Goal: Task Accomplishment & Management: Use online tool/utility

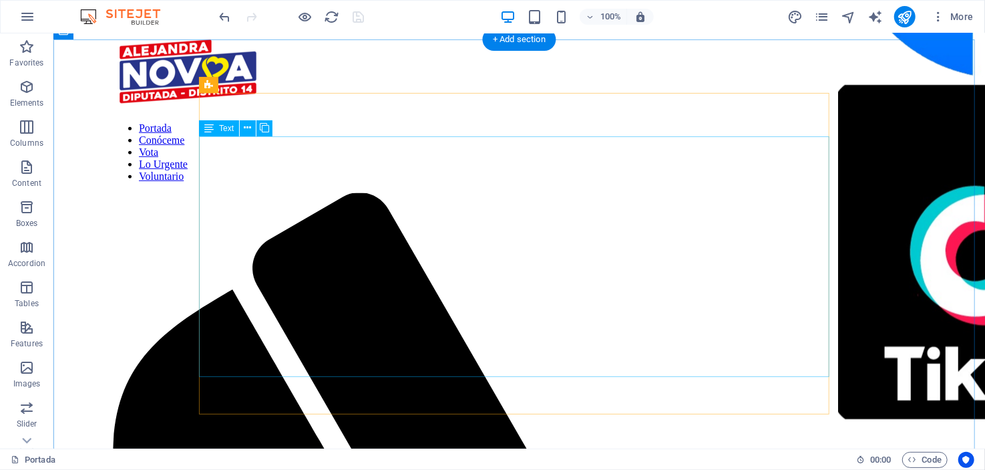
scroll to position [534, 0]
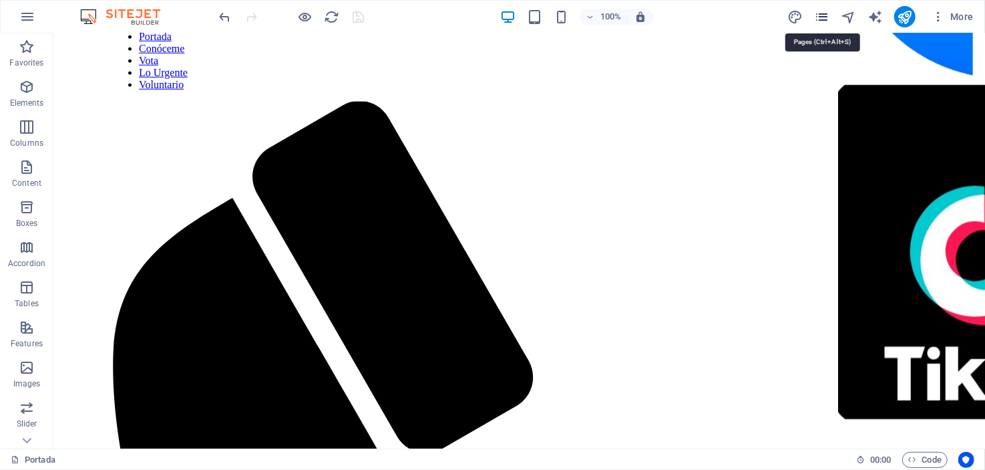
click at [824, 11] on icon "pages" at bounding box center [821, 16] width 15 height 15
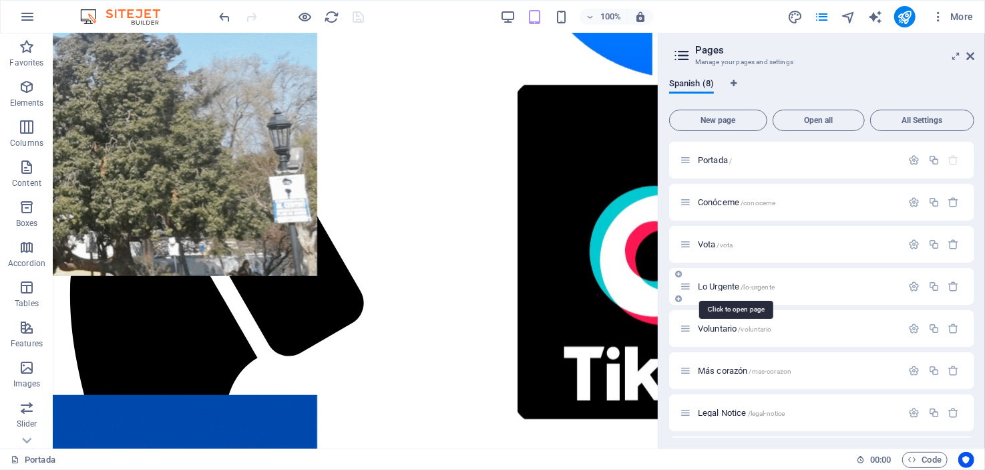
click at [712, 285] on span "Lo Urgente /lo-urgente" at bounding box center [736, 286] width 77 height 10
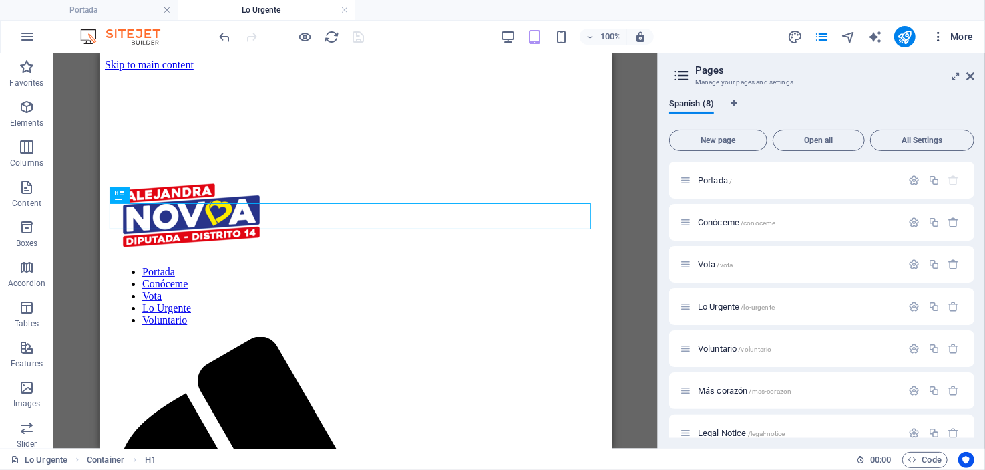
scroll to position [0, 0]
click at [968, 79] on icon at bounding box center [971, 76] width 8 height 11
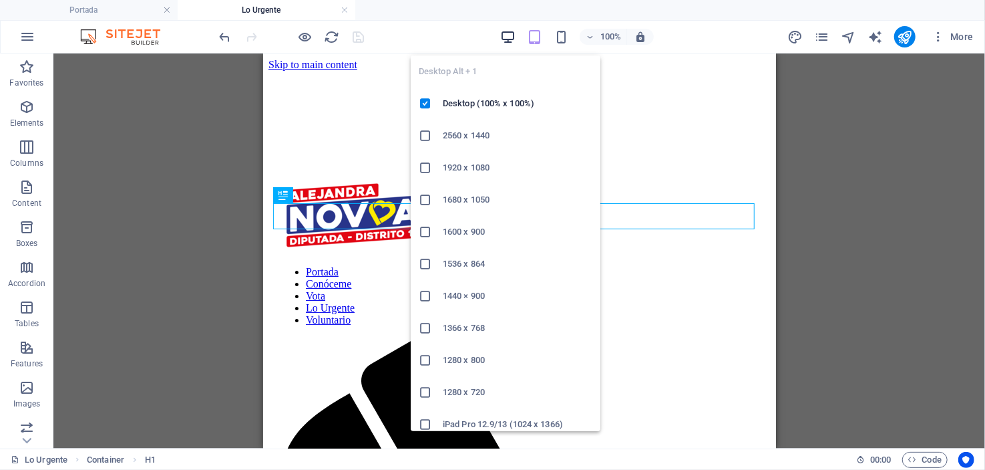
click at [505, 30] on icon "button" at bounding box center [507, 36] width 15 height 15
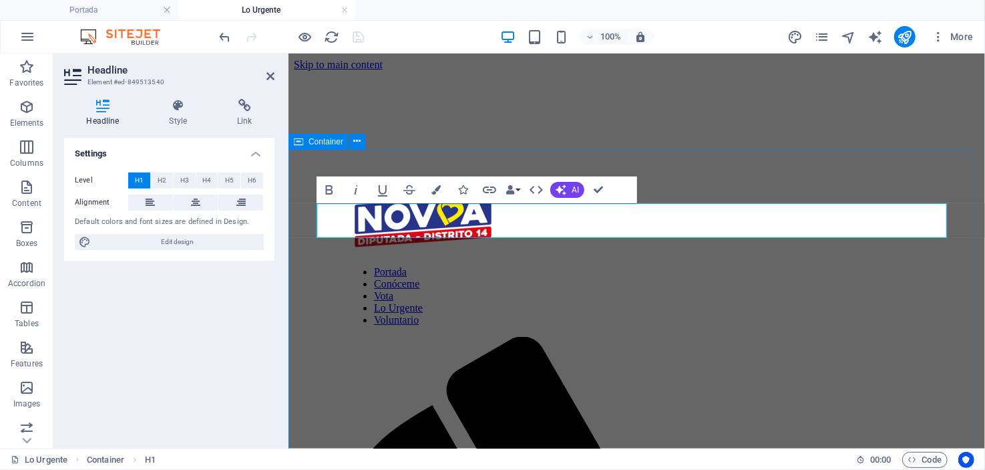
drag, startPoint x: 753, startPoint y: 171, endPoint x: 988, endPoint y: 170, distance: 235.1
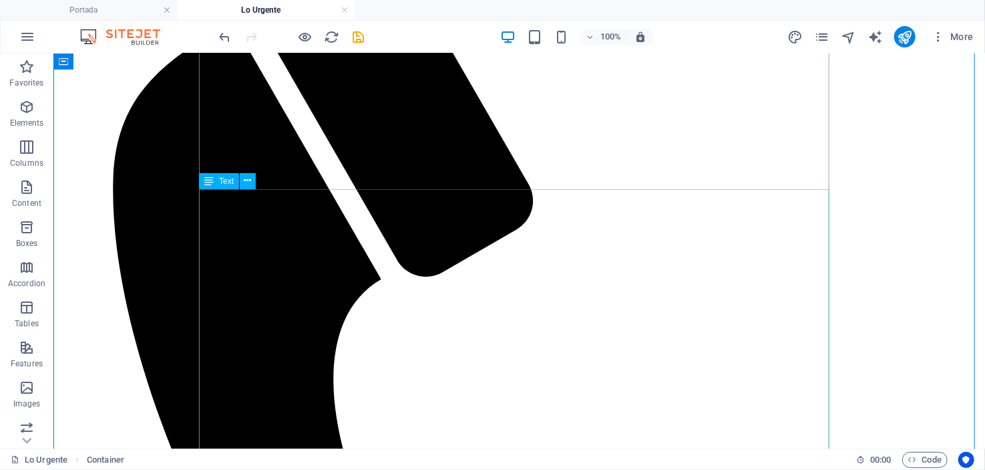
scroll to position [267, 0]
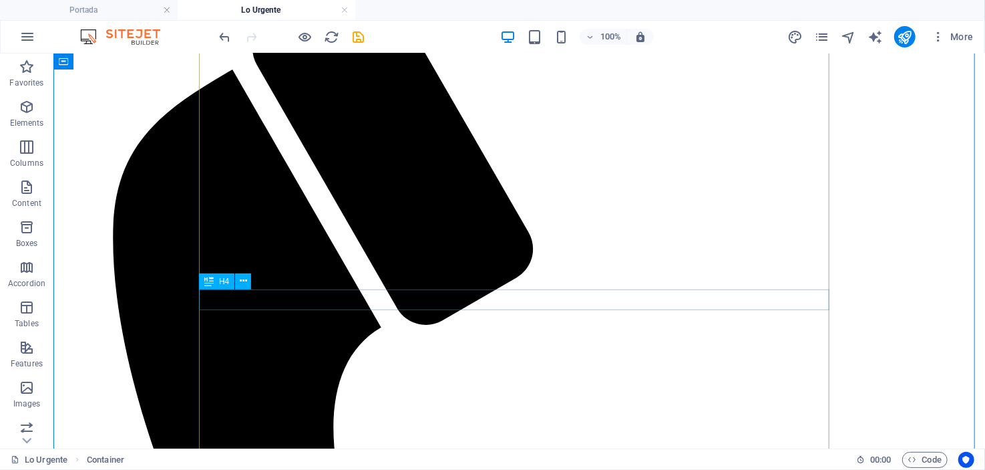
click at [224, 283] on span "H4" at bounding box center [224, 281] width 10 height 8
click at [210, 281] on icon at bounding box center [208, 281] width 9 height 16
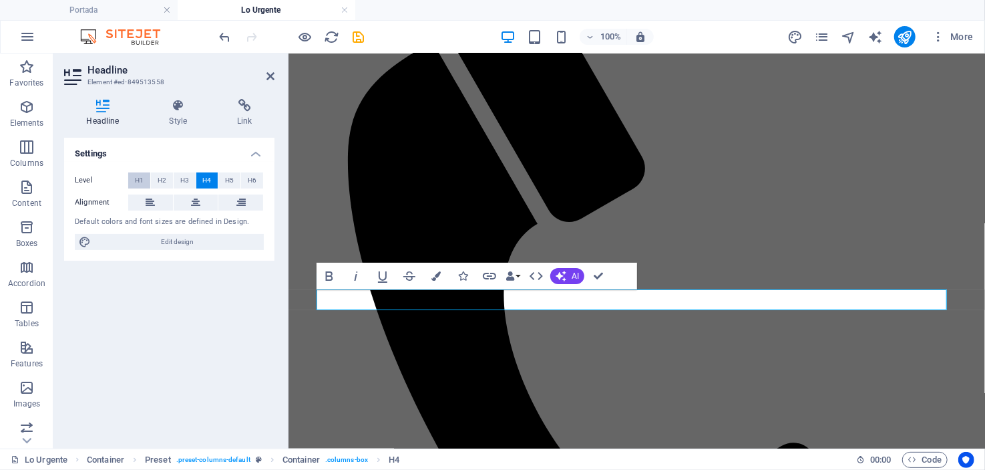
click at [137, 173] on span "H1" at bounding box center [139, 180] width 9 height 16
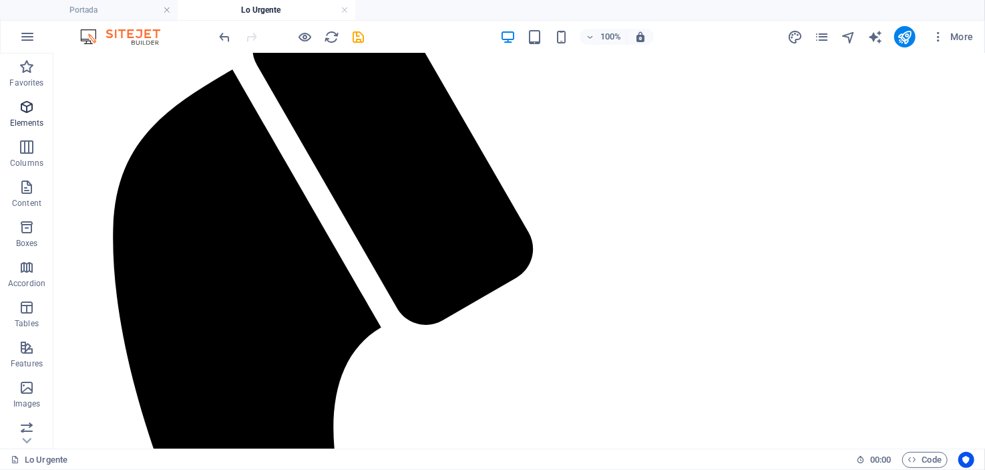
click at [26, 99] on icon "button" at bounding box center [27, 107] width 16 height 16
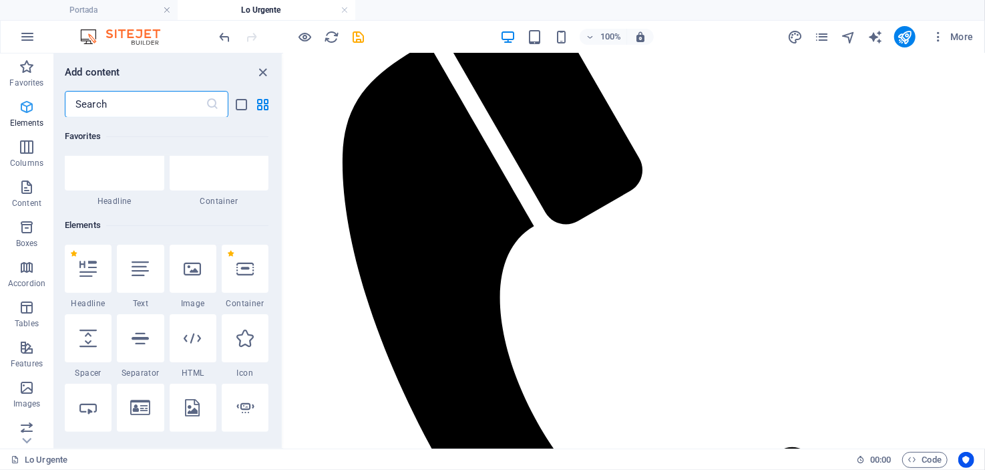
scroll to position [142, 0]
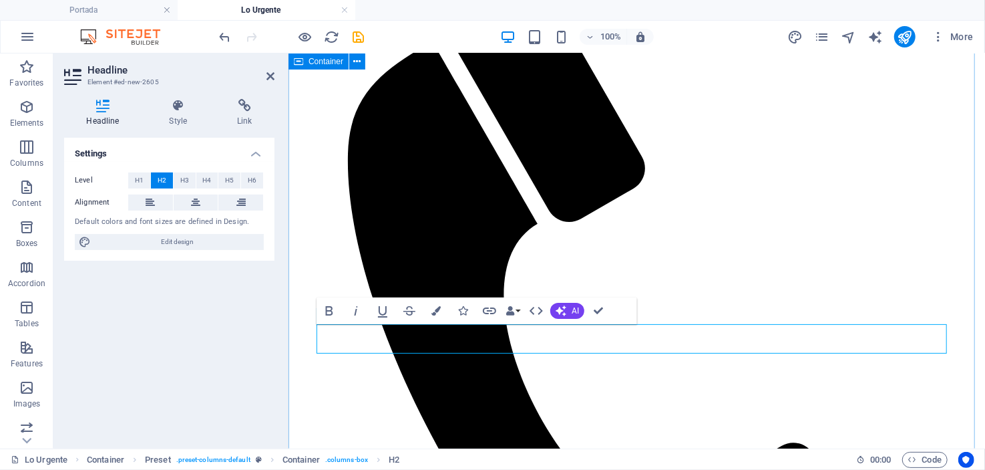
drag, startPoint x: 754, startPoint y: 335, endPoint x: 309, endPoint y: 335, distance: 444.9
click at [184, 174] on span "H3" at bounding box center [184, 180] width 9 height 16
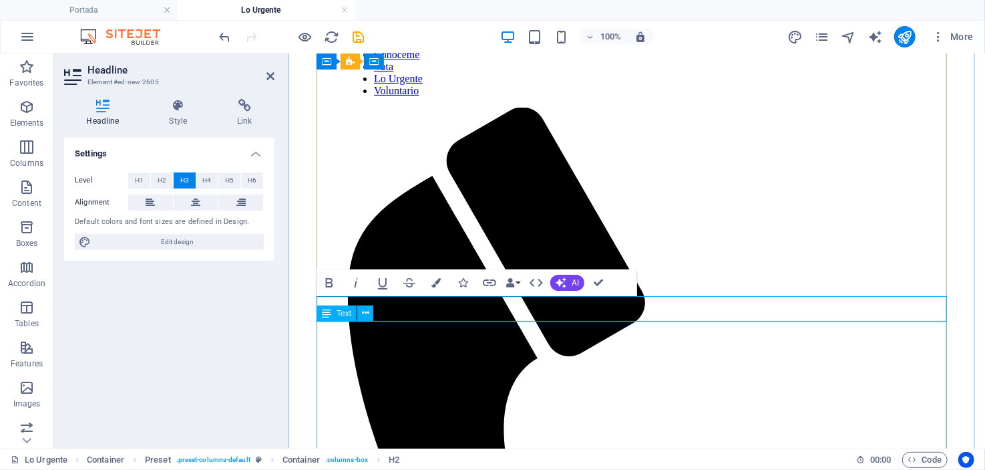
scroll to position [333, 0]
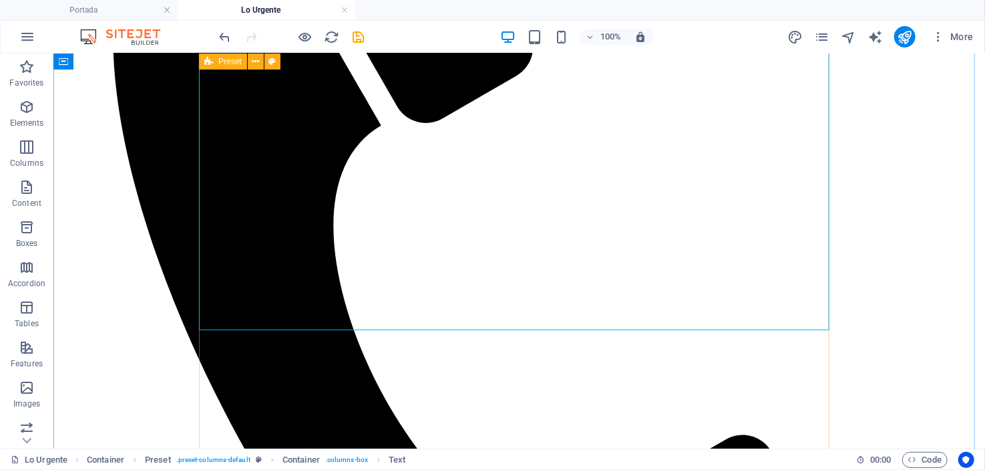
scroll to position [467, 0]
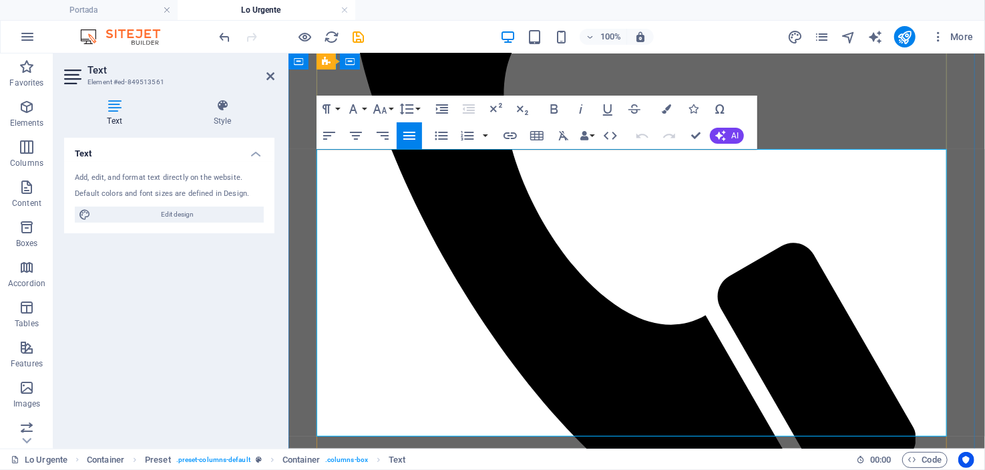
drag, startPoint x: 318, startPoint y: 156, endPoint x: 587, endPoint y: 430, distance: 384.0
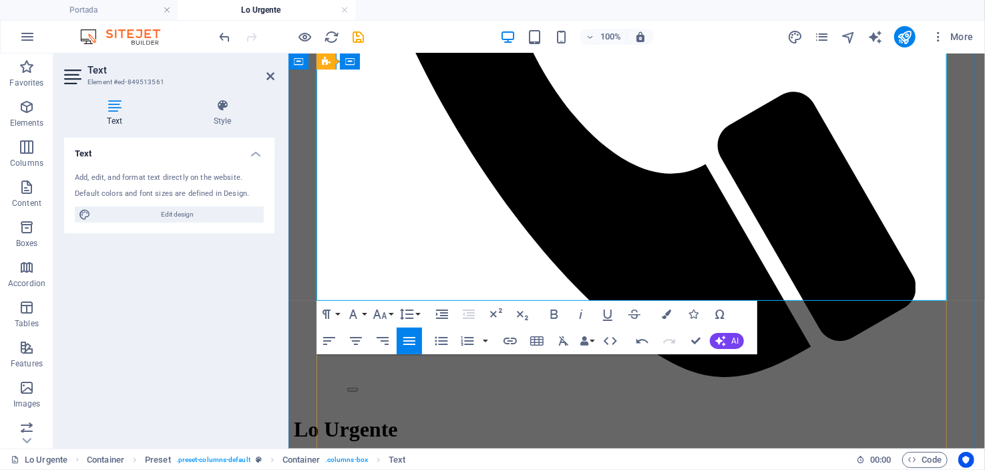
scroll to position [667, 0]
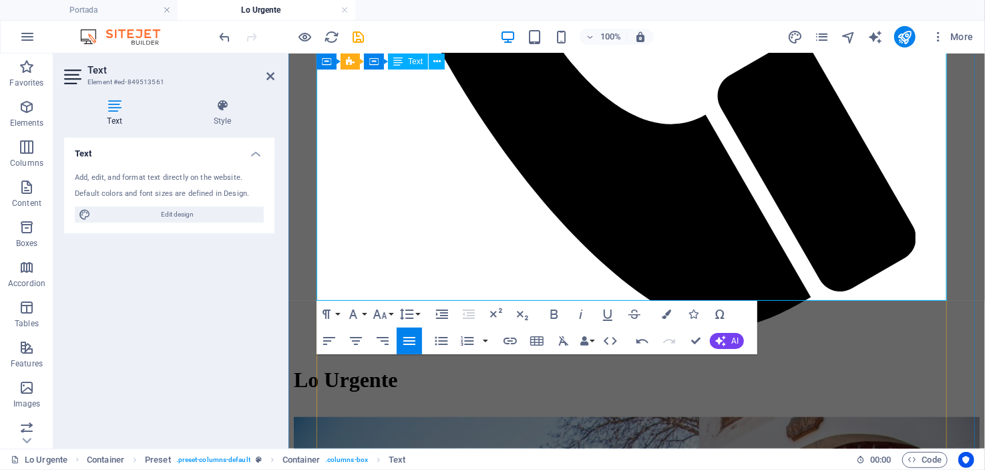
drag, startPoint x: 713, startPoint y: 289, endPoint x: 327, endPoint y: 191, distance: 399.0
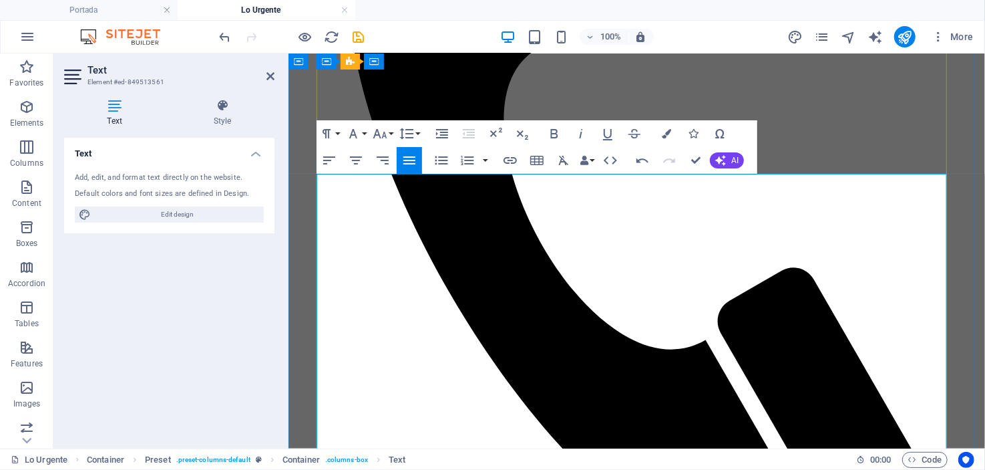
scroll to position [333, 0]
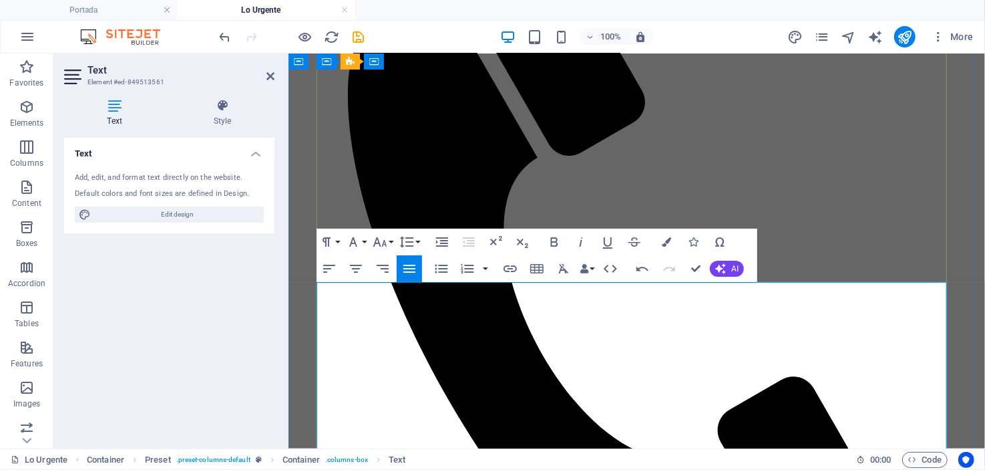
click at [366, 239] on button "Font Family" at bounding box center [355, 241] width 25 height 27
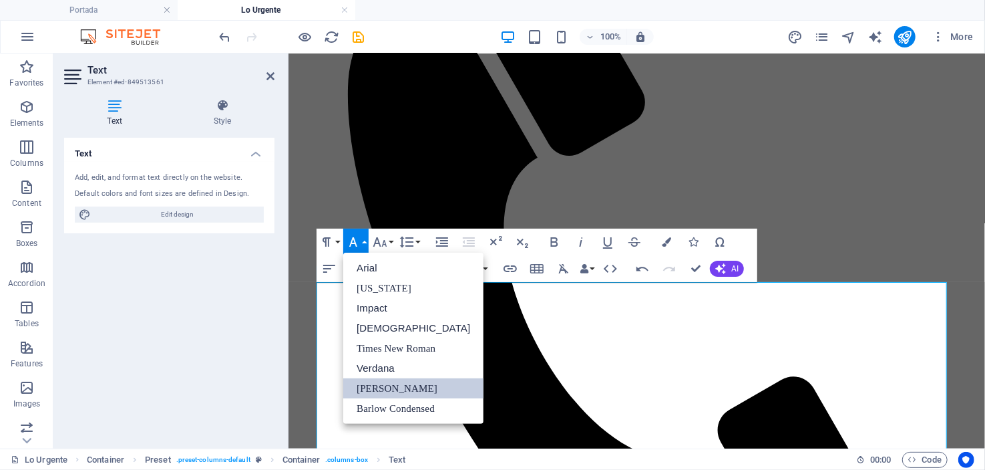
scroll to position [0, 0]
click at [366, 239] on button "Font Family" at bounding box center [355, 241] width 25 height 27
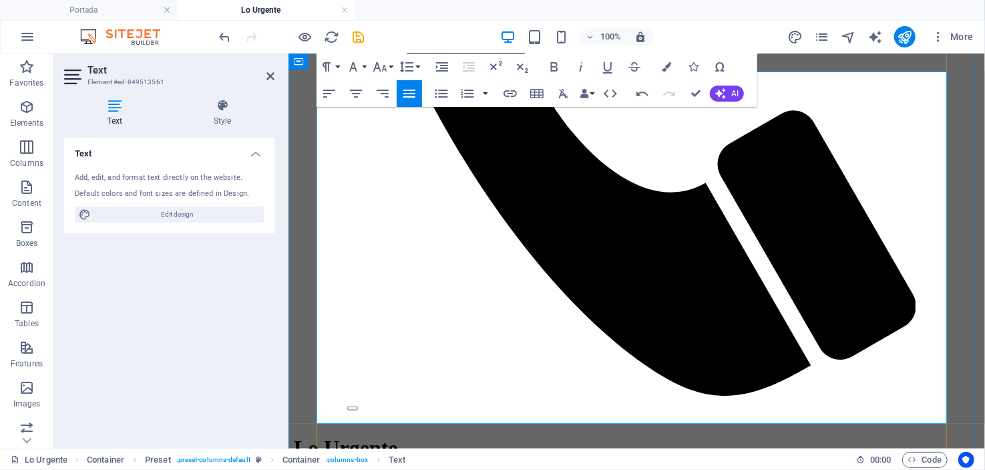
scroll to position [601, 0]
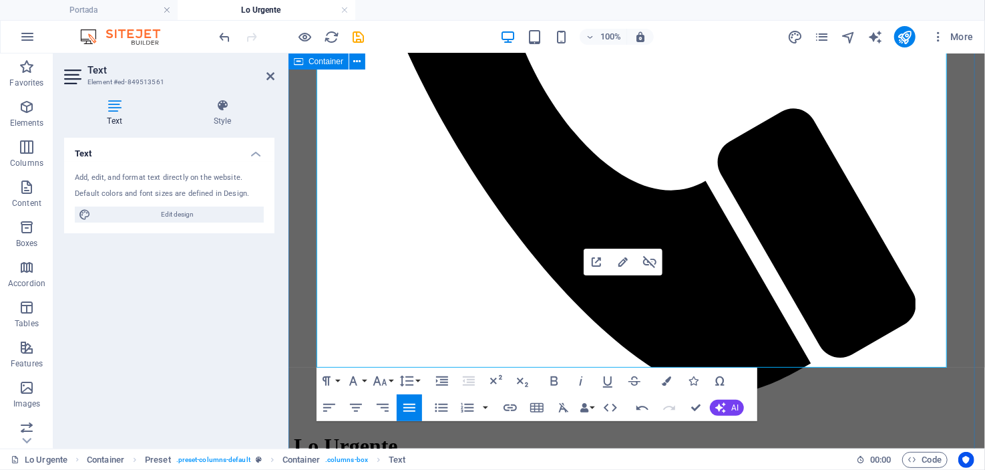
drag, startPoint x: 565, startPoint y: 310, endPoint x: 315, endPoint y: 288, distance: 250.8
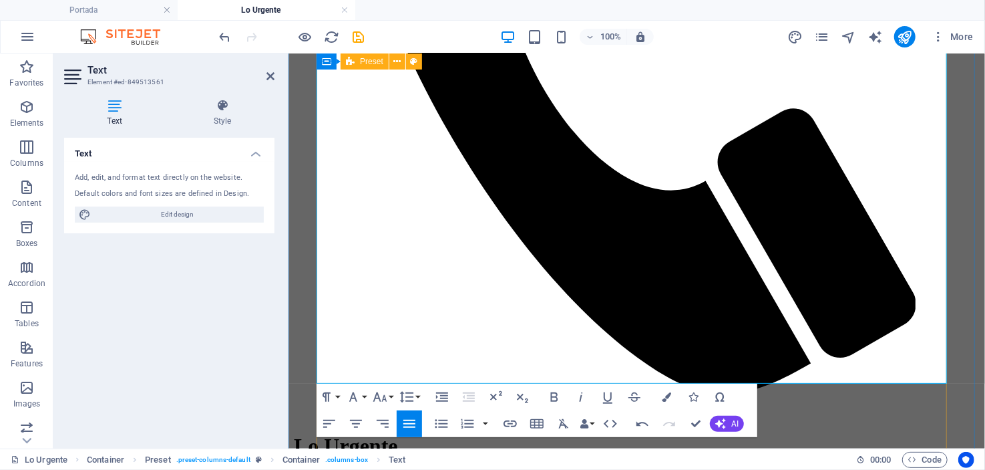
drag, startPoint x: 316, startPoint y: 275, endPoint x: 1029, endPoint y: 436, distance: 730.6
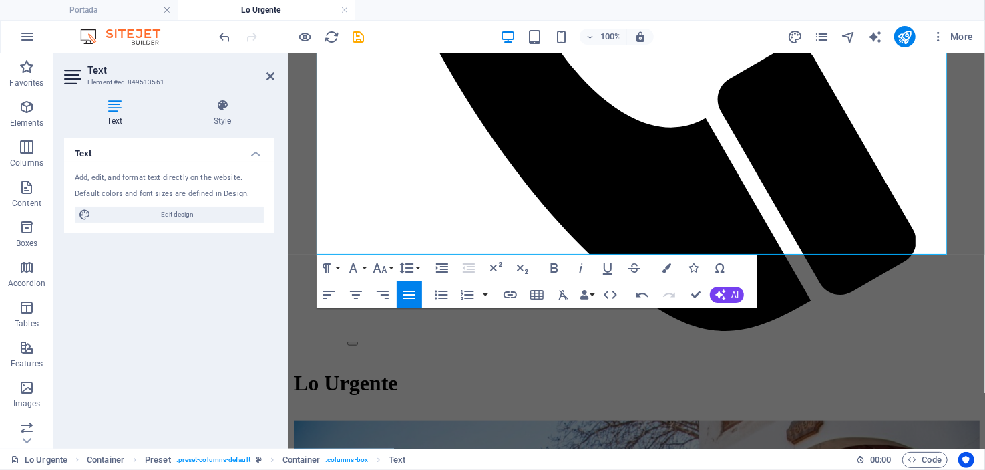
scroll to position [734, 0]
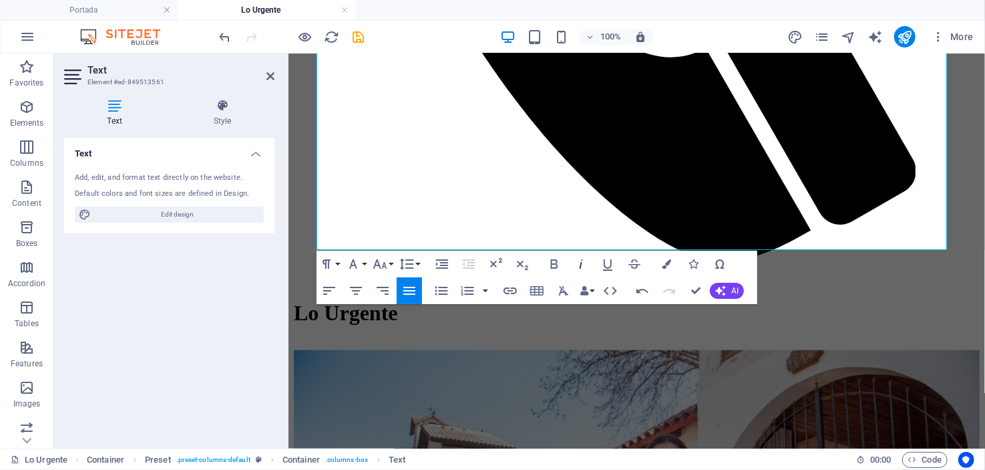
click at [579, 259] on icon "button" at bounding box center [581, 264] width 16 height 16
click at [389, 260] on button "Font Size" at bounding box center [382, 264] width 25 height 27
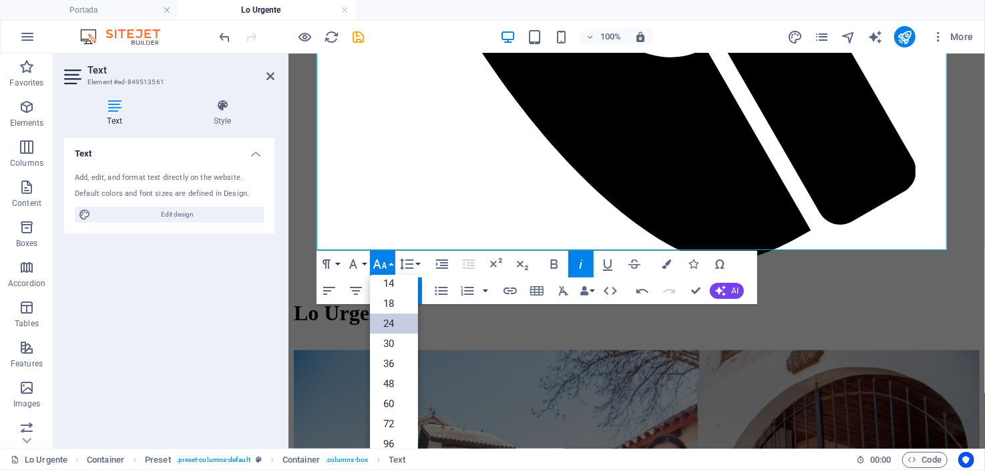
scroll to position [0, 0]
click at [389, 385] on link "14" at bounding box center [394, 390] width 48 height 20
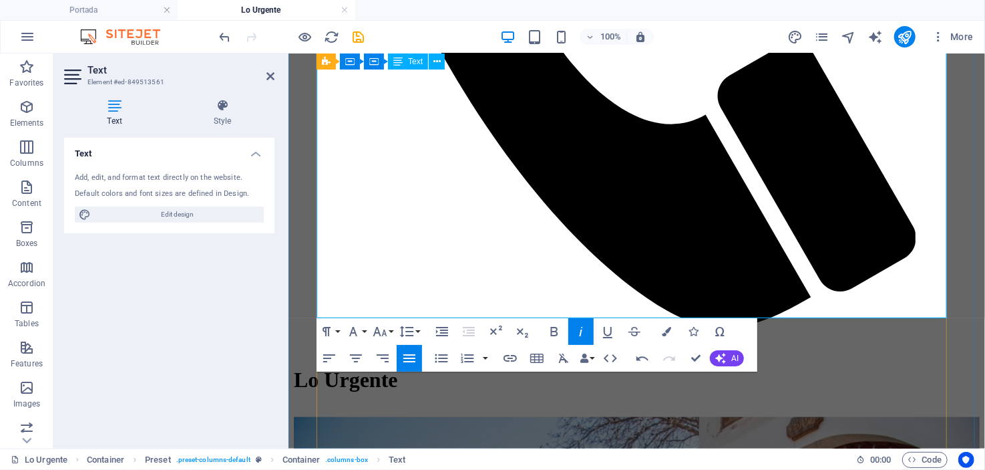
scroll to position [601, 0]
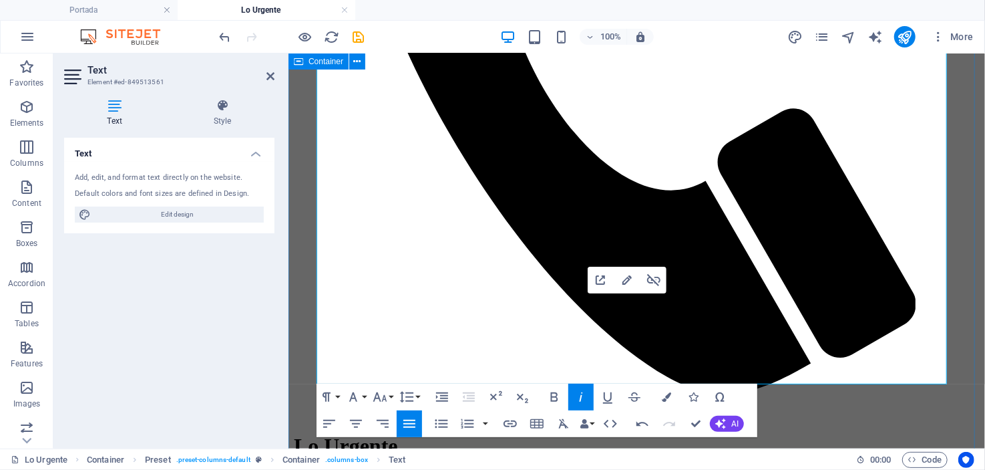
drag, startPoint x: 450, startPoint y: 329, endPoint x: 315, endPoint y: 310, distance: 136.2
copy link "[URL][DOMAIN_NAME]"
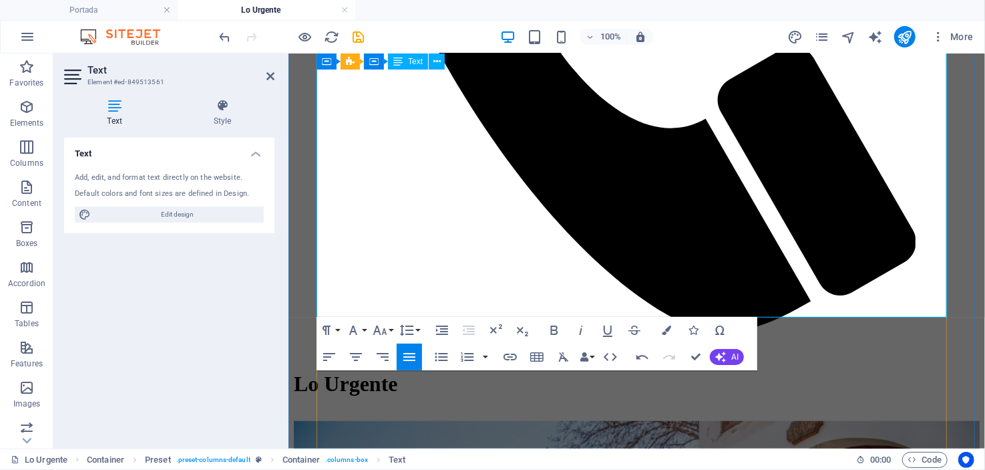
scroll to position [667, 0]
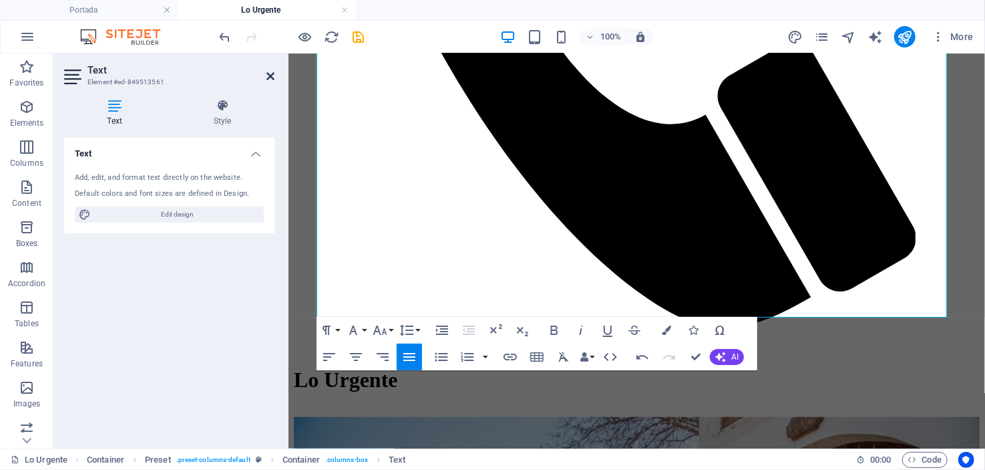
drag, startPoint x: 270, startPoint y: 72, endPoint x: 230, endPoint y: 35, distance: 54.3
click at [270, 72] on icon at bounding box center [271, 76] width 8 height 11
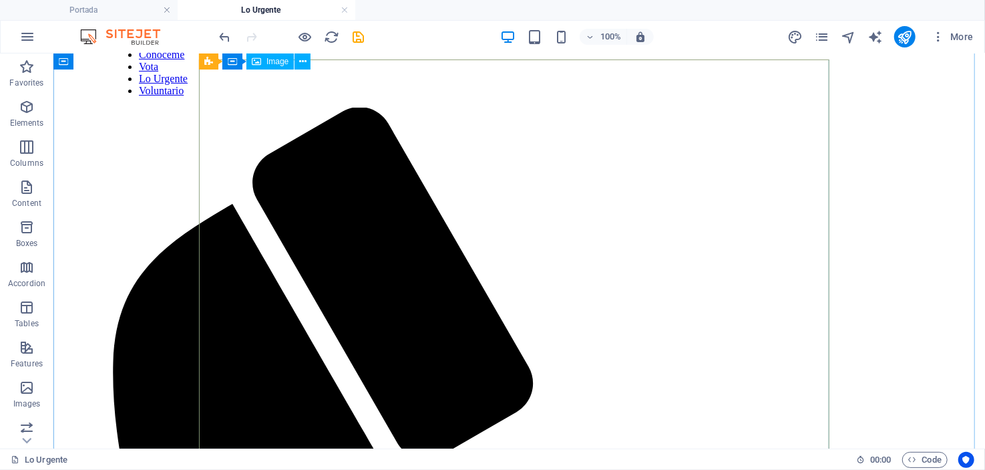
scroll to position [0, 0]
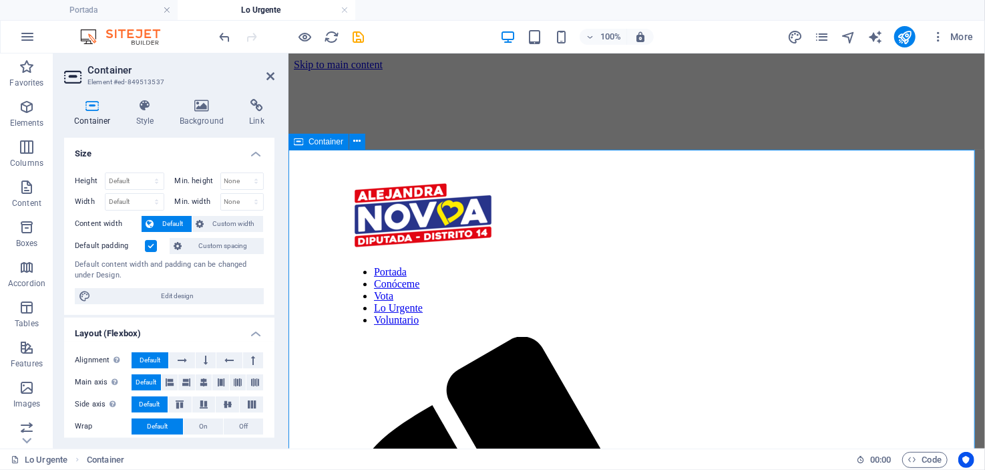
click at [269, 76] on icon at bounding box center [271, 76] width 8 height 11
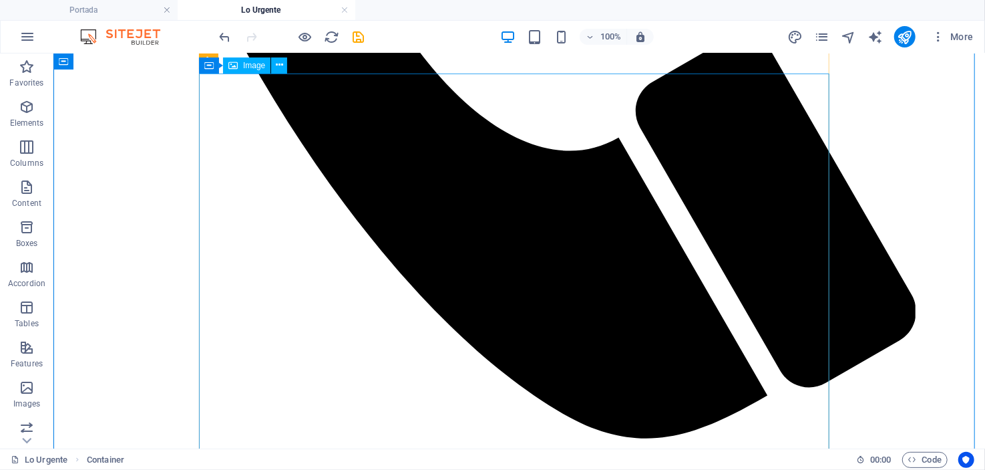
scroll to position [1136, 0]
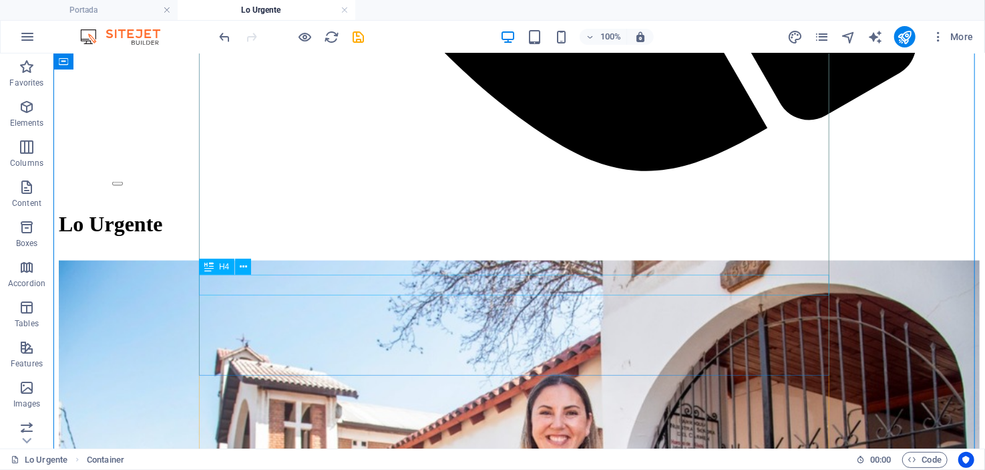
drag, startPoint x: 164, startPoint y: 222, endPoint x: 215, endPoint y: 267, distance: 68.1
click at [215, 267] on div "H4" at bounding box center [216, 267] width 35 height 16
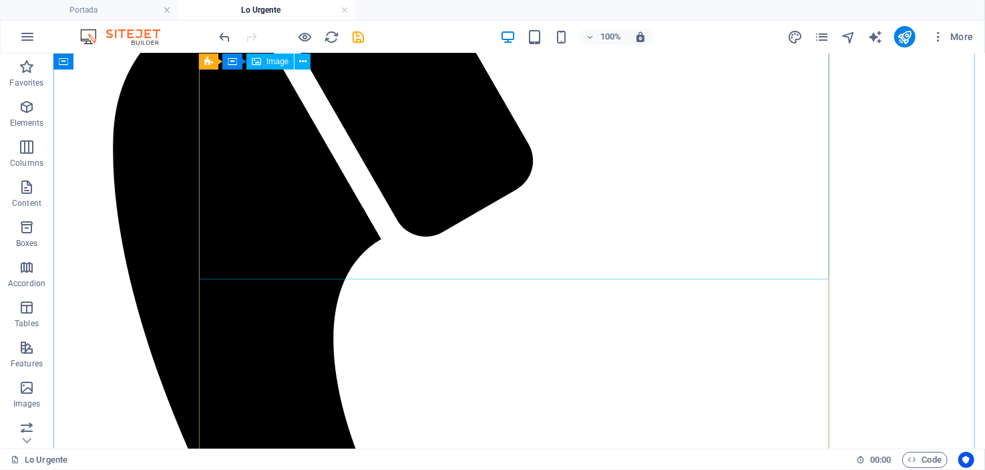
scroll to position [267, 0]
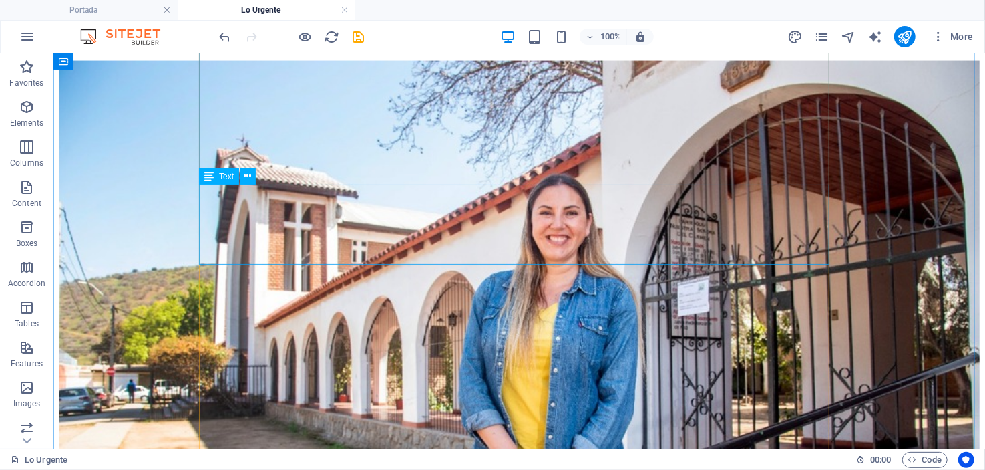
scroll to position [1136, 0]
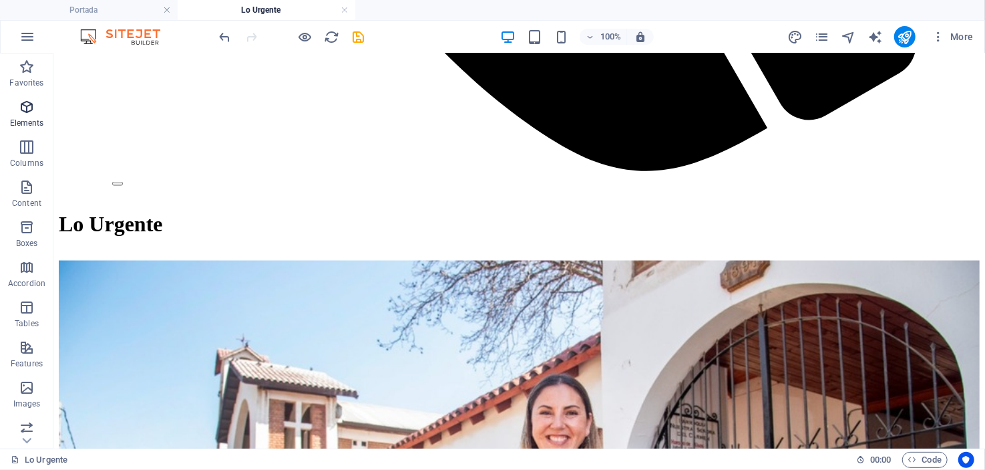
click at [21, 109] on icon "button" at bounding box center [27, 107] width 16 height 16
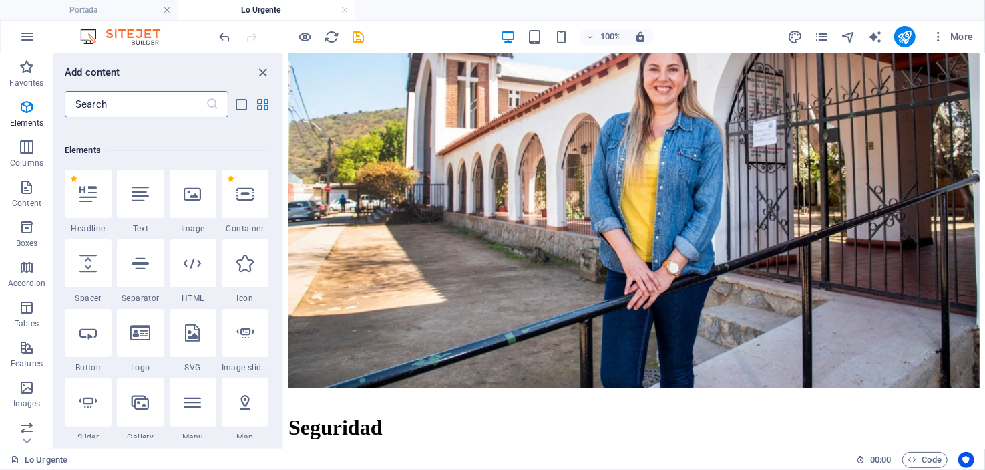
scroll to position [142, 0]
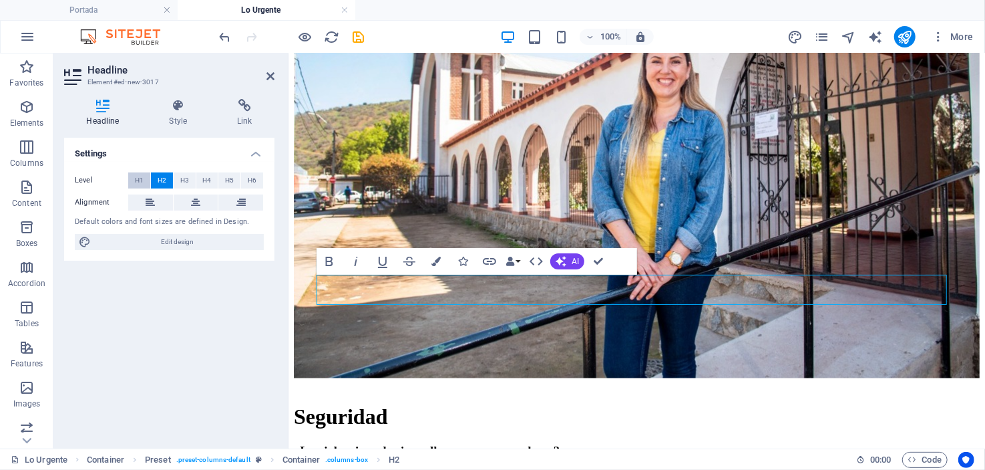
click at [140, 176] on span "H1" at bounding box center [139, 180] width 9 height 16
click at [128, 172] on button "H1" at bounding box center [139, 180] width 22 height 16
drag, startPoint x: 478, startPoint y: 284, endPoint x: 300, endPoint y: 291, distance: 177.8
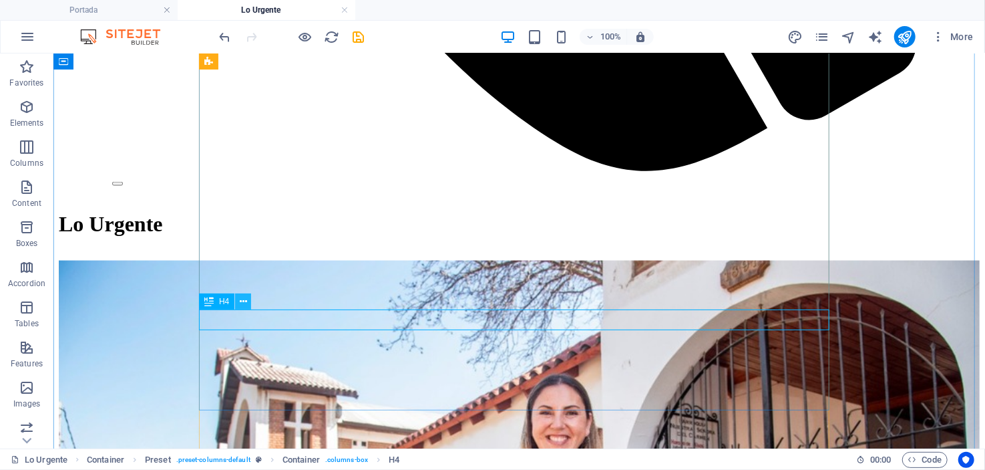
click at [244, 301] on icon at bounding box center [243, 302] width 7 height 14
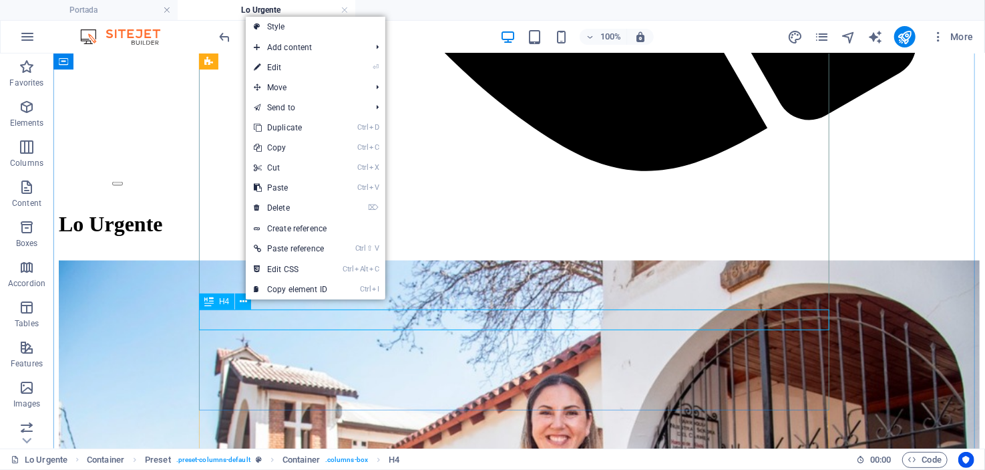
click at [224, 303] on span "H4" at bounding box center [224, 301] width 10 height 8
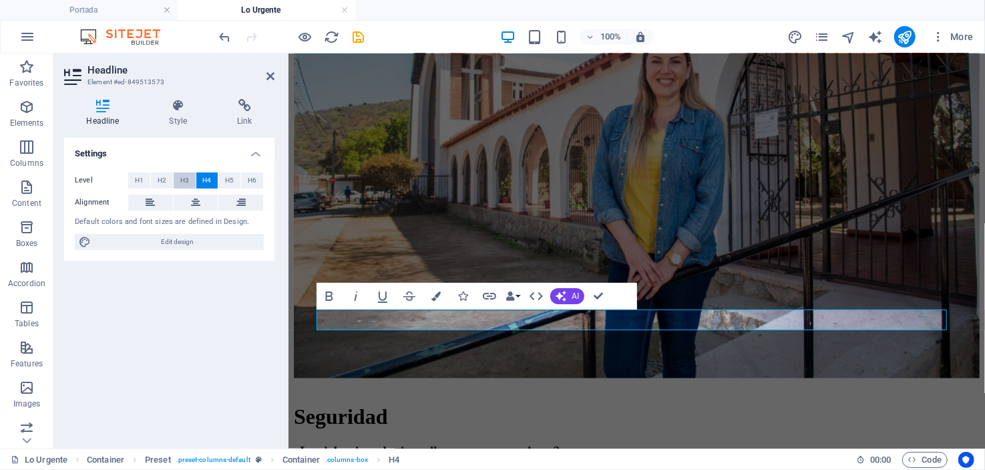
click at [182, 180] on span "H3" at bounding box center [184, 180] width 9 height 16
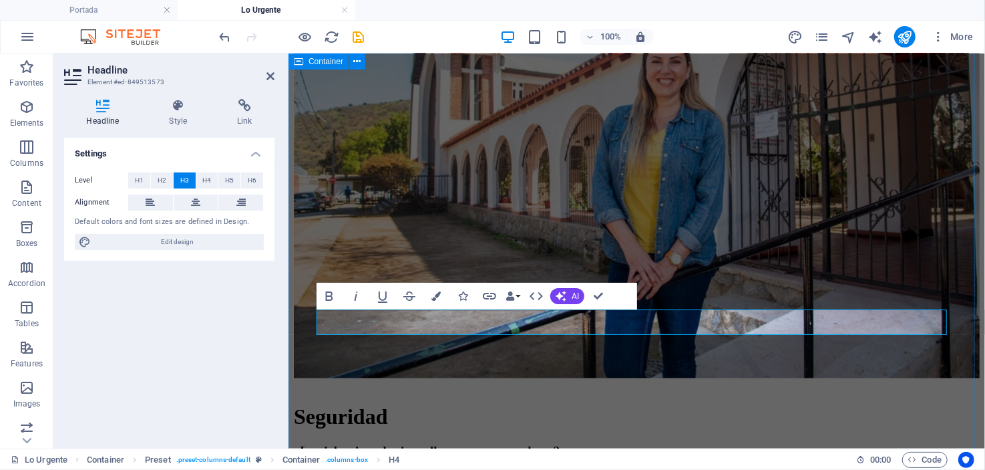
drag, startPoint x: 892, startPoint y: 323, endPoint x: 308, endPoint y: 312, distance: 584.6
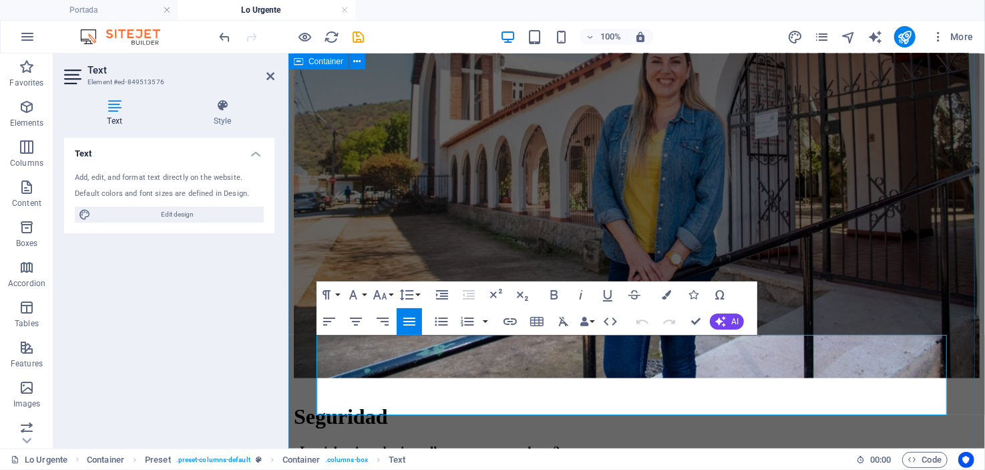
drag, startPoint x: 375, startPoint y: 406, endPoint x: 313, endPoint y: 335, distance: 94.7
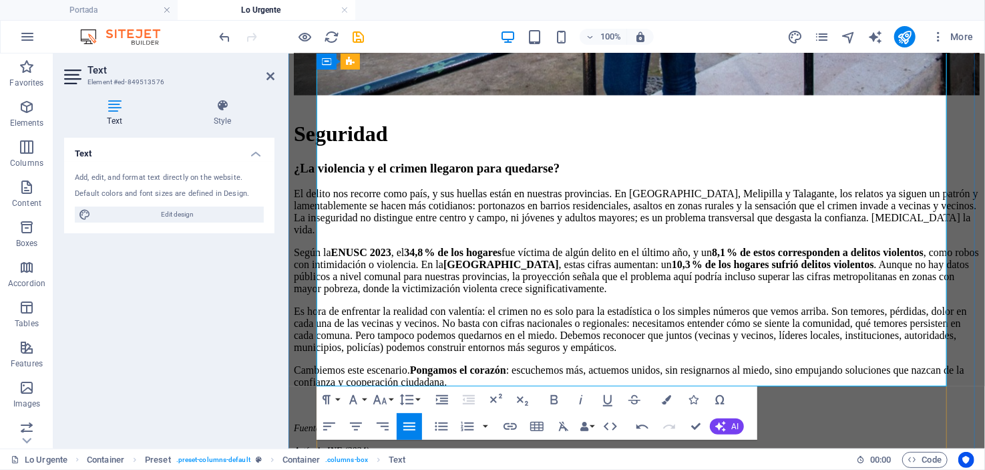
scroll to position [1470, 0]
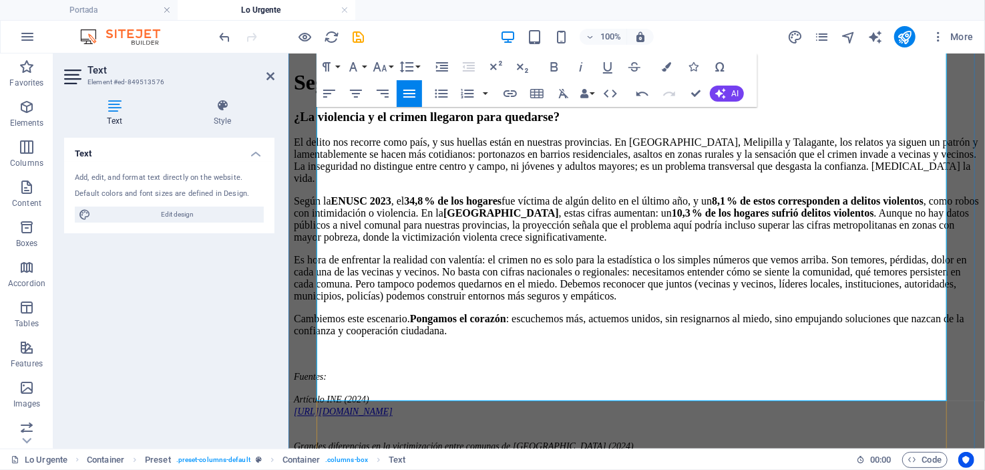
drag, startPoint x: 316, startPoint y: 308, endPoint x: 354, endPoint y: 391, distance: 91.2
click at [576, 63] on icon "button" at bounding box center [581, 67] width 16 height 16
click at [382, 59] on icon "button" at bounding box center [380, 67] width 16 height 16
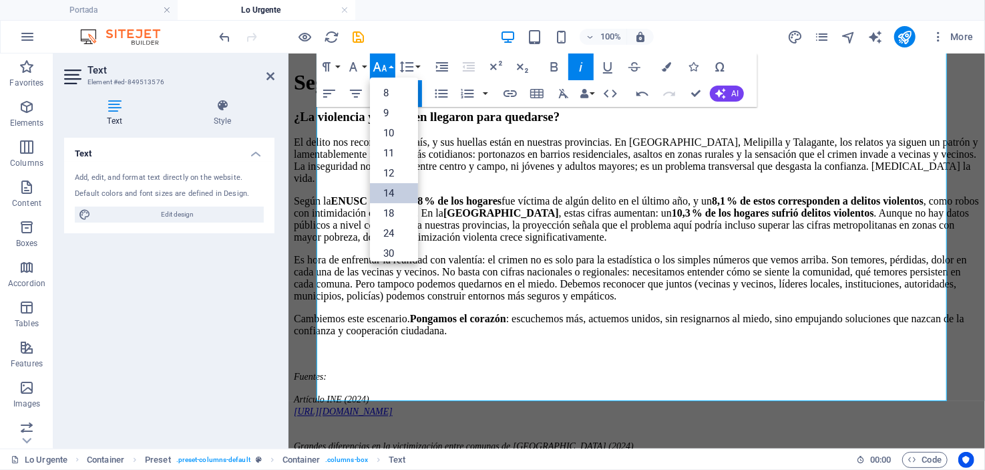
click at [390, 189] on link "14" at bounding box center [394, 193] width 48 height 20
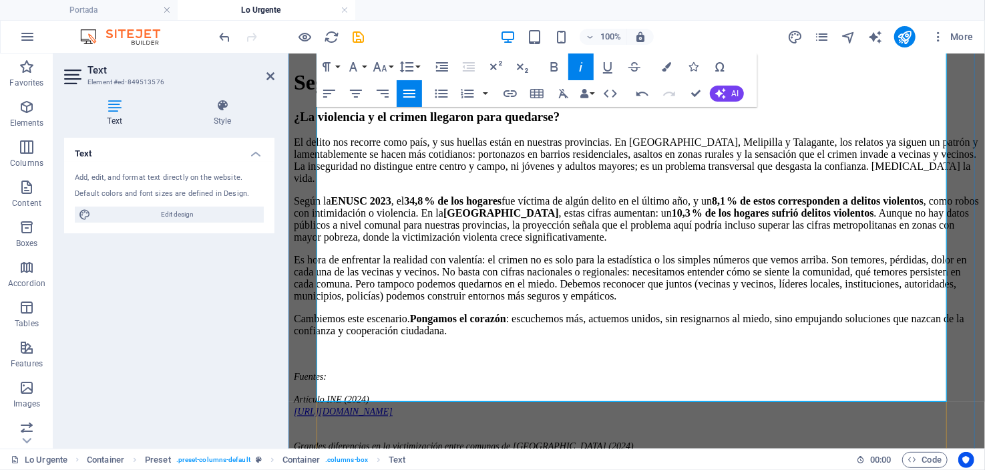
drag, startPoint x: 353, startPoint y: 394, endPoint x: 317, endPoint y: 379, distance: 39.2
click at [579, 67] on icon "button" at bounding box center [581, 67] width 16 height 16
click at [381, 63] on icon "button" at bounding box center [380, 67] width 16 height 16
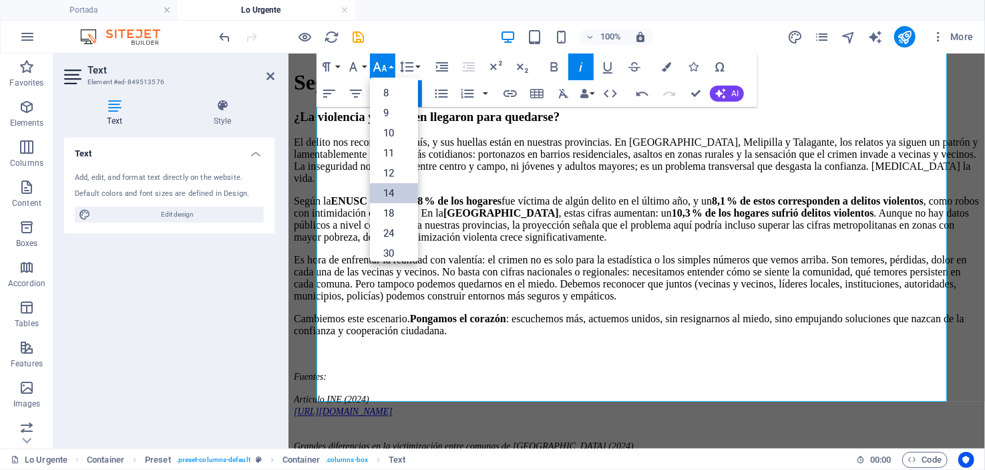
click at [391, 196] on link "14" at bounding box center [394, 193] width 48 height 20
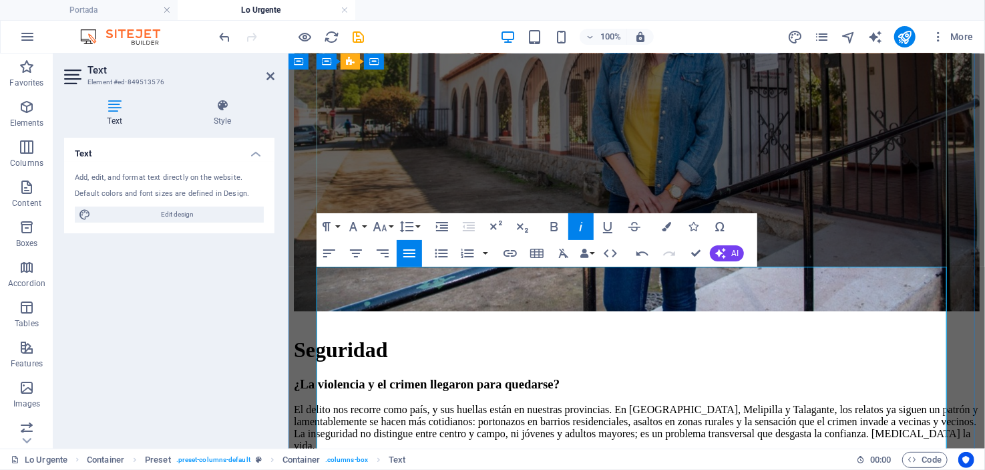
scroll to position [1335, 0]
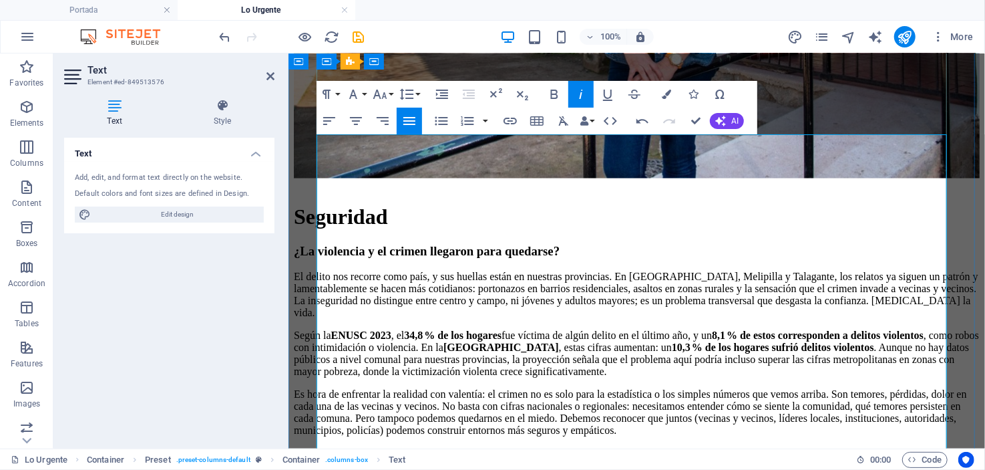
drag, startPoint x: 663, startPoint y: 235, endPoint x: 727, endPoint y: 257, distance: 68.4
click at [555, 89] on icon "button" at bounding box center [554, 94] width 16 height 16
drag, startPoint x: 665, startPoint y: 235, endPoint x: 752, endPoint y: 271, distance: 94.0
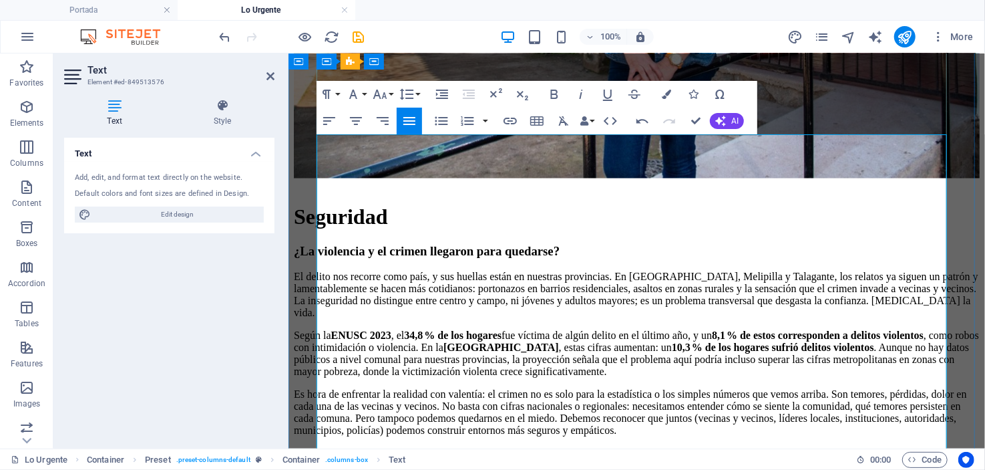
click at [550, 92] on icon "button" at bounding box center [554, 94] width 16 height 16
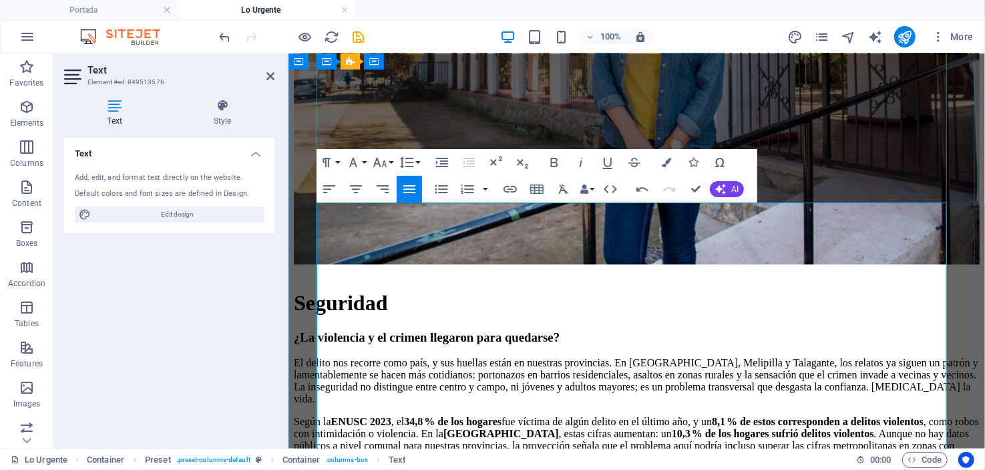
scroll to position [1269, 0]
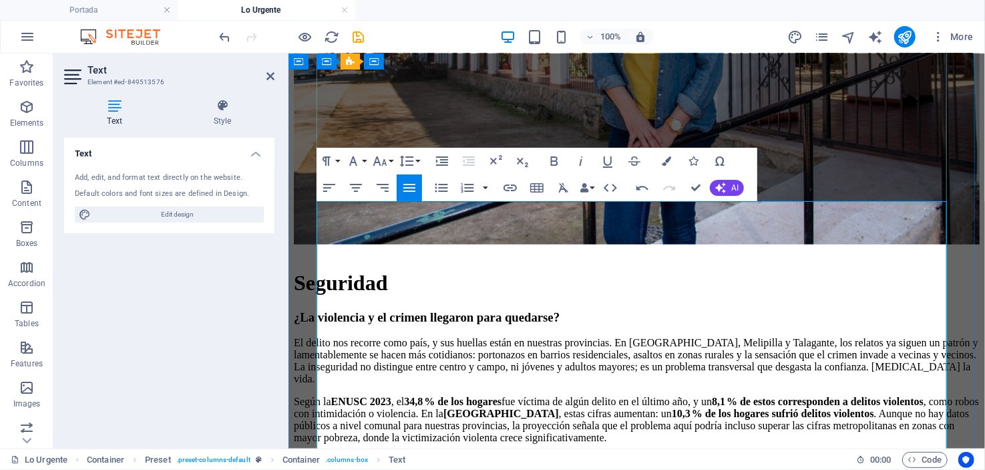
drag, startPoint x: 558, startPoint y: 243, endPoint x: 617, endPoint y: 242, distance: 59.5
click at [552, 157] on icon "button" at bounding box center [554, 160] width 7 height 9
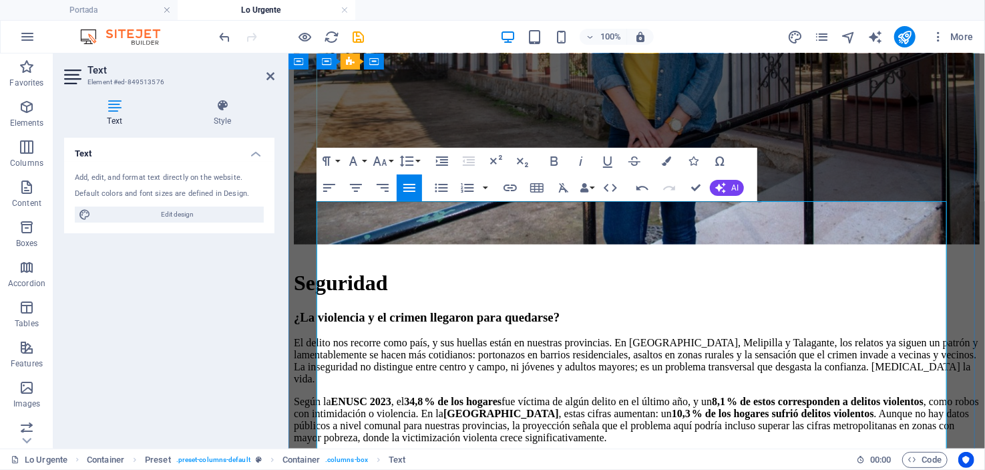
drag, startPoint x: 596, startPoint y: 287, endPoint x: 663, endPoint y: 284, distance: 67.5
drag, startPoint x: 665, startPoint y: 272, endPoint x: 762, endPoint y: 270, distance: 97.5
click at [630, 160] on icon "button" at bounding box center [635, 161] width 16 height 16
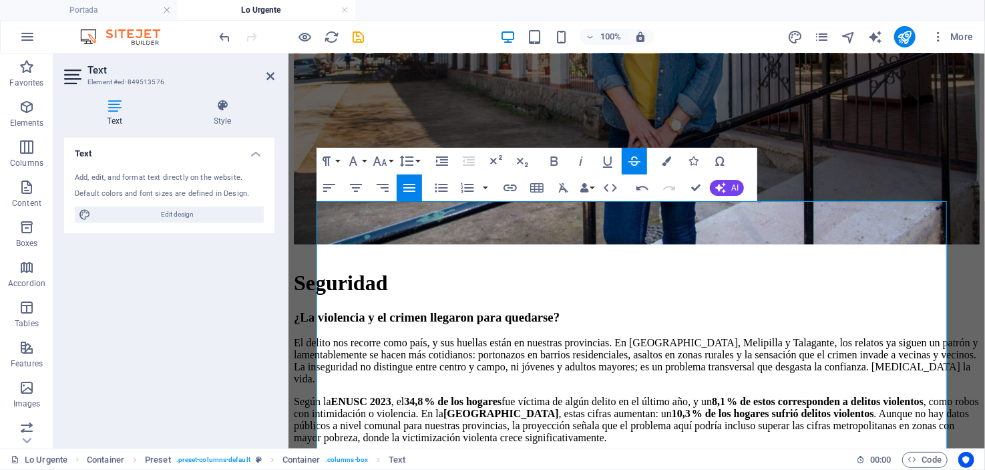
click at [630, 160] on icon "button" at bounding box center [635, 161] width 16 height 16
click at [554, 158] on icon "button" at bounding box center [554, 161] width 16 height 16
click at [550, 154] on icon "button" at bounding box center [554, 161] width 16 height 16
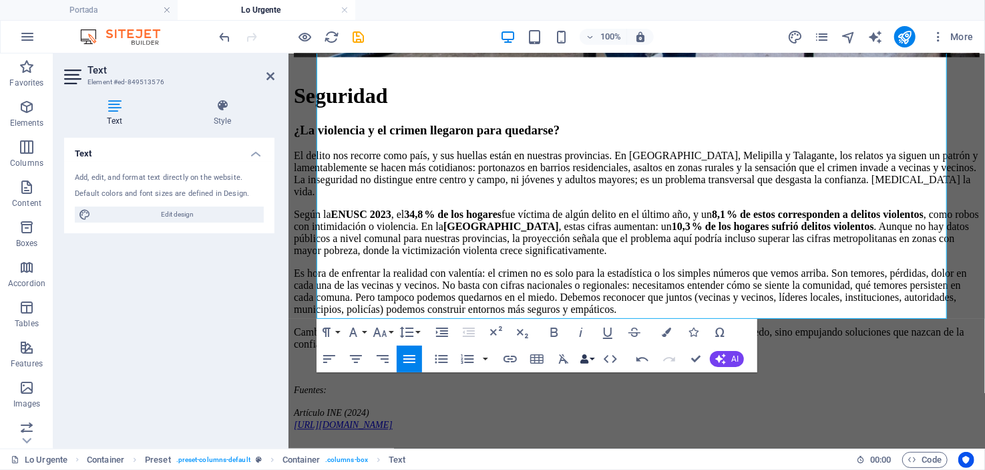
scroll to position [1536, 0]
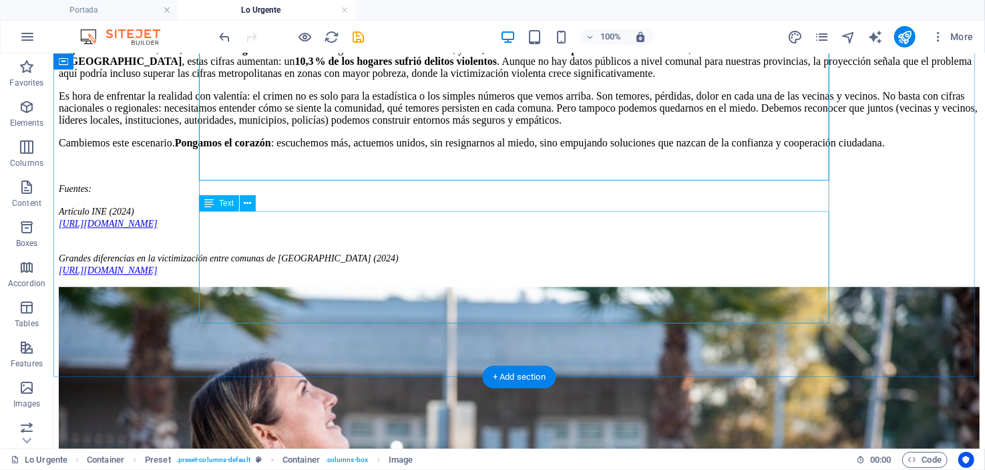
scroll to position [2070, 0]
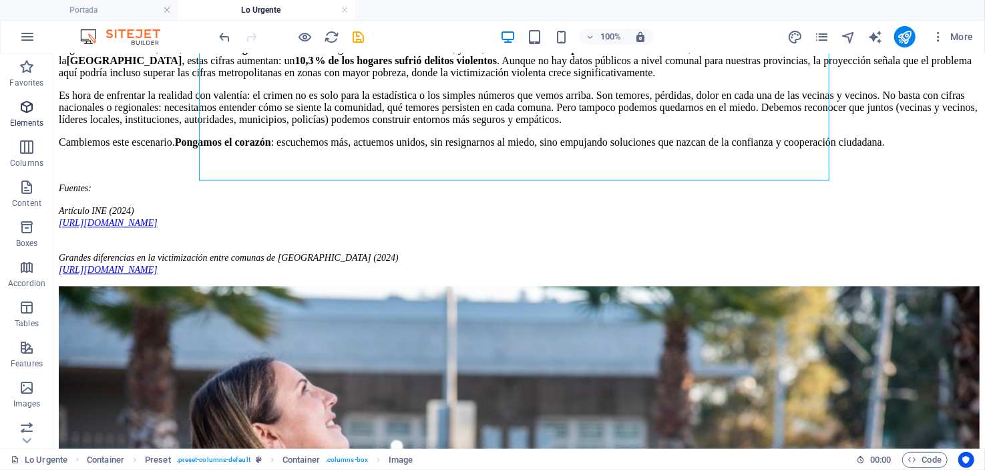
click at [25, 114] on icon "button" at bounding box center [27, 107] width 16 height 16
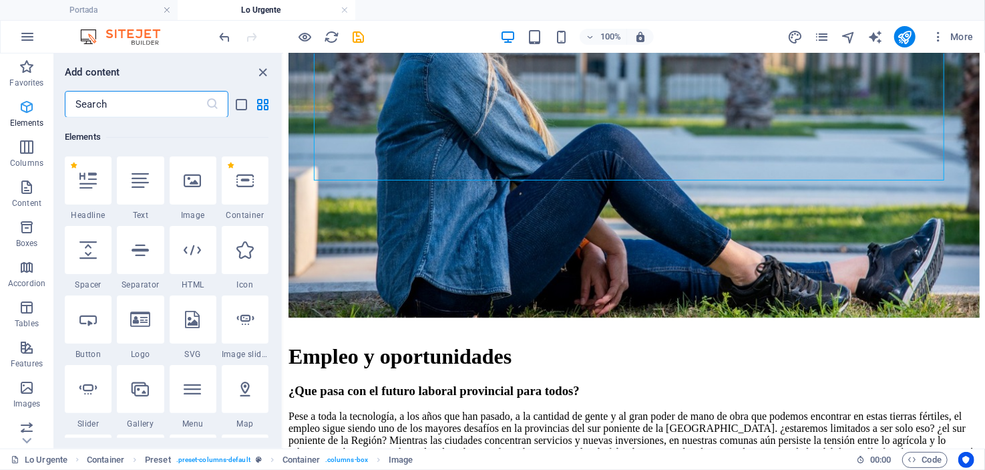
scroll to position [142, 0]
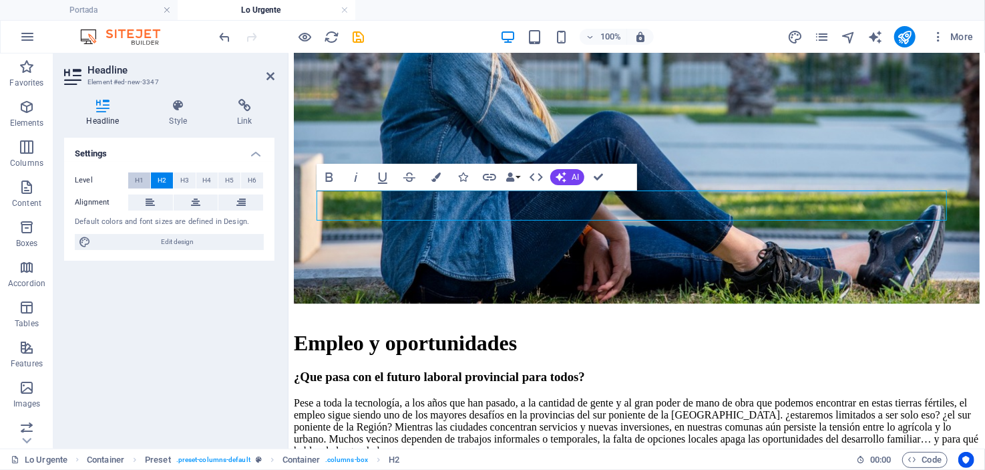
click at [133, 174] on button "H1" at bounding box center [139, 180] width 22 height 16
drag, startPoint x: 424, startPoint y: 200, endPoint x: 309, endPoint y: 204, distance: 114.9
click at [309, 204] on div "Lo Urgente Seguridad ¿La violencia y el crimen llegaron para quedarse? El delit…" at bounding box center [636, 158] width 686 height 2389
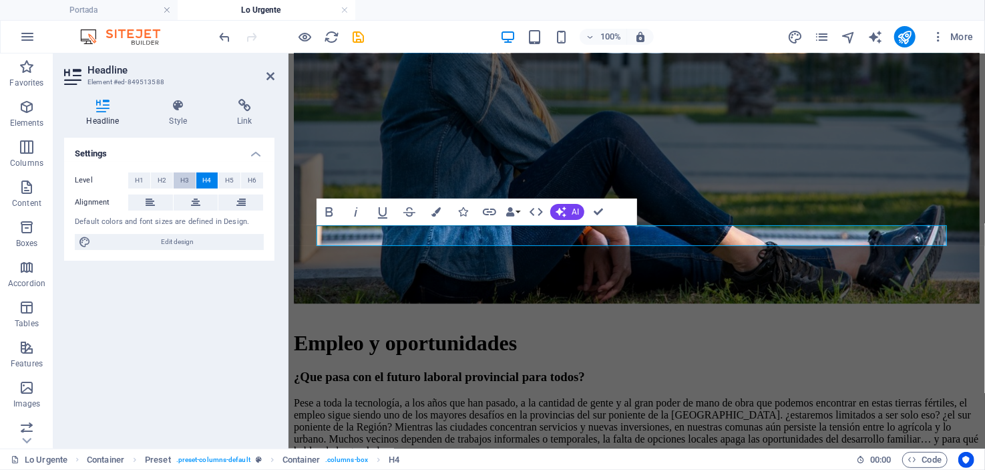
click at [185, 178] on span "H3" at bounding box center [184, 180] width 9 height 16
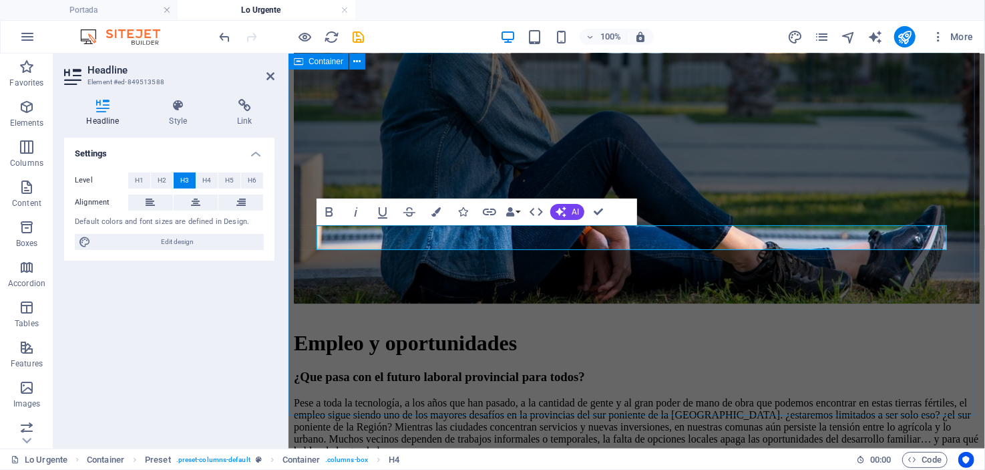
drag, startPoint x: 834, startPoint y: 235, endPoint x: 295, endPoint y: 246, distance: 538.5
click at [295, 246] on div "Lo Urgente Seguridad ¿La violencia y el crimen llegaron para quedarse? El delit…" at bounding box center [636, 159] width 686 height 2391
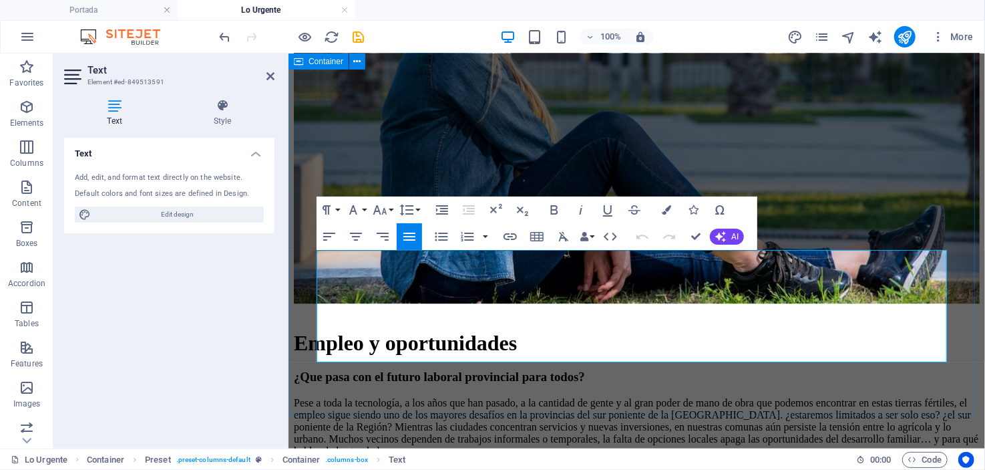
drag, startPoint x: 413, startPoint y: 348, endPoint x: 305, endPoint y: 256, distance: 142.2
click at [305, 256] on div "Lo Urgente Seguridad ¿La violencia y el crimen llegaron para quedarse? El delit…" at bounding box center [636, 159] width 686 height 2391
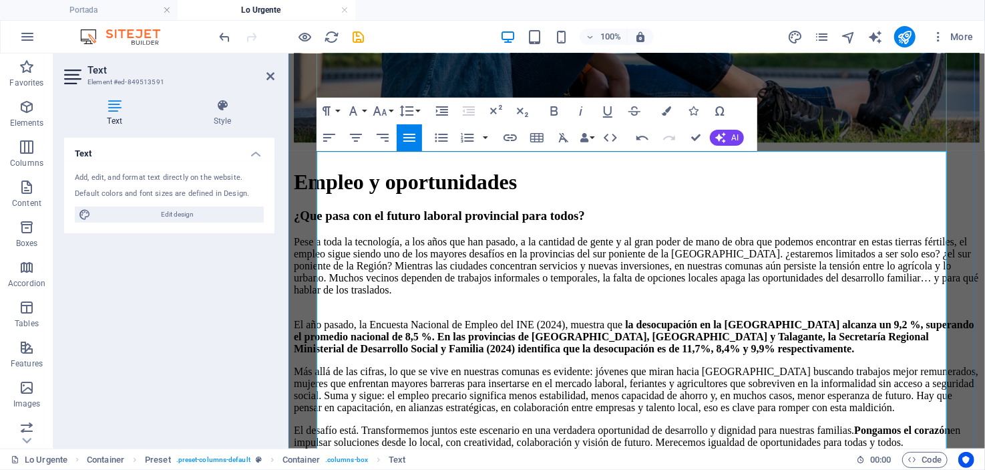
scroll to position [2337, 0]
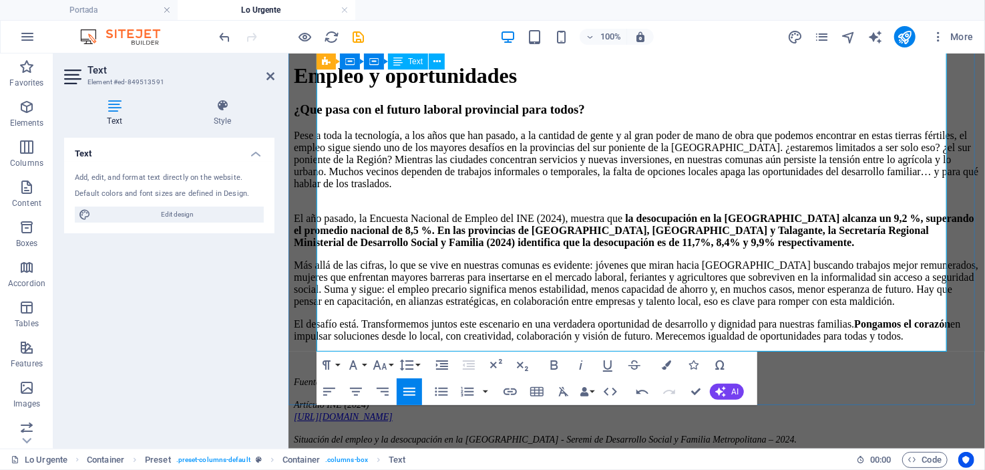
drag, startPoint x: 317, startPoint y: 291, endPoint x: 727, endPoint y: 341, distance: 412.5
drag, startPoint x: 576, startPoint y: 366, endPoint x: 564, endPoint y: 366, distance: 12.0
click at [576, 366] on icon "button" at bounding box center [581, 365] width 16 height 16
click at [387, 362] on icon "button" at bounding box center [380, 365] width 16 height 16
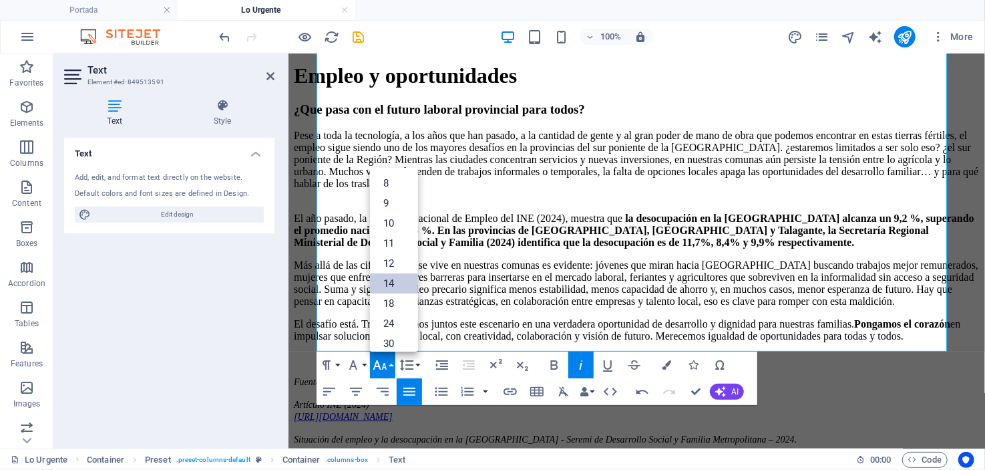
click at [391, 280] on link "14" at bounding box center [394, 283] width 48 height 20
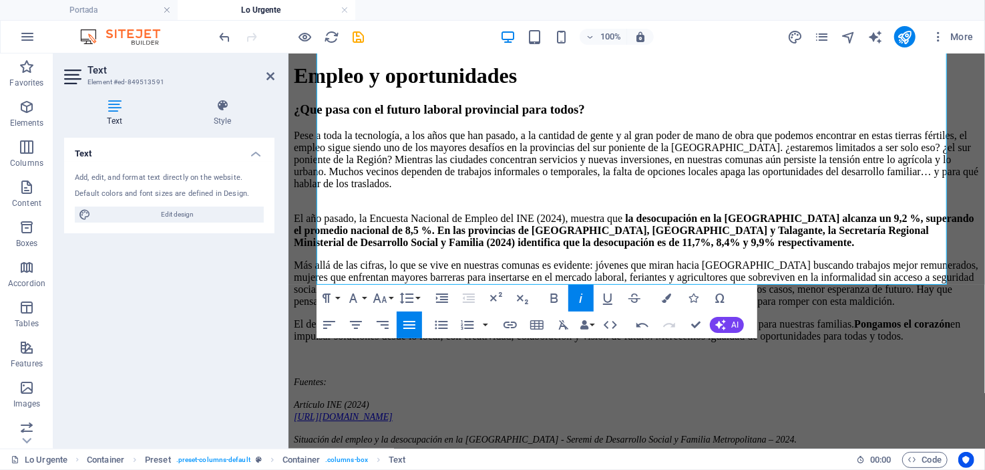
scroll to position [2405, 0]
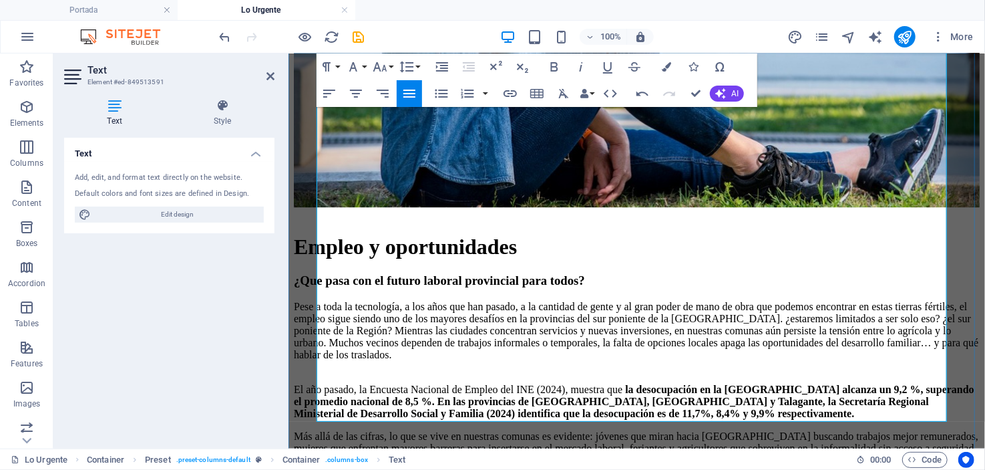
scroll to position [2070, 0]
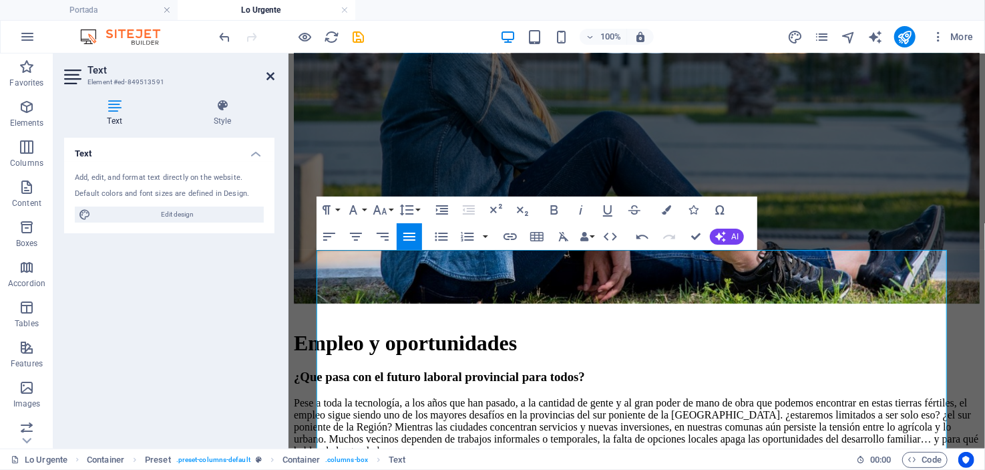
click at [271, 71] on icon at bounding box center [271, 76] width 8 height 11
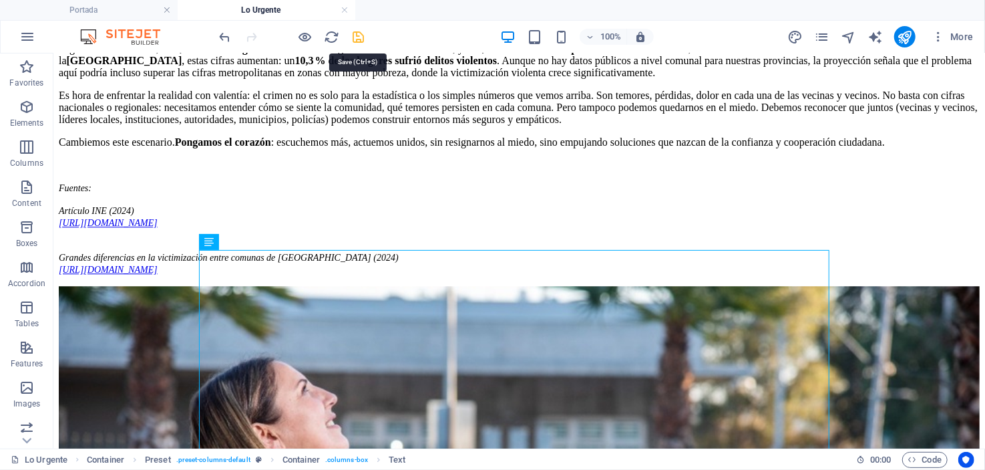
click at [355, 31] on icon "save" at bounding box center [358, 36] width 15 height 15
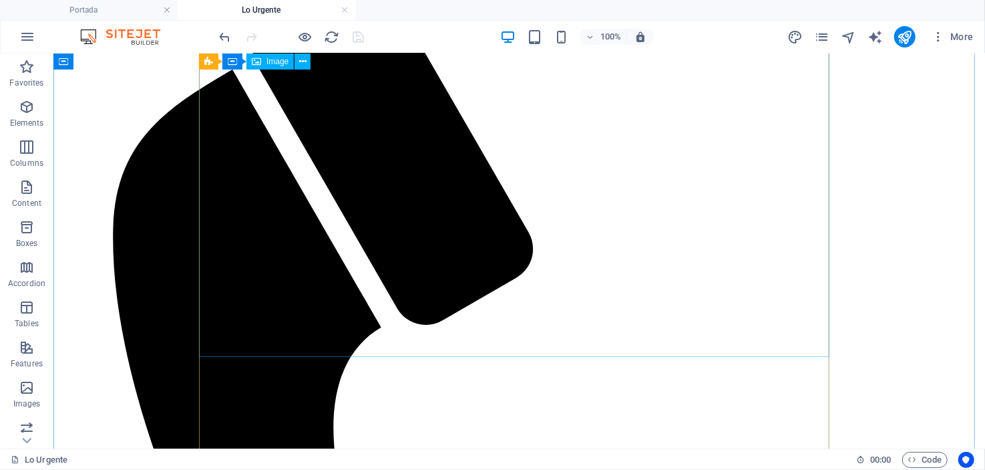
scroll to position [0, 0]
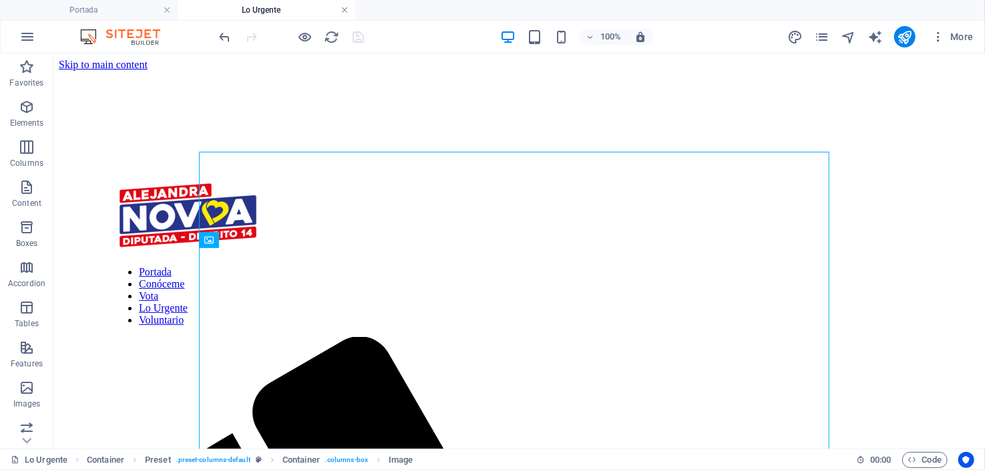
click at [345, 10] on link at bounding box center [345, 10] width 8 height 13
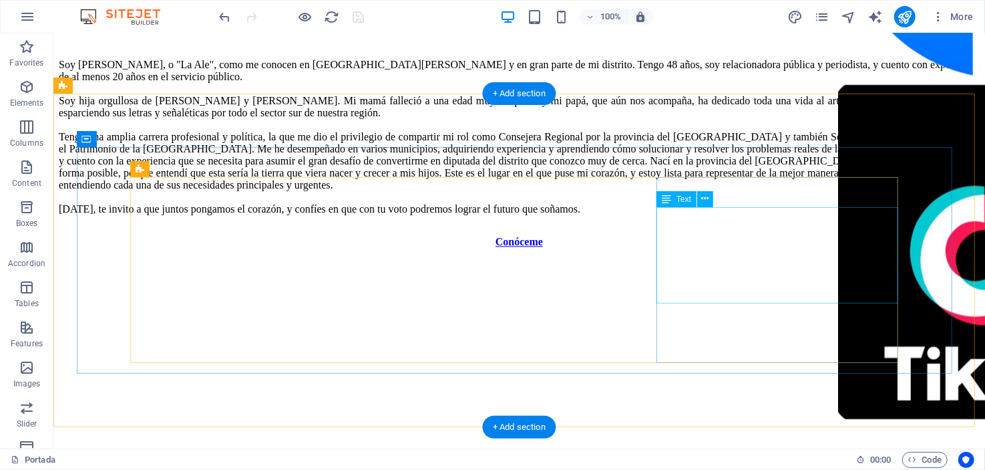
scroll to position [1870, 0]
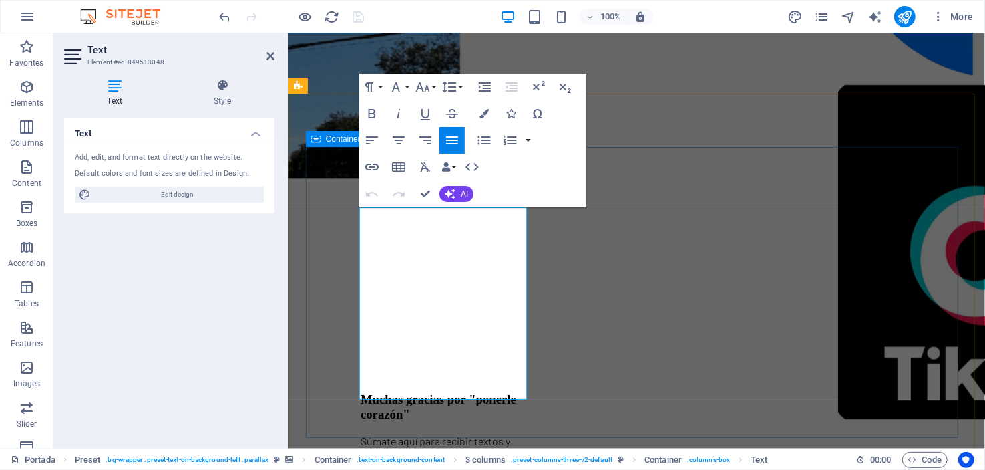
drag, startPoint x: 416, startPoint y: 388, endPoint x: 353, endPoint y: 217, distance: 182.4
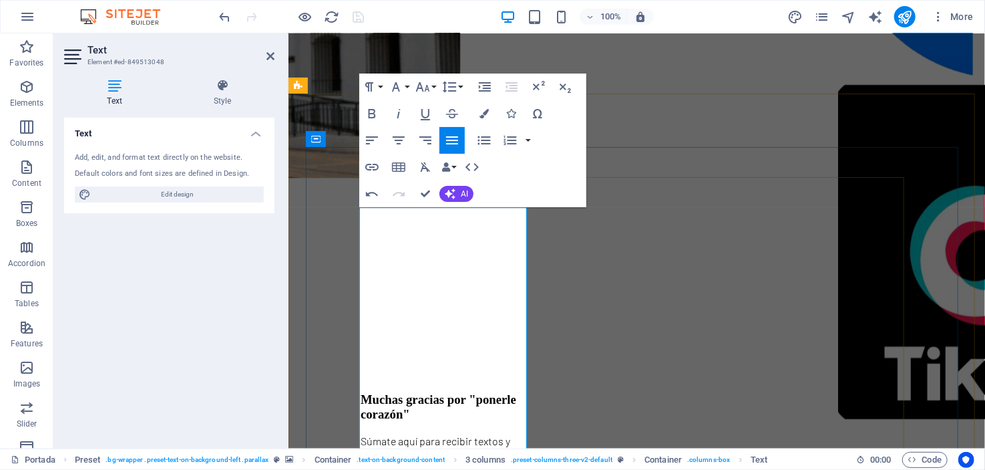
scroll to position [2070, 0]
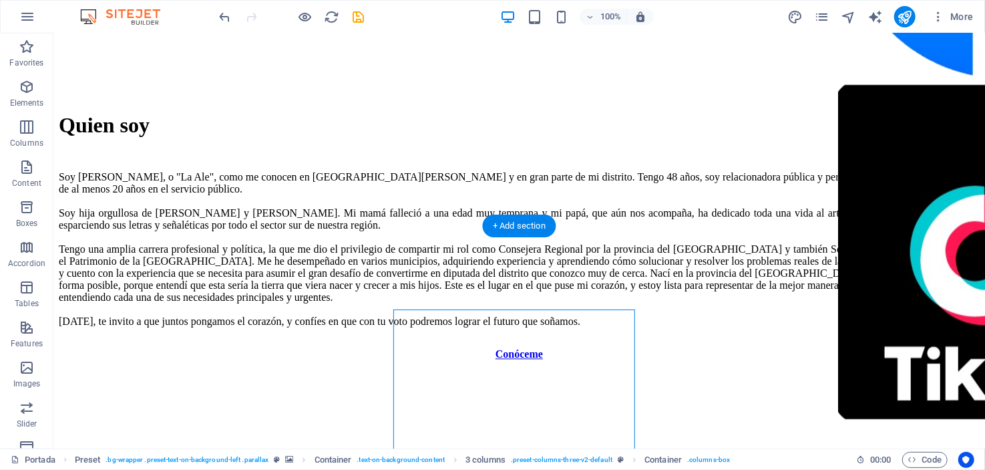
scroll to position [1736, 0]
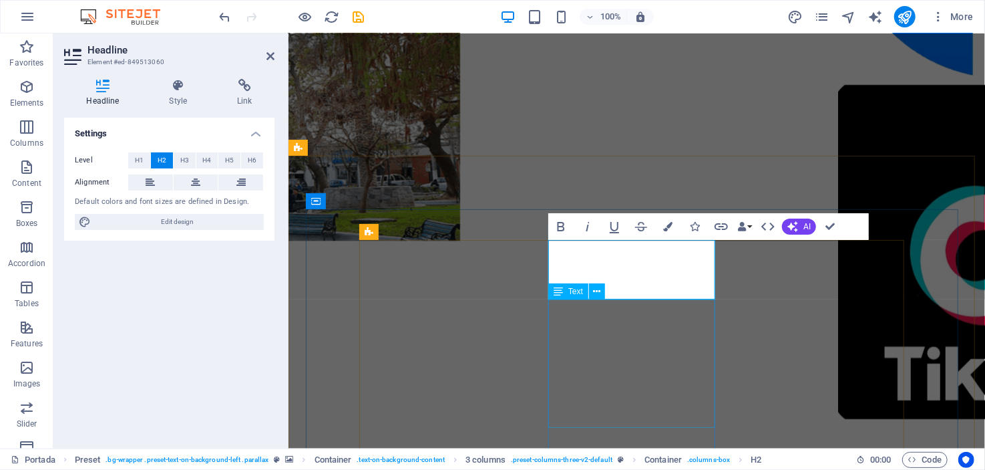
scroll to position [1870, 0]
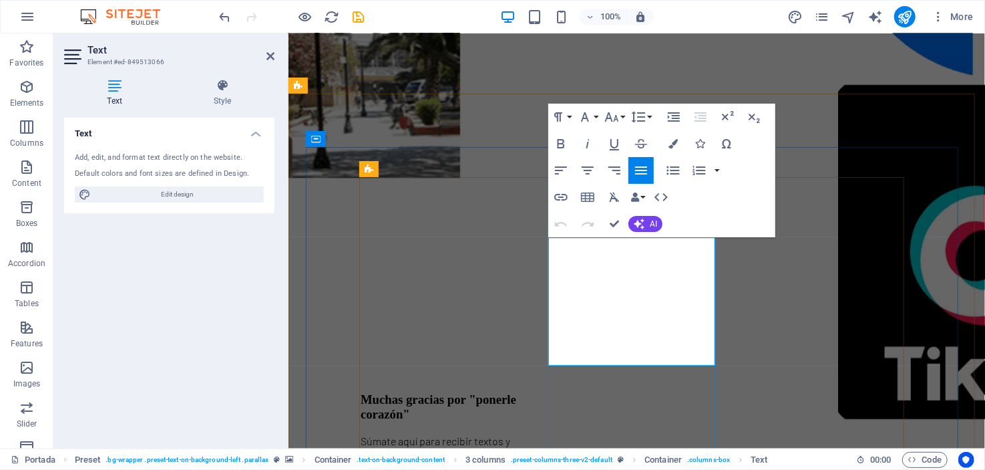
drag, startPoint x: 550, startPoint y: 244, endPoint x: 705, endPoint y: 352, distance: 188.6
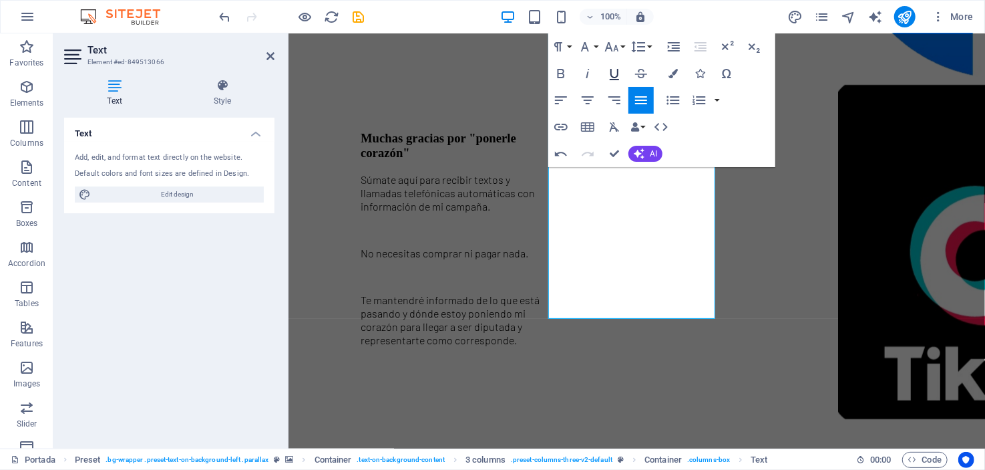
scroll to position [2138, 0]
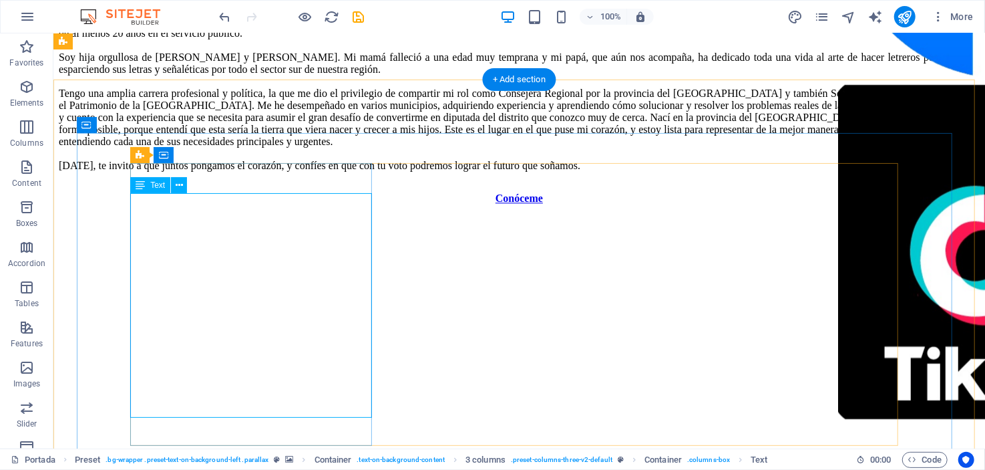
scroll to position [1870, 0]
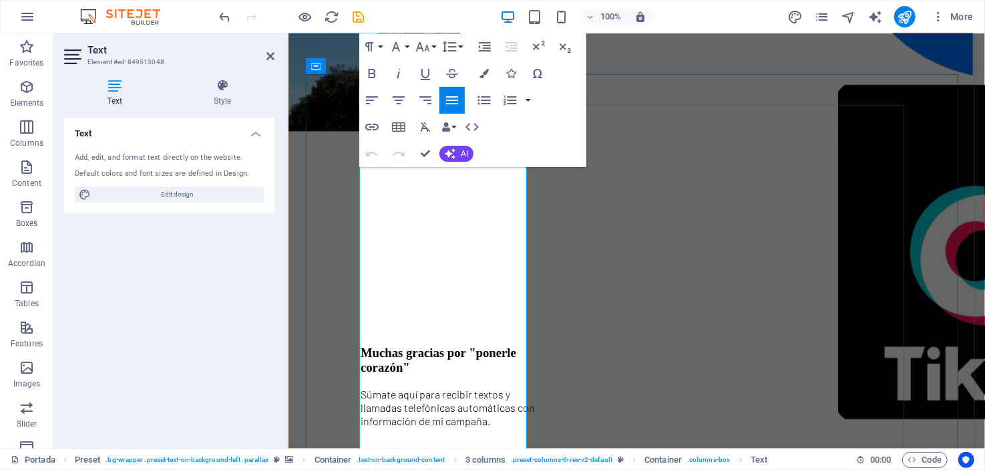
scroll to position [1955, 0]
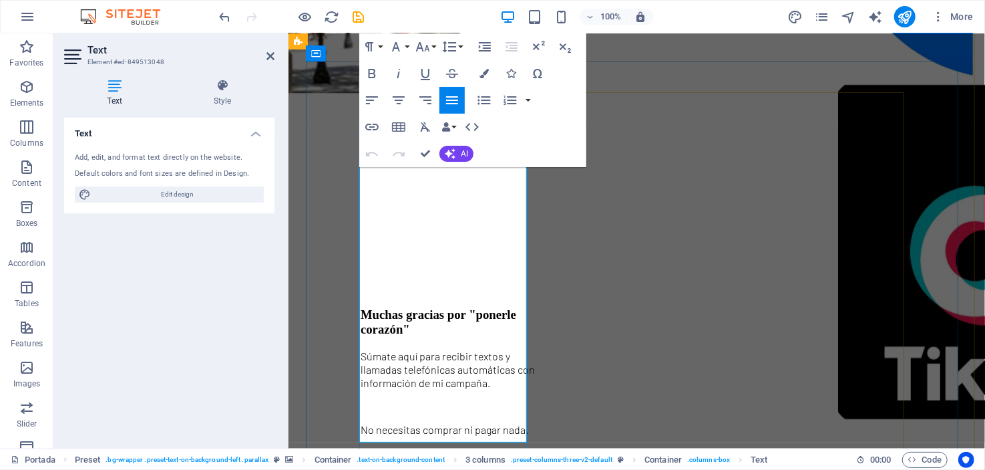
drag, startPoint x: 361, startPoint y: 214, endPoint x: 511, endPoint y: 434, distance: 266.8
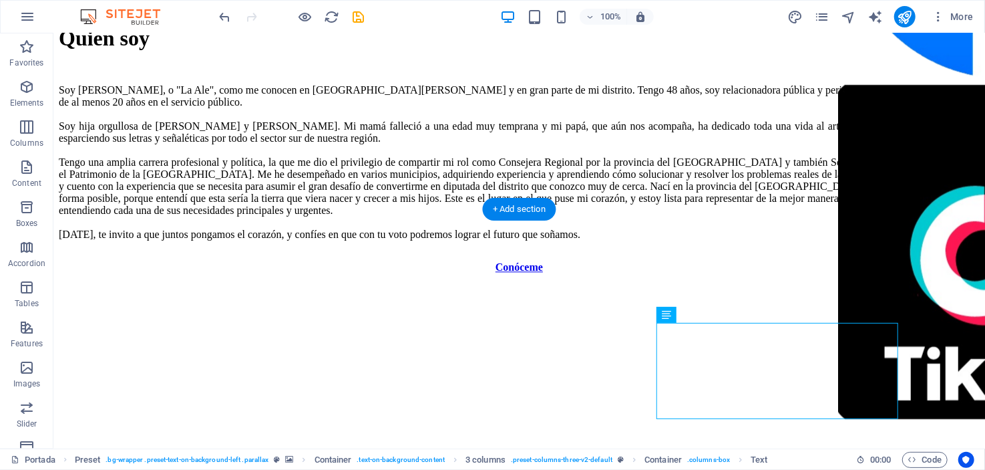
scroll to position [1755, 0]
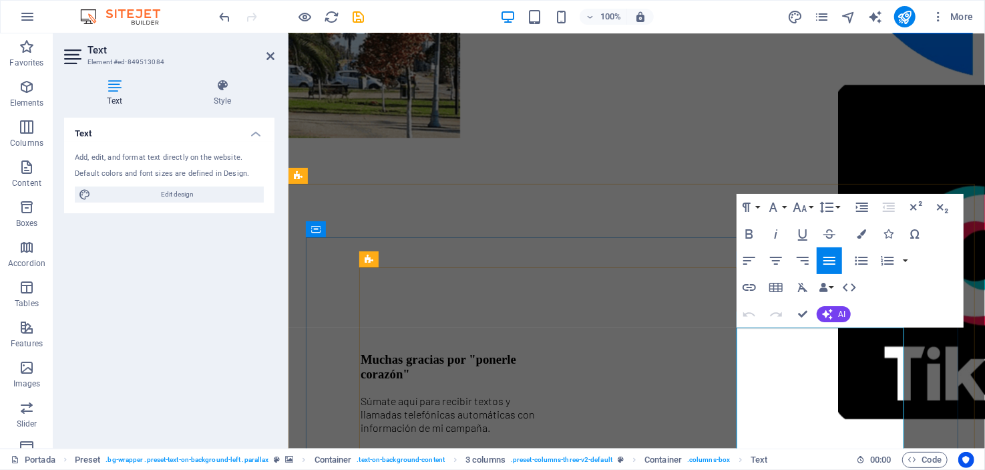
scroll to position [1955, 0]
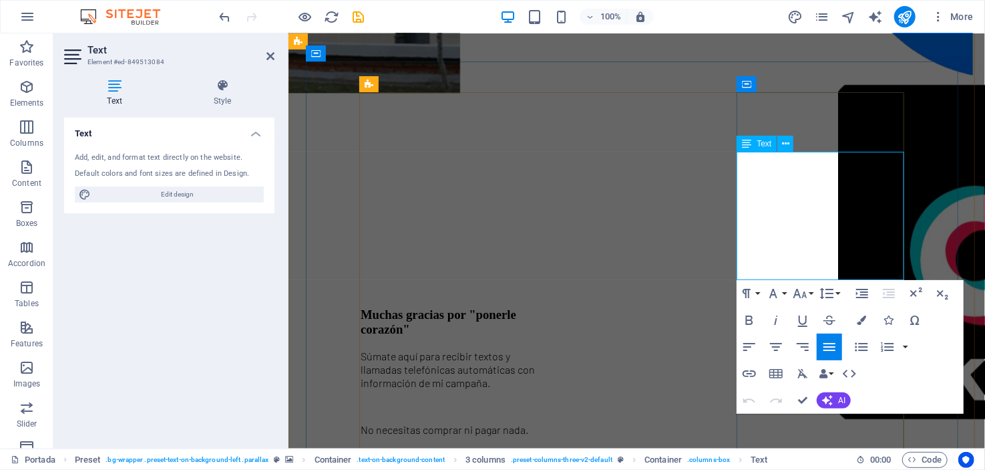
drag, startPoint x: 737, startPoint y: 158, endPoint x: 902, endPoint y: 269, distance: 198.8
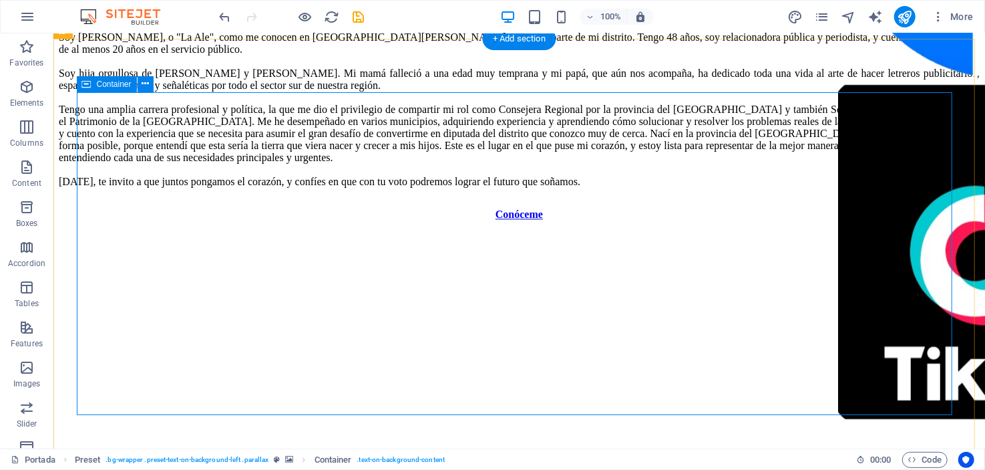
scroll to position [1791, 0]
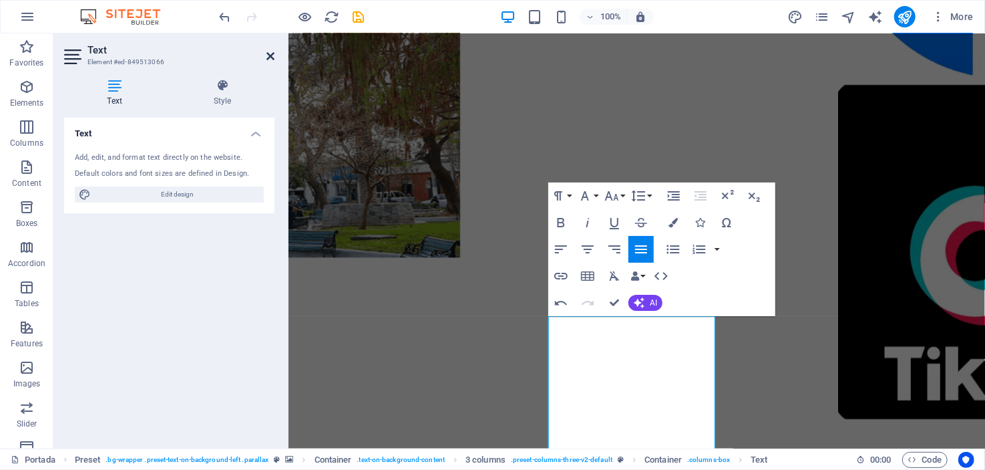
click at [271, 57] on icon at bounding box center [271, 56] width 8 height 11
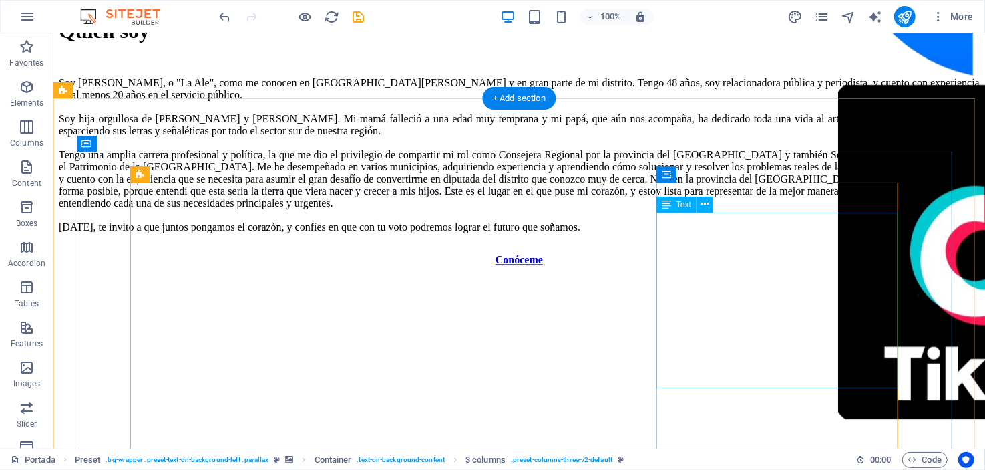
scroll to position [1925, 0]
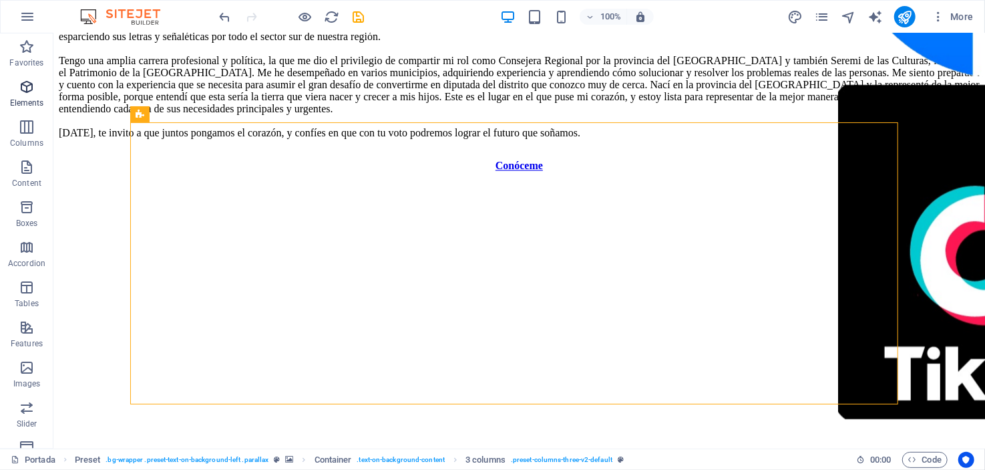
click at [22, 90] on icon "button" at bounding box center [27, 87] width 16 height 16
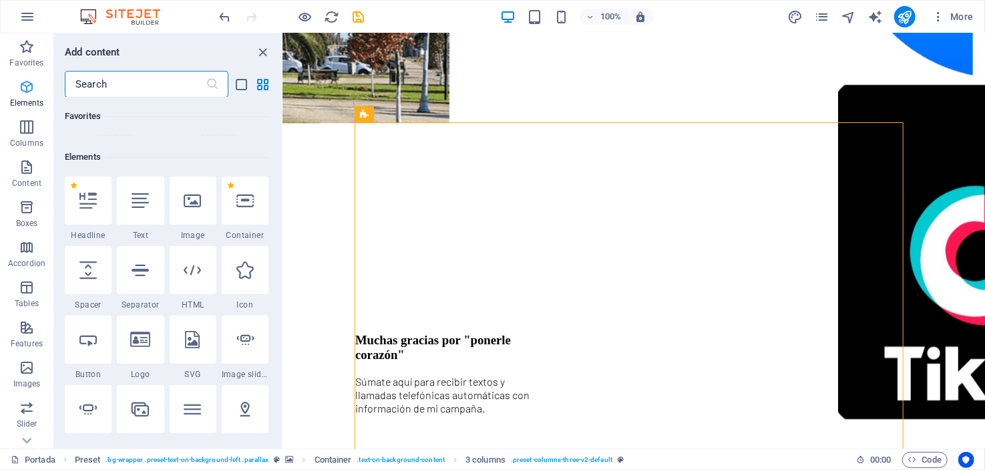
scroll to position [142, 0]
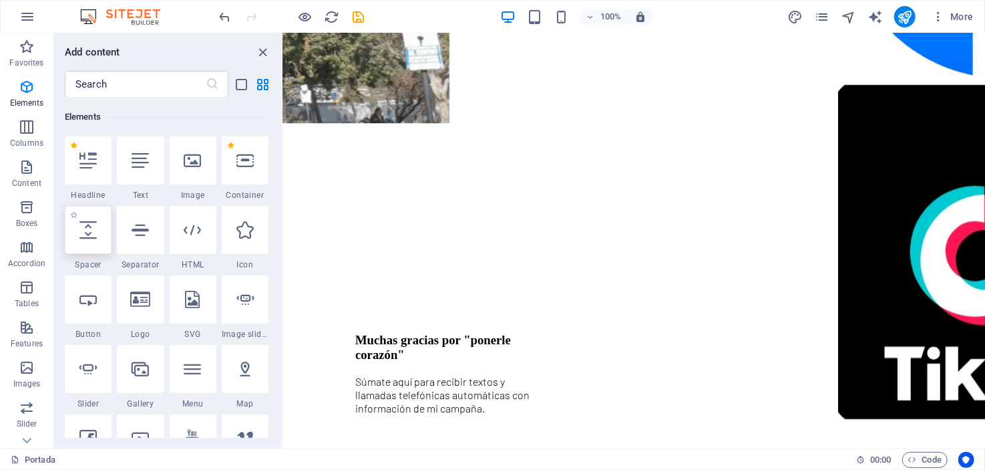
select select "px"
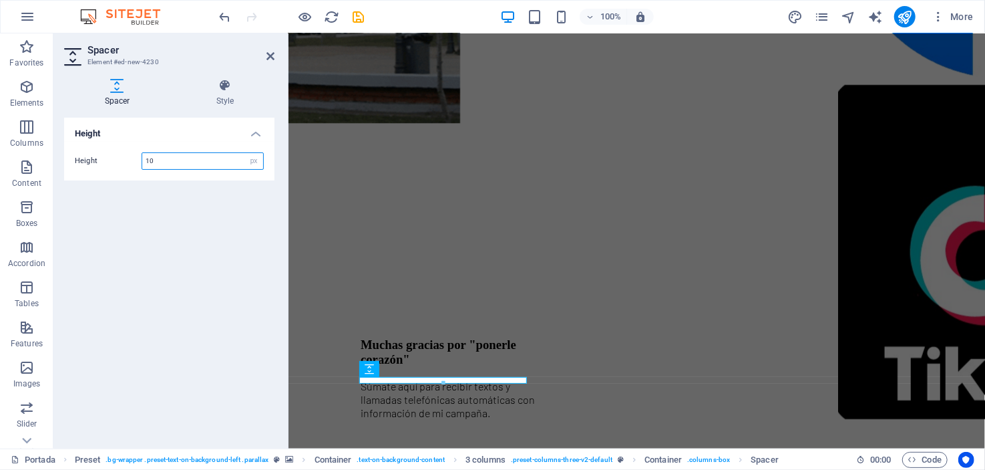
type input "10"
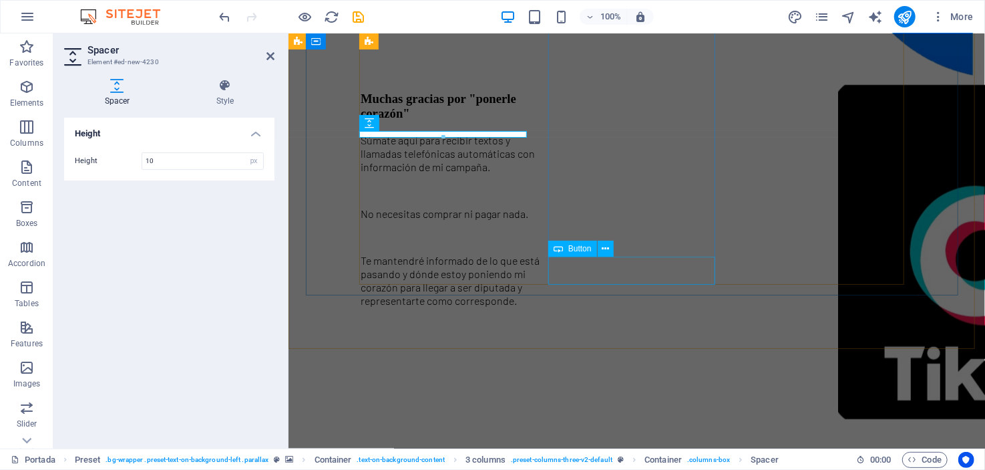
scroll to position [2192, 0]
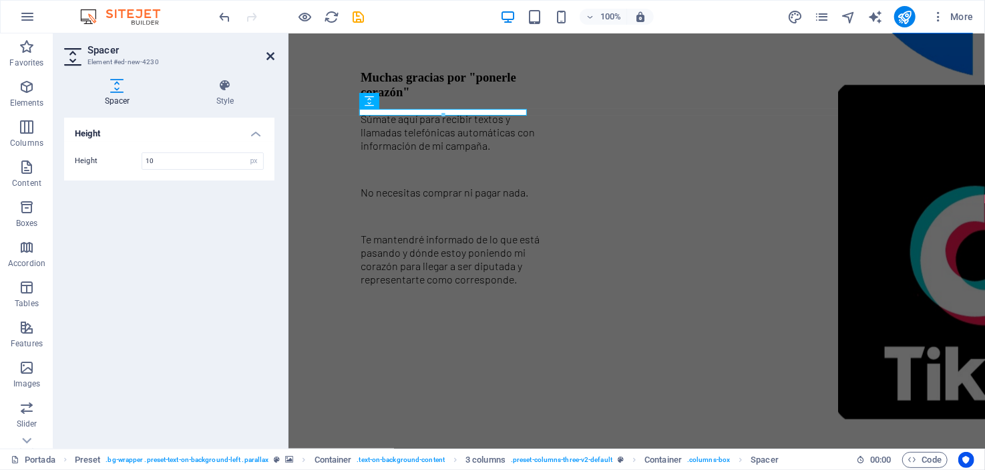
click at [269, 54] on icon at bounding box center [271, 56] width 8 height 11
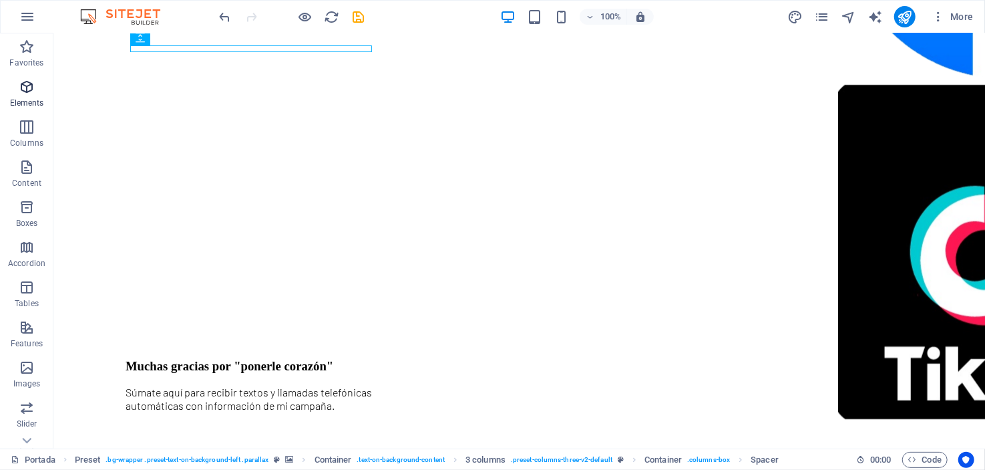
click at [26, 86] on icon "button" at bounding box center [27, 87] width 16 height 16
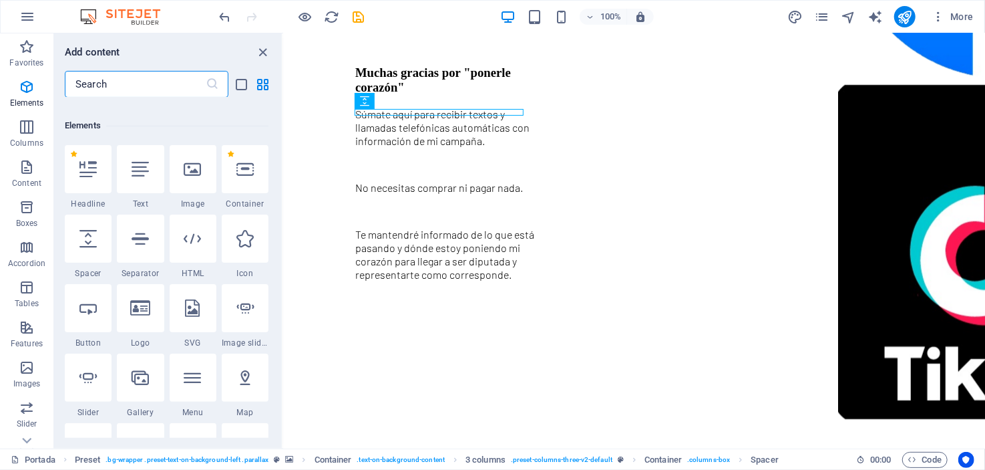
scroll to position [142, 0]
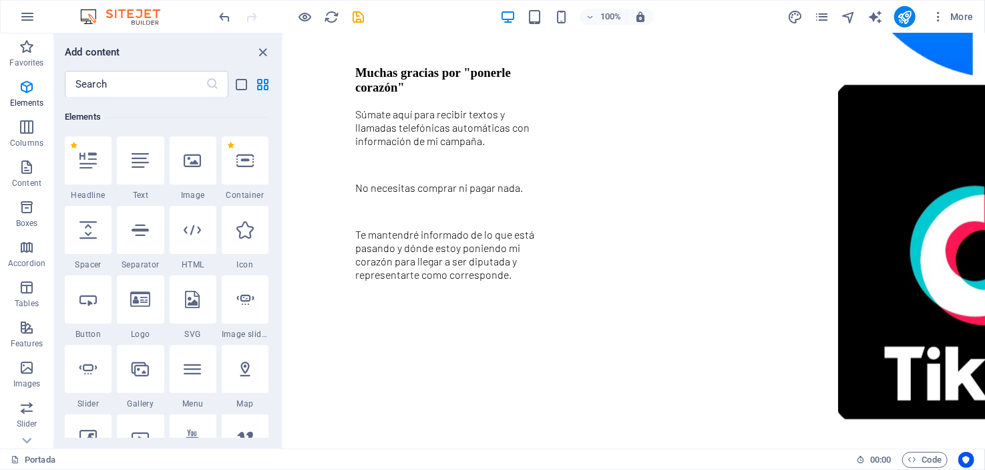
select select "px"
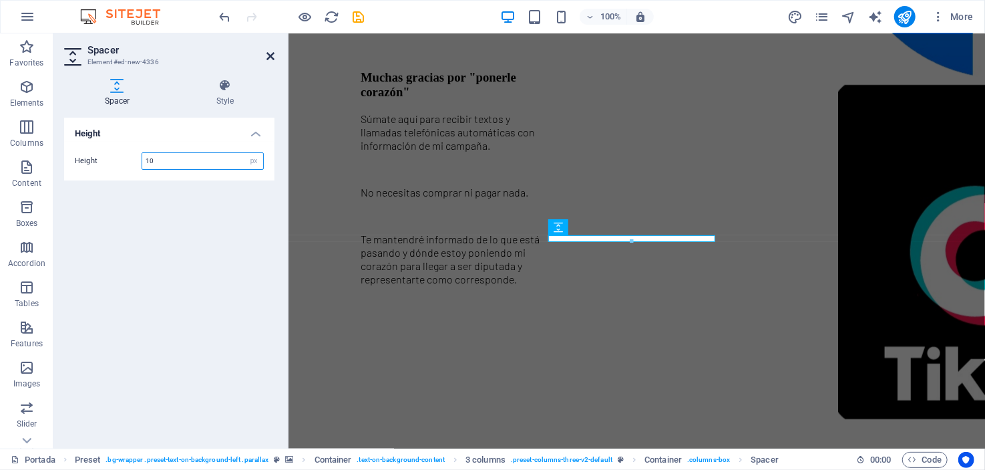
type input "10"
click at [271, 51] on icon at bounding box center [271, 56] width 8 height 11
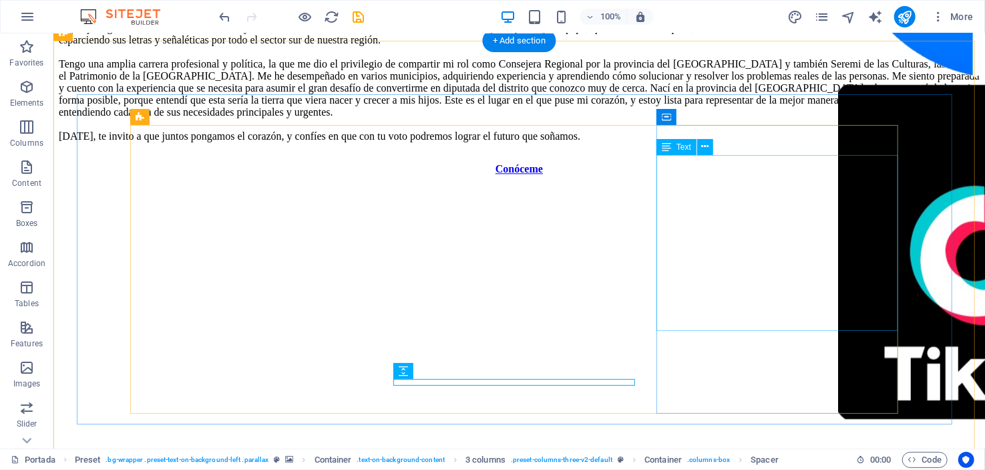
scroll to position [1989, 0]
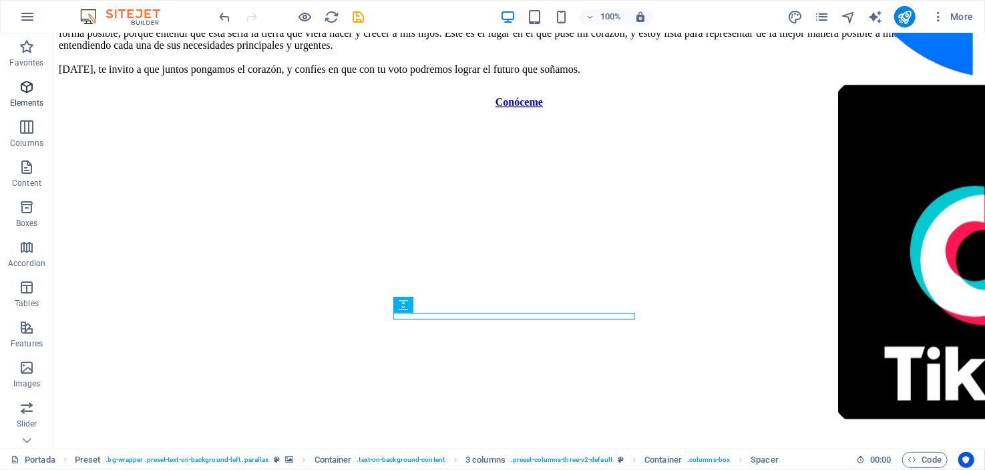
click at [35, 89] on span "Elements" at bounding box center [26, 95] width 53 height 32
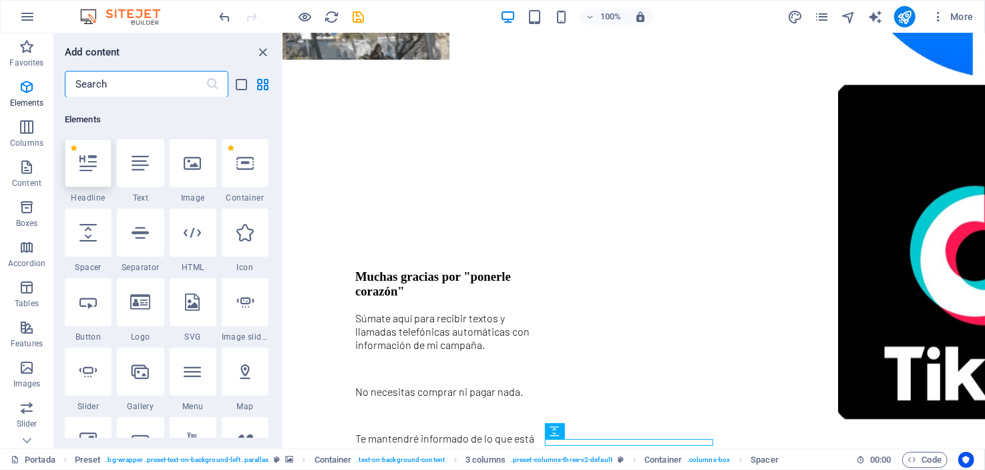
scroll to position [142, 0]
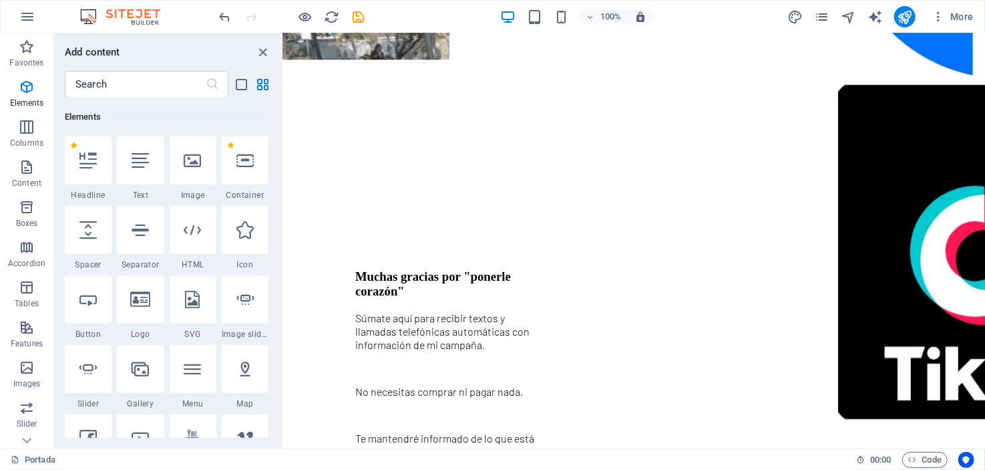
select select "px"
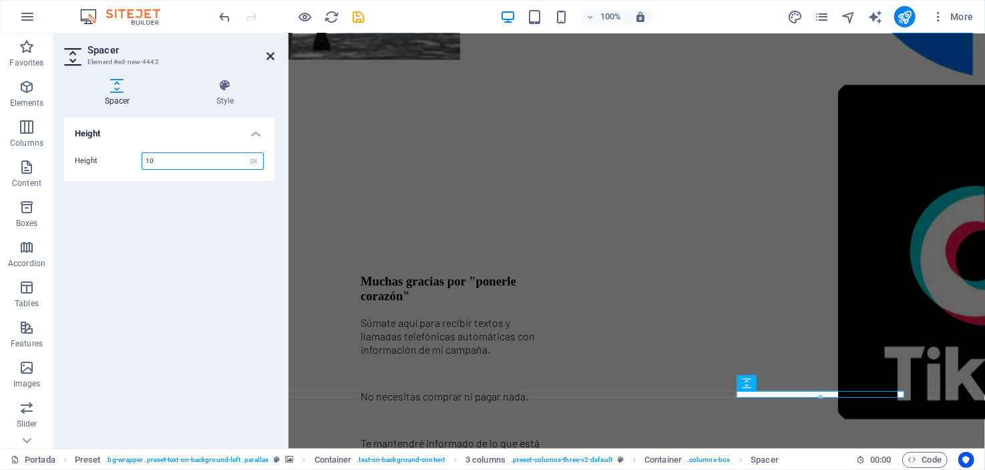
type input "10"
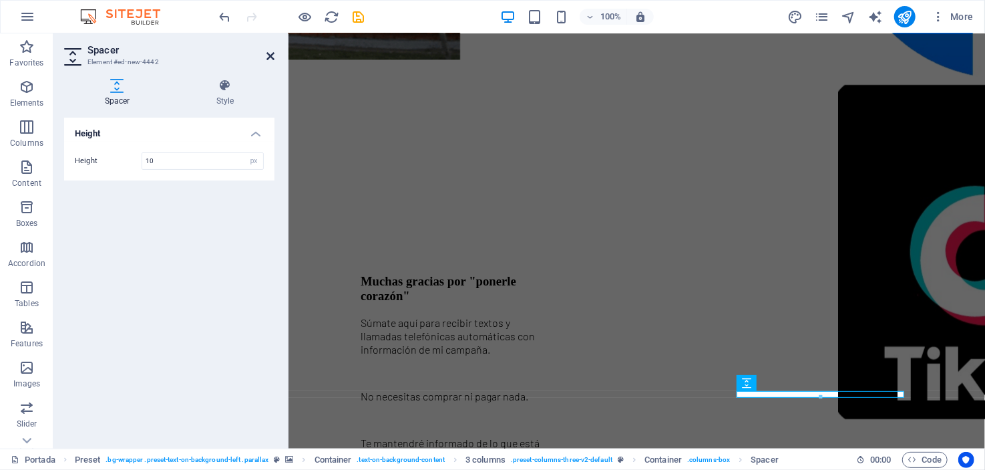
click at [269, 57] on icon at bounding box center [271, 56] width 8 height 11
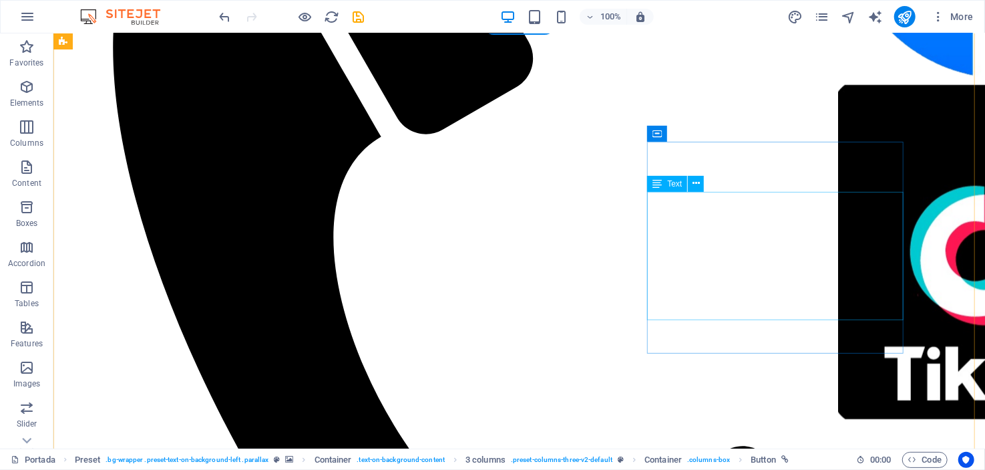
scroll to position [719, 0]
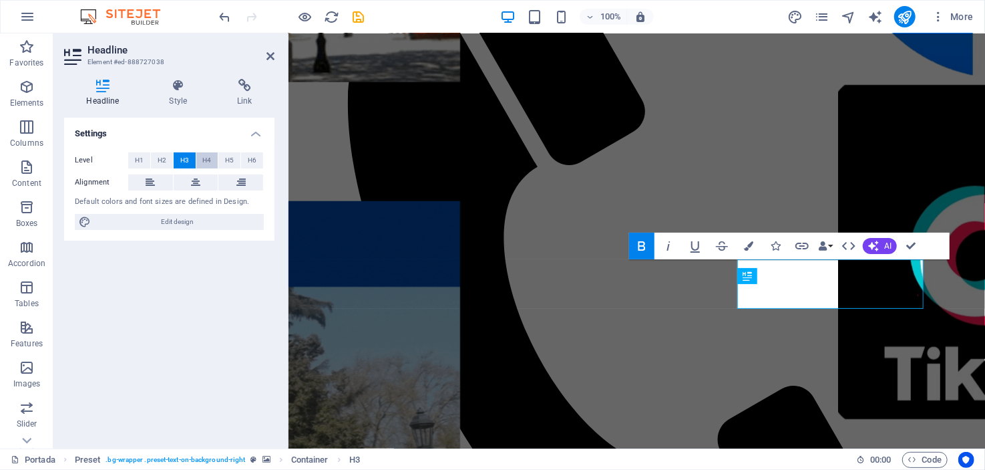
click at [204, 152] on span "H4" at bounding box center [206, 160] width 9 height 16
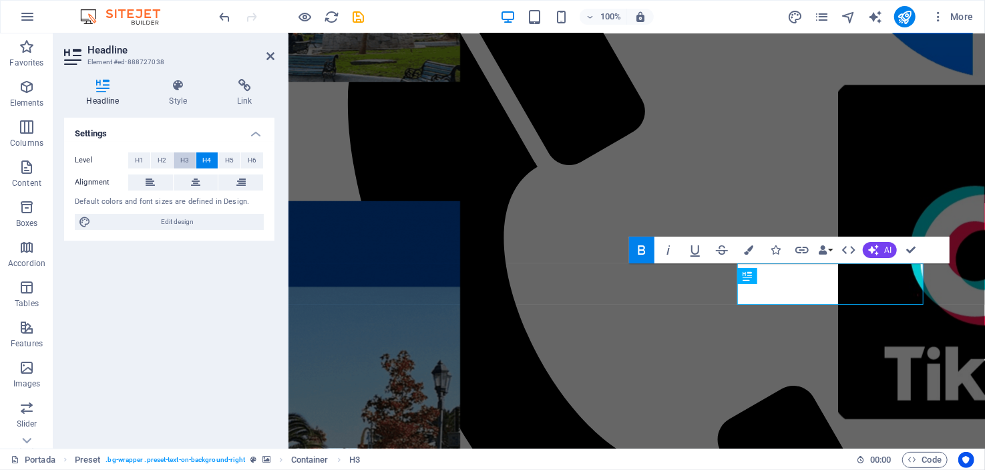
click at [184, 154] on span "H3" at bounding box center [184, 160] width 9 height 16
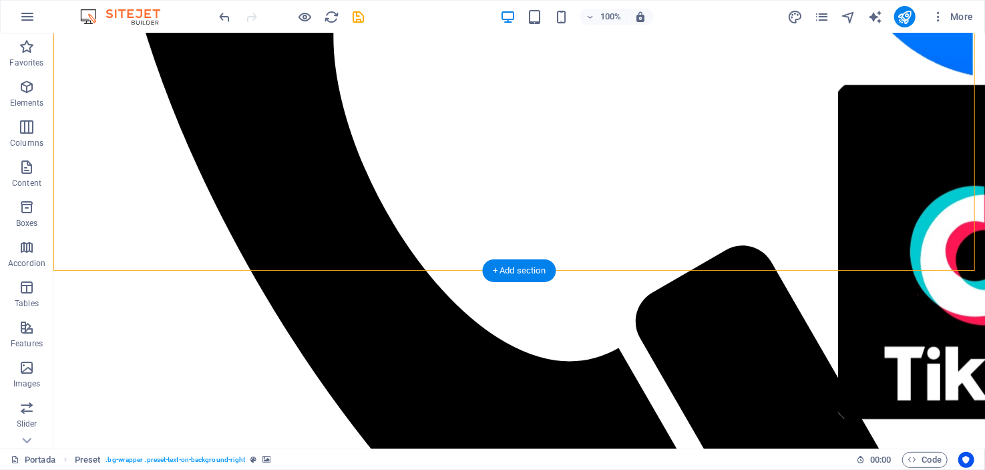
scroll to position [786, 0]
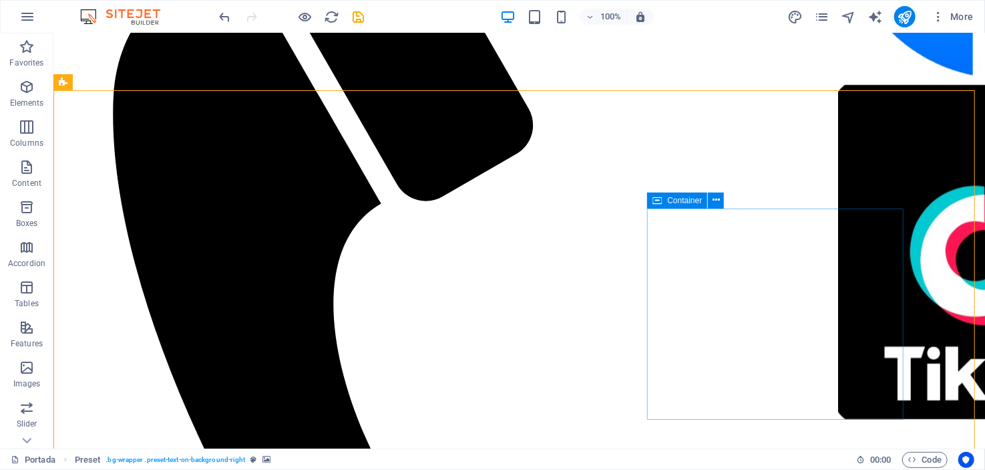
click at [670, 198] on span "Container" at bounding box center [684, 200] width 35 height 8
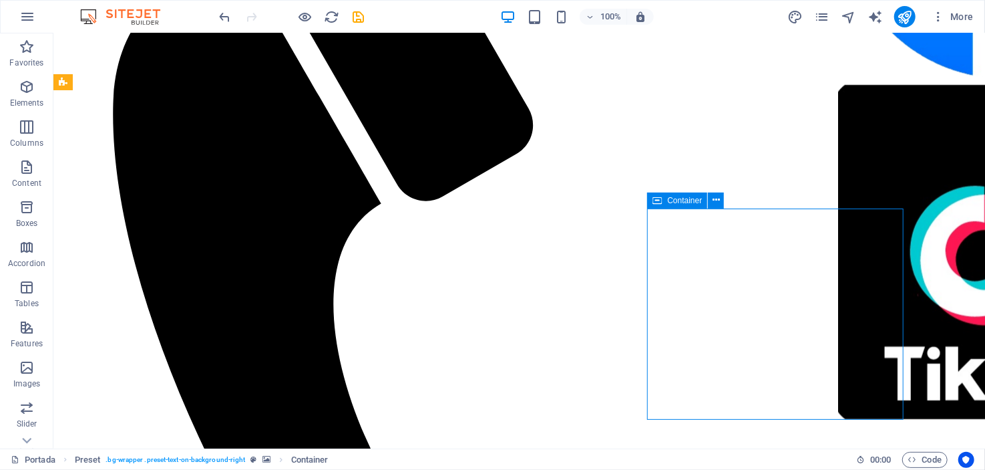
click at [681, 200] on span "Container" at bounding box center [684, 200] width 35 height 8
select select "%"
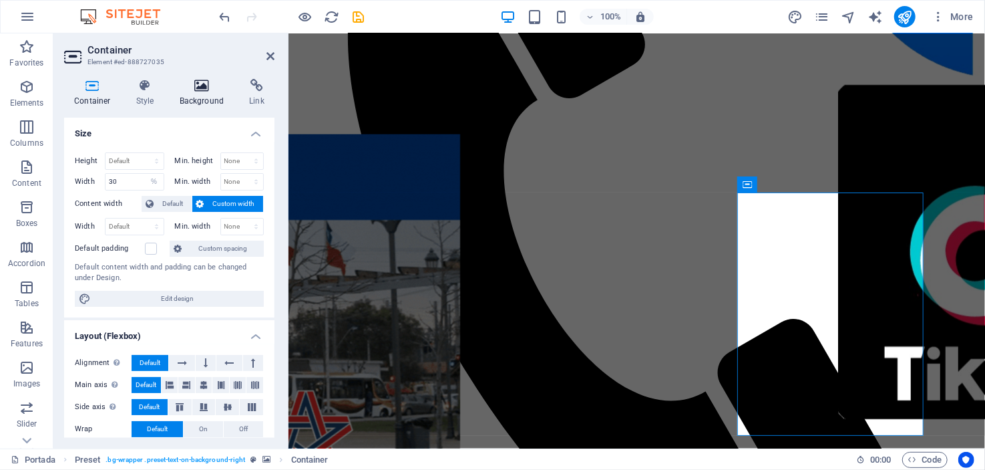
click at [203, 89] on icon at bounding box center [202, 85] width 65 height 13
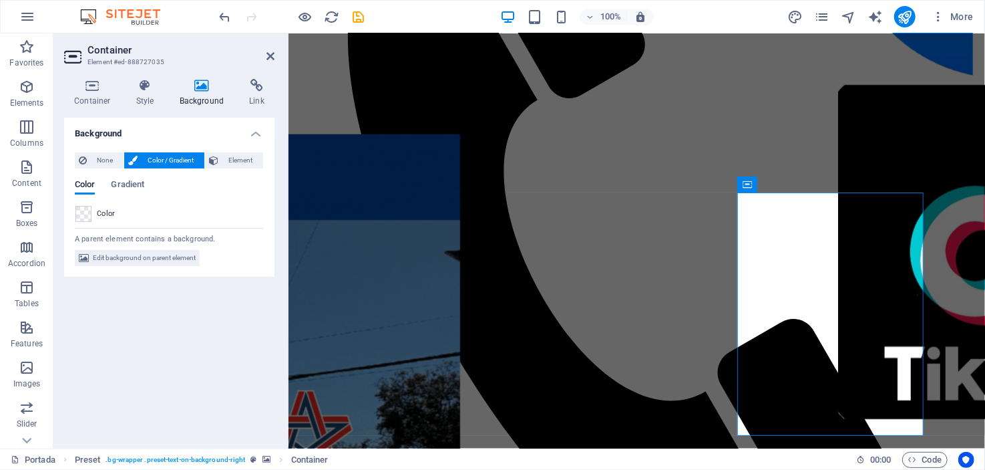
click at [162, 158] on span "Color / Gradient" at bounding box center [171, 160] width 59 height 16
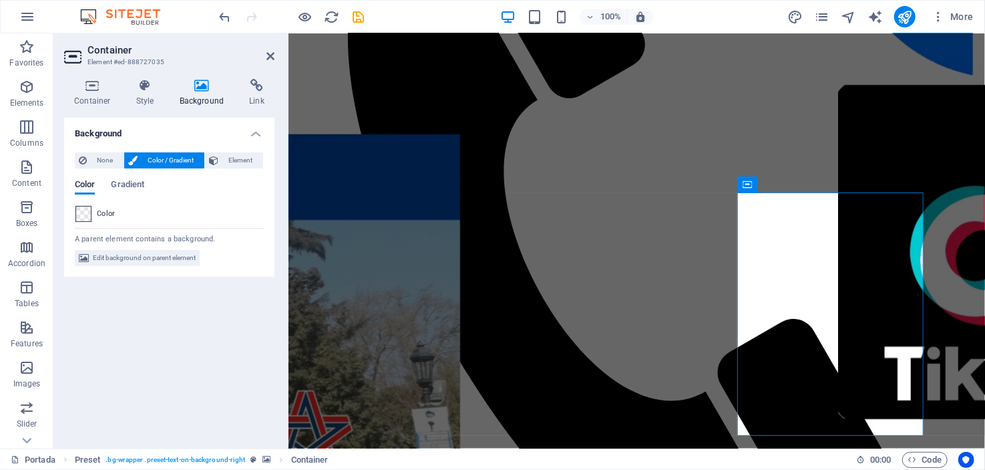
click at [81, 209] on span at bounding box center [83, 213] width 15 height 15
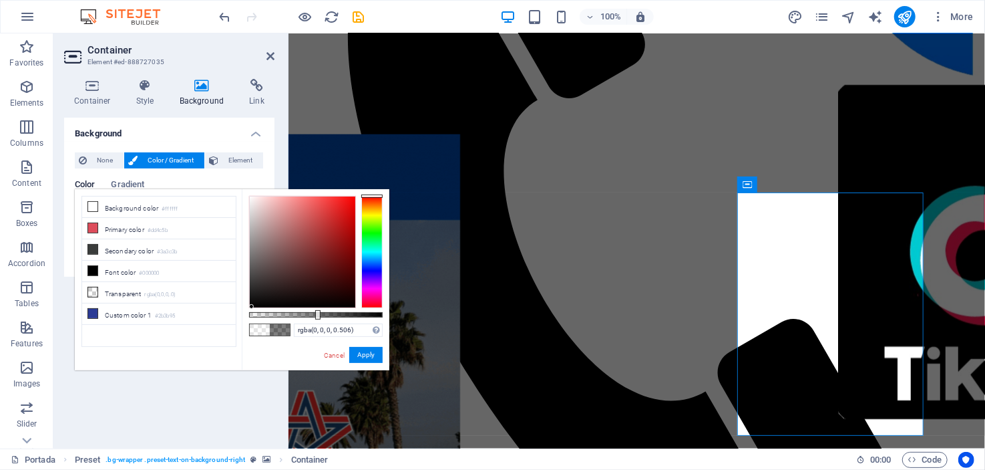
drag, startPoint x: 247, startPoint y: 194, endPoint x: 252, endPoint y: 316, distance: 122.3
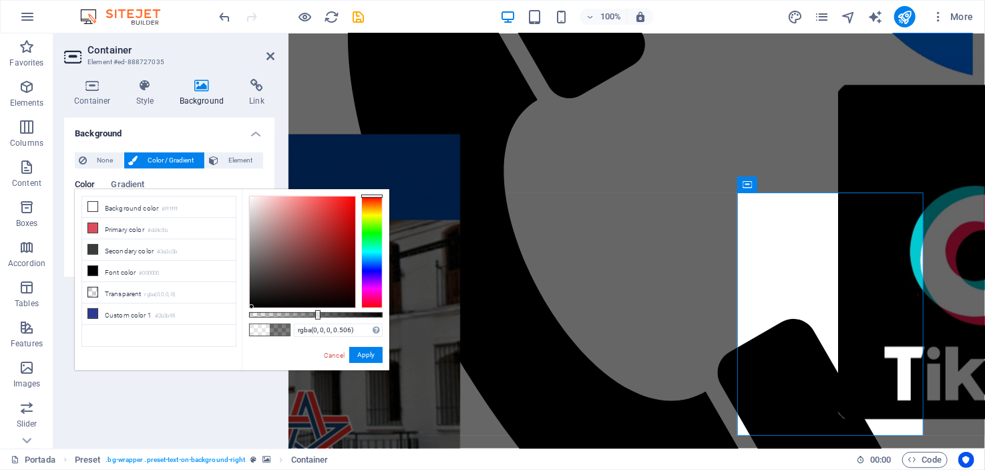
click at [252, 308] on div at bounding box center [316, 252] width 134 height 112
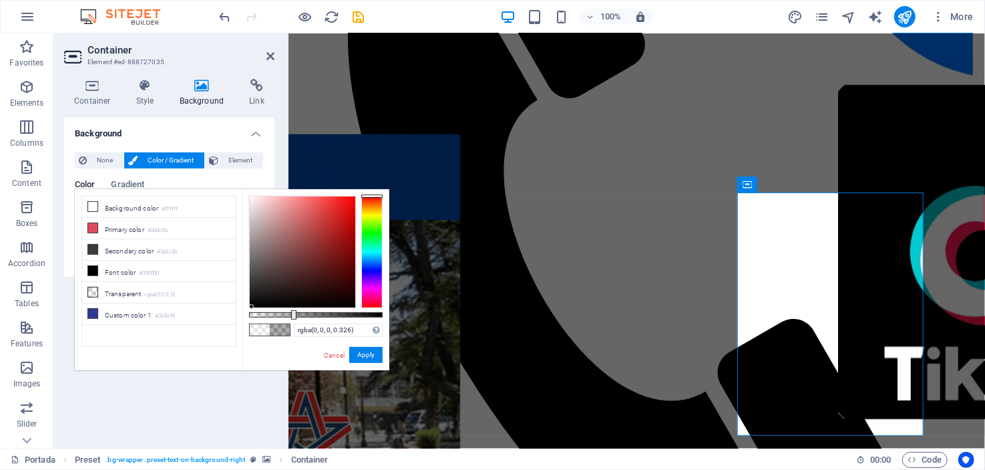
drag, startPoint x: 317, startPoint y: 313, endPoint x: 293, endPoint y: 309, distance: 25.2
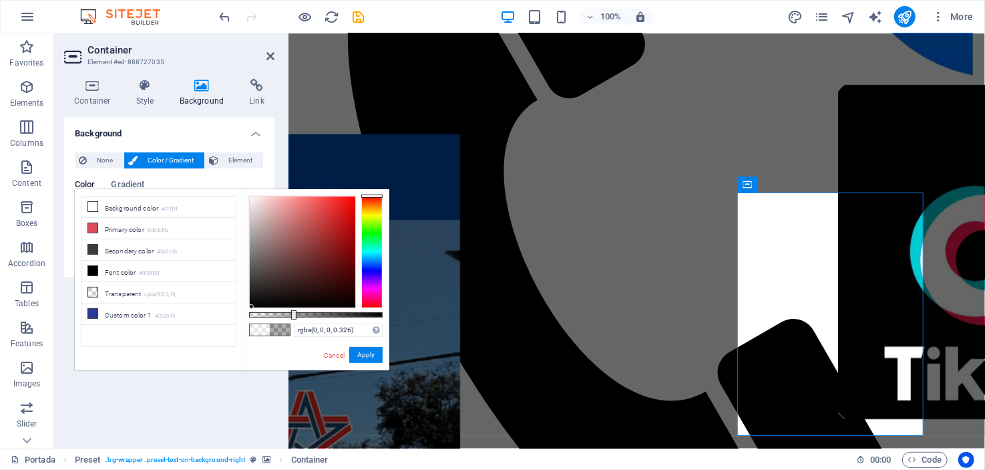
click at [293, 309] on div "rgba(0, 0, 0, 0.326) Supported formats #0852ed rgb(8, 82, 237) rgba(8, 82, 237,…" at bounding box center [316, 376] width 148 height 375
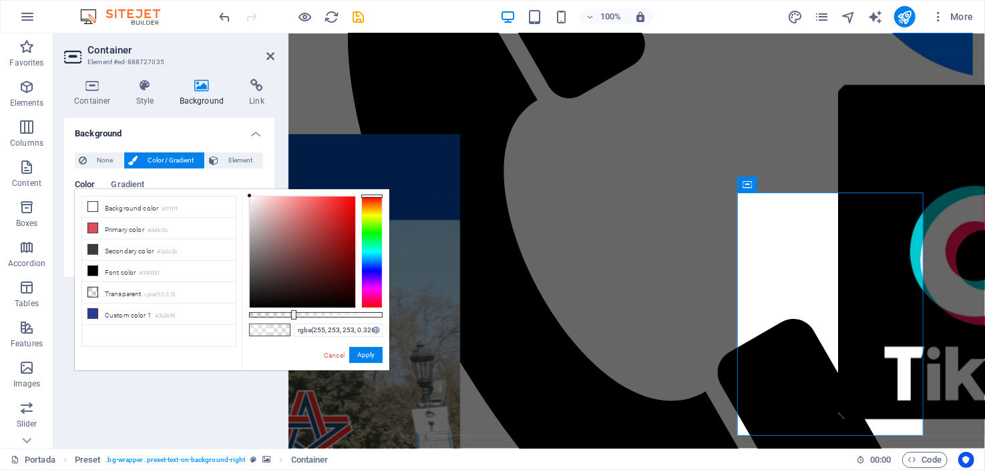
drag, startPoint x: 252, startPoint y: 304, endPoint x: 250, endPoint y: 179, distance: 124.9
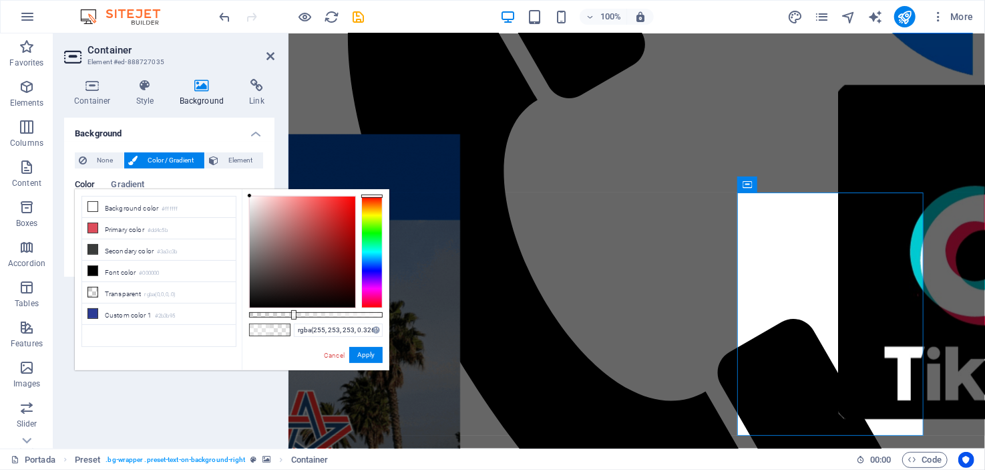
click at [250, 179] on body "[DOMAIN_NAME] Portada Favorites Elements Columns Content Boxes Accordion Tables…" at bounding box center [492, 235] width 985 height 470
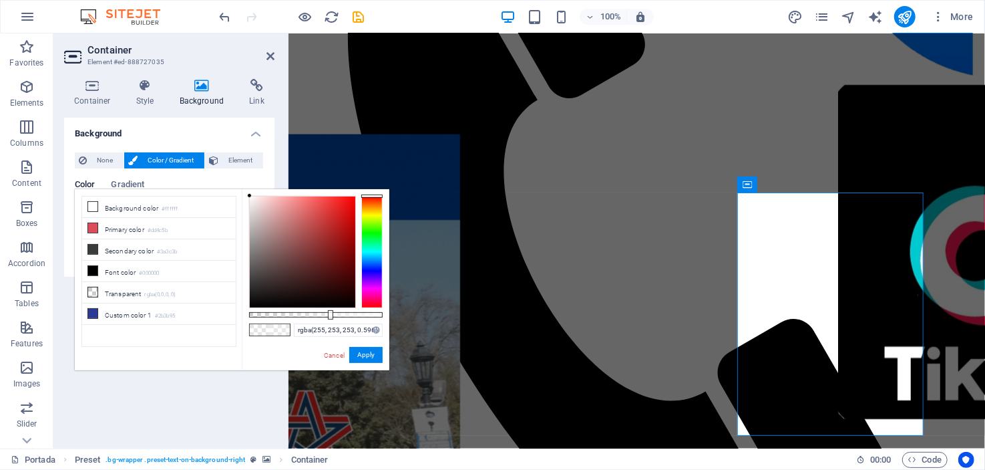
type input "rgba(255, 253, 253, 0.581)"
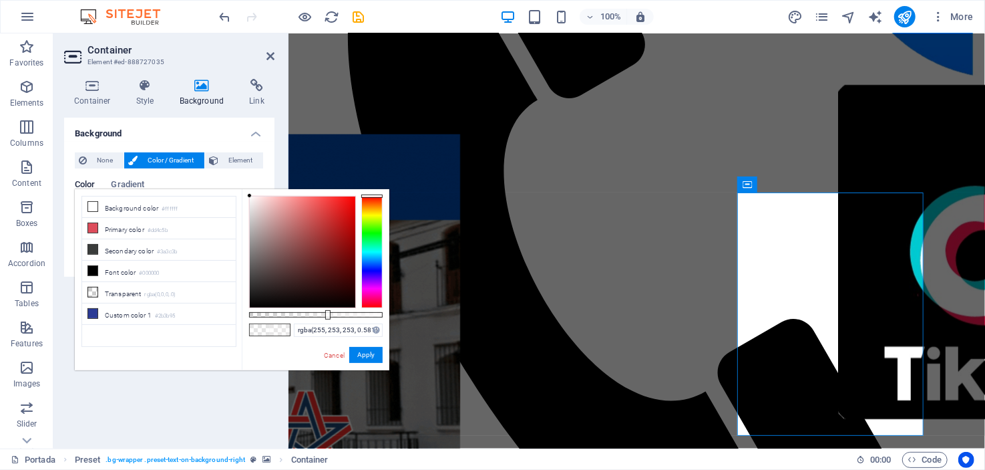
drag, startPoint x: 295, startPoint y: 310, endPoint x: 327, endPoint y: 314, distance: 31.7
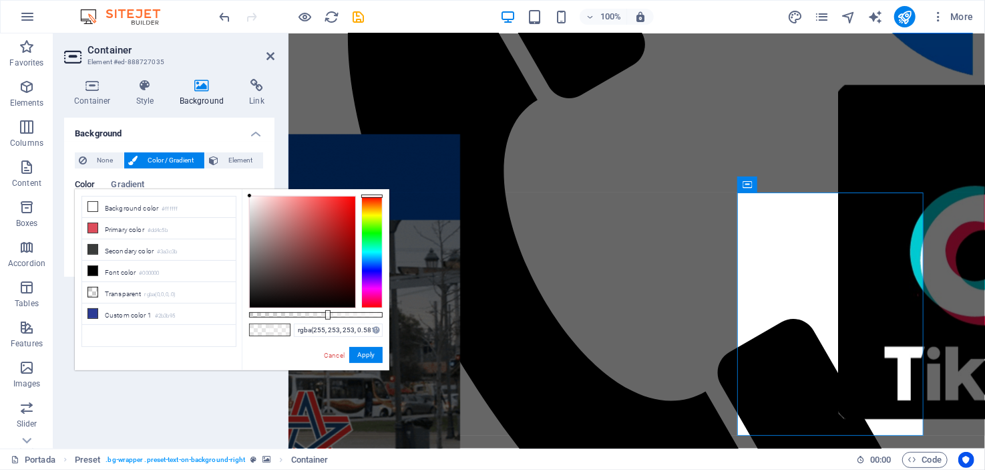
click at [327, 314] on div at bounding box center [327, 314] width 5 height 9
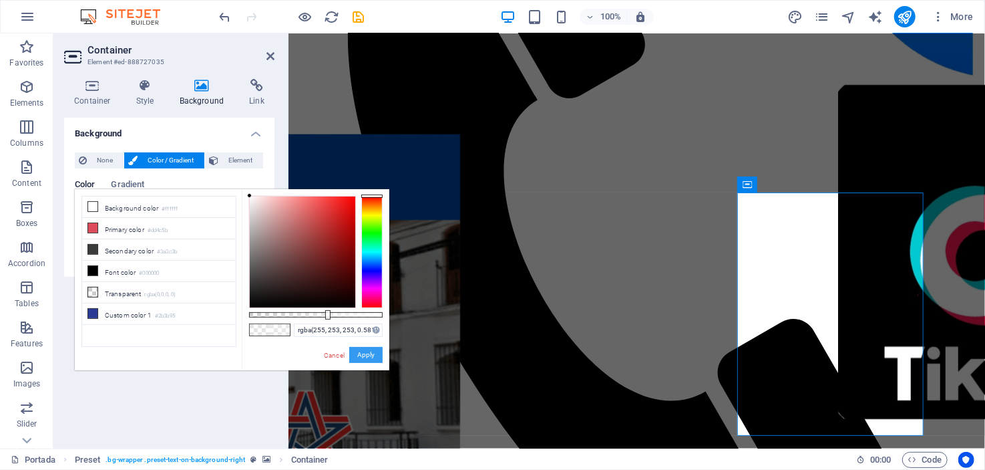
click at [370, 350] on button "Apply" at bounding box center [365, 355] width 33 height 16
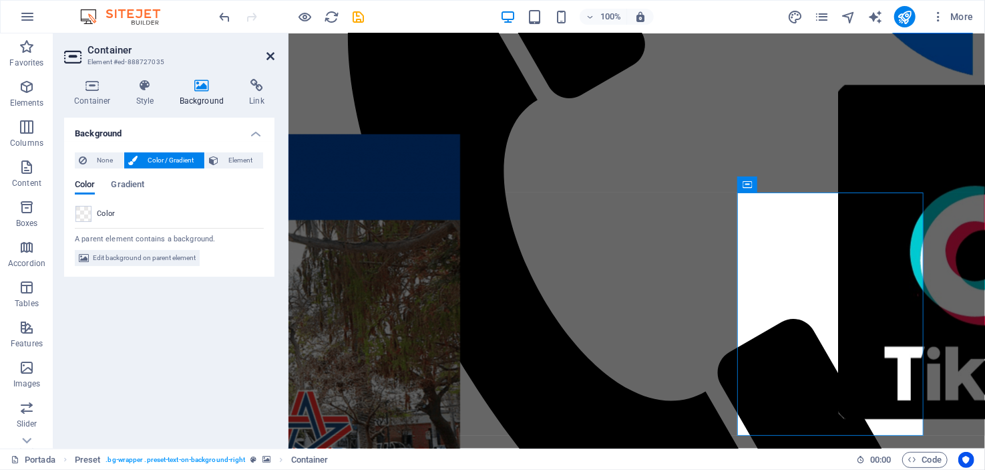
click at [269, 53] on icon at bounding box center [271, 56] width 8 height 11
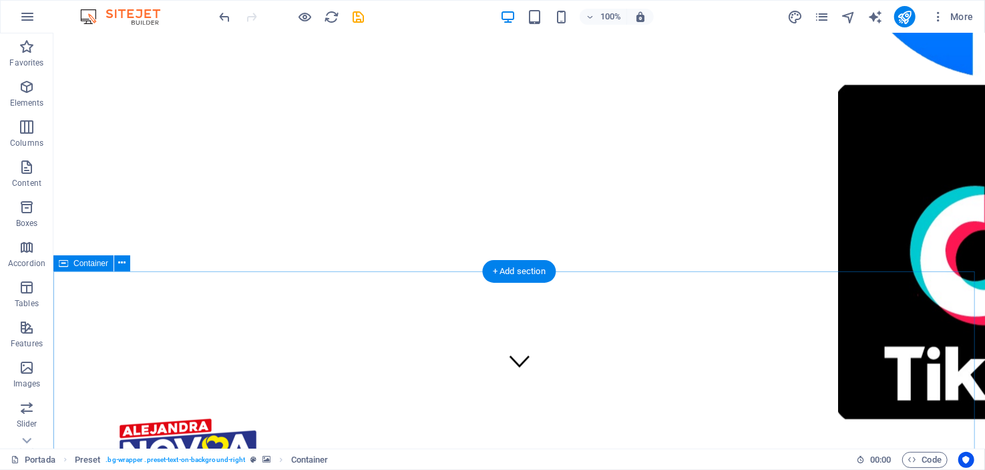
scroll to position [0, 0]
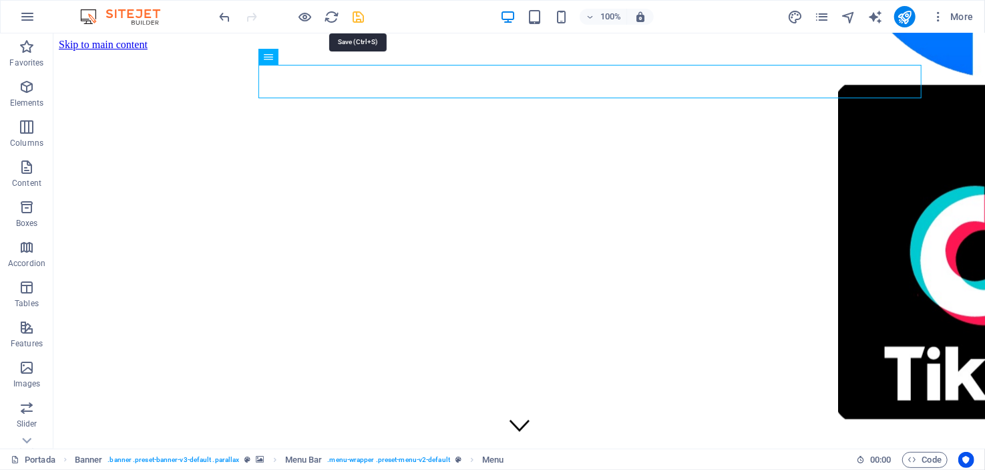
click at [362, 14] on icon "save" at bounding box center [358, 16] width 15 height 15
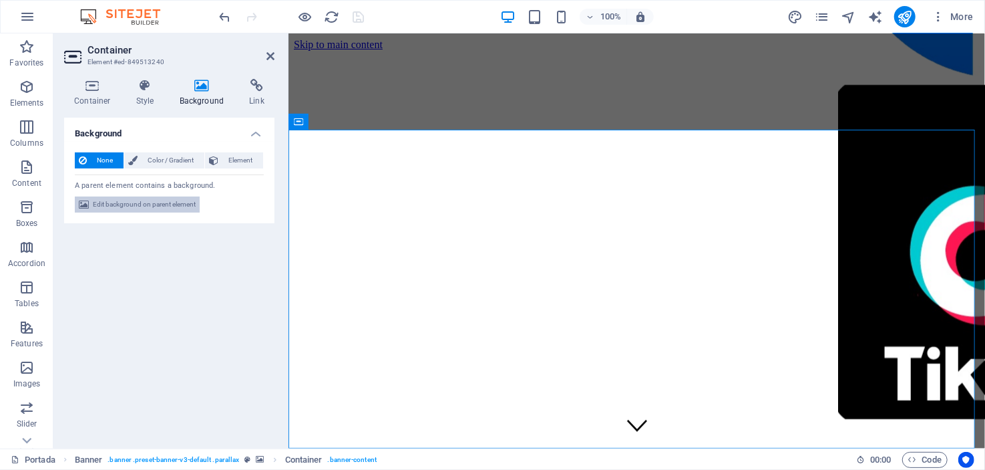
click at [128, 204] on span "Edit background on parent element" at bounding box center [144, 204] width 103 height 16
select select "ms"
select select "s"
select select "progressive"
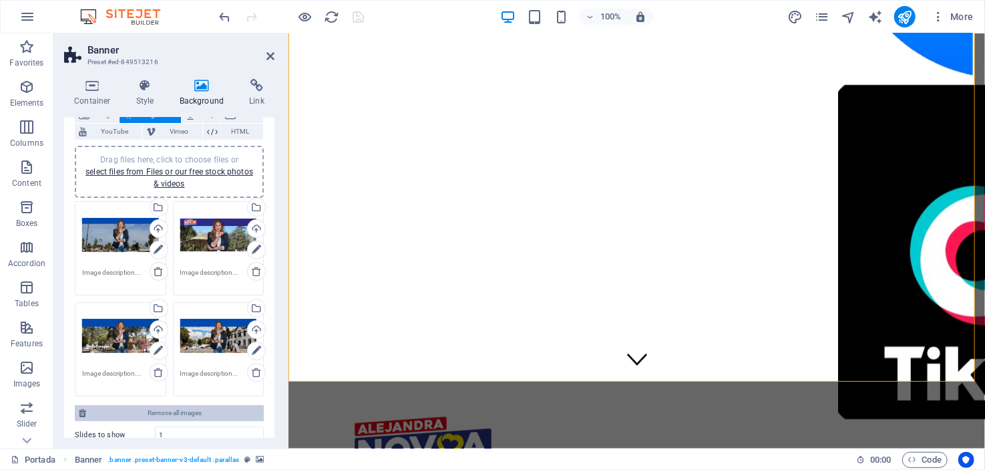
scroll to position [133, 0]
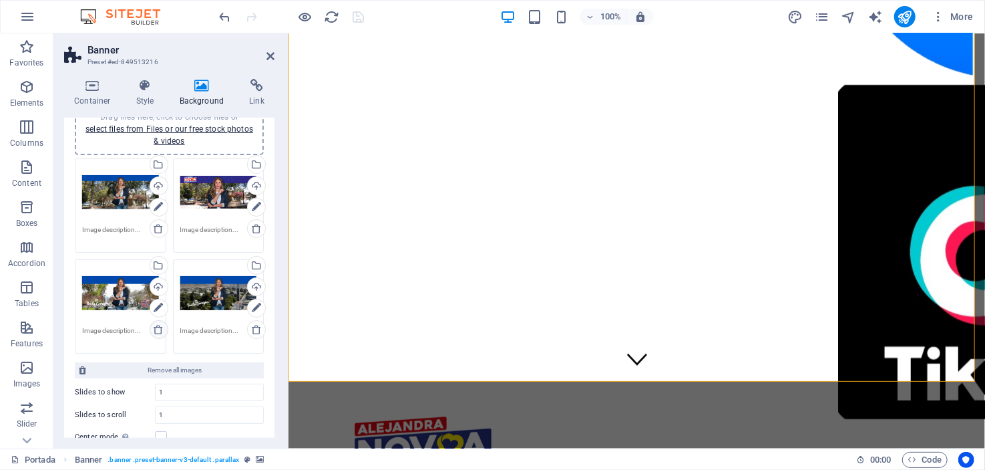
click at [159, 329] on icon at bounding box center [158, 329] width 11 height 11
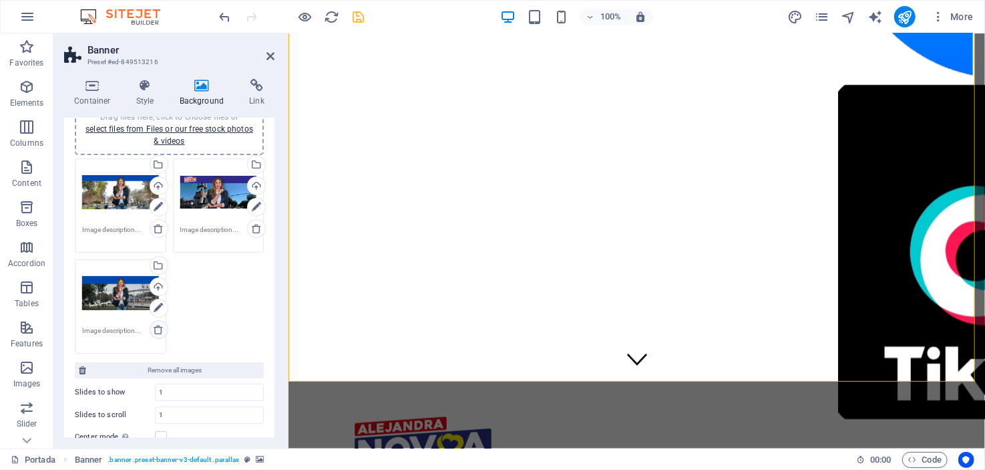
click at [159, 329] on icon at bounding box center [158, 329] width 11 height 11
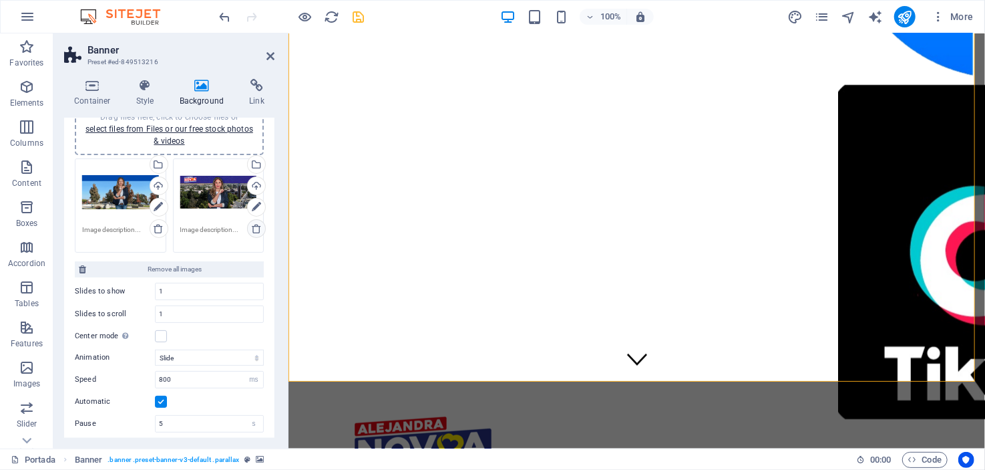
click at [254, 226] on icon at bounding box center [256, 228] width 11 height 11
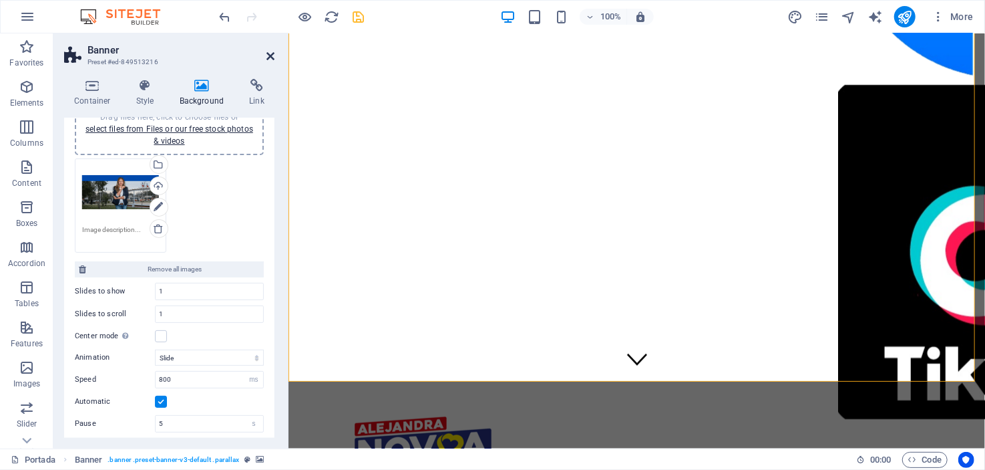
click at [270, 53] on icon at bounding box center [271, 56] width 8 height 11
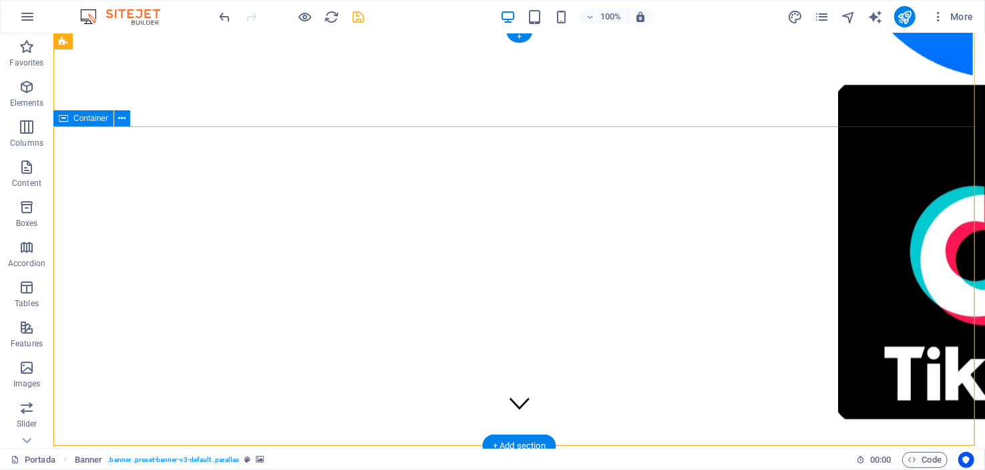
scroll to position [0, 0]
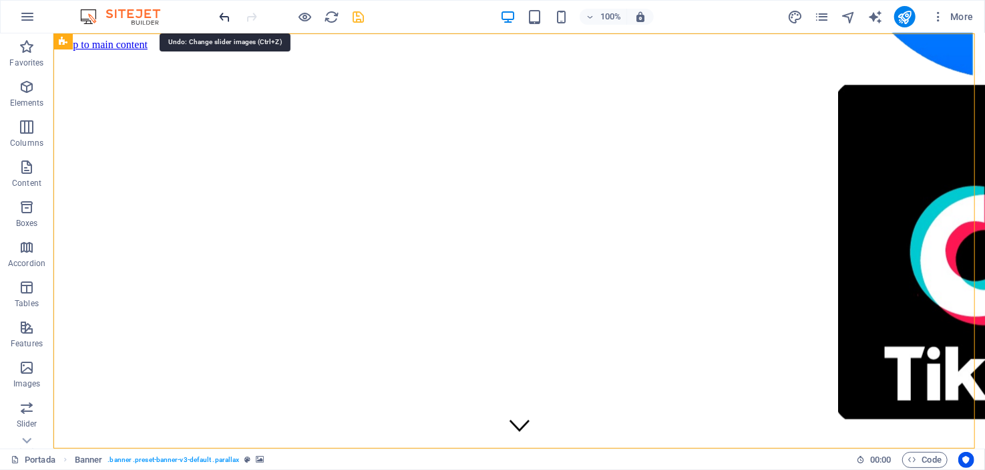
click at [226, 11] on icon "undo" at bounding box center [225, 16] width 15 height 15
click at [224, 12] on icon "undo" at bounding box center [225, 16] width 15 height 15
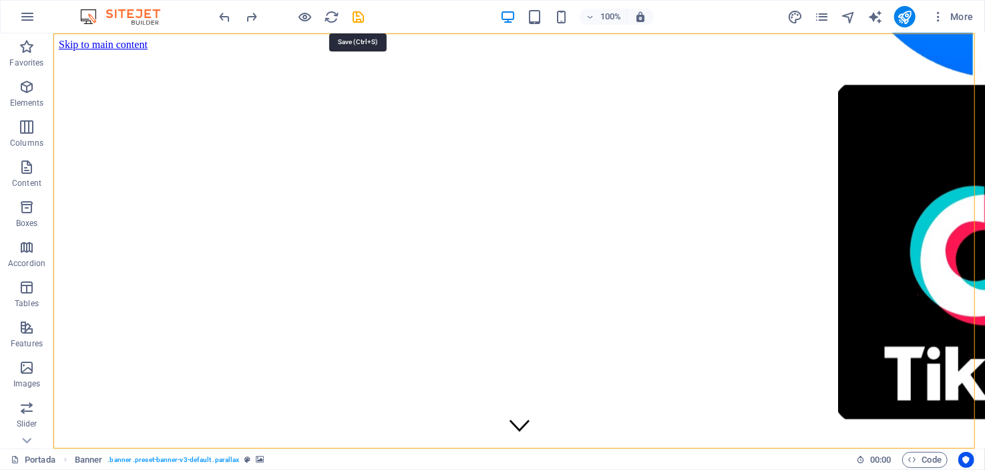
click at [361, 12] on icon "save" at bounding box center [358, 16] width 15 height 15
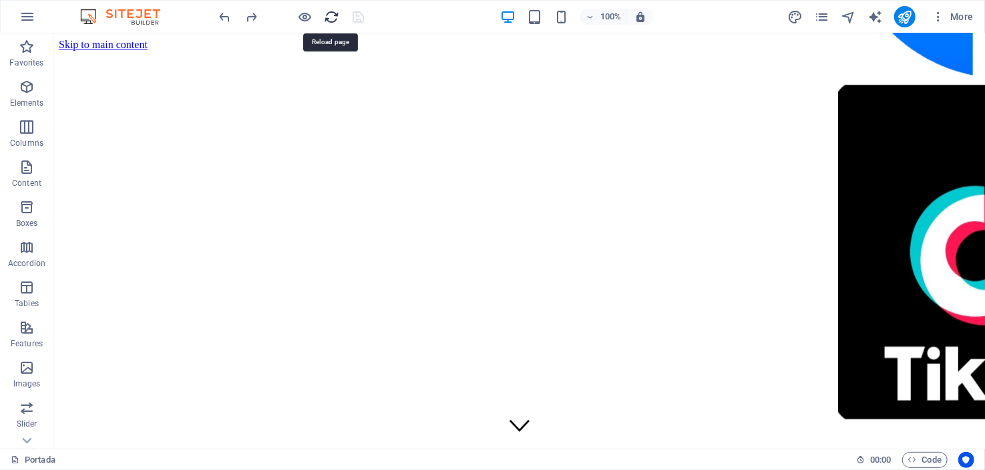
click at [327, 14] on icon "reload" at bounding box center [332, 16] width 15 height 15
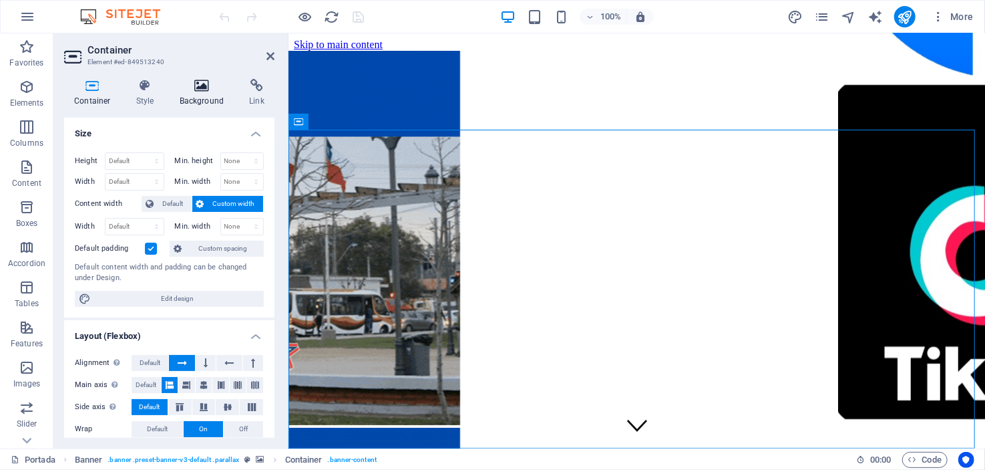
click at [202, 92] on h4 "Background" at bounding box center [205, 93] width 70 height 28
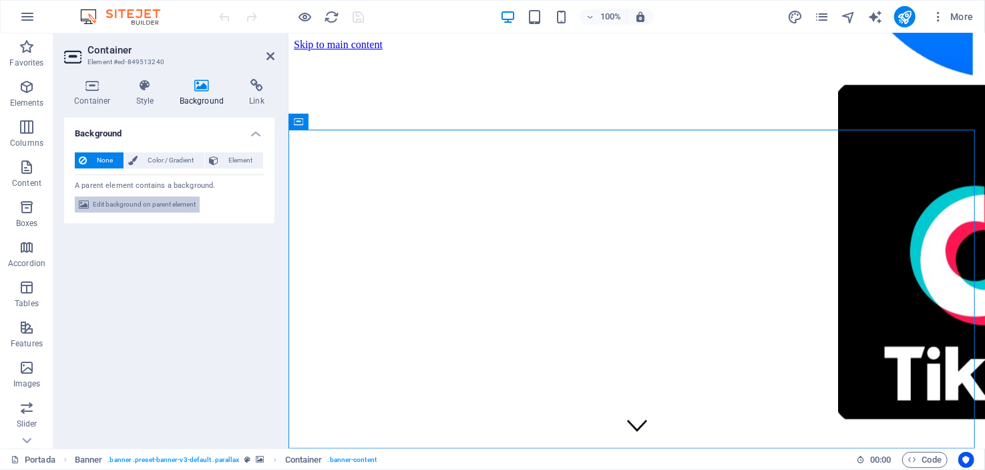
click at [138, 206] on span "Edit background on parent element" at bounding box center [144, 204] width 103 height 16
select select "ms"
select select "s"
select select "progressive"
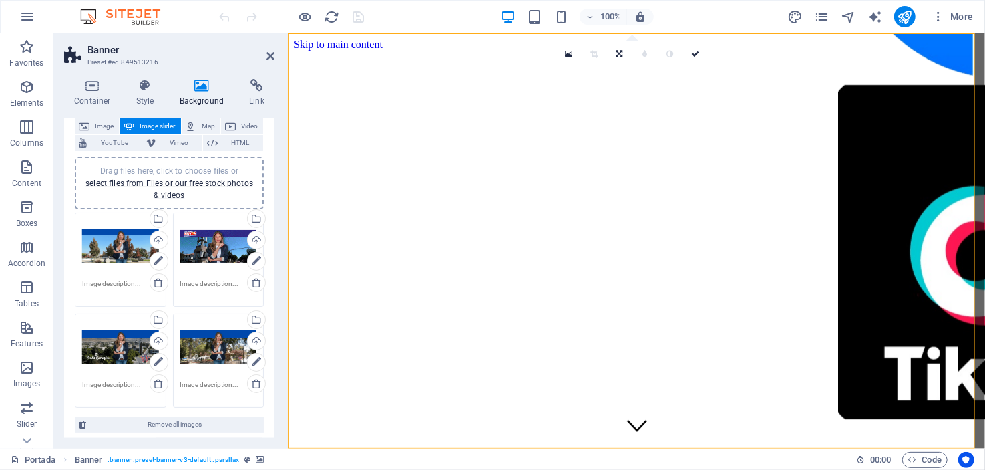
scroll to position [133, 0]
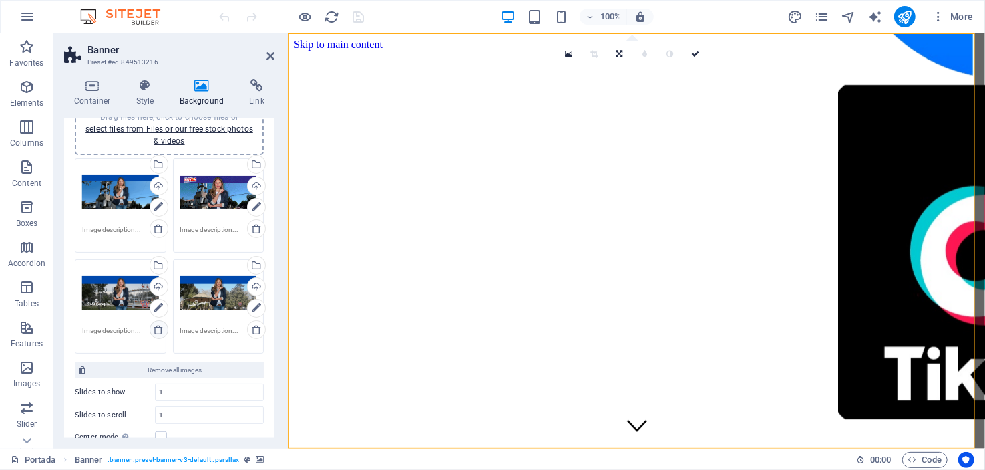
click at [159, 327] on icon at bounding box center [158, 329] width 11 height 11
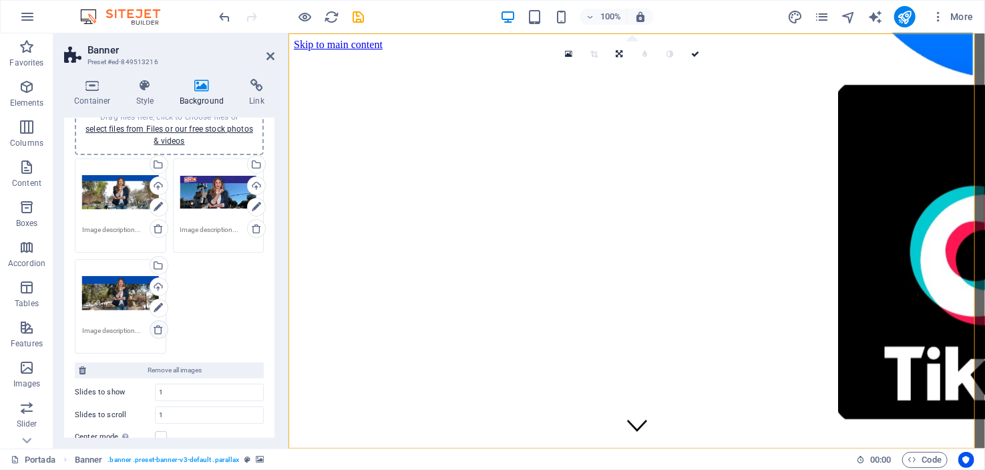
click at [159, 327] on icon at bounding box center [158, 329] width 11 height 11
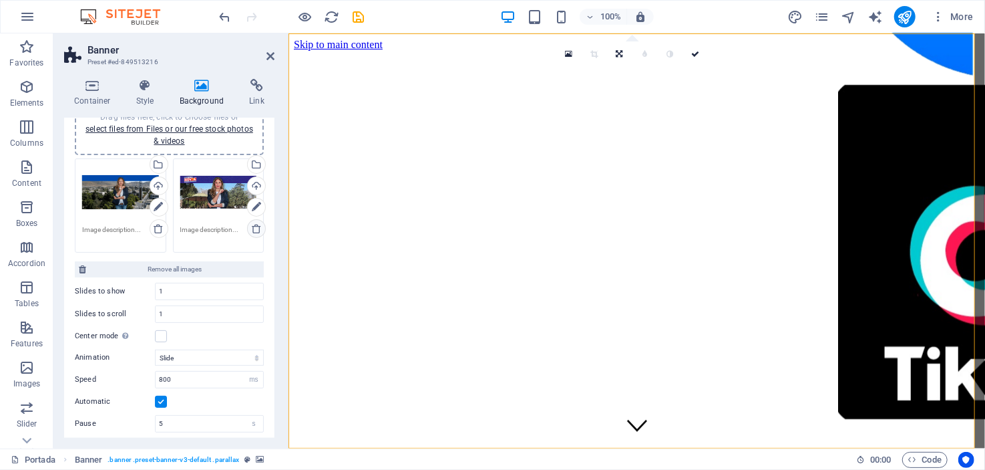
click at [253, 226] on icon at bounding box center [256, 228] width 11 height 11
click at [255, 229] on icon at bounding box center [256, 228] width 11 height 11
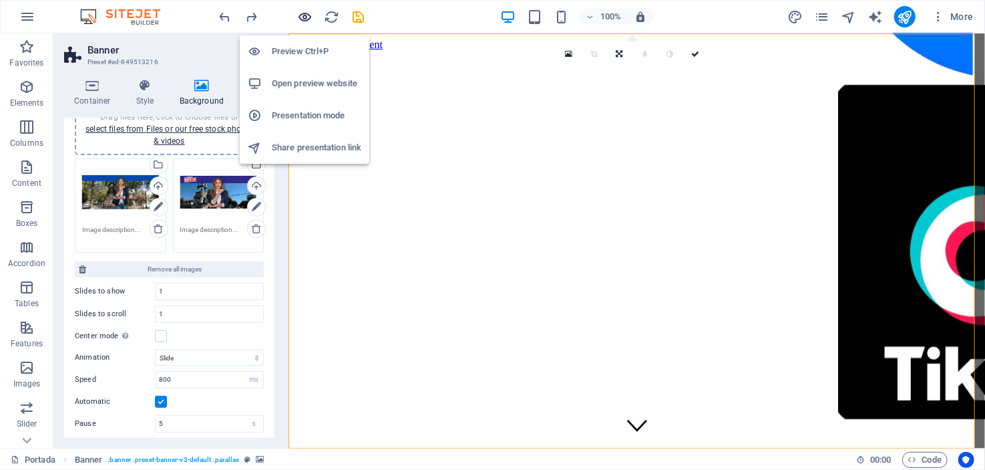
click at [303, 15] on icon "button" at bounding box center [305, 16] width 15 height 15
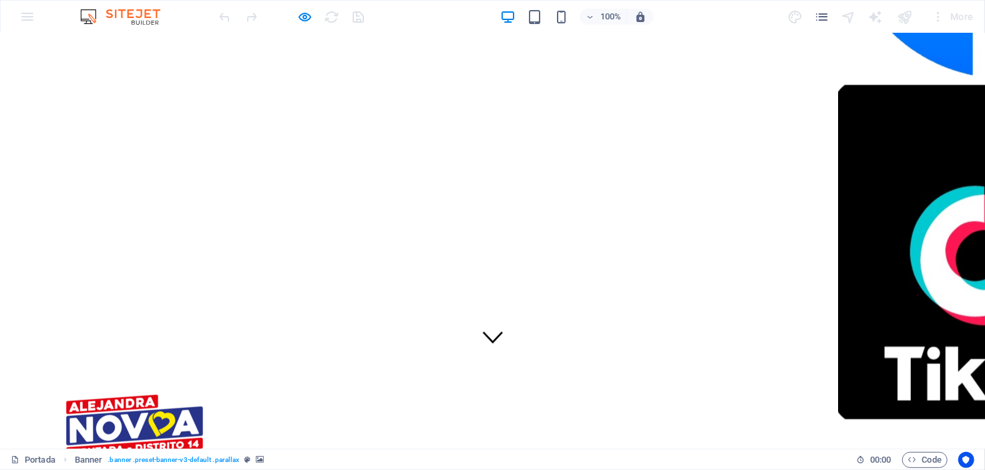
scroll to position [0, 0]
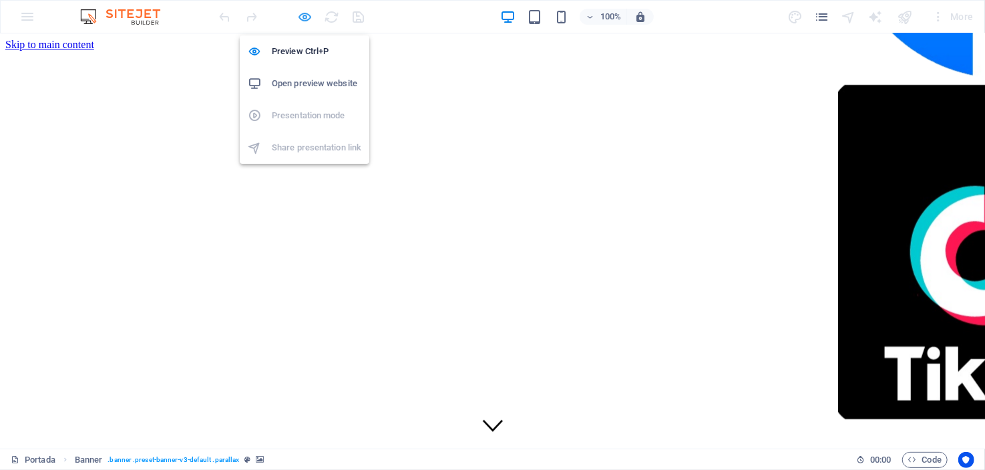
click at [305, 15] on icon "button" at bounding box center [305, 16] width 15 height 15
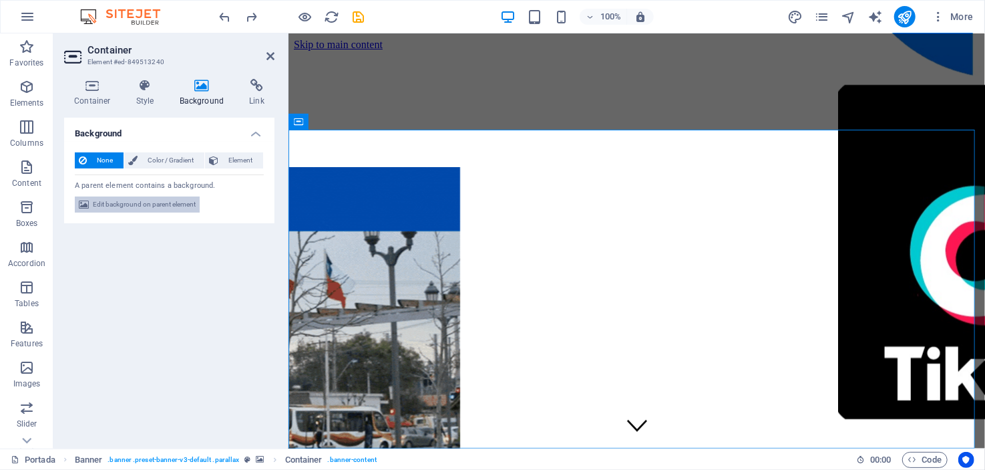
click at [174, 204] on span "Edit background on parent element" at bounding box center [144, 204] width 103 height 16
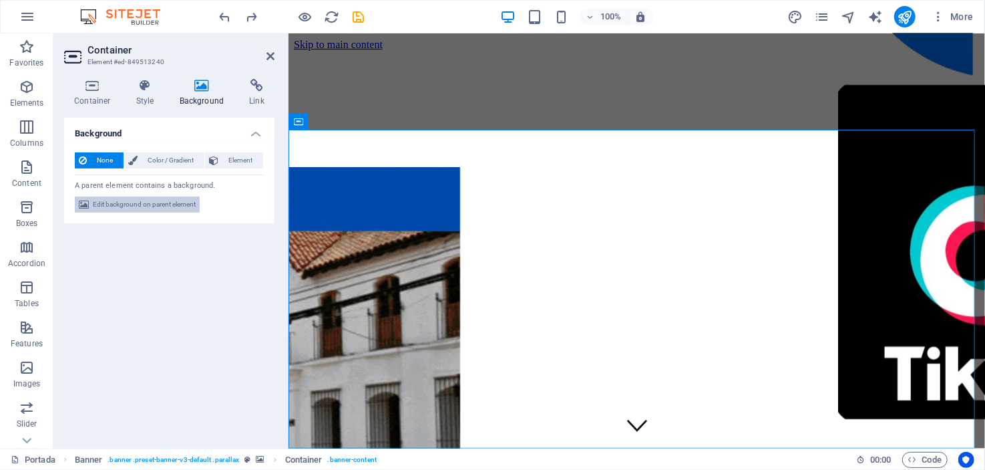
select select "ms"
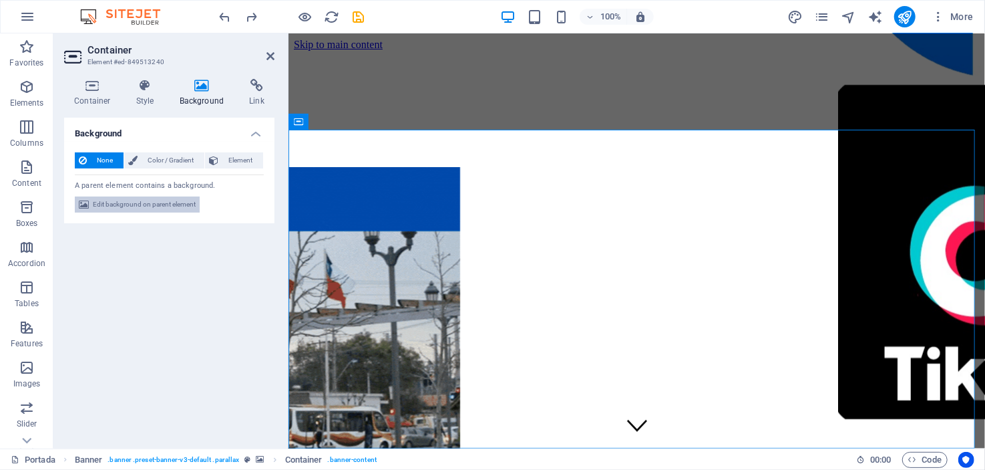
select select "s"
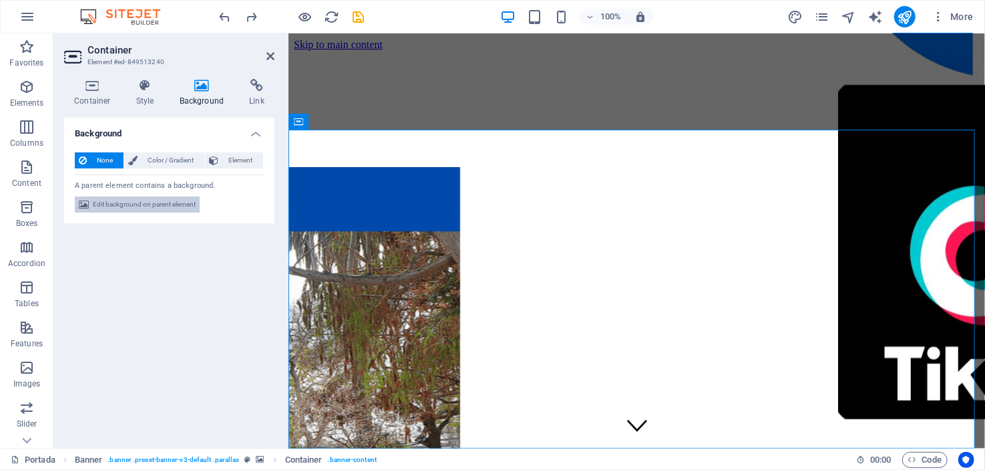
select select "progressive"
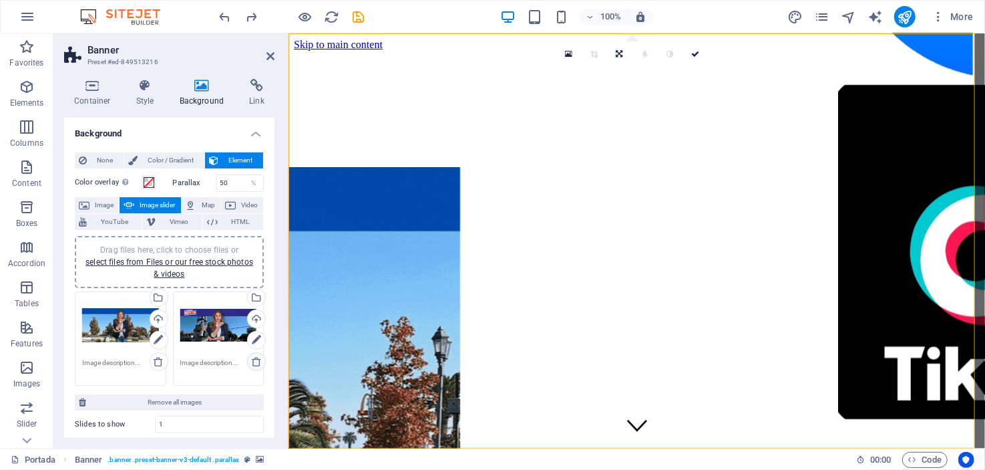
click at [253, 357] on icon at bounding box center [256, 361] width 11 height 11
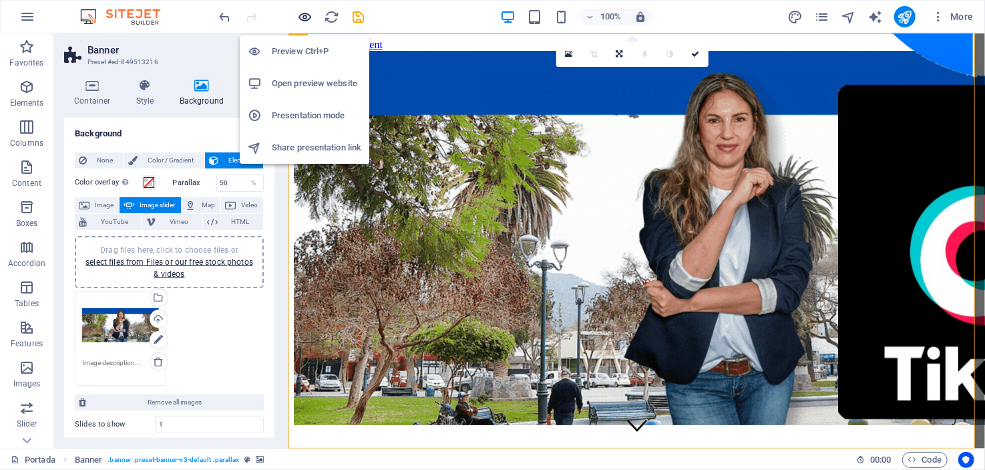
click at [307, 14] on icon "button" at bounding box center [305, 16] width 15 height 15
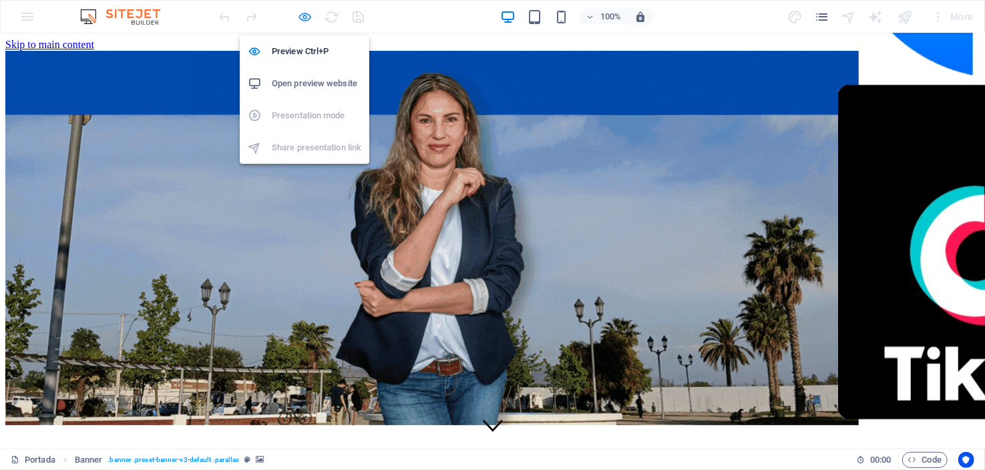
drag, startPoint x: 307, startPoint y: 15, endPoint x: 307, endPoint y: 23, distance: 8.7
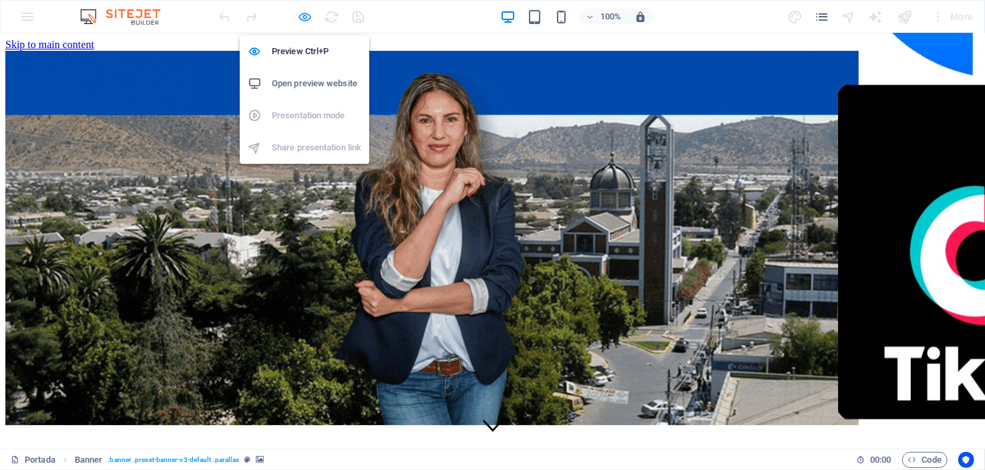
click at [307, 15] on icon "button" at bounding box center [305, 16] width 15 height 15
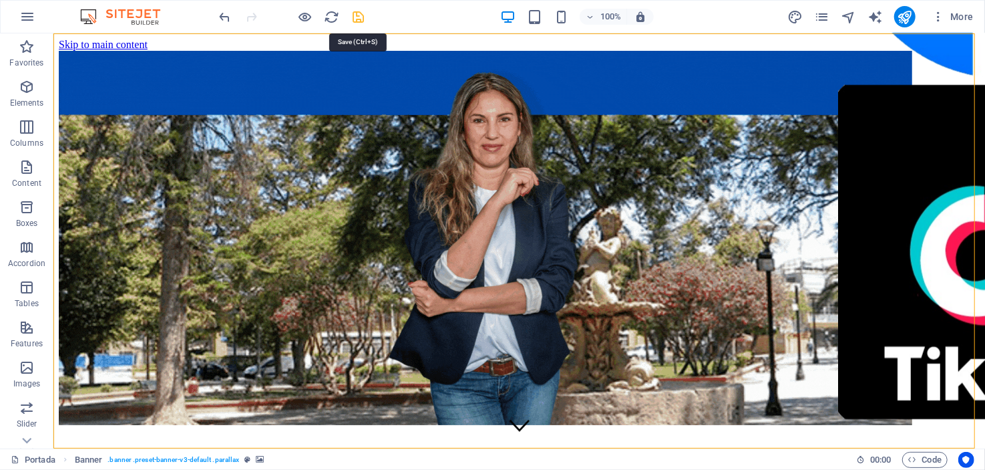
click at [357, 13] on icon "save" at bounding box center [358, 16] width 15 height 15
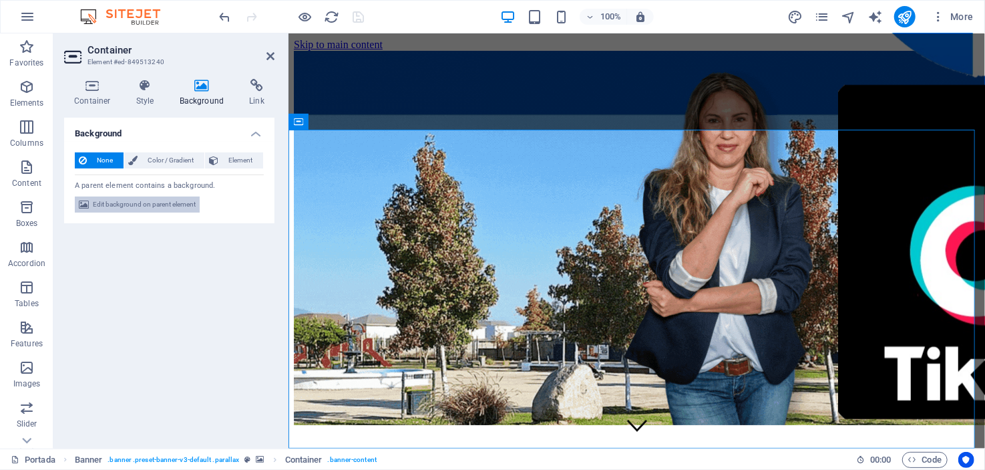
click at [166, 203] on span "Edit background on parent element" at bounding box center [144, 204] width 103 height 16
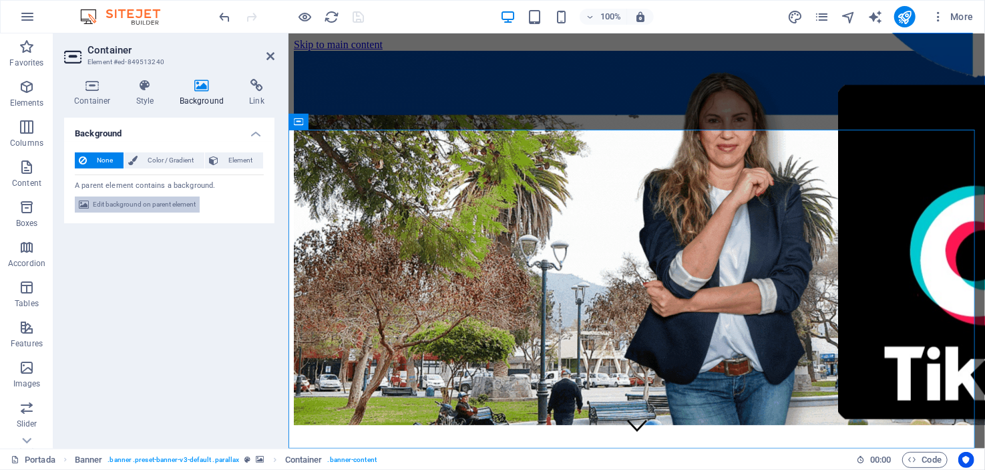
select select "ms"
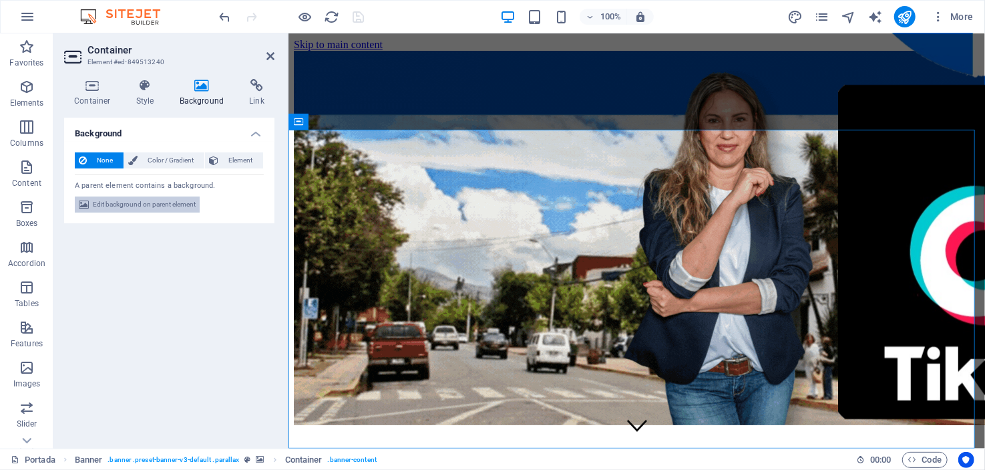
select select "s"
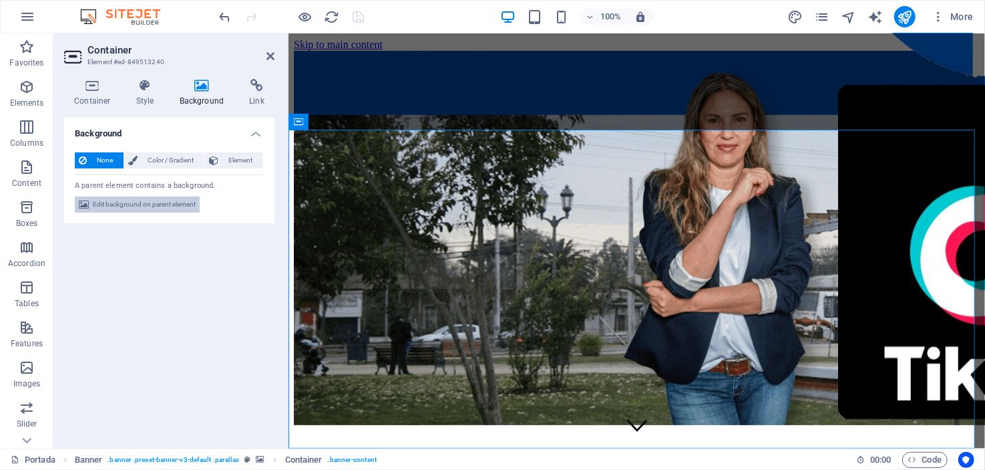
select select "progressive"
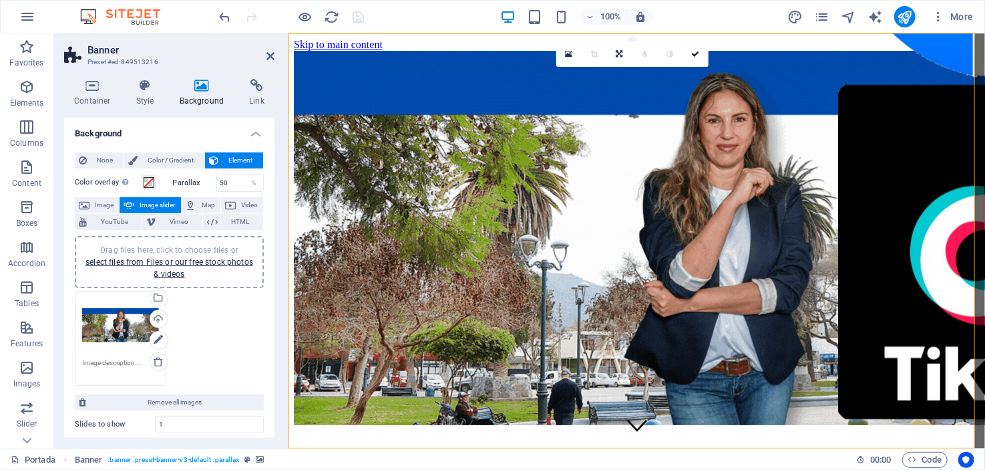
click at [115, 321] on div "Drag files here, click to choose files or select files from Files or our free s…" at bounding box center [120, 325] width 77 height 53
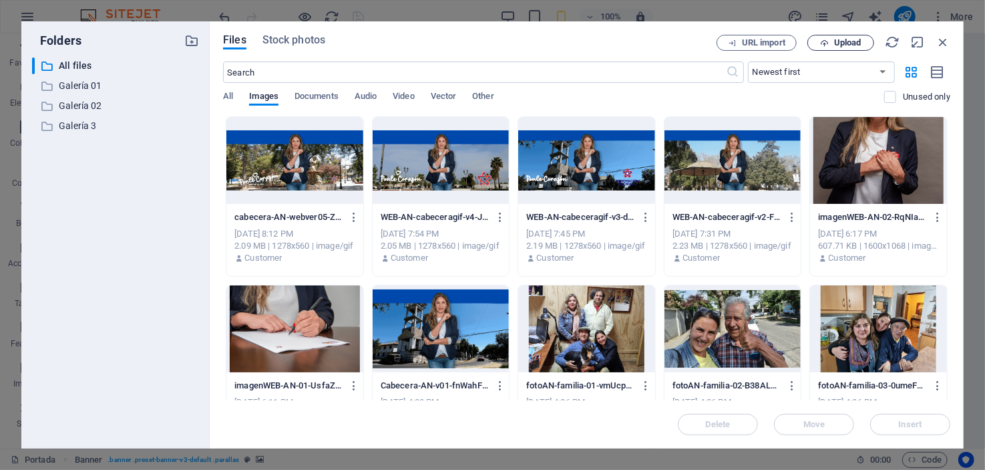
click at [846, 41] on span "Upload" at bounding box center [847, 43] width 27 height 8
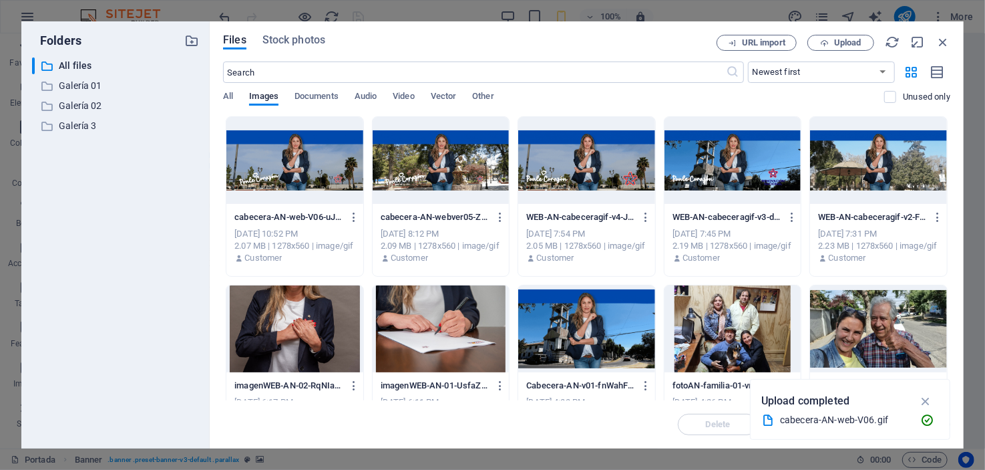
click at [282, 157] on div at bounding box center [294, 160] width 137 height 87
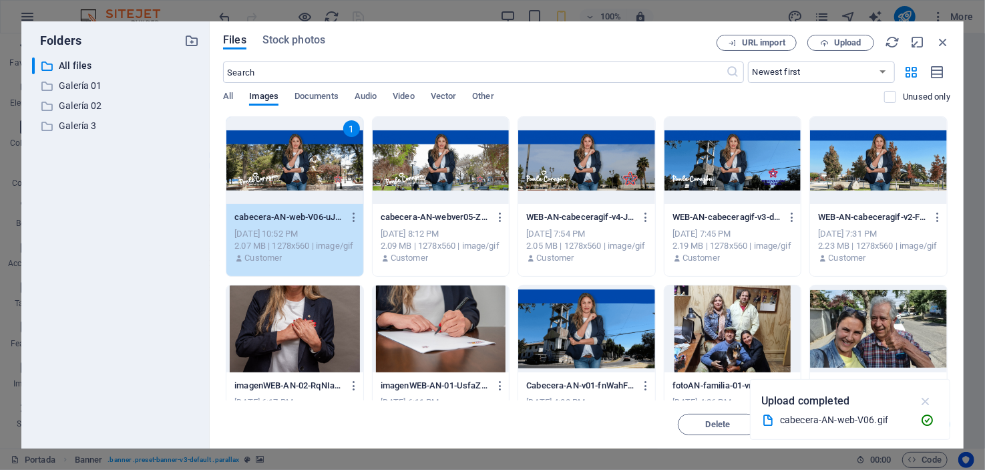
click at [922, 399] on icon "button" at bounding box center [926, 400] width 15 height 15
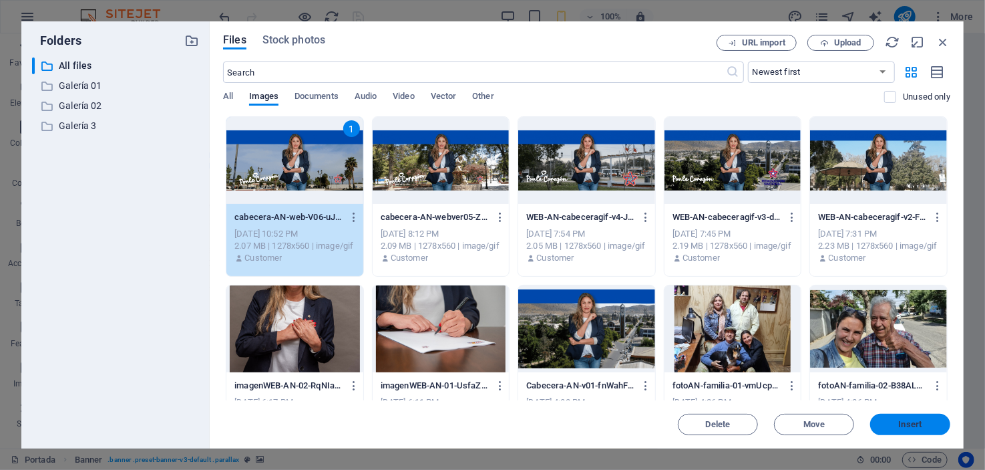
click at [904, 424] on span "Insert" at bounding box center [910, 424] width 23 height 8
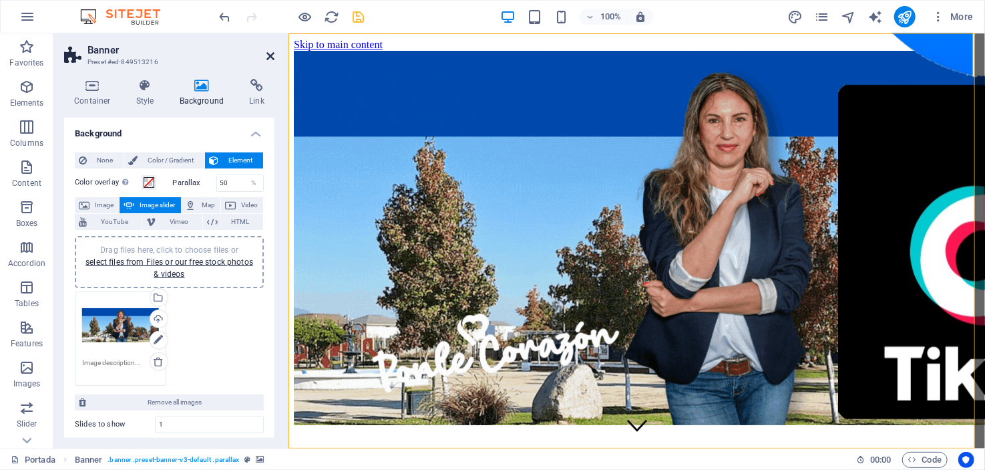
click at [270, 51] on icon at bounding box center [271, 56] width 8 height 11
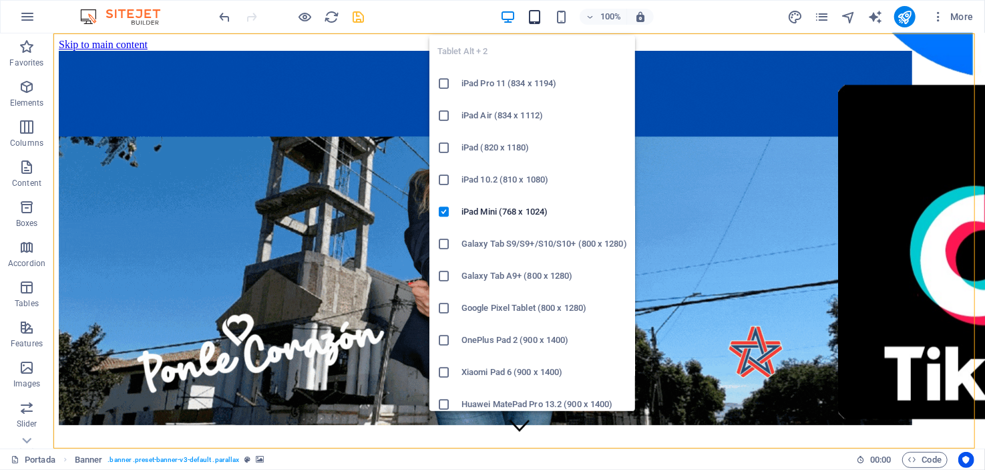
click at [537, 15] on icon "button" at bounding box center [534, 16] width 15 height 15
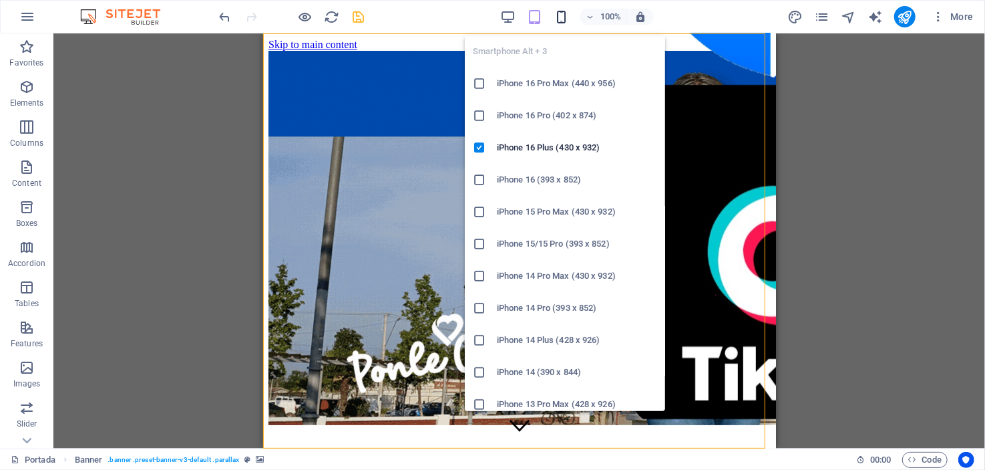
click at [562, 11] on icon "button" at bounding box center [561, 16] width 15 height 15
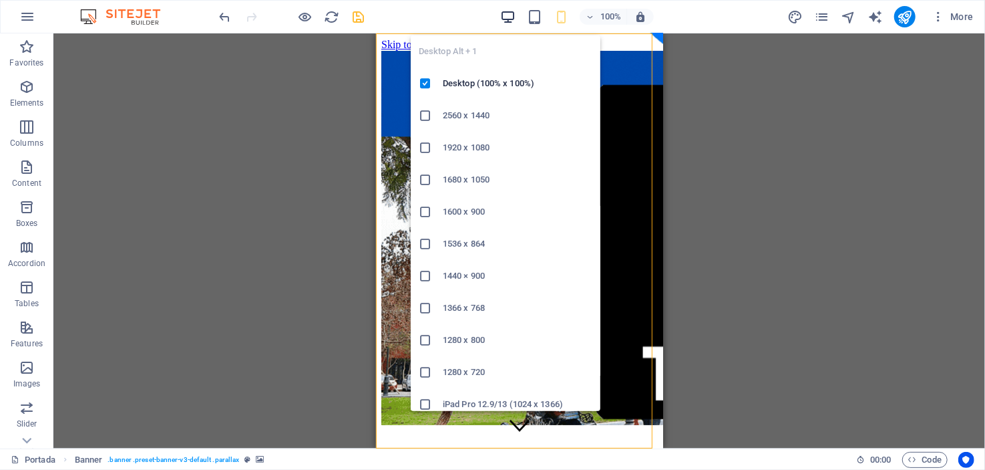
click at [510, 14] on icon "button" at bounding box center [507, 16] width 15 height 15
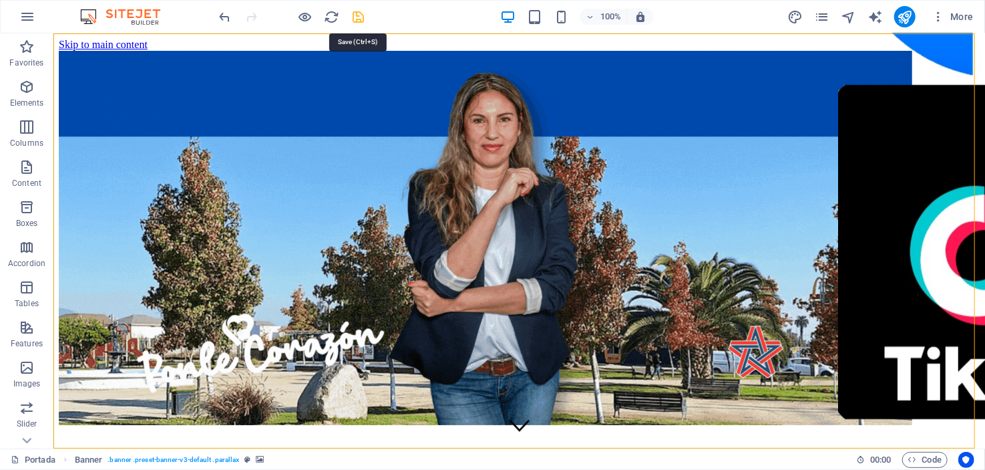
click at [355, 14] on icon "save" at bounding box center [358, 16] width 15 height 15
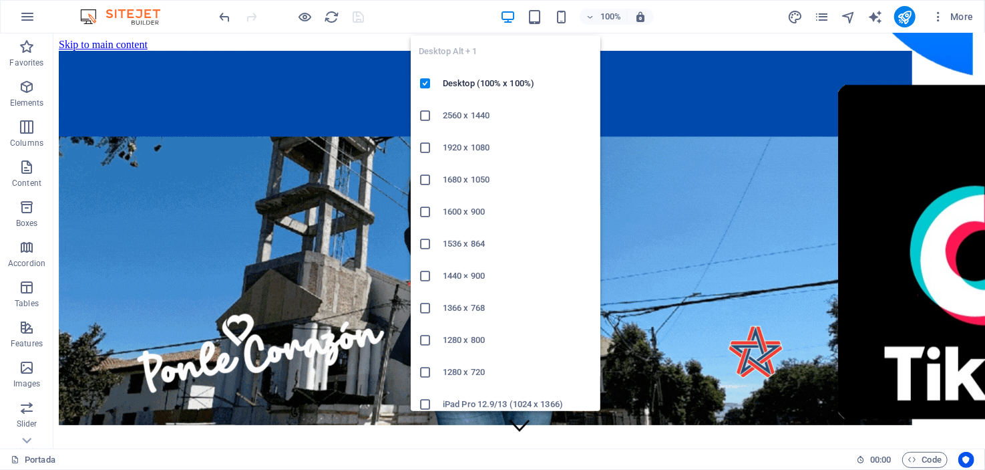
click at [472, 143] on h6 "1920 x 1080" at bounding box center [518, 148] width 150 height 16
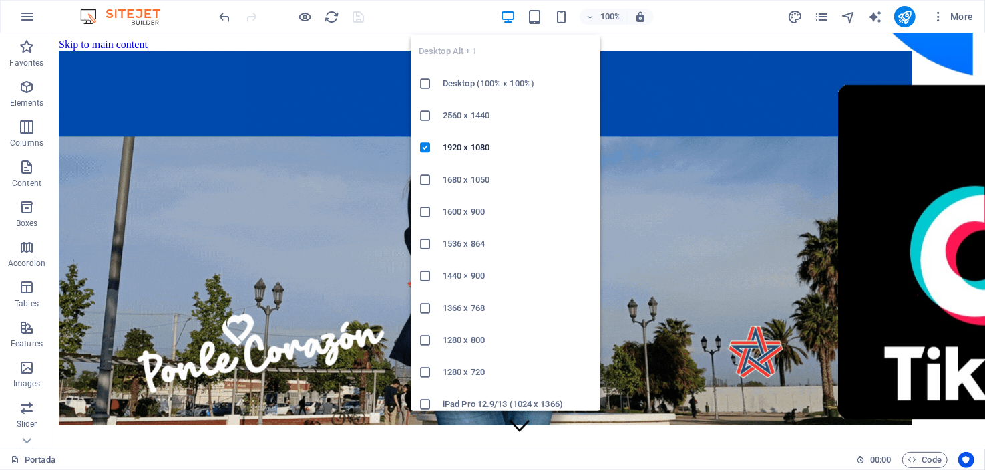
click at [473, 177] on h6 "1680 x 1050" at bounding box center [518, 180] width 150 height 16
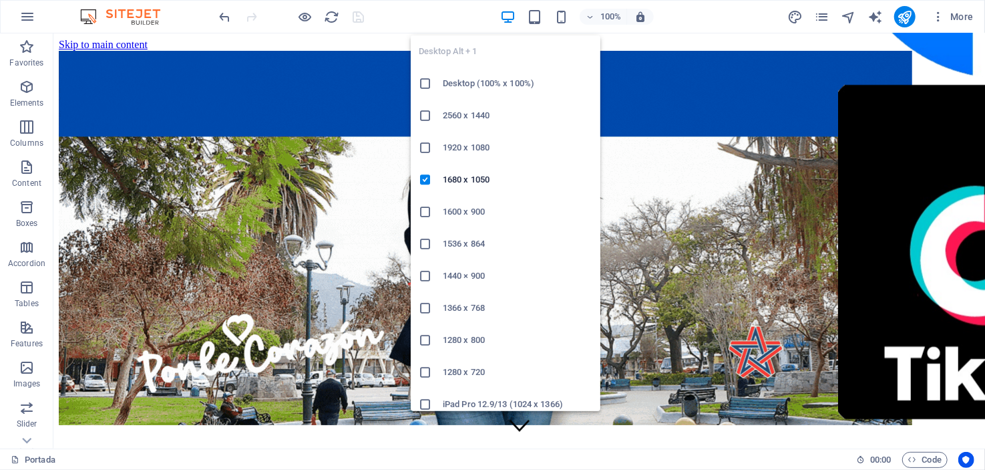
click at [508, 15] on icon "button" at bounding box center [507, 16] width 15 height 15
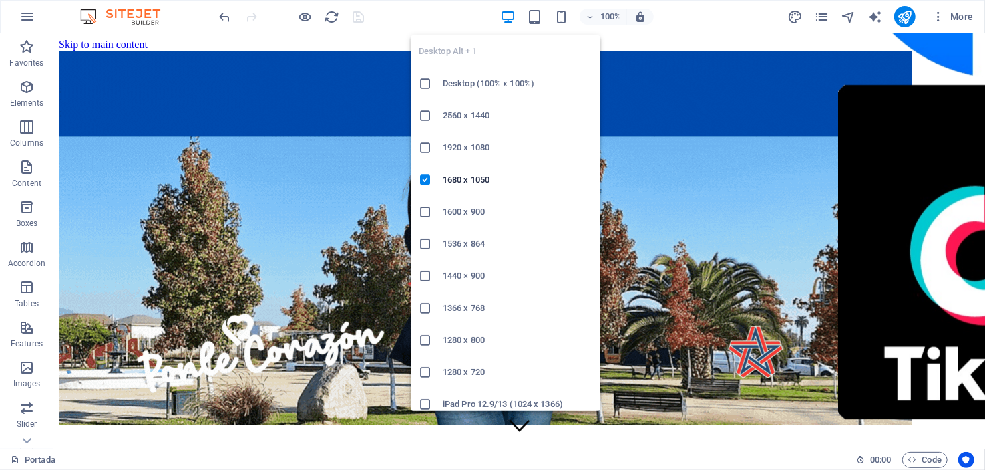
click at [464, 108] on h6 "2560 x 1440" at bounding box center [518, 116] width 150 height 16
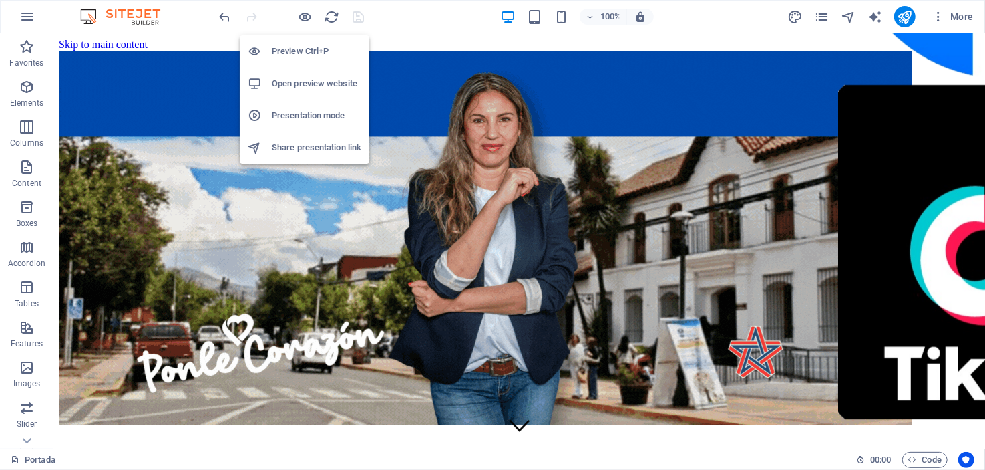
click at [289, 115] on h6 "Presentation mode" at bounding box center [317, 116] width 90 height 16
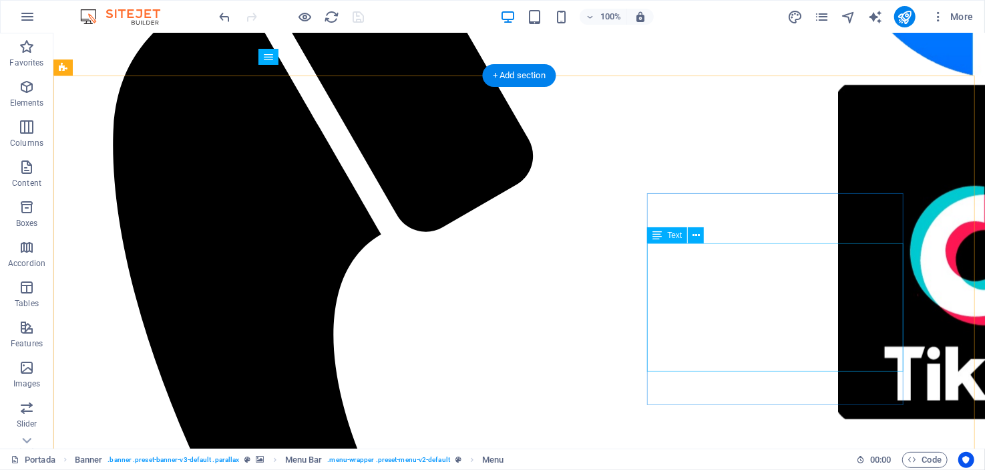
scroll to position [734, 0]
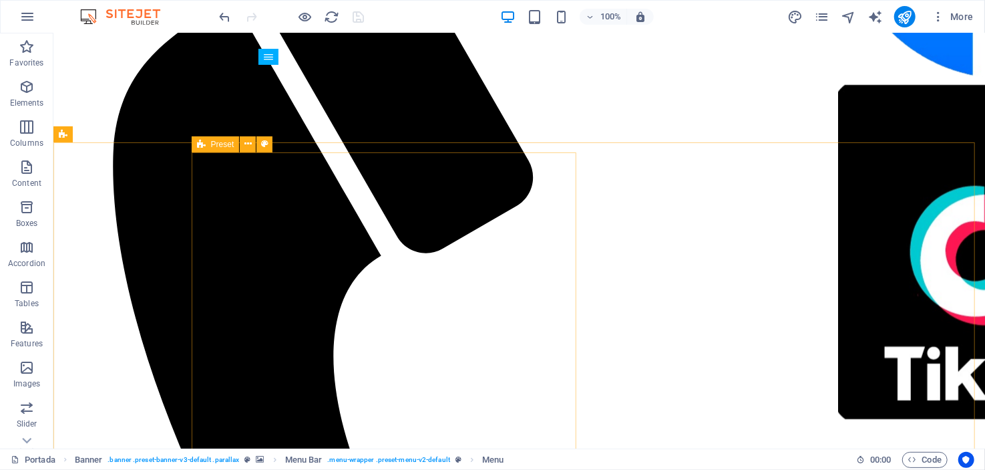
click at [217, 145] on span "Preset" at bounding box center [222, 144] width 23 height 8
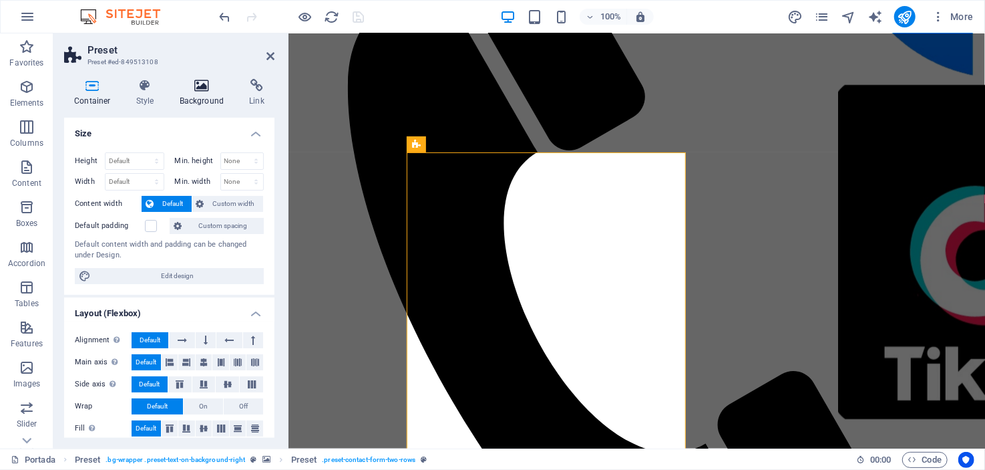
click at [198, 83] on icon at bounding box center [202, 85] width 65 height 13
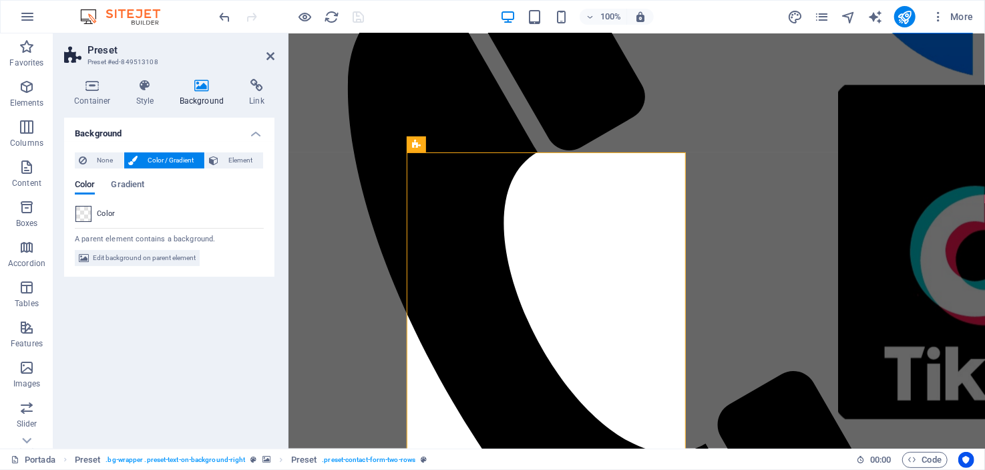
click at [79, 210] on span at bounding box center [83, 213] width 15 height 15
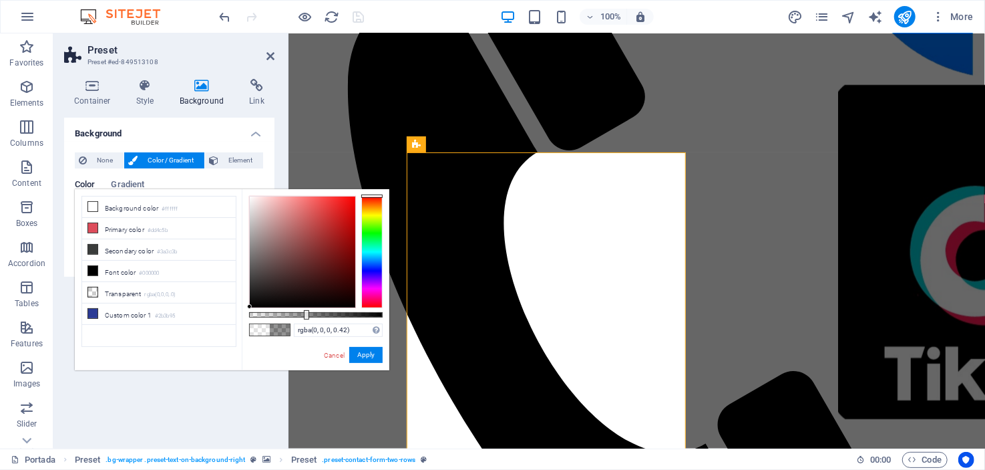
drag, startPoint x: 246, startPoint y: 195, endPoint x: 250, endPoint y: 313, distance: 118.3
click at [250, 308] on div at bounding box center [316, 252] width 134 height 112
click at [366, 357] on button "Apply" at bounding box center [365, 355] width 33 height 16
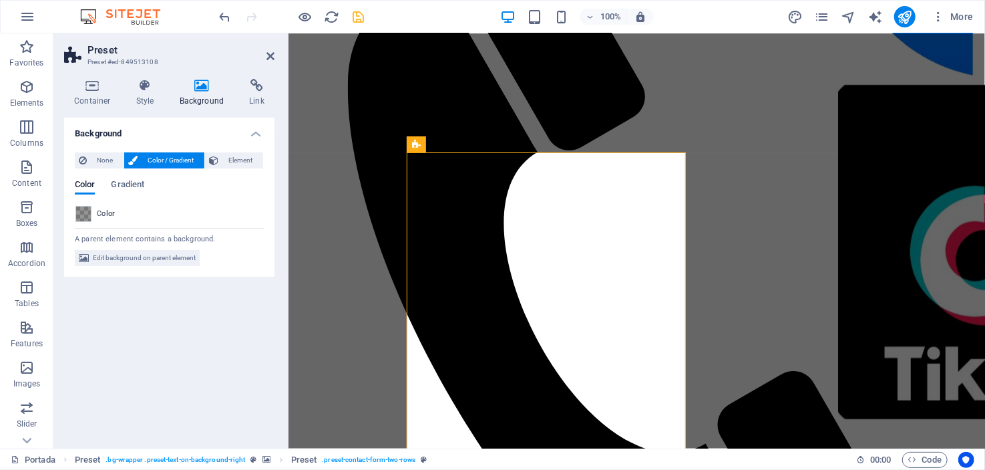
click at [269, 47] on h2 "Preset" at bounding box center [181, 50] width 187 height 12
click at [86, 209] on span at bounding box center [83, 213] width 15 height 15
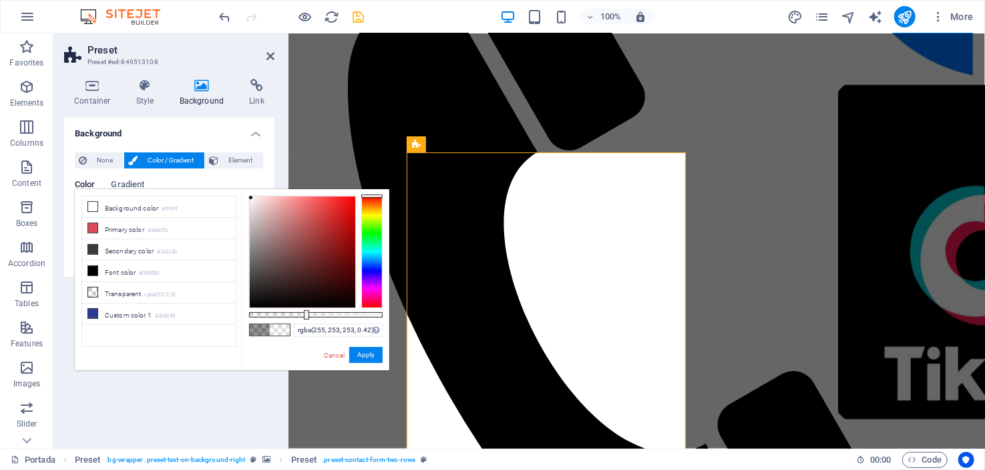
type input "rgba(255, 255, 255, 0.42)"
drag, startPoint x: 251, startPoint y: 295, endPoint x: 245, endPoint y: 190, distance: 105.0
click at [245, 190] on div "rgba(255, 255, 255, 0.42) Supported formats #0852ed rgb(8, 82, 237) rgba(8, 82,…" at bounding box center [316, 376] width 148 height 375
click at [275, 49] on aside "Preset Preset #ed-849513108 Container Style Background Link Size Height Default…" at bounding box center [170, 240] width 235 height 415
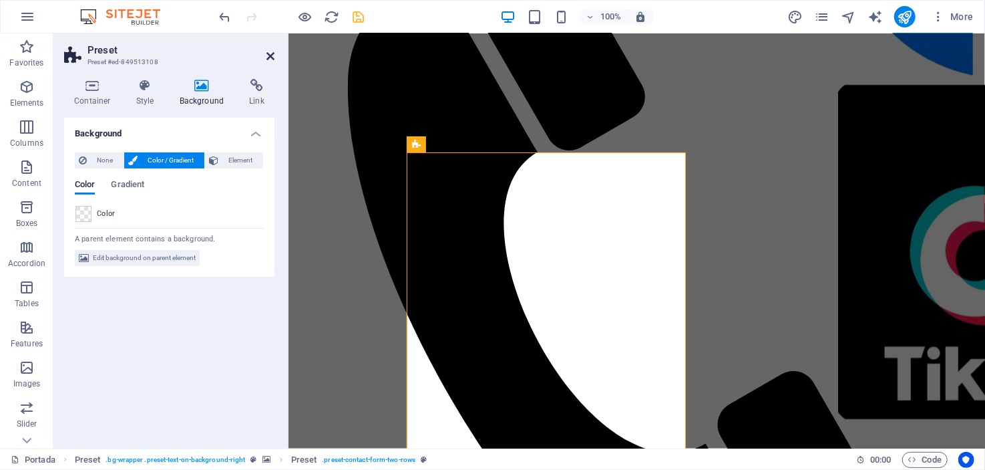
click at [272, 53] on icon at bounding box center [271, 56] width 8 height 11
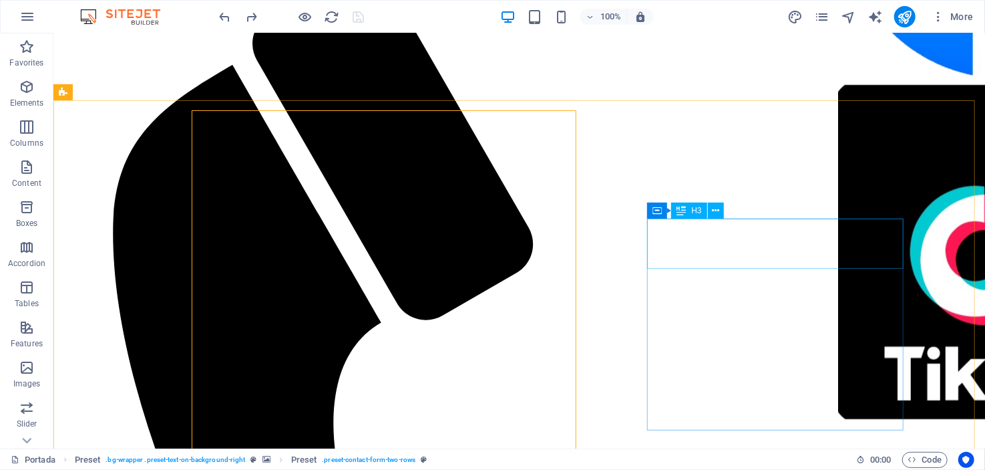
scroll to position [1068, 0]
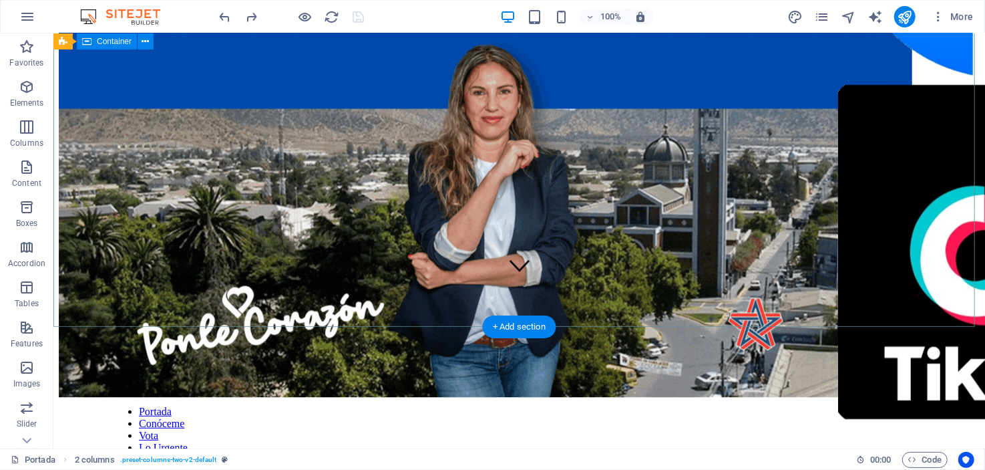
scroll to position [118, 0]
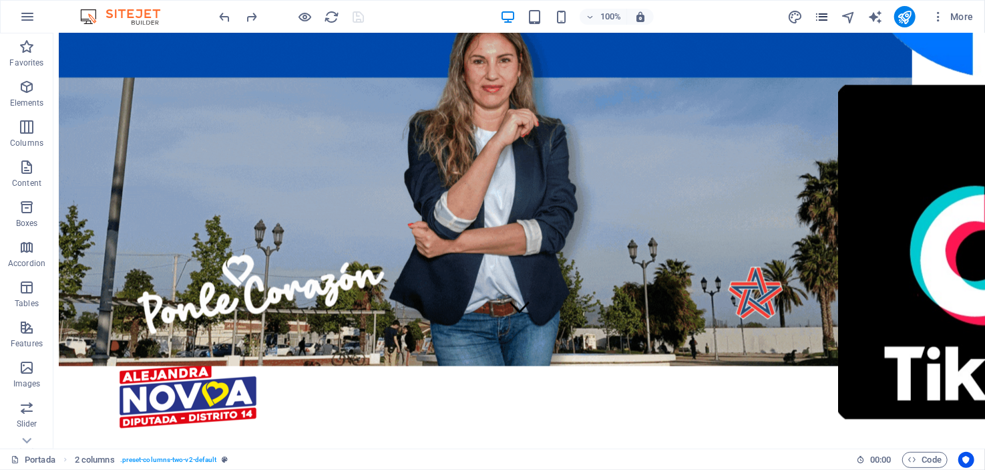
click at [824, 15] on icon "pages" at bounding box center [821, 16] width 15 height 15
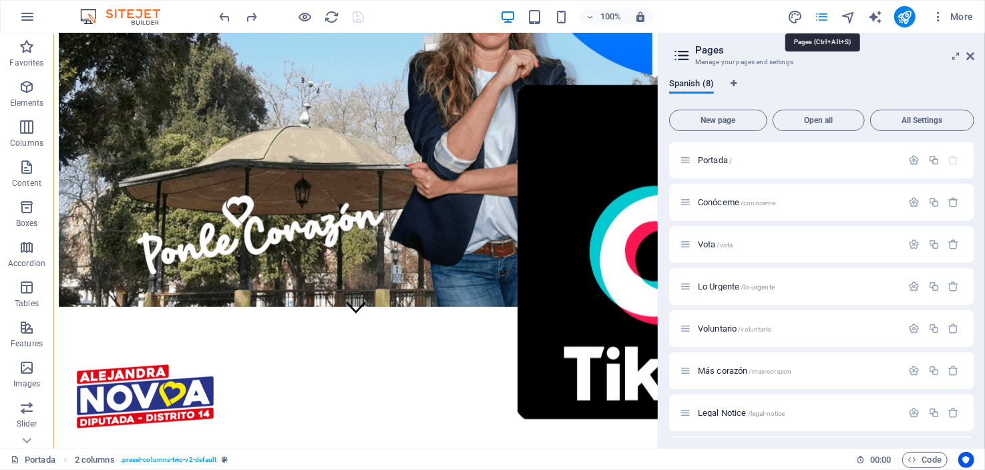
scroll to position [1398, 0]
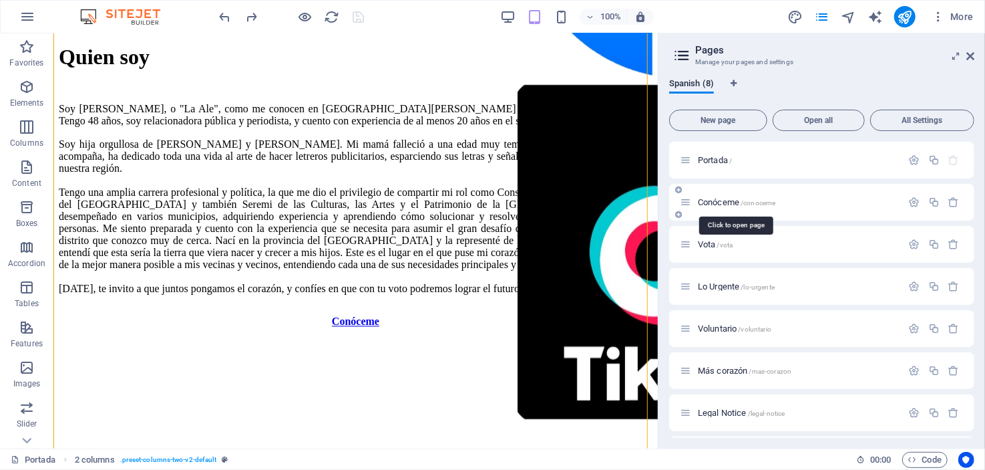
click at [707, 200] on span "Conóceme /conoceme" at bounding box center [736, 202] width 77 height 10
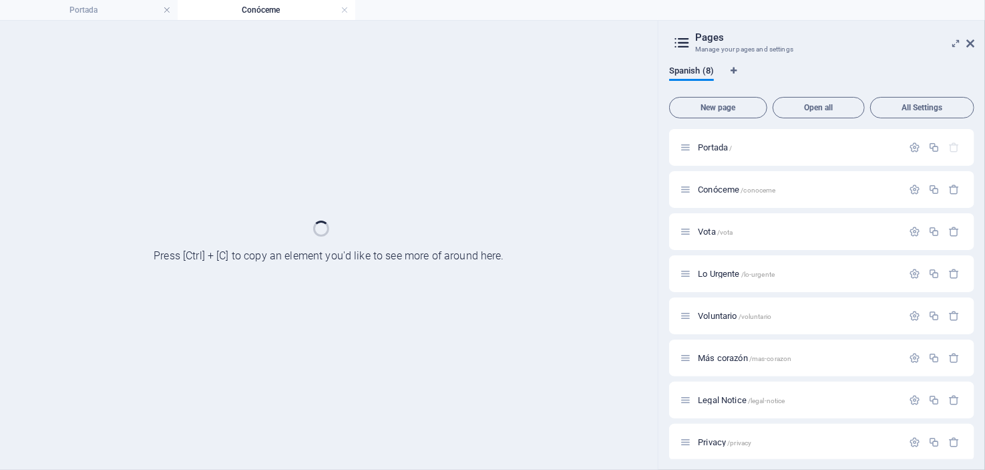
click at [972, 39] on icon at bounding box center [971, 43] width 8 height 11
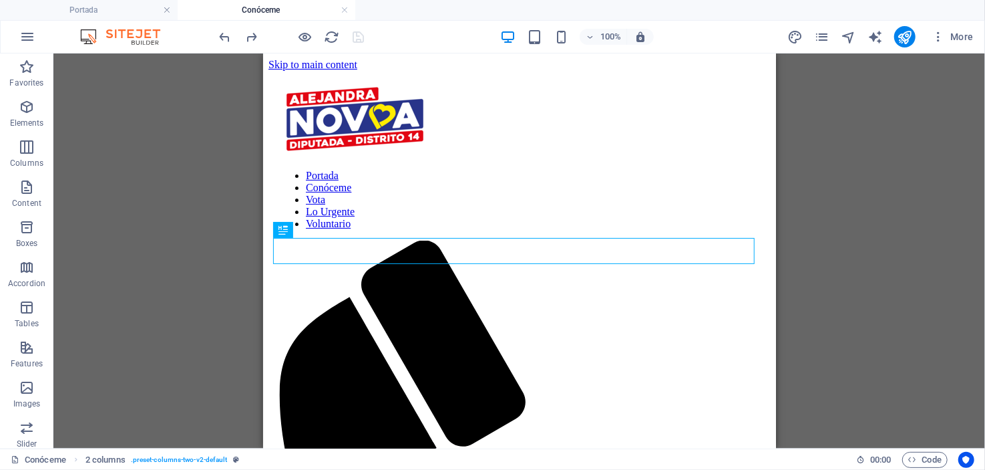
scroll to position [266, 0]
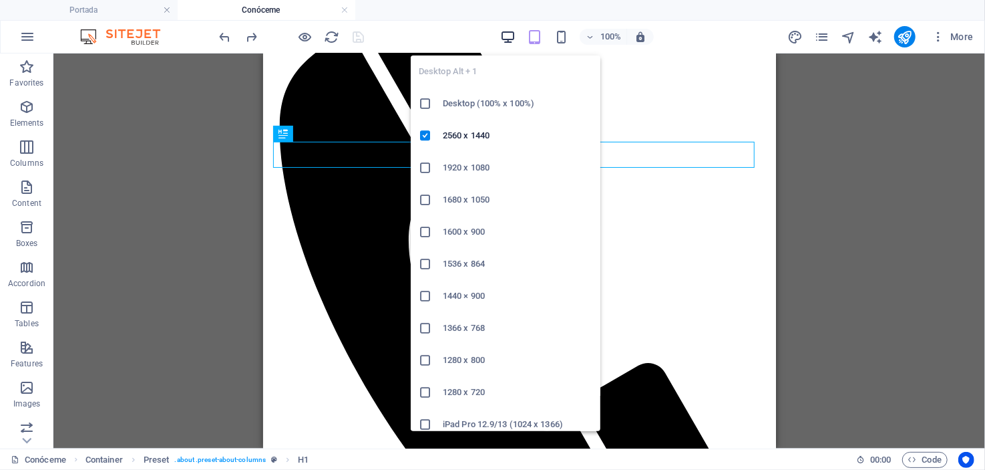
click at [512, 30] on icon "button" at bounding box center [507, 36] width 15 height 15
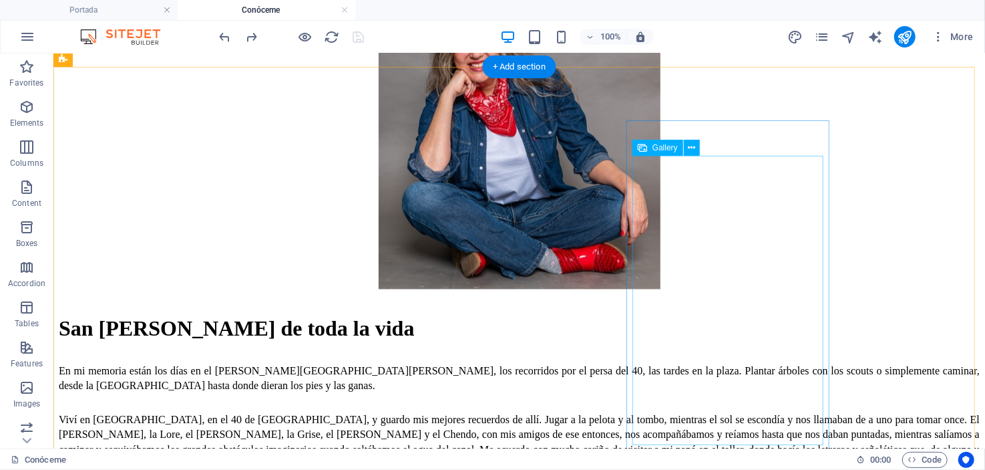
scroll to position [1335, 0]
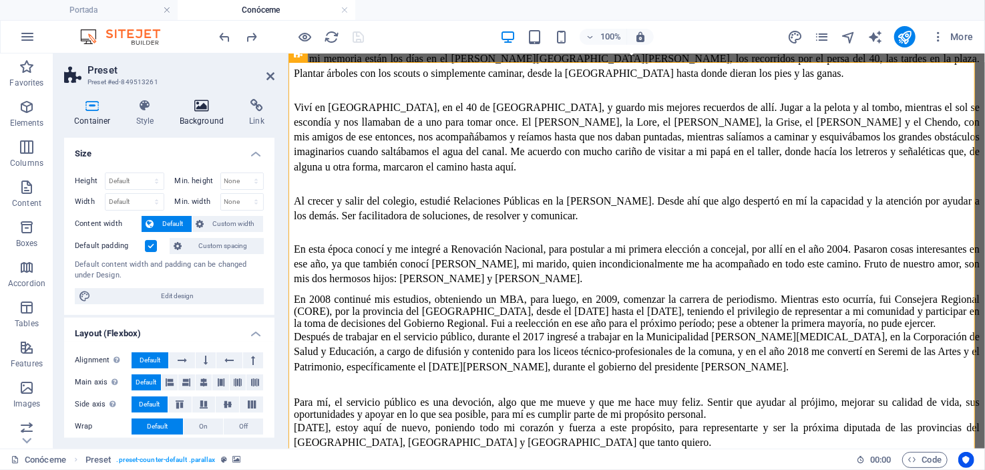
click at [202, 106] on icon at bounding box center [202, 105] width 65 height 13
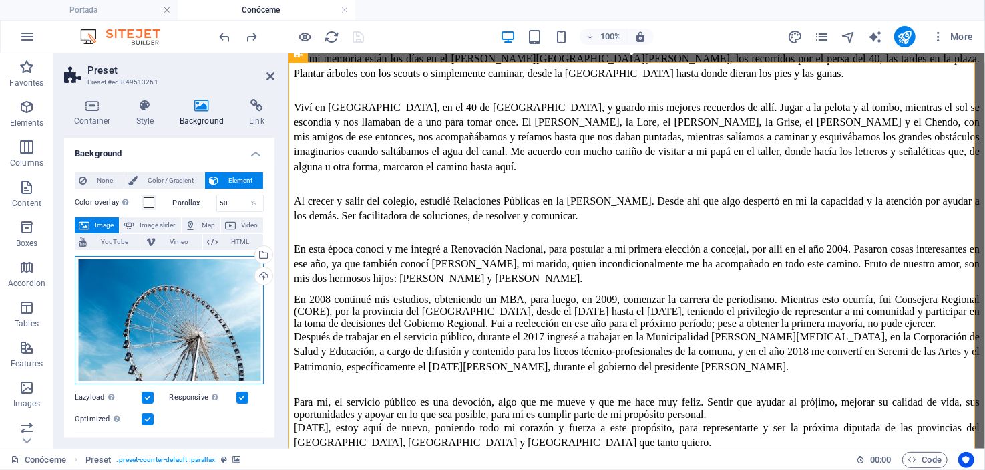
click at [171, 302] on div "Drag files here, click to choose files or select files from Files or our free s…" at bounding box center [169, 320] width 189 height 128
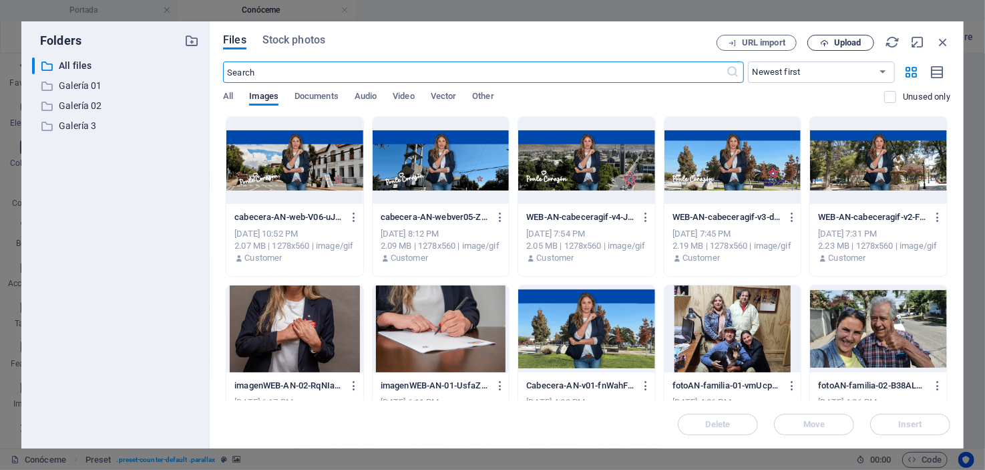
click at [842, 43] on span "Upload" at bounding box center [847, 43] width 27 height 8
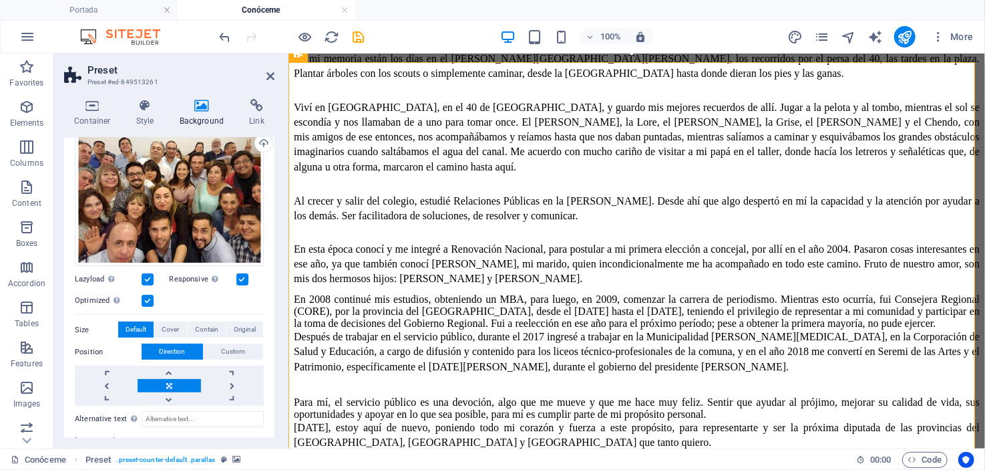
scroll to position [226, 0]
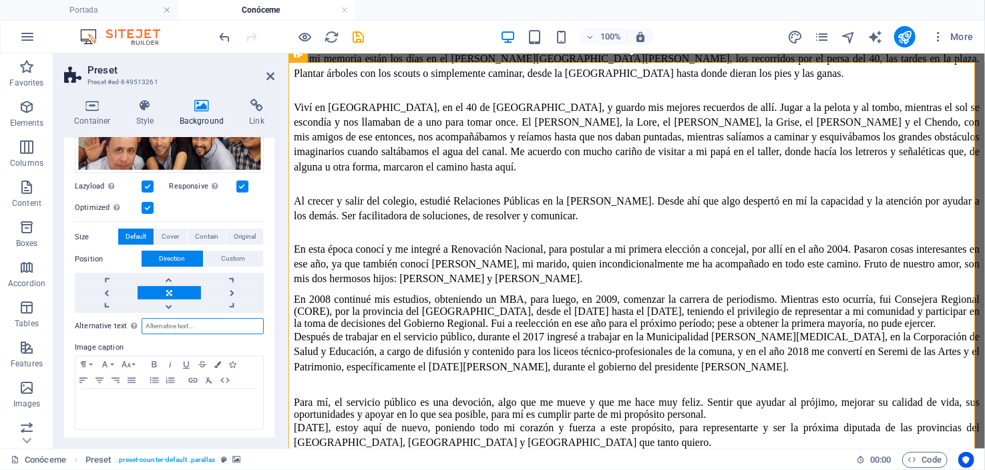
click at [200, 325] on input "Alternative text The alternative text is used by devices that cannot display im…" at bounding box center [203, 326] width 122 height 16
type input "i"
click at [245, 322] on input "Imagen fondo Galería de imagen" at bounding box center [203, 326] width 122 height 16
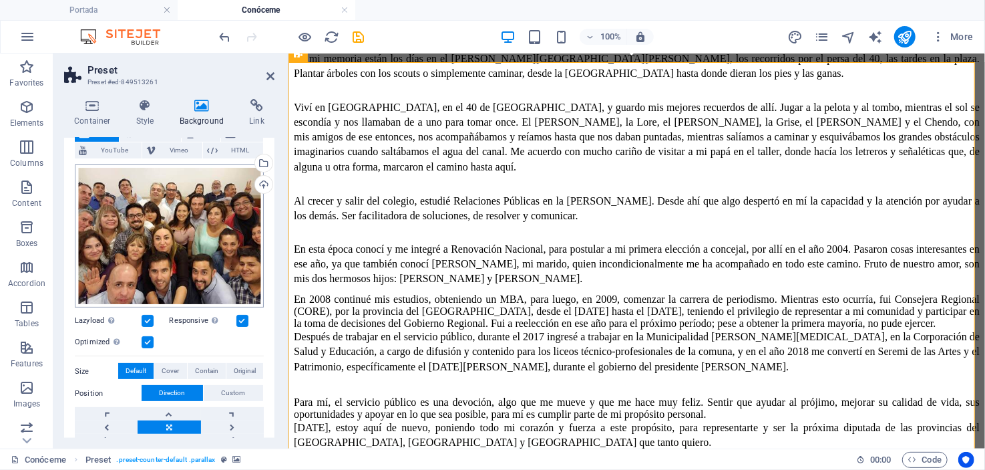
scroll to position [25, 0]
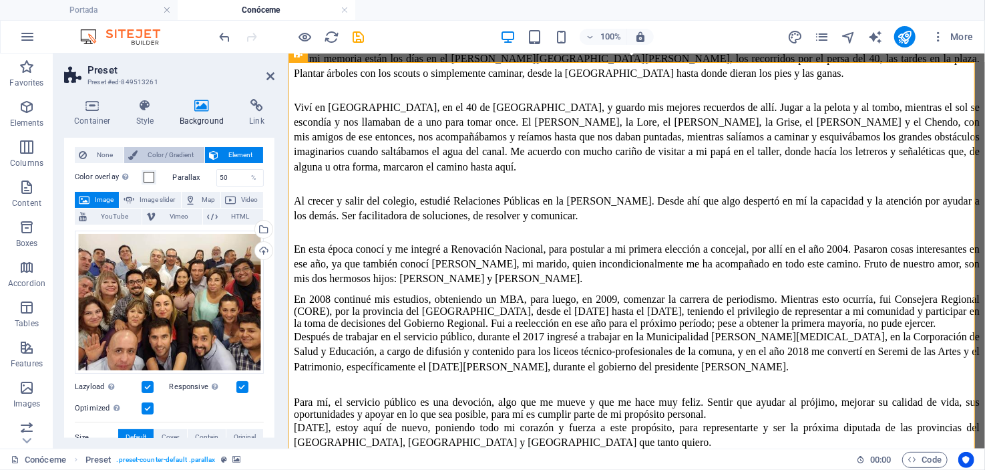
type input "Imagen fondo Galería de imagen"
click at [170, 150] on span "Color / Gradient" at bounding box center [171, 155] width 59 height 16
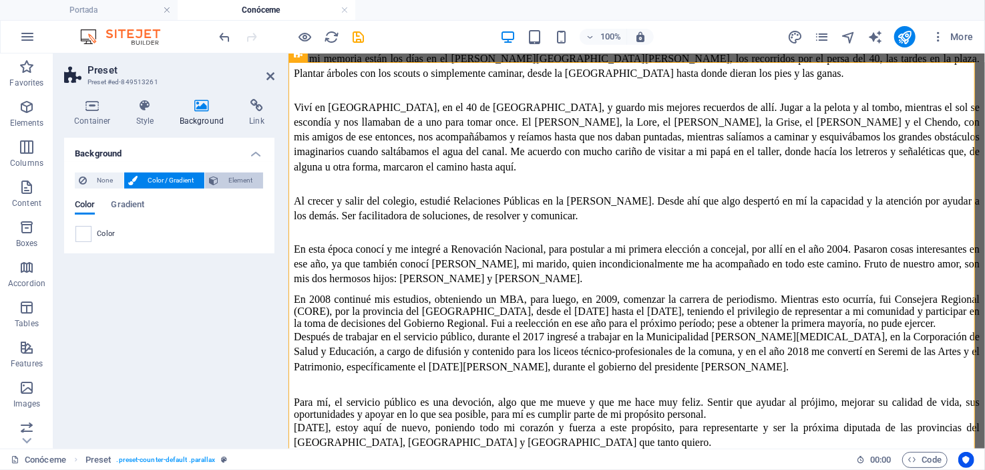
click at [246, 180] on span "Element" at bounding box center [240, 180] width 37 height 16
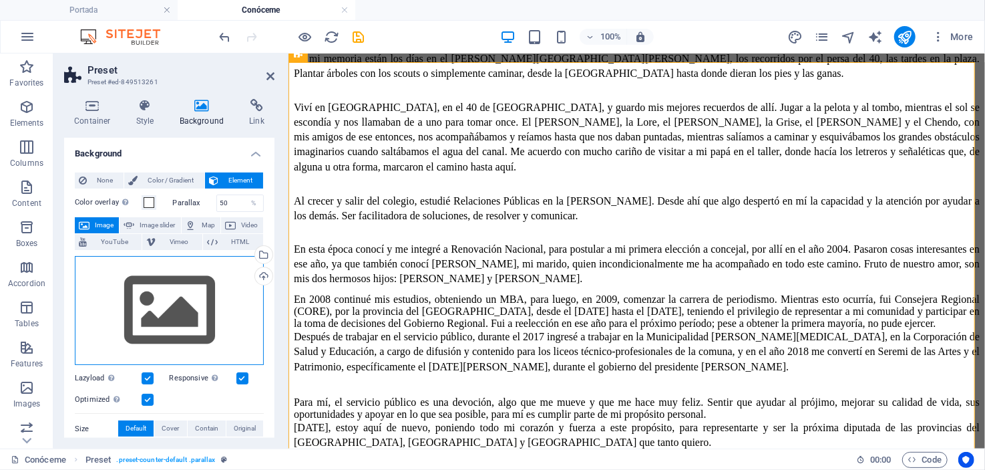
click at [176, 299] on div "Drag files here, click to choose files or select files from Files or our free s…" at bounding box center [169, 311] width 189 height 110
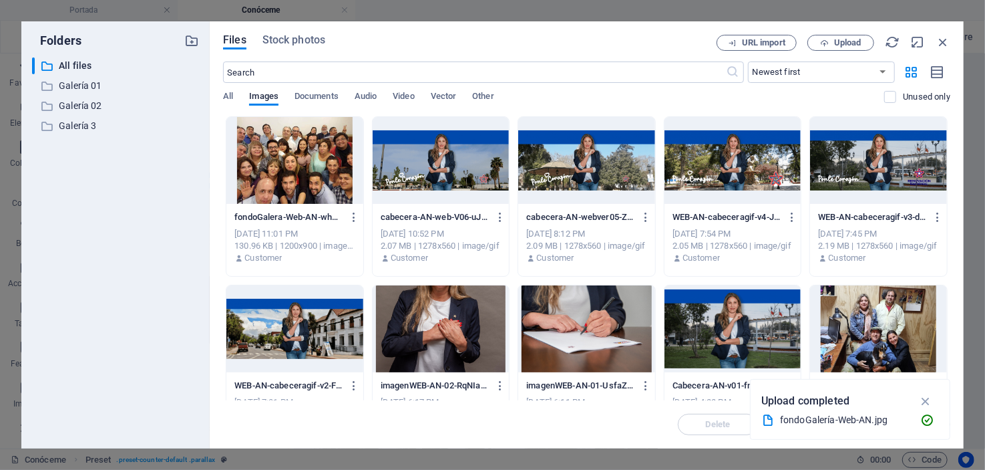
click at [267, 151] on div at bounding box center [294, 160] width 137 height 87
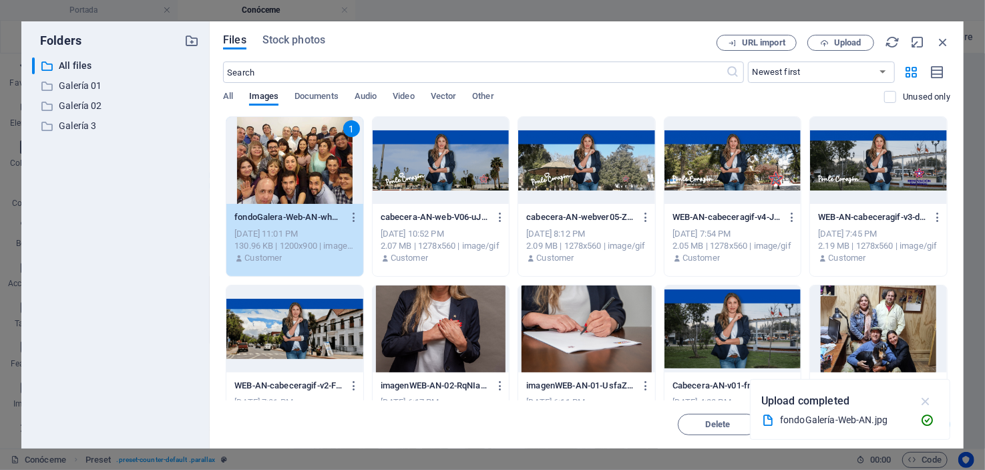
click at [924, 397] on icon "button" at bounding box center [926, 400] width 15 height 15
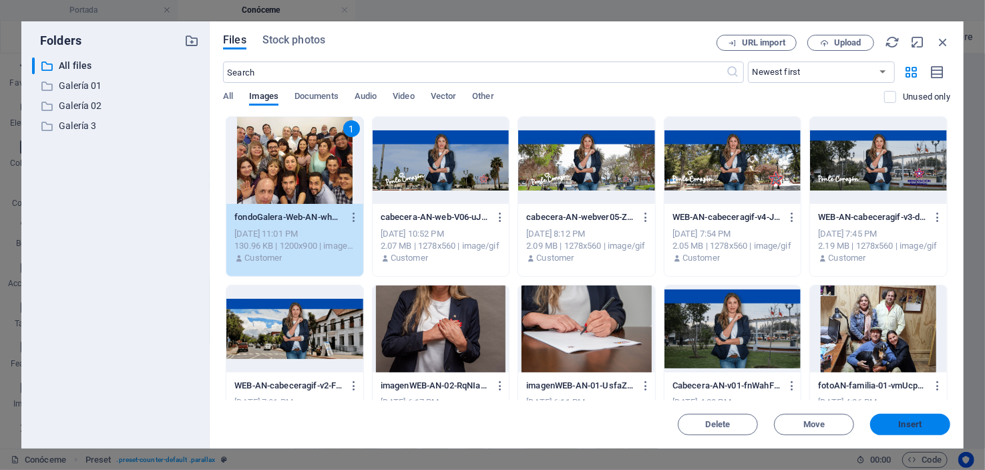
click at [915, 420] on span "Insert" at bounding box center [910, 424] width 23 height 8
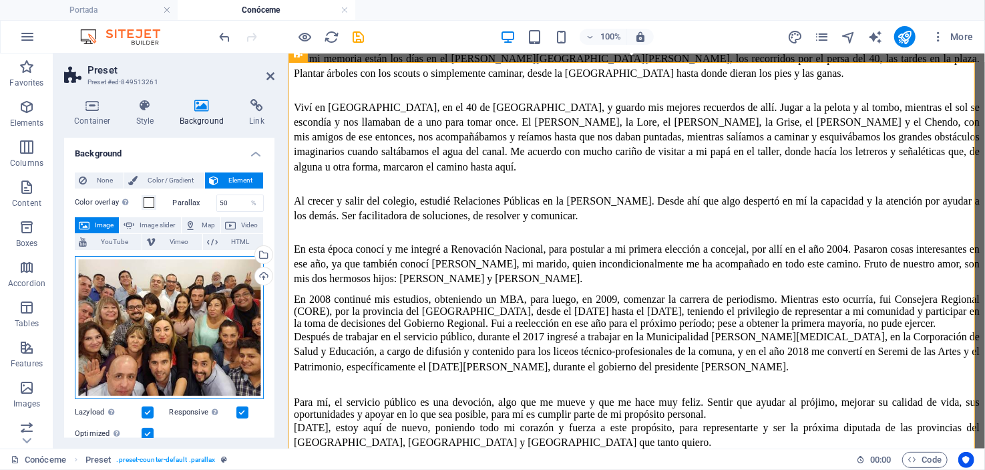
click at [152, 316] on div "Drag files here, click to choose files or select files from Files or our free s…" at bounding box center [169, 328] width 189 height 144
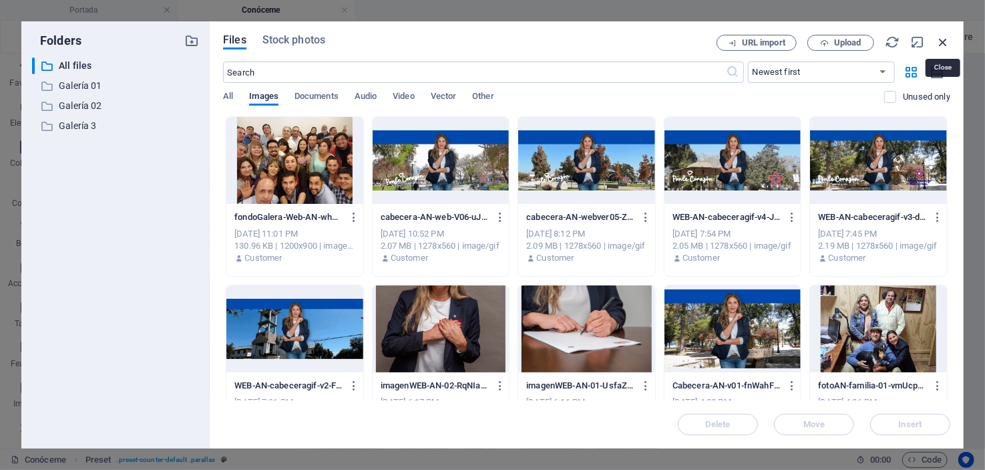
drag, startPoint x: 943, startPoint y: 41, endPoint x: 623, endPoint y: 25, distance: 321.0
click at [943, 41] on icon "button" at bounding box center [943, 42] width 15 height 15
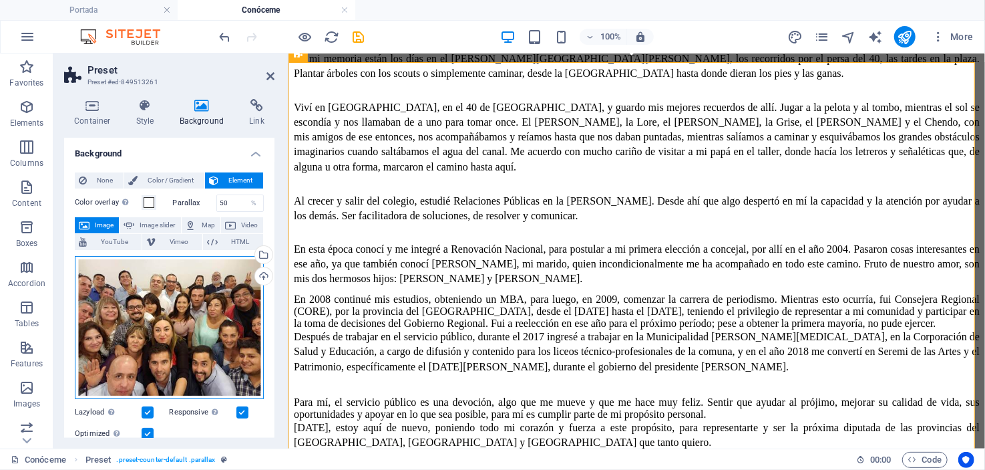
click at [129, 297] on div "Drag files here, click to choose files or select files from Files or our free s…" at bounding box center [169, 328] width 189 height 144
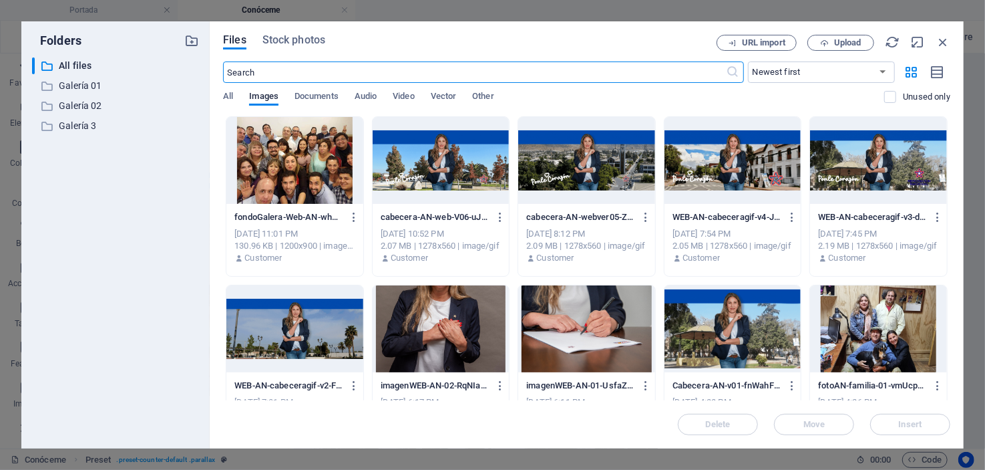
click at [946, 33] on div "Files Stock photos URL import Upload ​ Newest first Oldest first Name (A-Z) Nam…" at bounding box center [587, 234] width 754 height 427
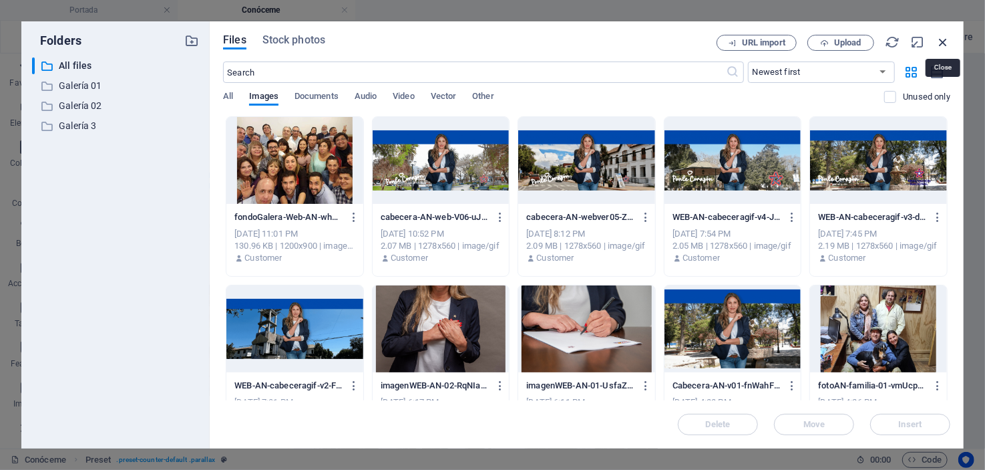
click at [941, 41] on icon "button" at bounding box center [943, 42] width 15 height 15
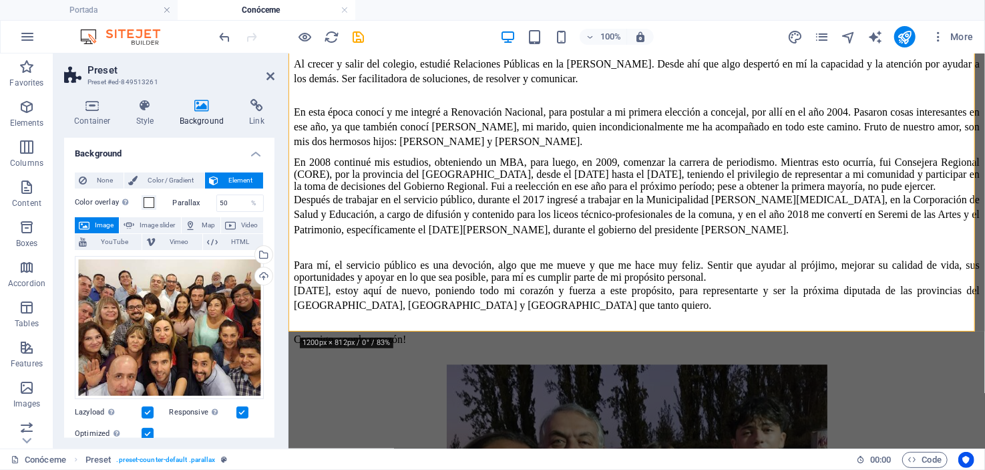
scroll to position [1381, 0]
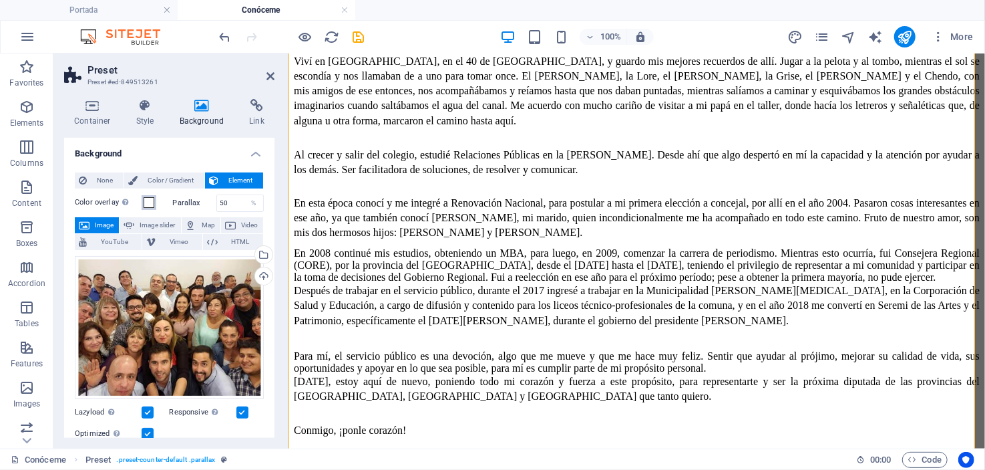
click at [147, 198] on span at bounding box center [149, 202] width 11 height 11
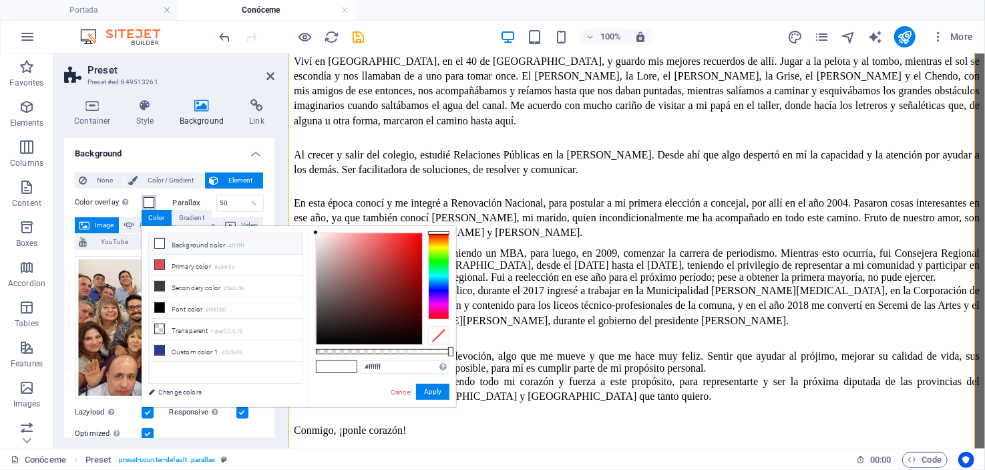
click at [147, 198] on span at bounding box center [149, 202] width 11 height 11
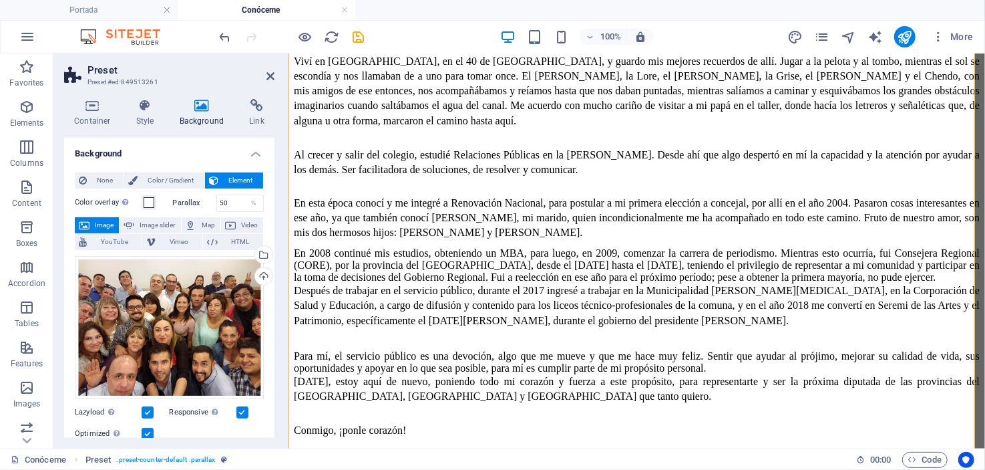
click at [95, 224] on span "Image" at bounding box center [104, 225] width 21 height 16
click at [179, 307] on div "Drag files here, click to choose files or select files from Files or our free s…" at bounding box center [169, 328] width 189 height 144
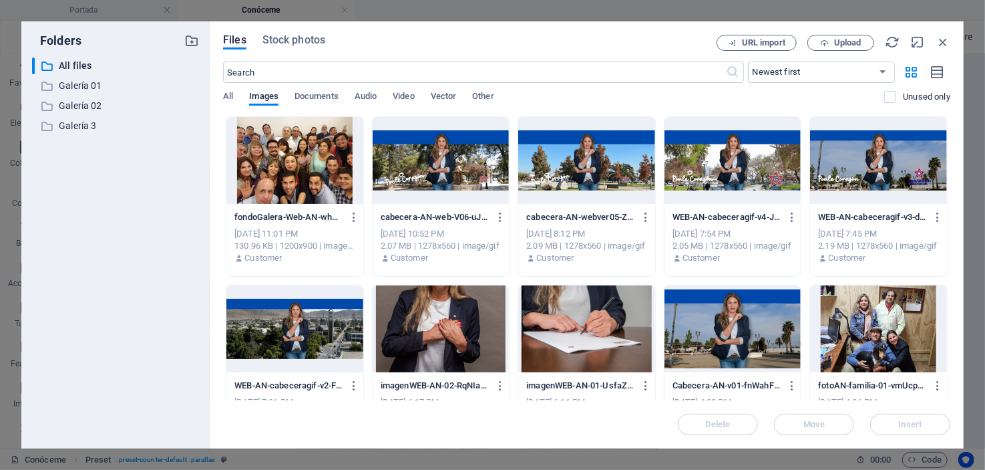
click at [254, 189] on div at bounding box center [294, 160] width 137 height 87
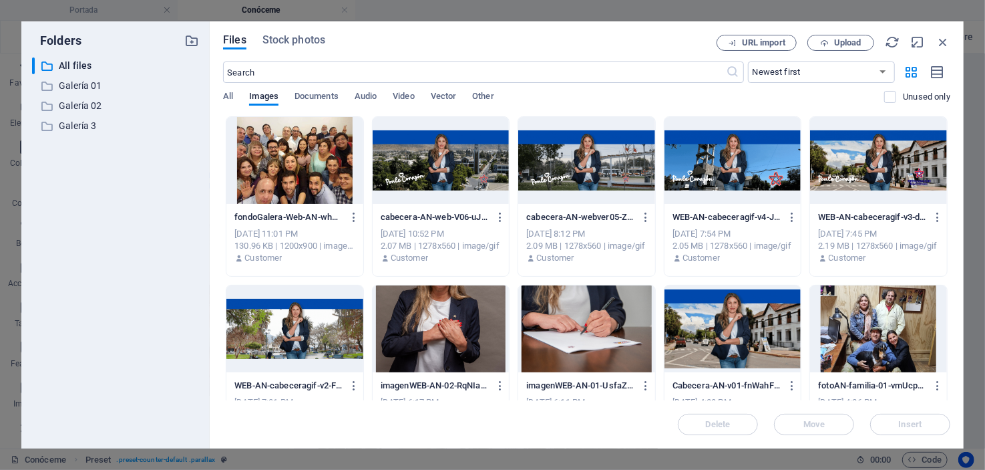
click at [255, 188] on div at bounding box center [294, 160] width 137 height 87
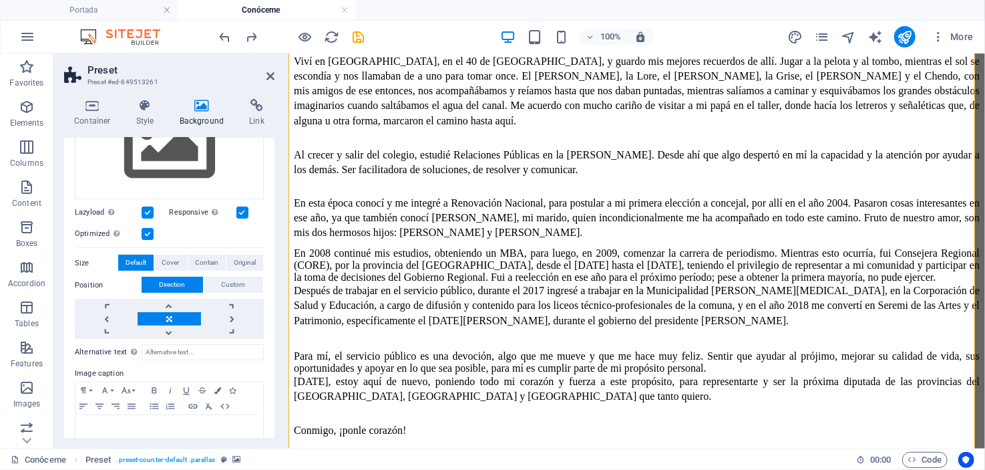
scroll to position [192, 0]
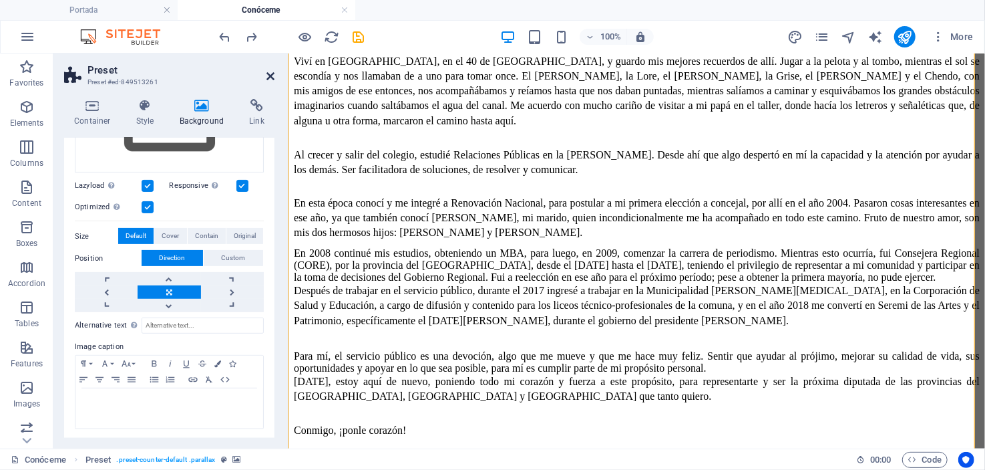
drag, startPoint x: 271, startPoint y: 76, endPoint x: 244, endPoint y: 19, distance: 63.4
click at [271, 76] on icon at bounding box center [271, 76] width 8 height 11
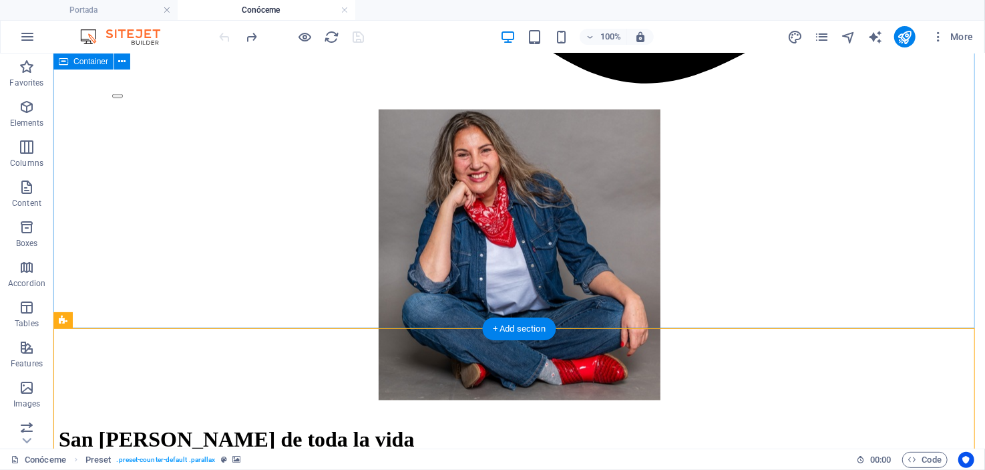
scroll to position [1247, 0]
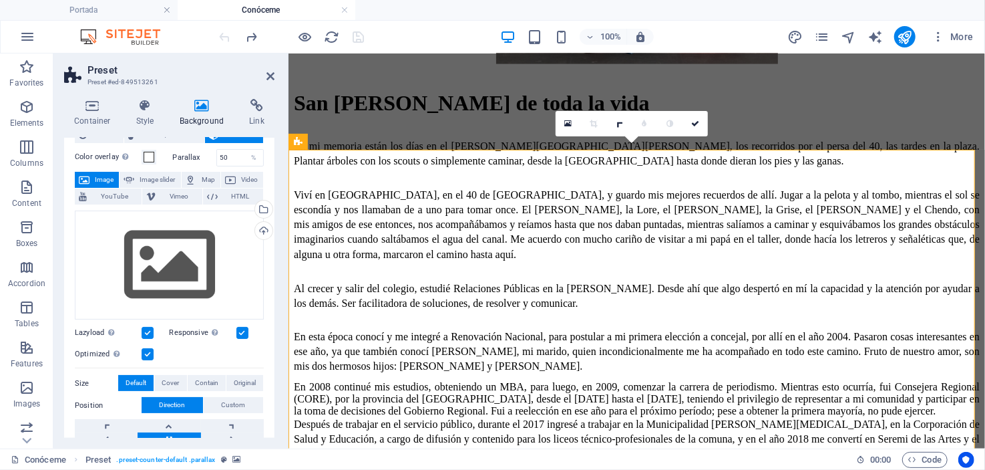
scroll to position [66, 0]
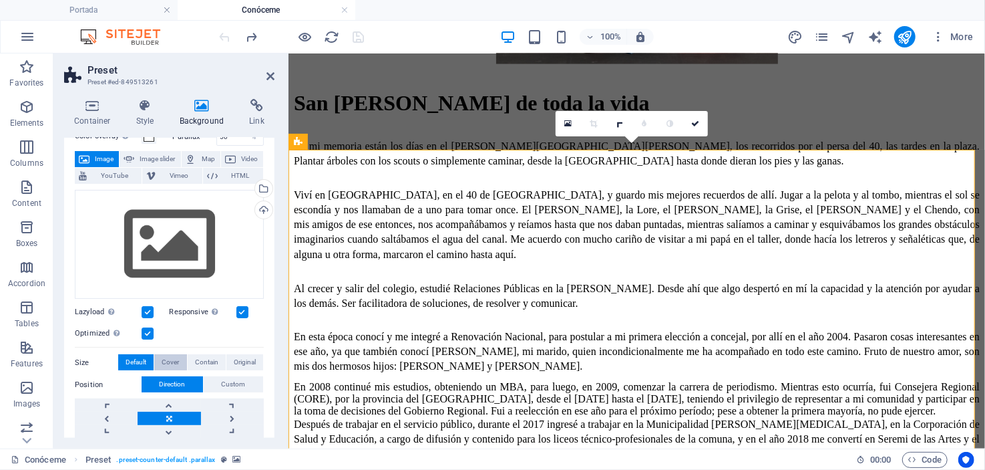
click at [168, 359] on span "Cover" at bounding box center [170, 362] width 17 height 16
click at [201, 359] on span "Contain" at bounding box center [206, 362] width 23 height 16
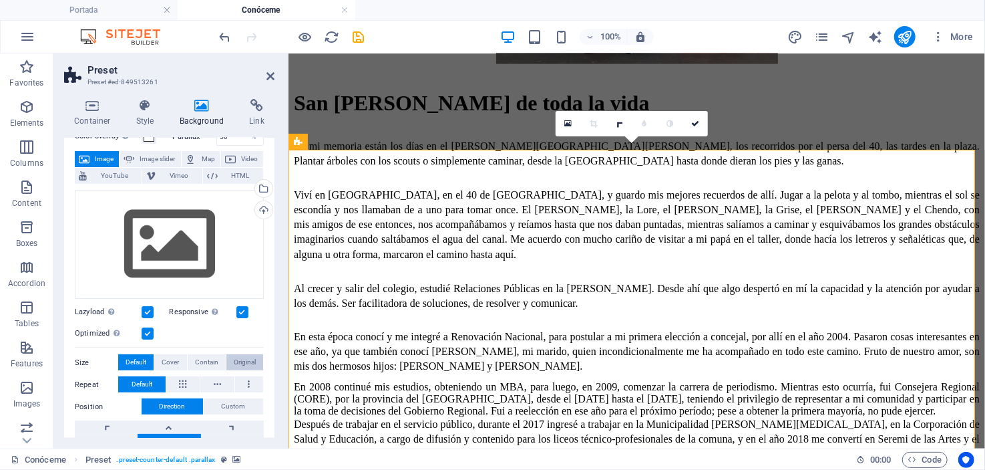
click at [245, 360] on span "Original" at bounding box center [245, 362] width 22 height 16
click at [196, 361] on span "Contain" at bounding box center [206, 362] width 23 height 16
click at [162, 359] on span "Cover" at bounding box center [170, 362] width 17 height 16
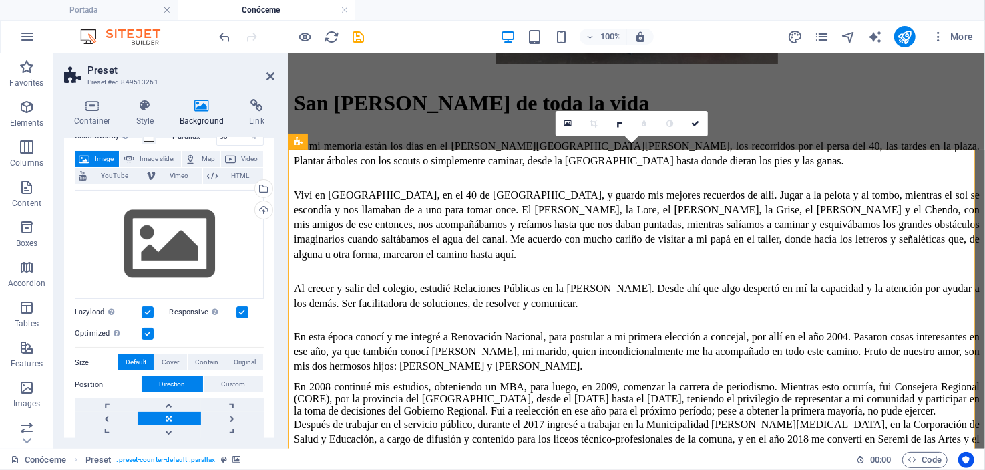
click at [144, 357] on span "Default" at bounding box center [136, 362] width 21 height 16
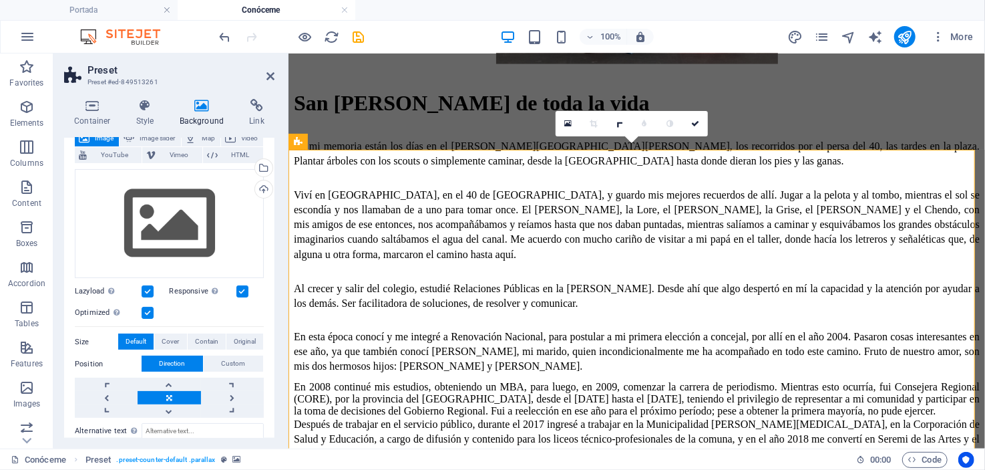
scroll to position [0, 0]
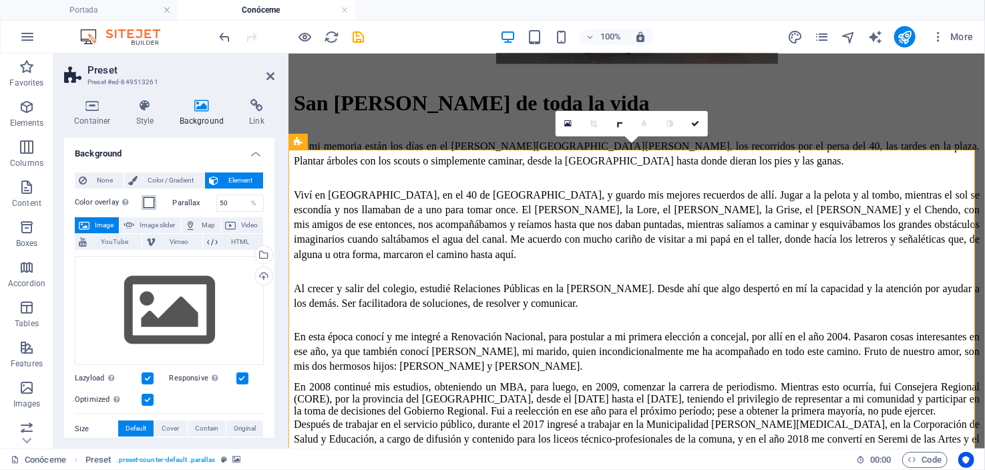
click at [148, 199] on span at bounding box center [149, 202] width 11 height 11
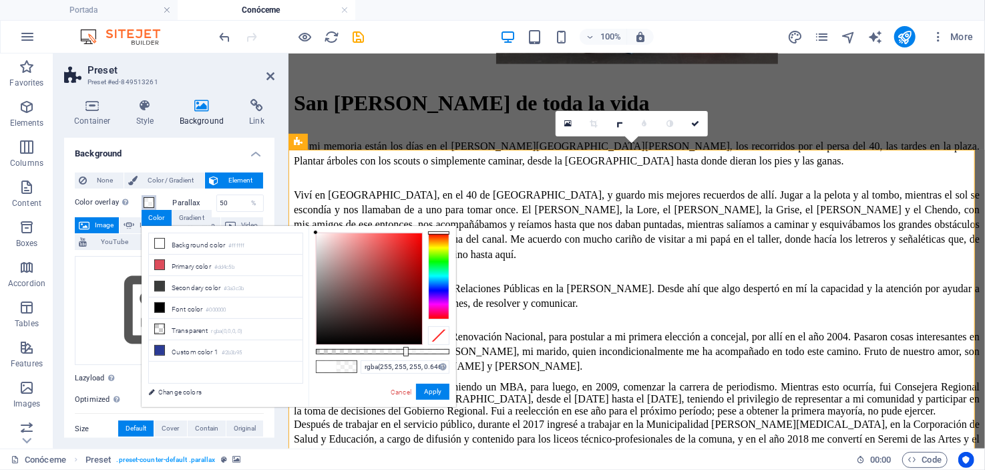
drag, startPoint x: 448, startPoint y: 351, endPoint x: 402, endPoint y: 353, distance: 46.1
click at [403, 353] on div at bounding box center [405, 351] width 5 height 9
drag, startPoint x: 402, startPoint y: 388, endPoint x: 112, endPoint y: 333, distance: 295.0
click at [402, 388] on link "Cancel" at bounding box center [400, 392] width 23 height 10
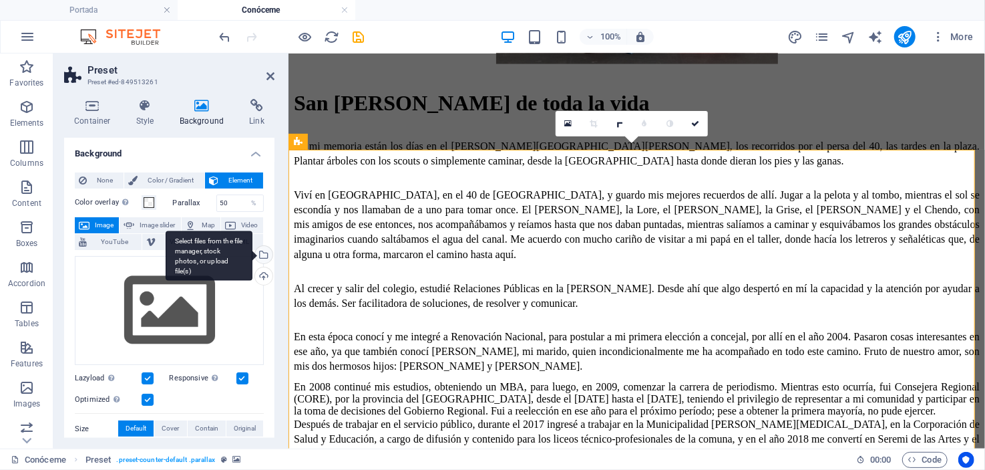
click at [253, 257] on div "Select files from the file manager, stock photos, or upload file(s)" at bounding box center [209, 255] width 87 height 50
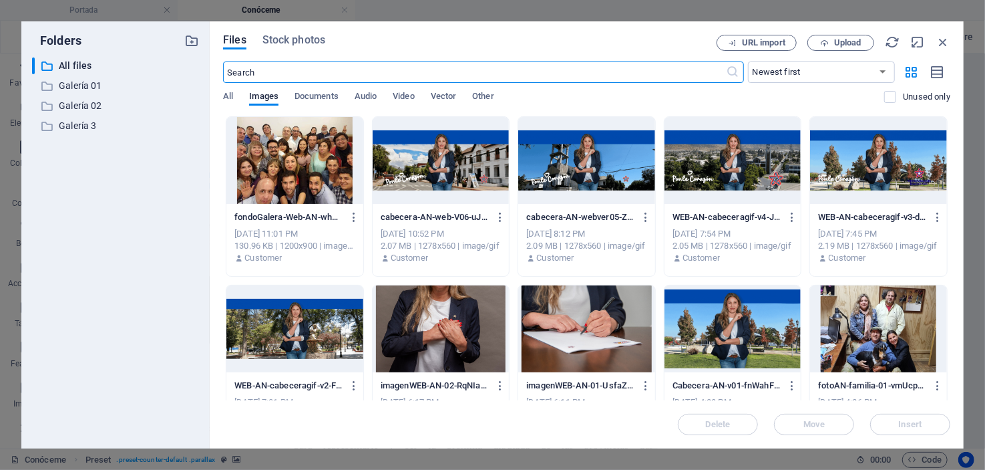
click at [278, 172] on div at bounding box center [294, 160] width 137 height 87
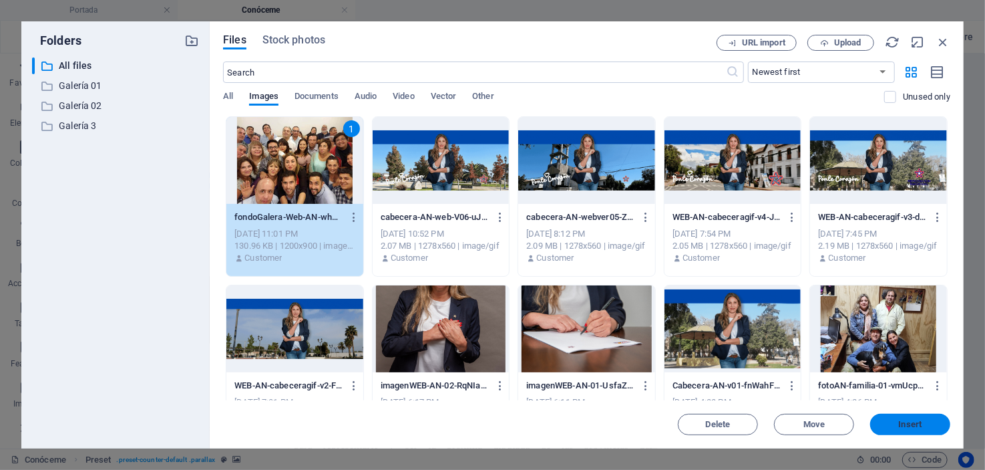
click at [902, 424] on span "Insert" at bounding box center [910, 424] width 23 height 8
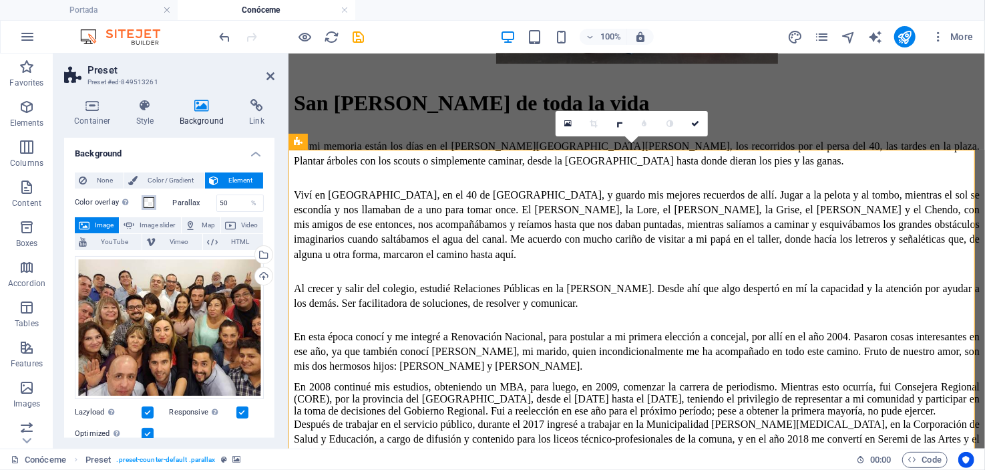
click at [146, 200] on span at bounding box center [149, 202] width 11 height 11
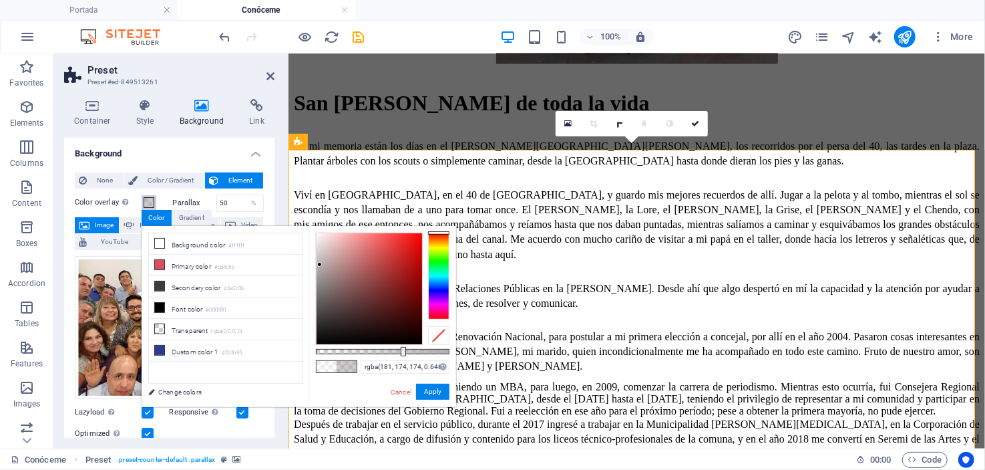
drag, startPoint x: 315, startPoint y: 230, endPoint x: 320, endPoint y: 265, distance: 34.4
click at [320, 265] on div at bounding box center [319, 264] width 5 height 5
type input "rgba(181, 174, 174, 0.581)"
drag, startPoint x: 403, startPoint y: 349, endPoint x: 393, endPoint y: 349, distance: 9.4
click at [393, 349] on div at bounding box center [394, 351] width 5 height 9
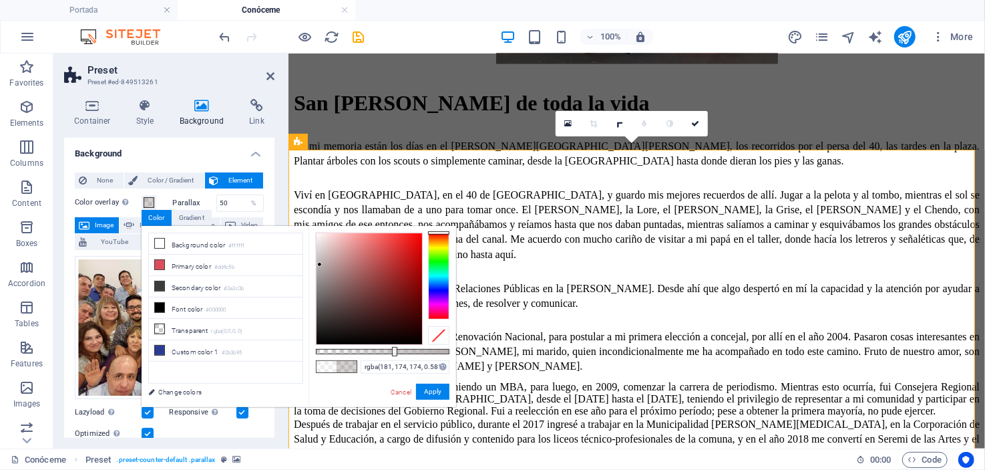
click at [267, 174] on div "None Color / Gradient Element Stretch background to full-width Color overlay Pl…" at bounding box center [169, 415] width 210 height 506
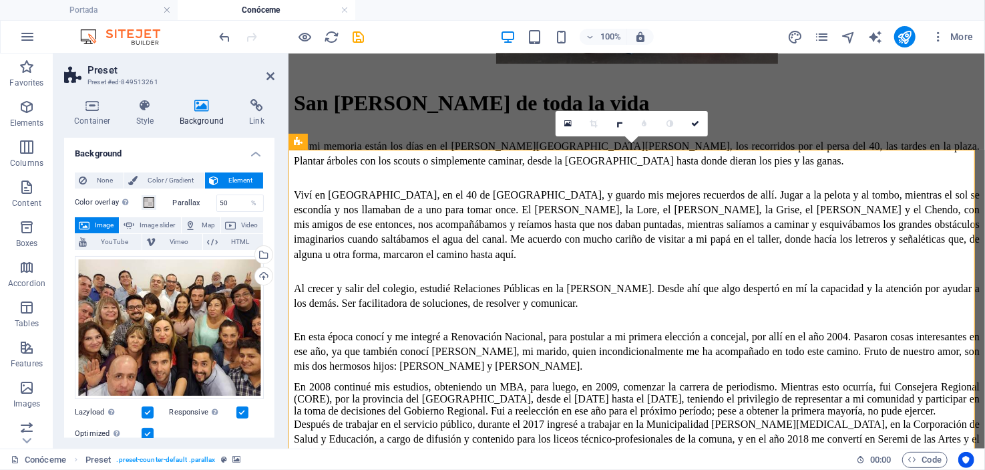
click at [273, 68] on h2 "Preset" at bounding box center [181, 70] width 187 height 12
click at [269, 75] on icon at bounding box center [271, 76] width 8 height 11
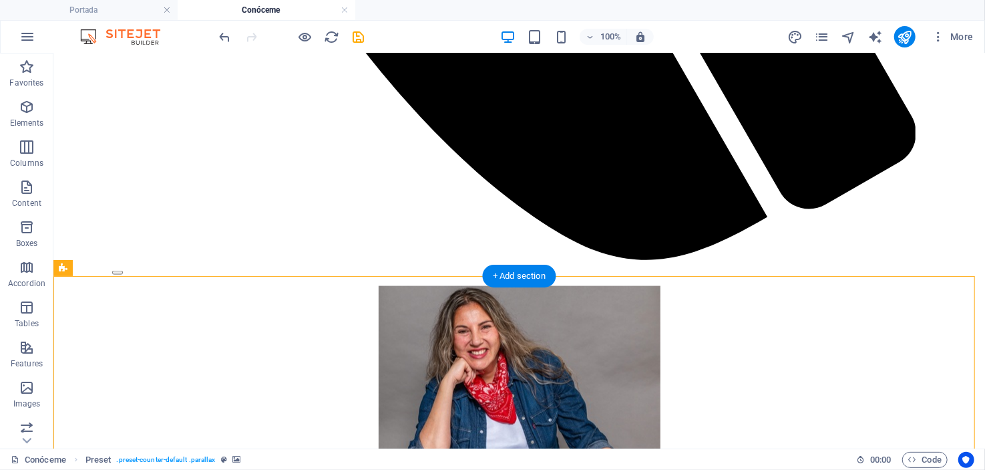
scroll to position [1180, 0]
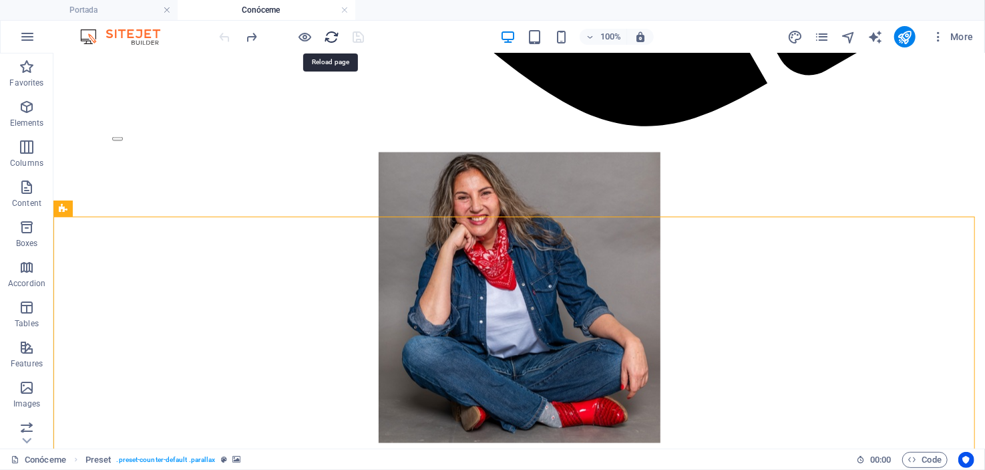
click at [331, 35] on icon "reload" at bounding box center [332, 36] width 15 height 15
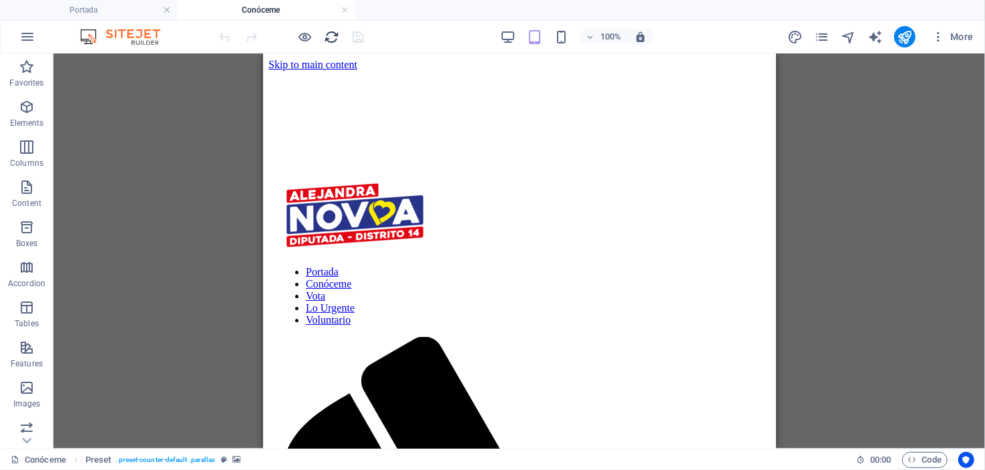
scroll to position [0, 0]
click at [333, 34] on icon "reload" at bounding box center [332, 36] width 15 height 15
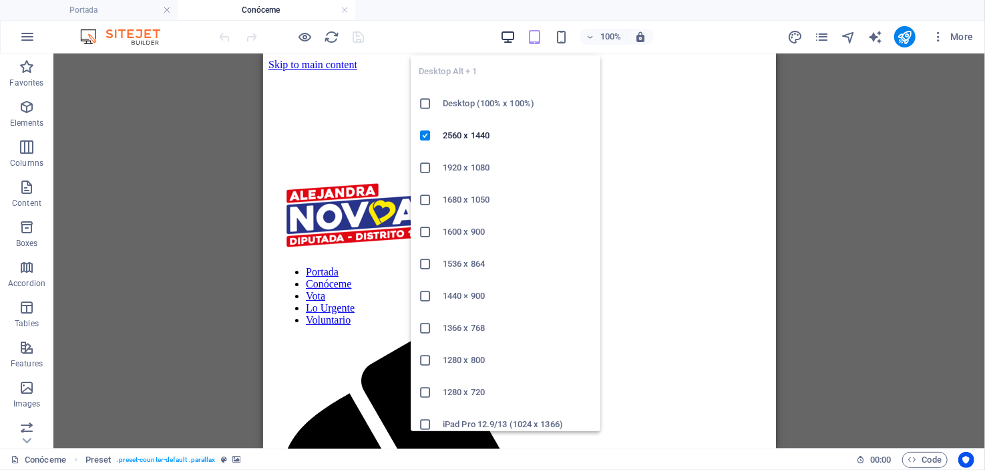
click at [505, 32] on icon "button" at bounding box center [507, 36] width 15 height 15
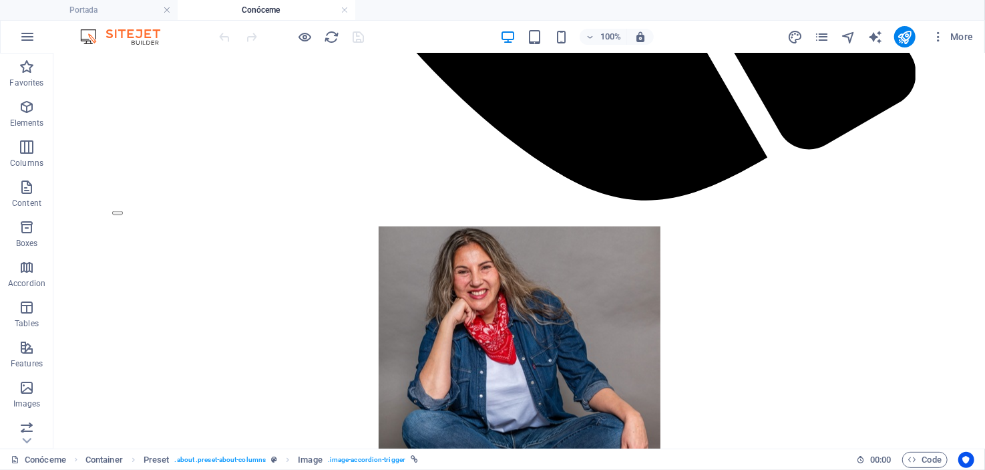
scroll to position [1402, 0]
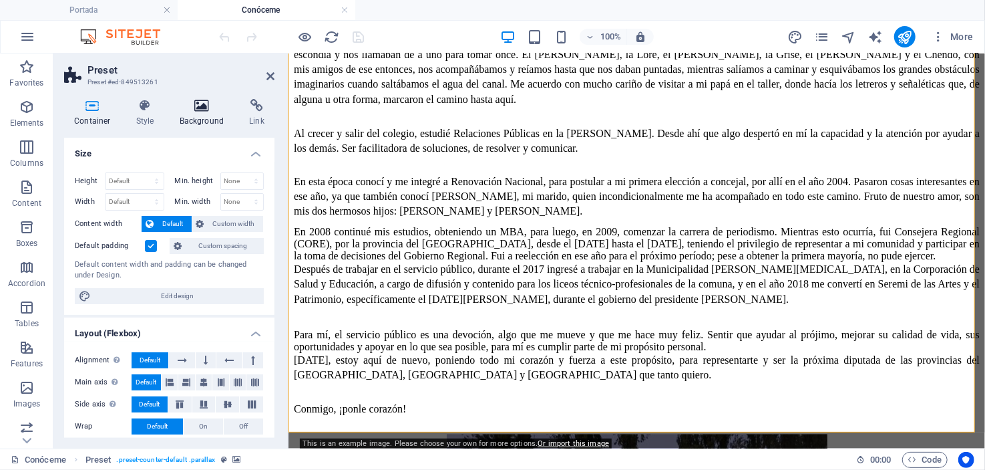
click at [198, 102] on icon at bounding box center [202, 105] width 65 height 13
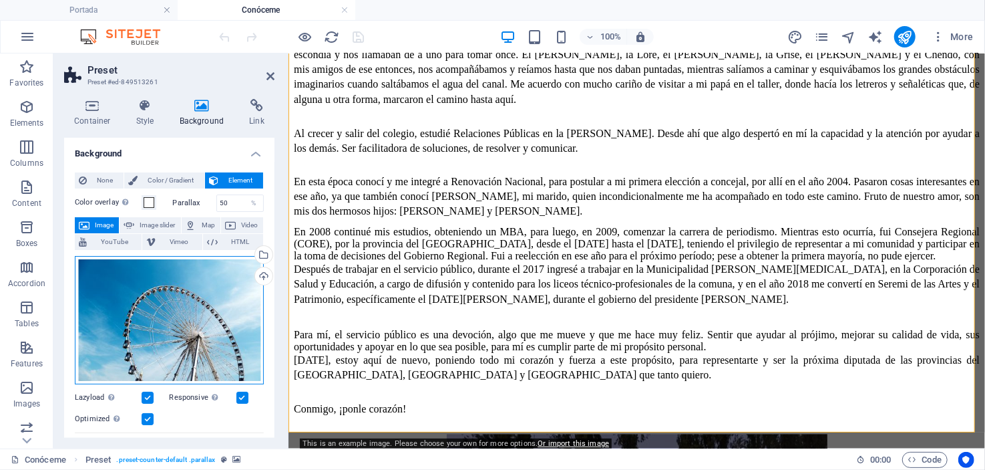
click at [196, 302] on div "Drag files here, click to choose files or select files from Files or our free s…" at bounding box center [169, 320] width 189 height 128
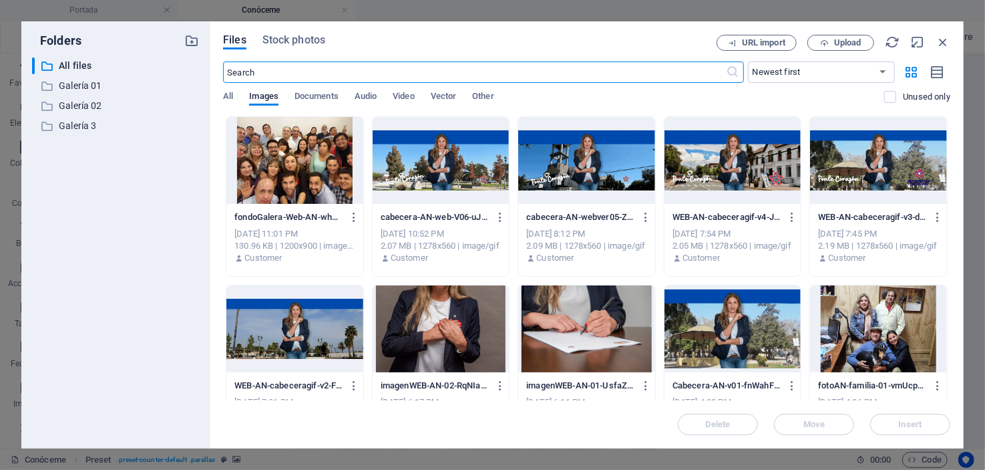
click at [310, 158] on div at bounding box center [294, 160] width 137 height 87
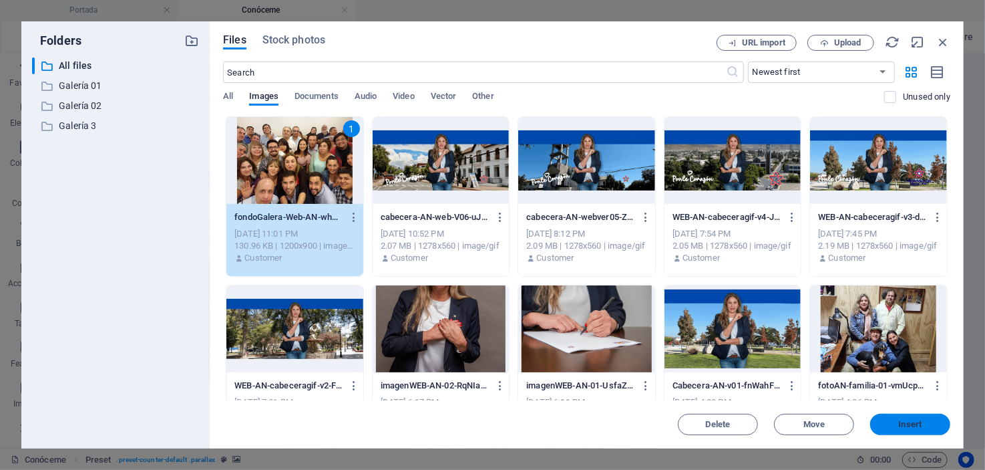
drag, startPoint x: 923, startPoint y: 420, endPoint x: 651, endPoint y: 386, distance: 274.6
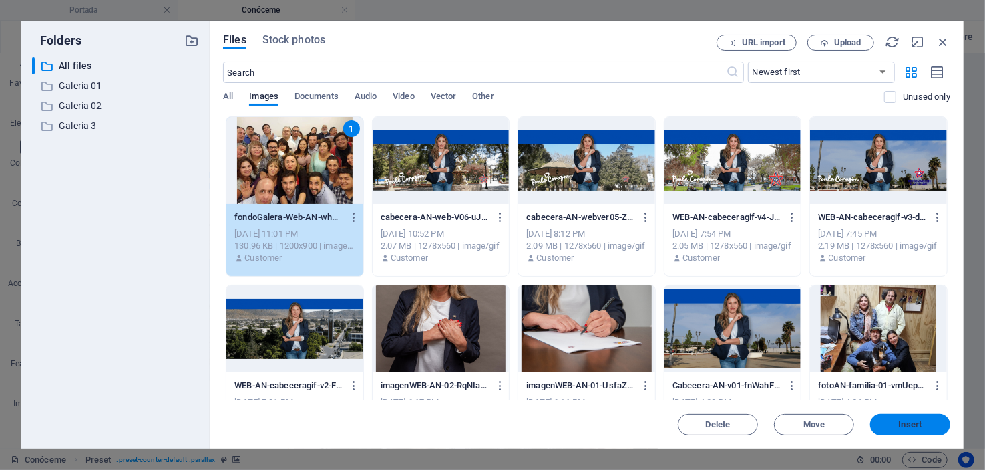
click at [923, 420] on button "Insert" at bounding box center [910, 423] width 80 height 21
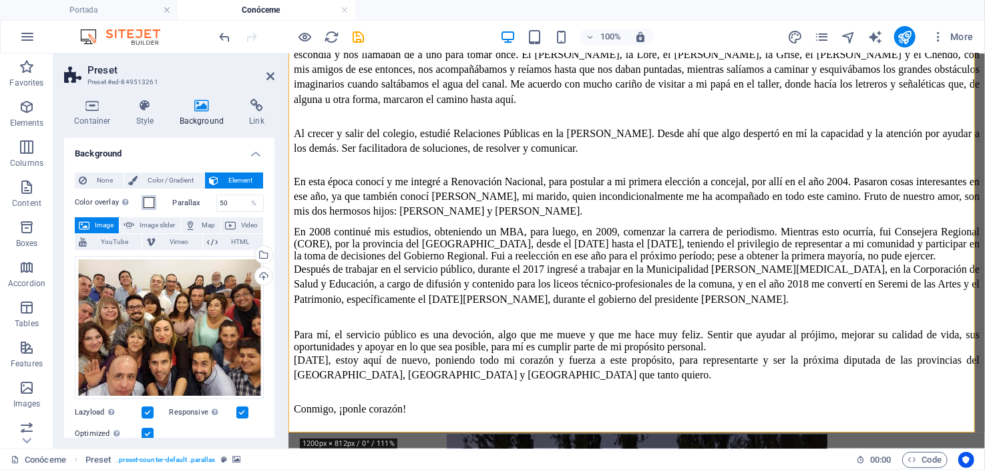
click at [150, 202] on span at bounding box center [149, 202] width 11 height 11
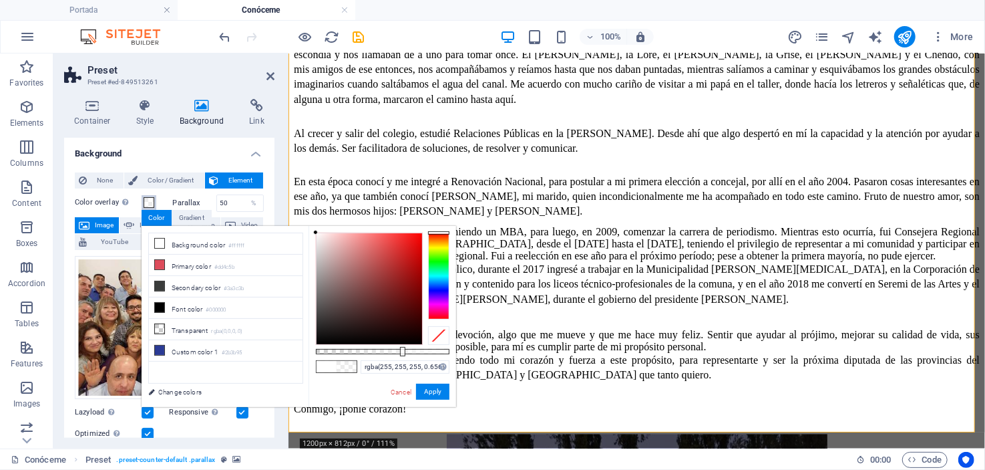
drag, startPoint x: 452, startPoint y: 353, endPoint x: 403, endPoint y: 347, distance: 48.5
click at [403, 347] on div at bounding box center [402, 351] width 5 height 9
drag, startPoint x: 313, startPoint y: 227, endPoint x: 318, endPoint y: 267, distance: 40.4
click at [318, 267] on div "rgba(255, 255, 255, 0.656) Supported formats #0852ed rgb(8, 82, 237) rgba(8, 82…" at bounding box center [383, 413] width 148 height 375
drag, startPoint x: 316, startPoint y: 230, endPoint x: 320, endPoint y: 279, distance: 49.6
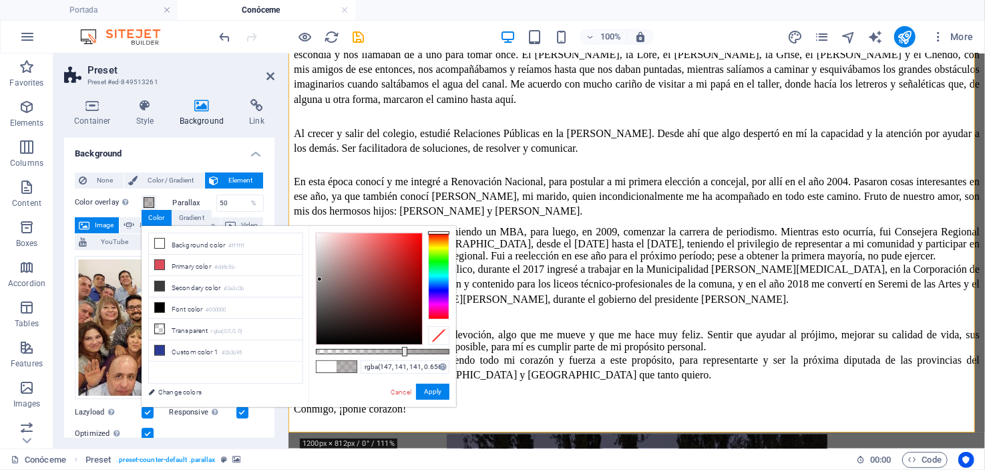
click at [320, 279] on div at bounding box center [319, 279] width 5 height 5
drag, startPoint x: 402, startPoint y: 349, endPoint x: 421, endPoint y: 352, distance: 19.0
click at [421, 352] on div at bounding box center [422, 351] width 5 height 9
drag, startPoint x: 319, startPoint y: 278, endPoint x: 321, endPoint y: 285, distance: 6.8
click at [321, 285] on div at bounding box center [320, 284] width 5 height 5
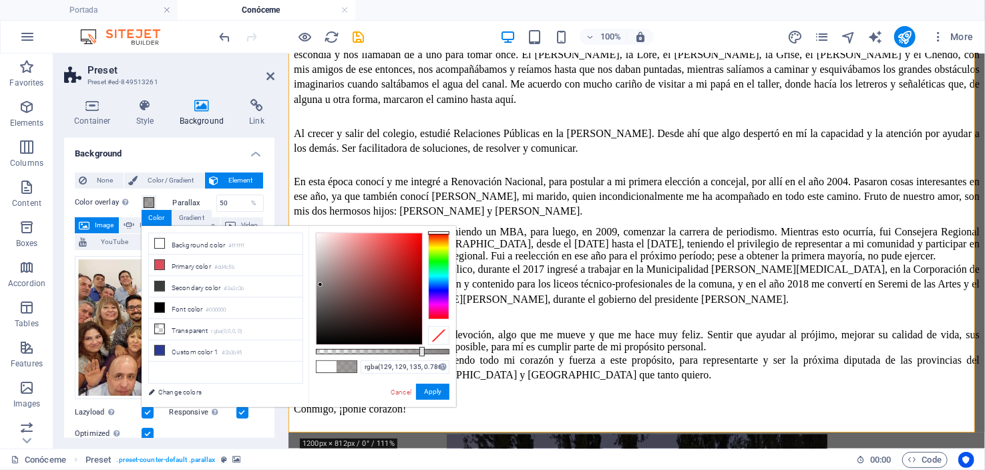
click at [438, 289] on div at bounding box center [438, 275] width 21 height 87
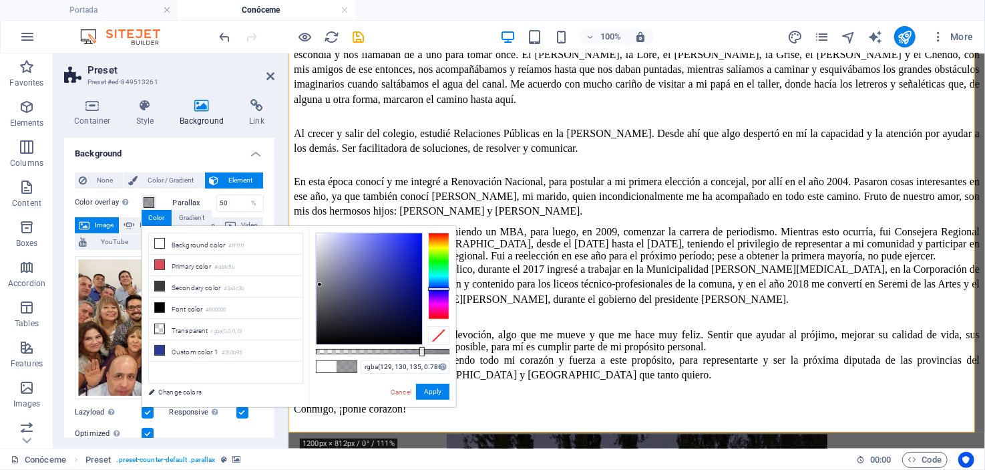
click at [320, 285] on div at bounding box center [319, 284] width 5 height 5
click at [417, 347] on div at bounding box center [417, 351] width 5 height 9
click at [317, 283] on div at bounding box center [316, 283] width 5 height 5
type input "rgba(137, 137, 138, 0.791)"
click at [422, 350] on div at bounding box center [422, 351] width 5 height 9
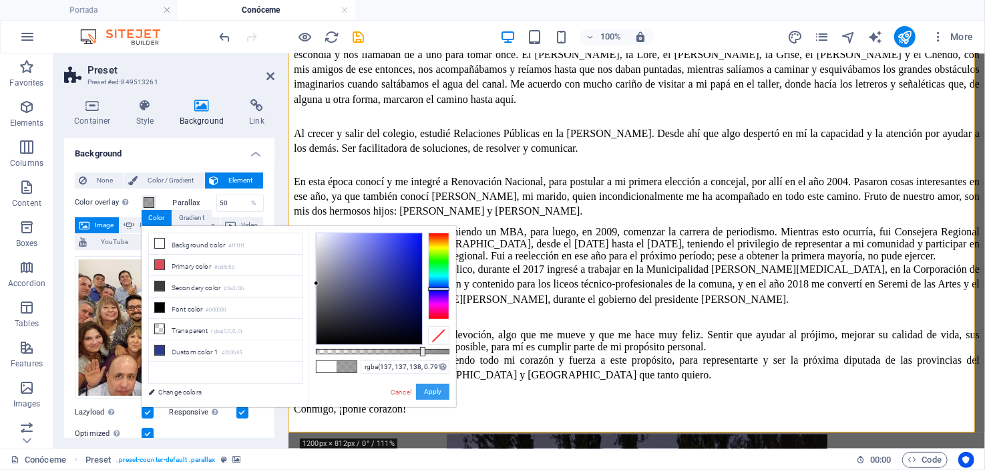
click at [434, 393] on button "Apply" at bounding box center [432, 391] width 33 height 16
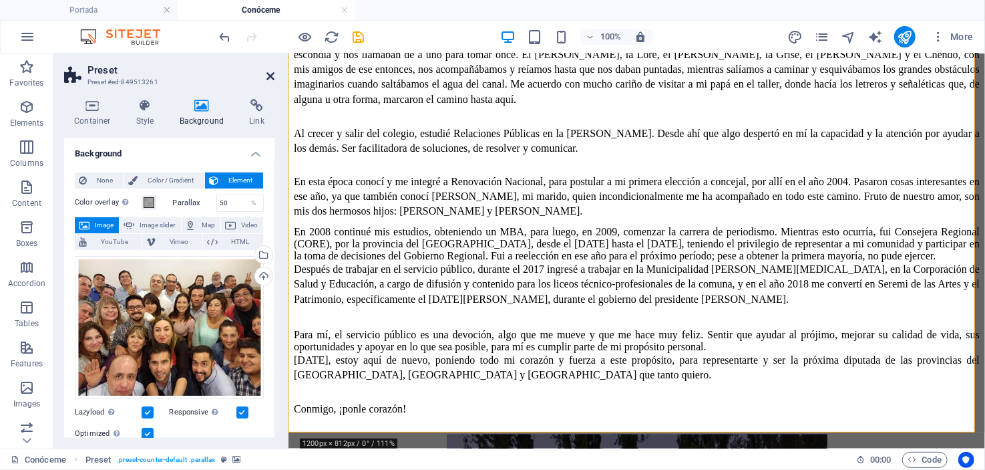
click at [269, 75] on icon at bounding box center [271, 76] width 8 height 11
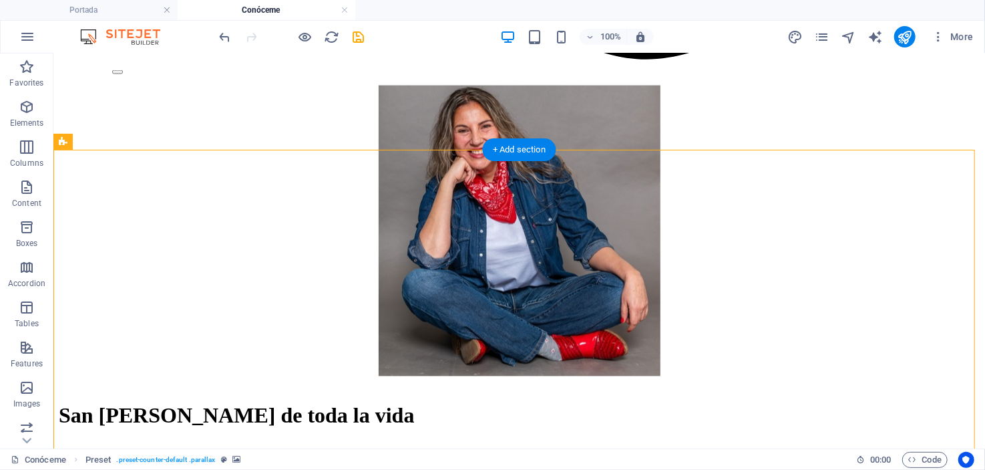
scroll to position [1114, 0]
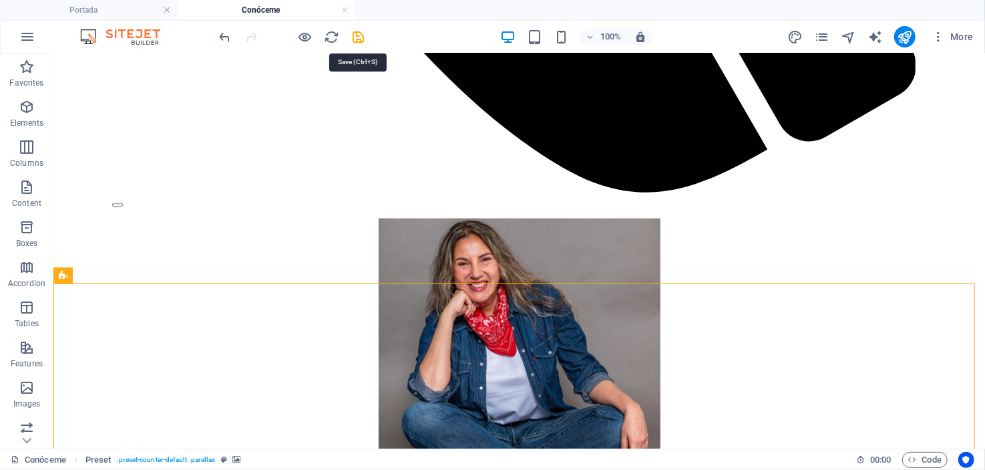
click at [360, 34] on icon "save" at bounding box center [358, 36] width 15 height 15
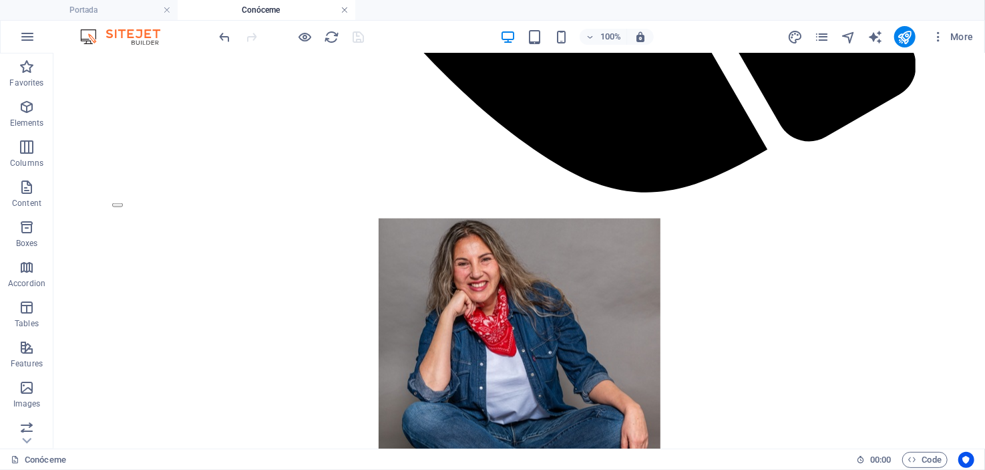
click at [346, 8] on link at bounding box center [345, 10] width 8 height 13
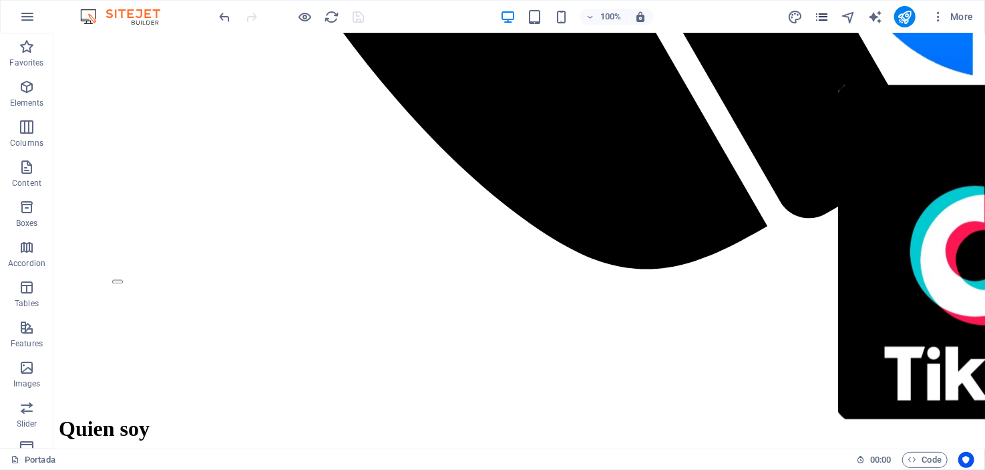
click at [828, 16] on icon "pages" at bounding box center [821, 16] width 15 height 15
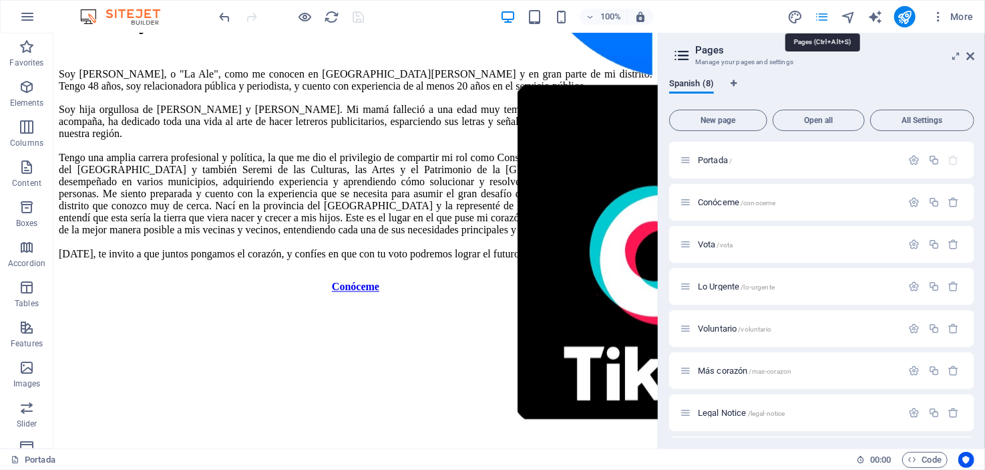
scroll to position [1452, 0]
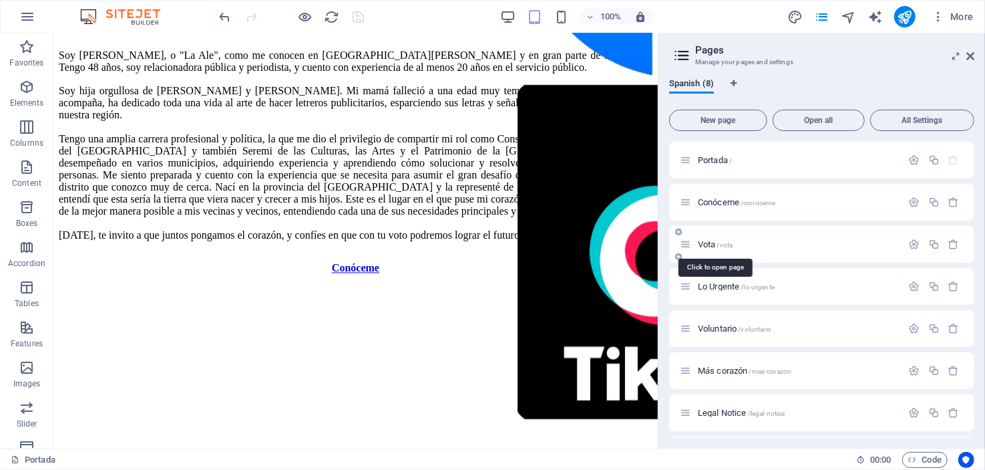
click at [705, 242] on span "Vota /vota" at bounding box center [715, 244] width 35 height 10
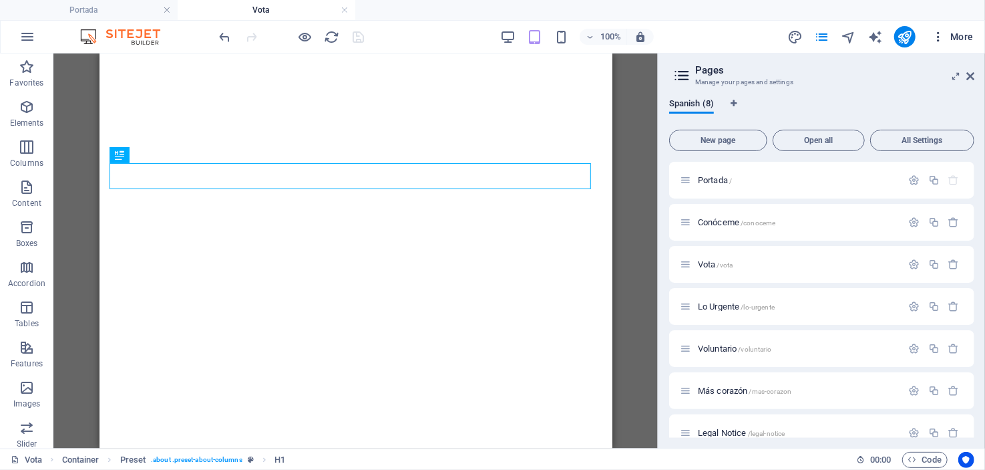
click at [968, 42] on span "More" at bounding box center [953, 36] width 42 height 13
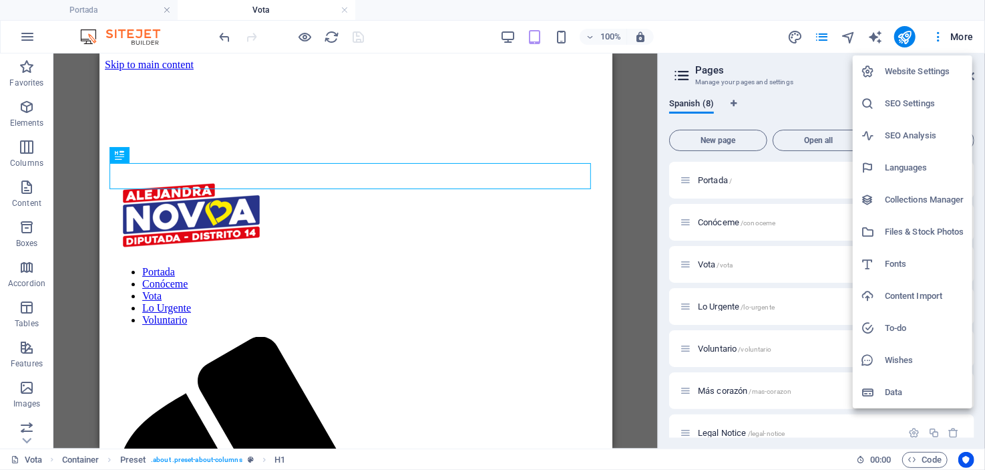
click at [504, 32] on div at bounding box center [492, 235] width 985 height 470
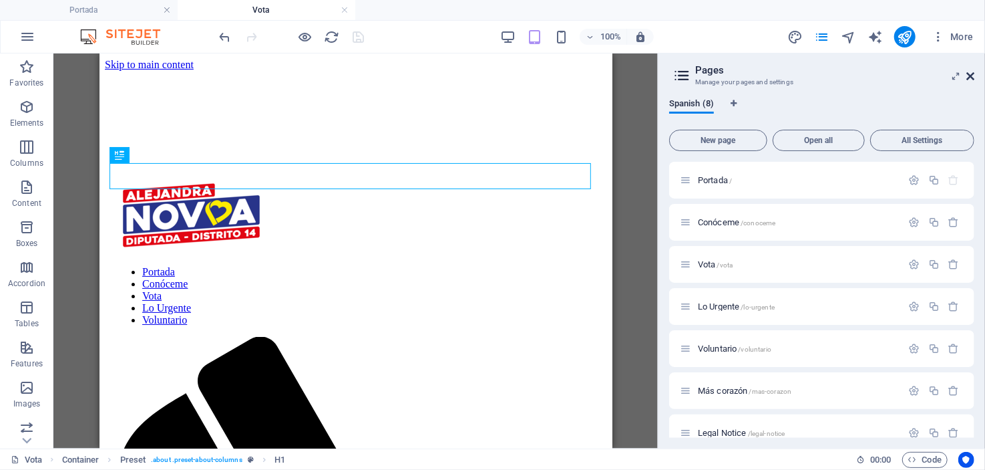
click at [968, 72] on icon at bounding box center [971, 76] width 8 height 11
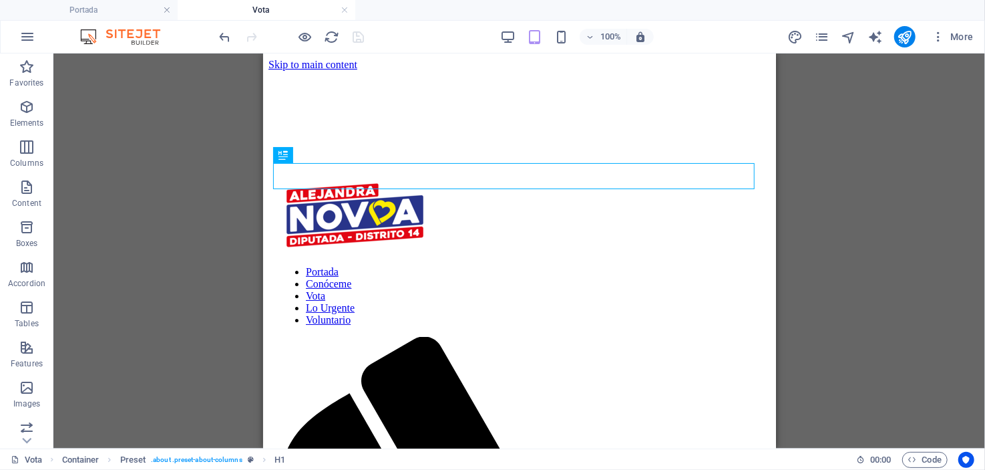
click at [502, 25] on div "100% More" at bounding box center [493, 37] width 984 height 32
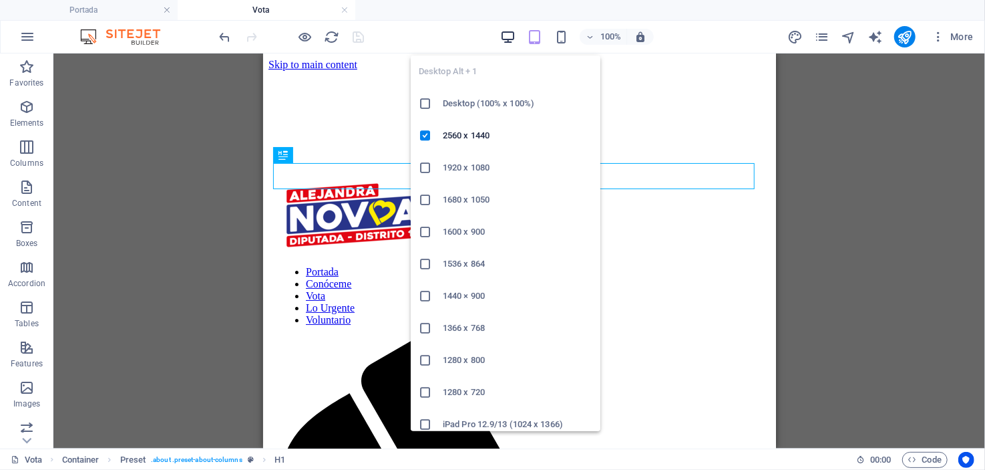
click at [509, 31] on icon "button" at bounding box center [507, 36] width 15 height 15
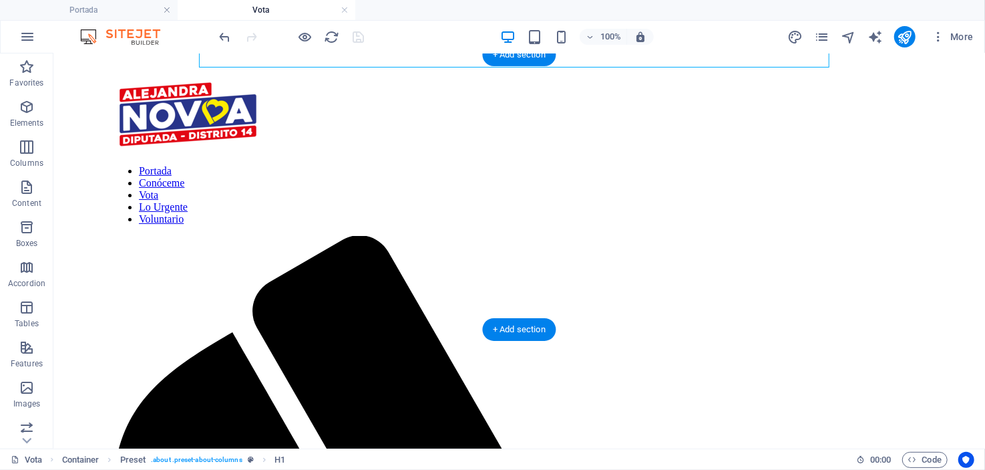
scroll to position [133, 0]
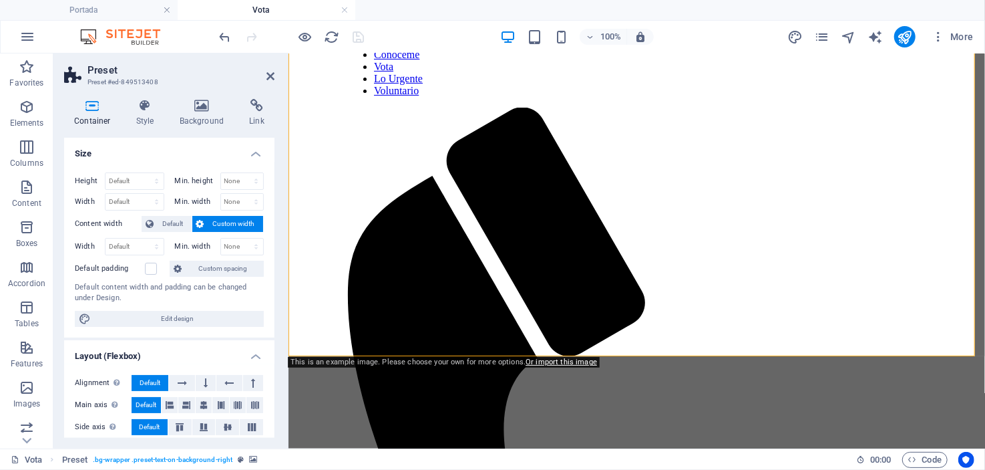
click at [452, 38] on div "100% More" at bounding box center [598, 36] width 762 height 21
click at [274, 74] on icon at bounding box center [271, 76] width 8 height 11
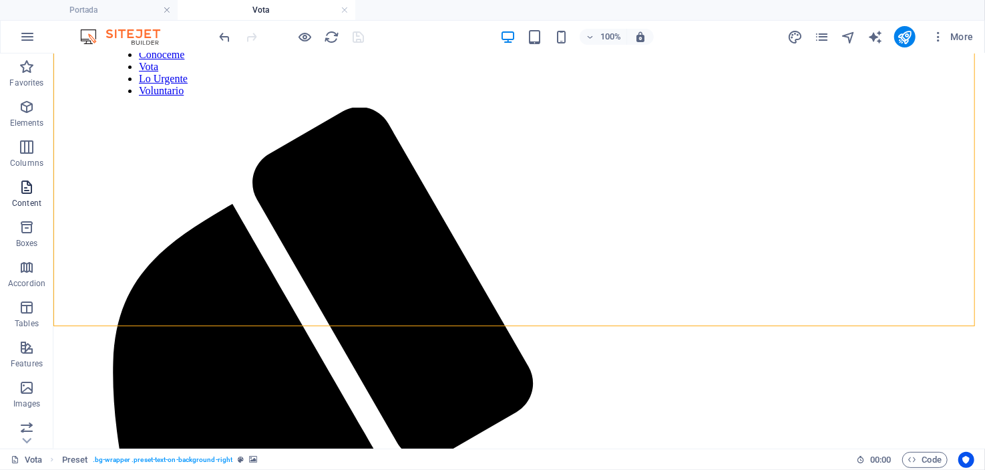
click at [24, 187] on icon "button" at bounding box center [27, 187] width 16 height 16
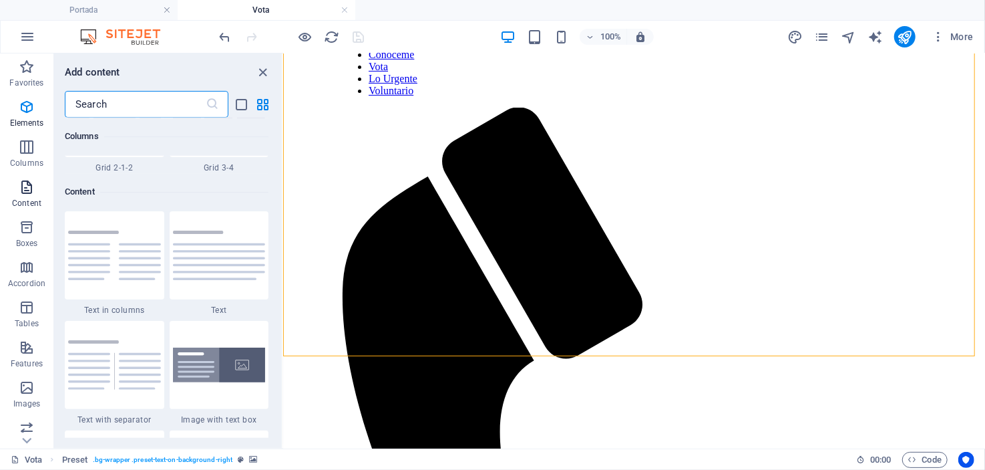
scroll to position [2337, 0]
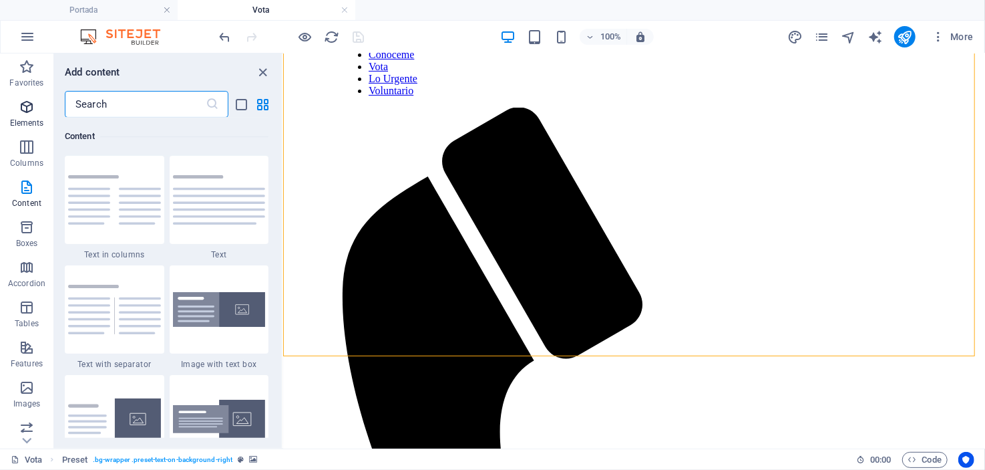
click at [30, 108] on icon "button" at bounding box center [27, 107] width 16 height 16
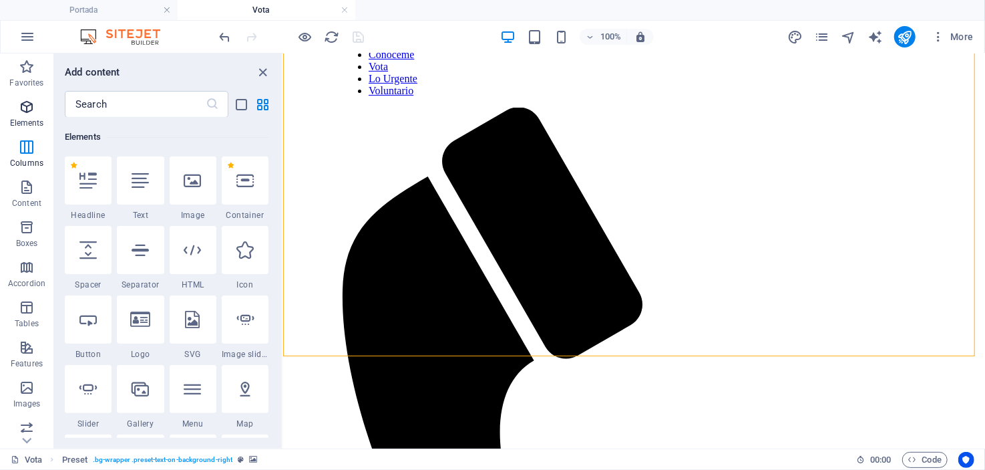
scroll to position [142, 0]
click at [261, 73] on icon "close panel" at bounding box center [263, 72] width 15 height 15
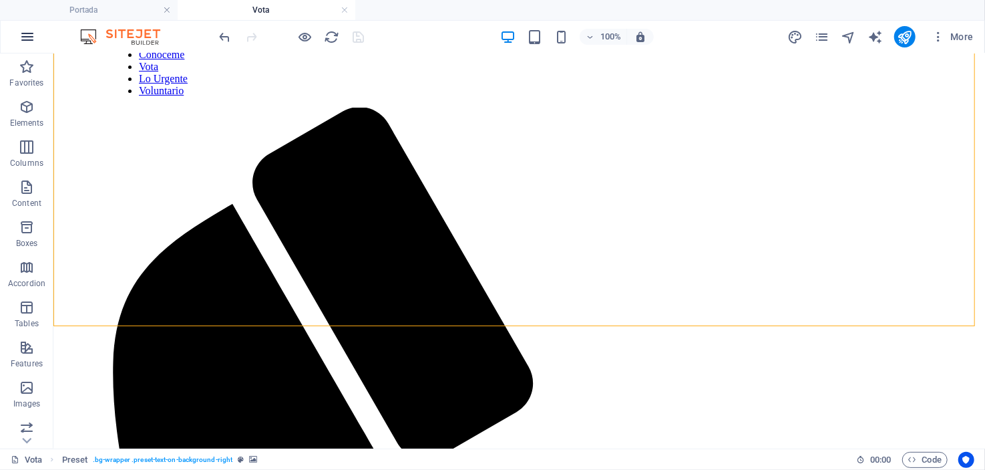
click at [24, 36] on icon "button" at bounding box center [27, 37] width 16 height 16
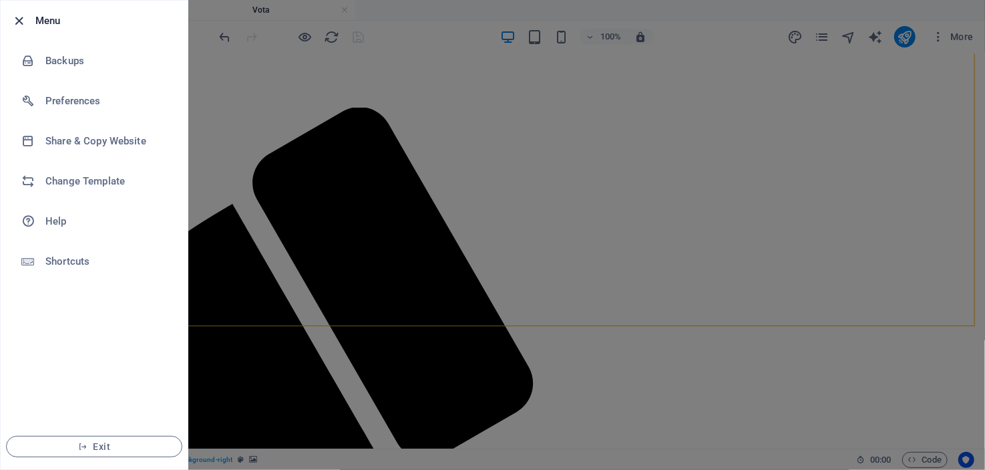
click at [21, 21] on icon "button" at bounding box center [19, 20] width 15 height 15
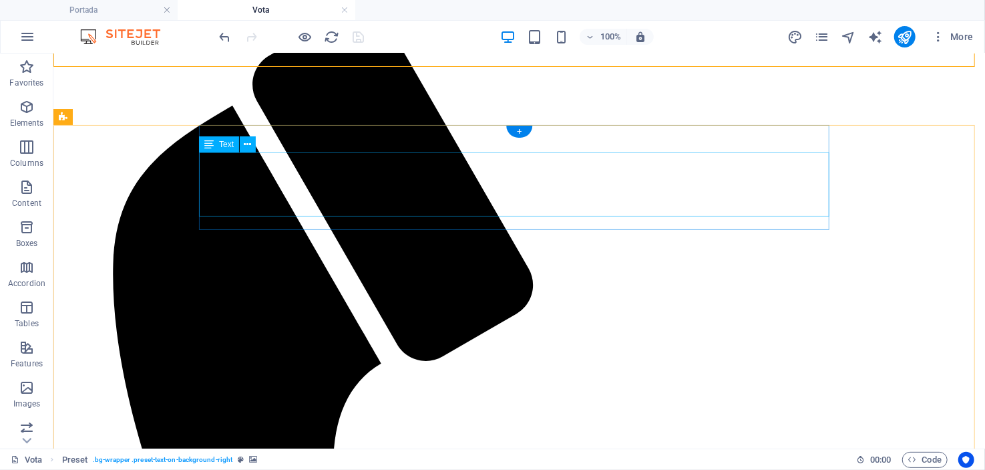
scroll to position [0, 0]
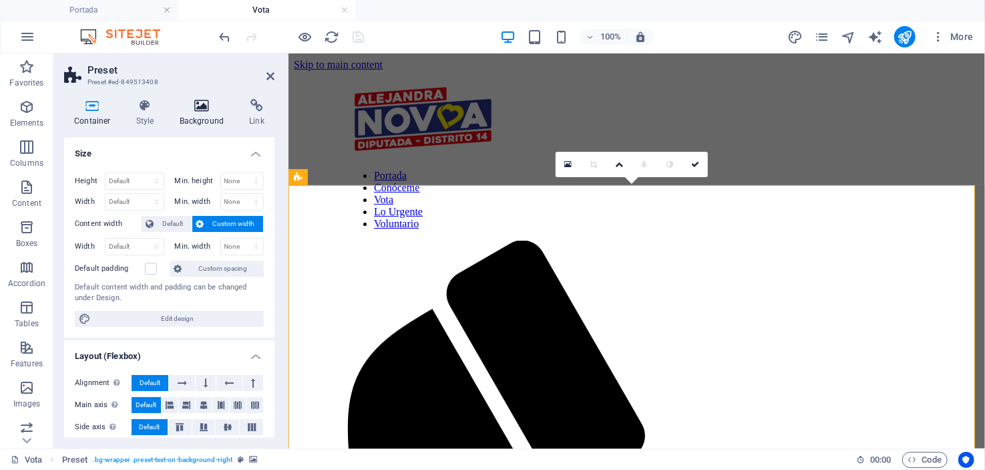
click at [199, 110] on icon at bounding box center [202, 105] width 65 height 13
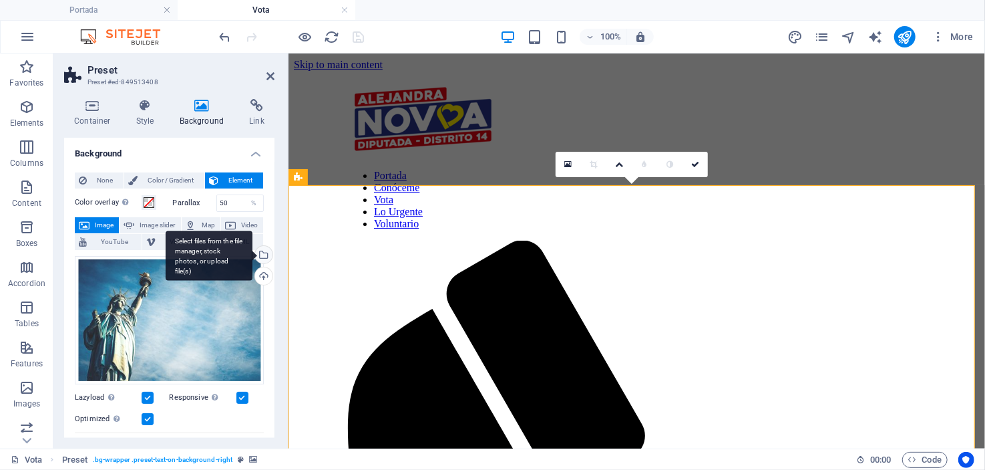
click at [253, 251] on div "Select files from the file manager, stock photos, or upload file(s)" at bounding box center [209, 255] width 87 height 50
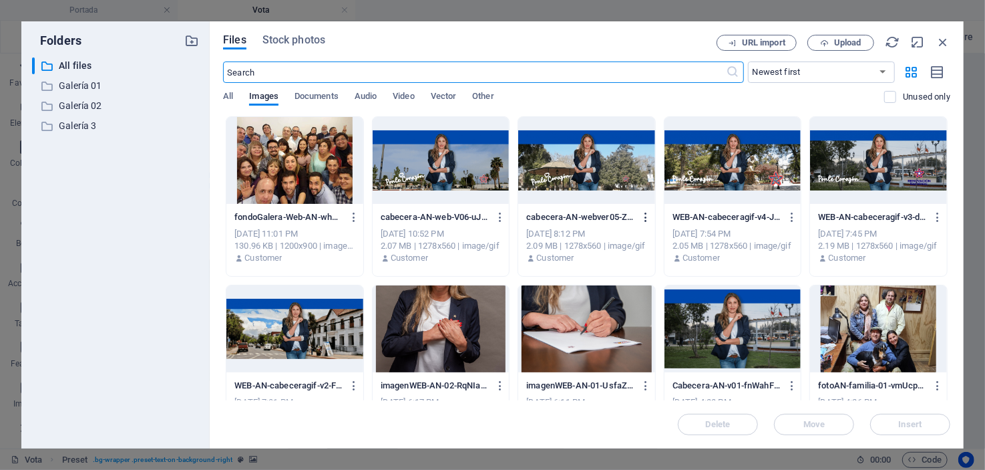
click at [643, 215] on icon "button" at bounding box center [646, 217] width 13 height 12
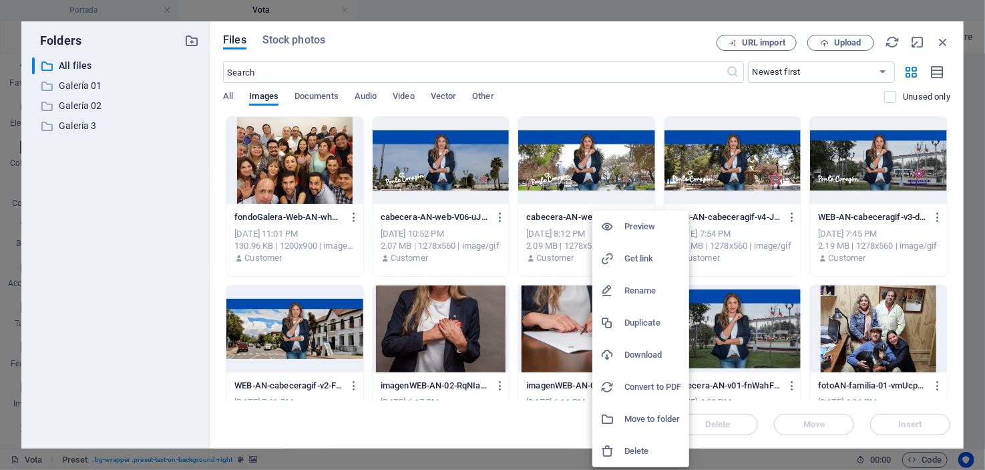
click at [643, 448] on h6 "Delete" at bounding box center [653, 451] width 57 height 16
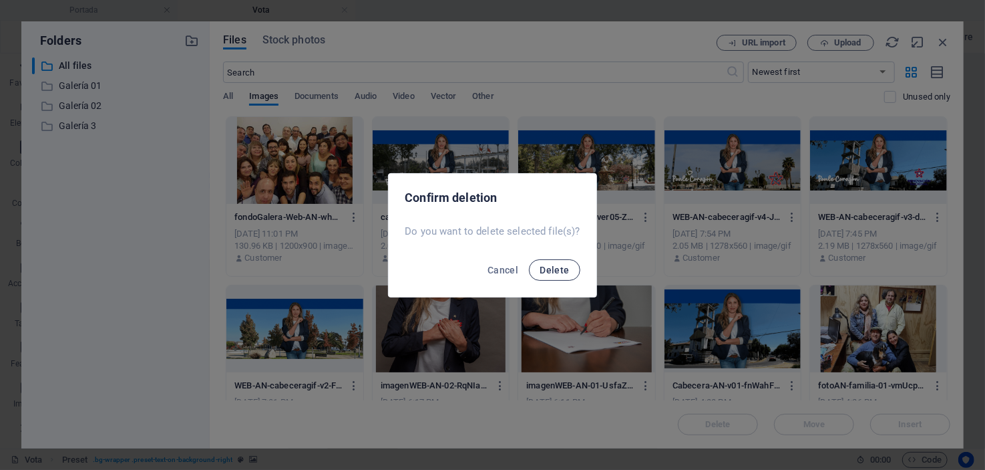
click at [559, 266] on span "Delete" at bounding box center [554, 270] width 29 height 11
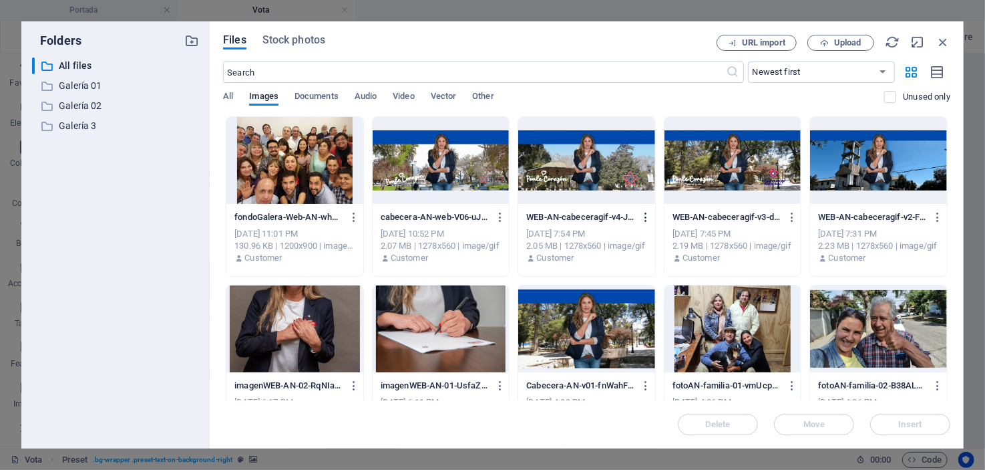
click at [643, 213] on icon "button" at bounding box center [646, 217] width 13 height 12
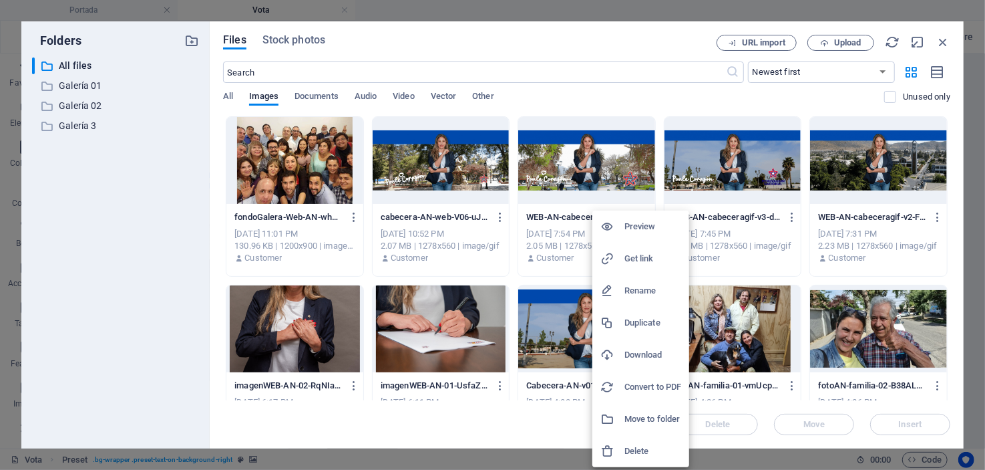
click at [635, 448] on h6 "Delete" at bounding box center [653, 451] width 57 height 16
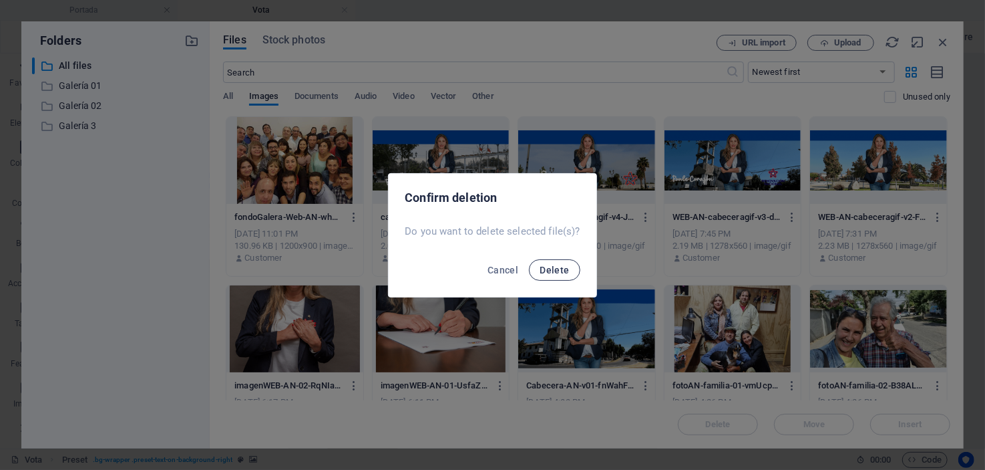
click at [572, 269] on button "Delete" at bounding box center [554, 269] width 51 height 21
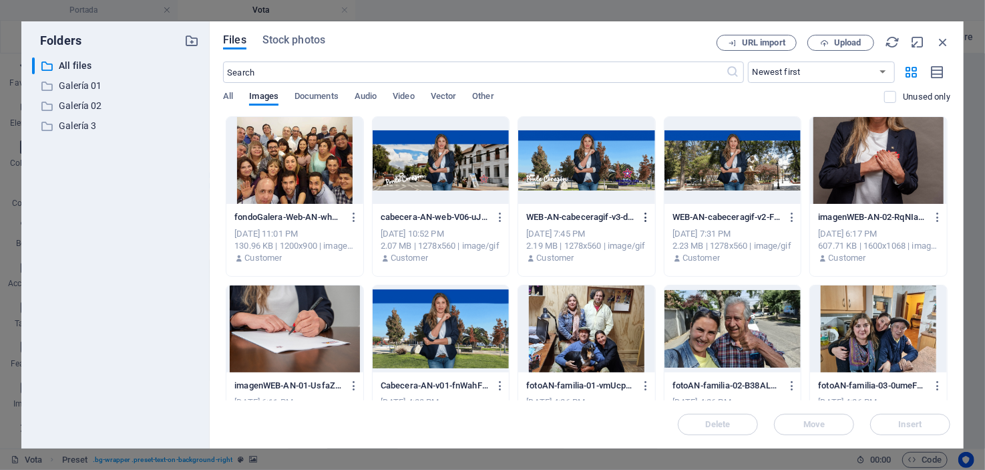
click at [645, 212] on icon "button" at bounding box center [646, 217] width 13 height 12
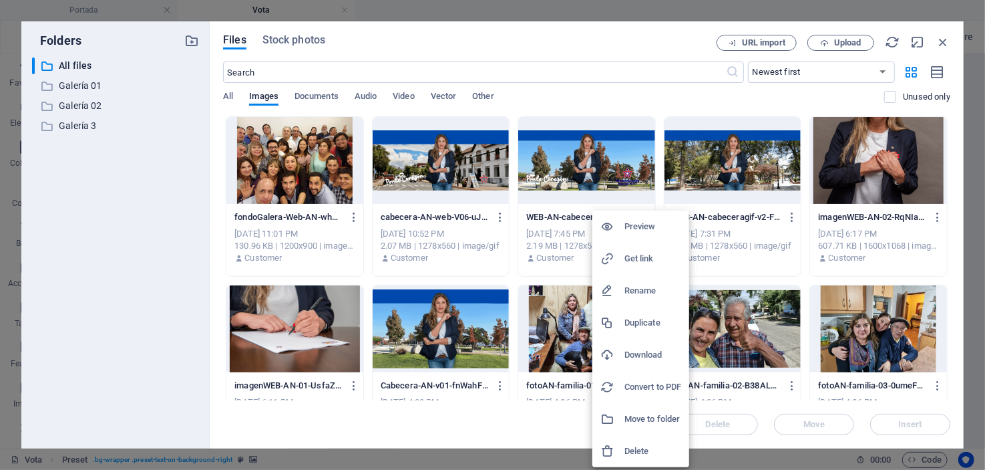
click at [631, 450] on h6 "Delete" at bounding box center [653, 451] width 57 height 16
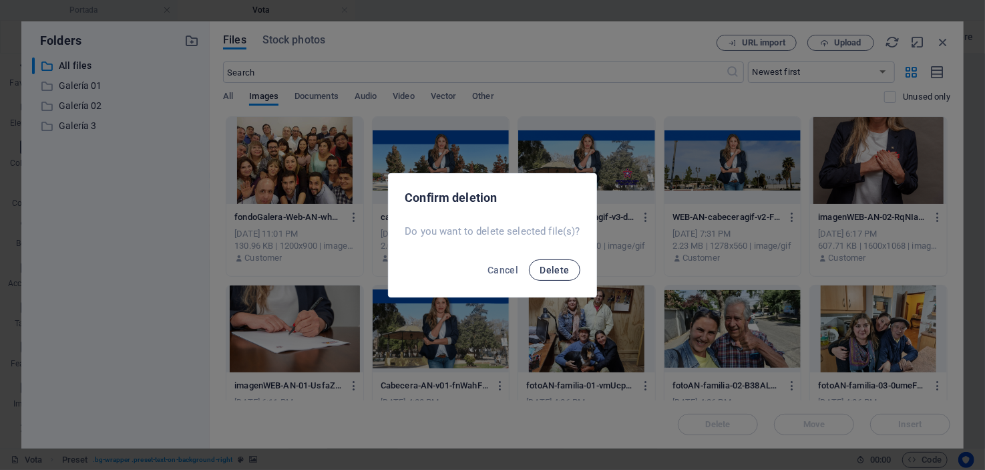
click at [557, 265] on span "Delete" at bounding box center [554, 270] width 29 height 11
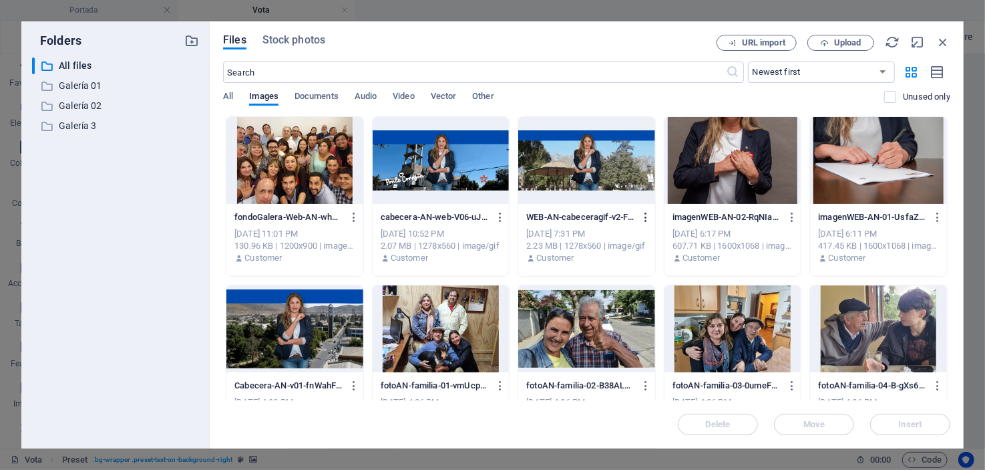
click at [644, 216] on icon "button" at bounding box center [646, 217] width 13 height 12
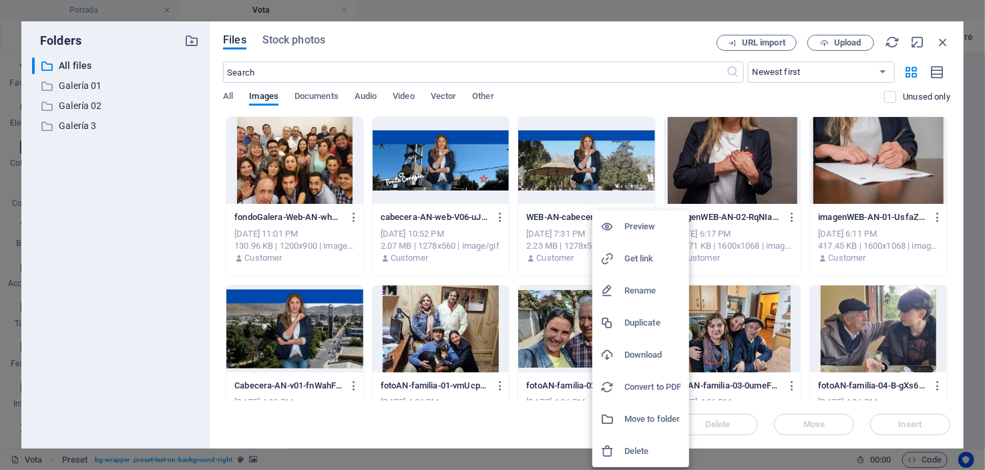
click at [629, 451] on h6 "Delete" at bounding box center [653, 451] width 57 height 16
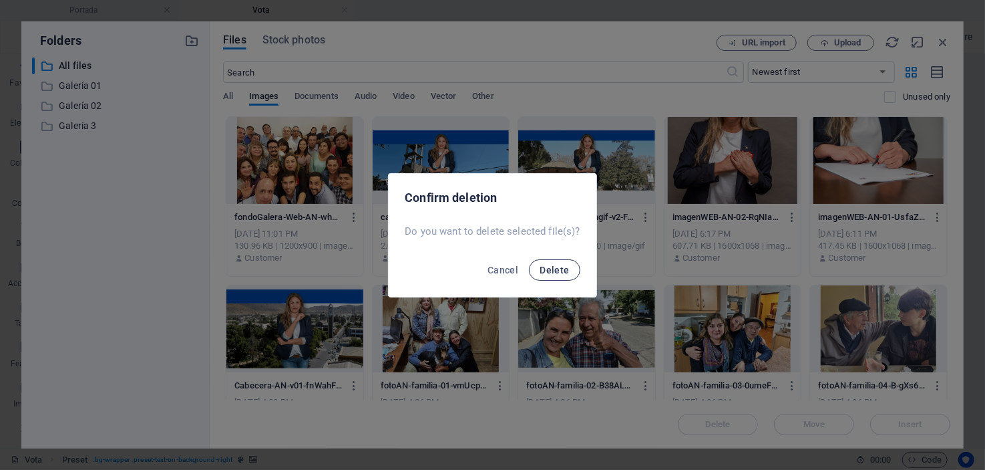
click at [555, 265] on span "Delete" at bounding box center [554, 270] width 29 height 11
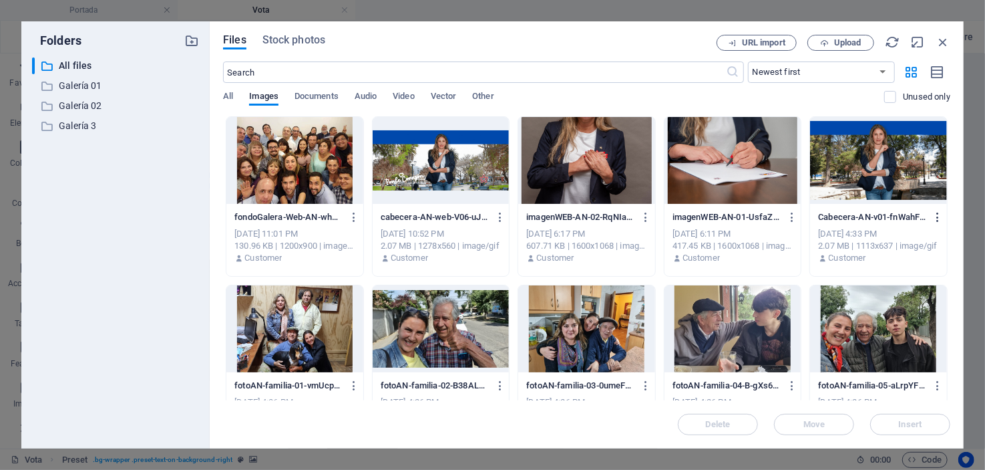
click at [937, 214] on icon "button" at bounding box center [938, 217] width 13 height 12
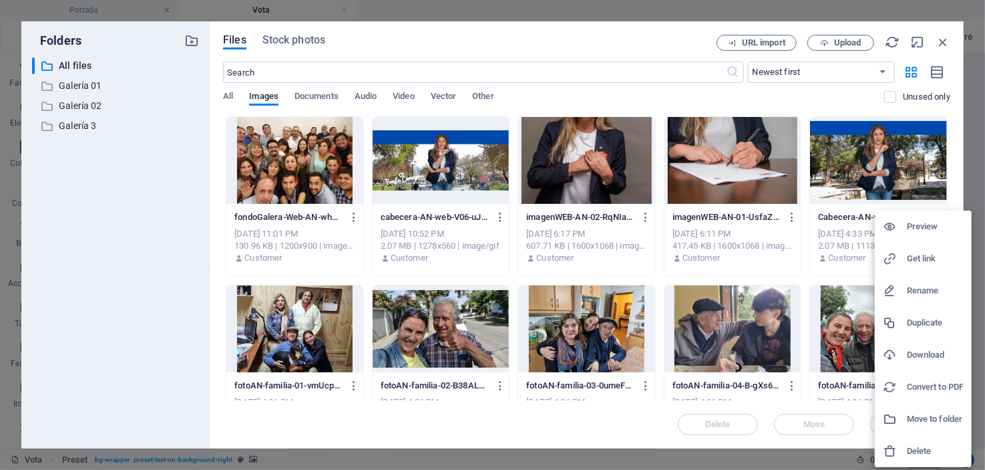
click at [919, 448] on h6 "Delete" at bounding box center [935, 451] width 57 height 16
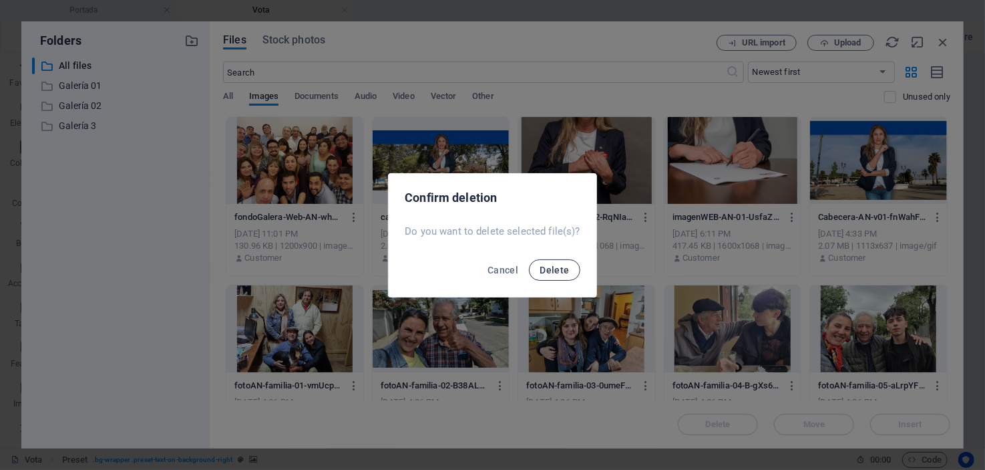
click at [564, 267] on span "Delete" at bounding box center [554, 270] width 29 height 11
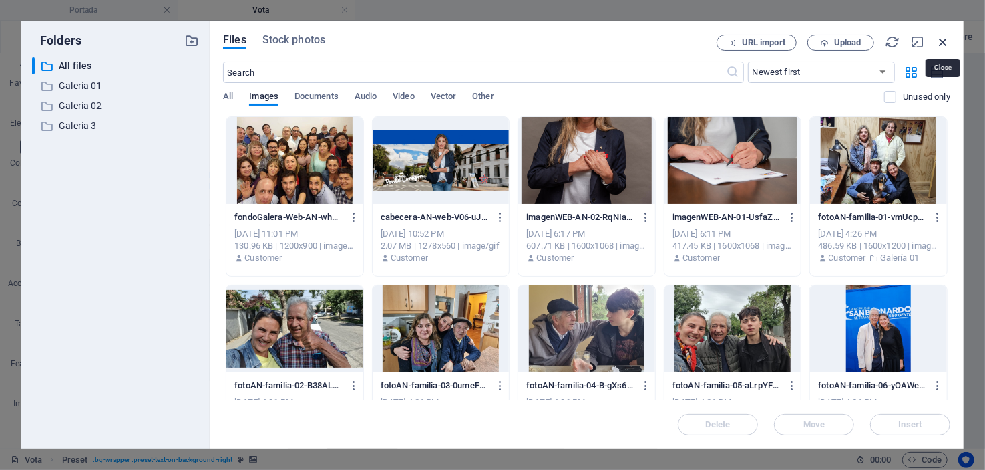
click at [944, 40] on icon "button" at bounding box center [943, 42] width 15 height 15
